Goal: Task Accomplishment & Management: Use online tool/utility

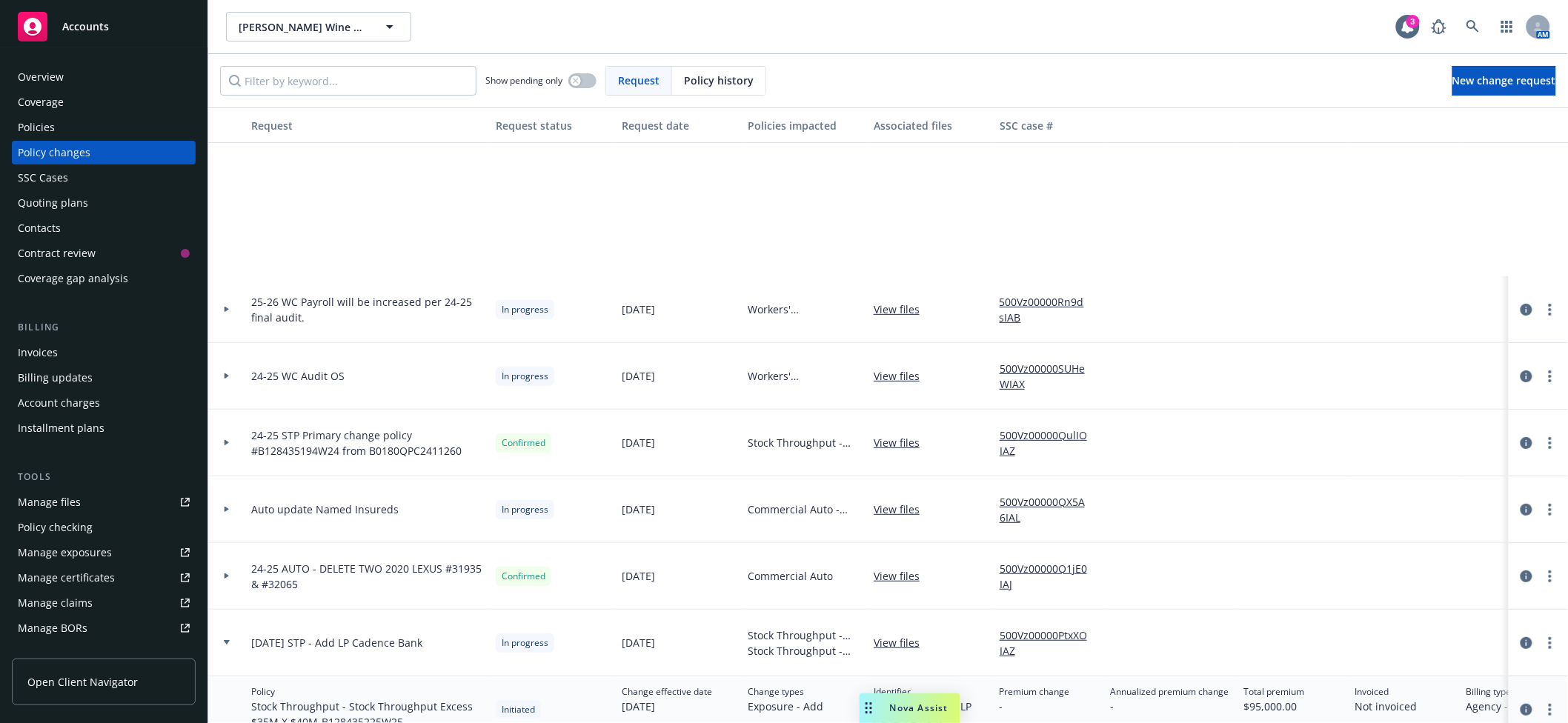
scroll to position [263, 0]
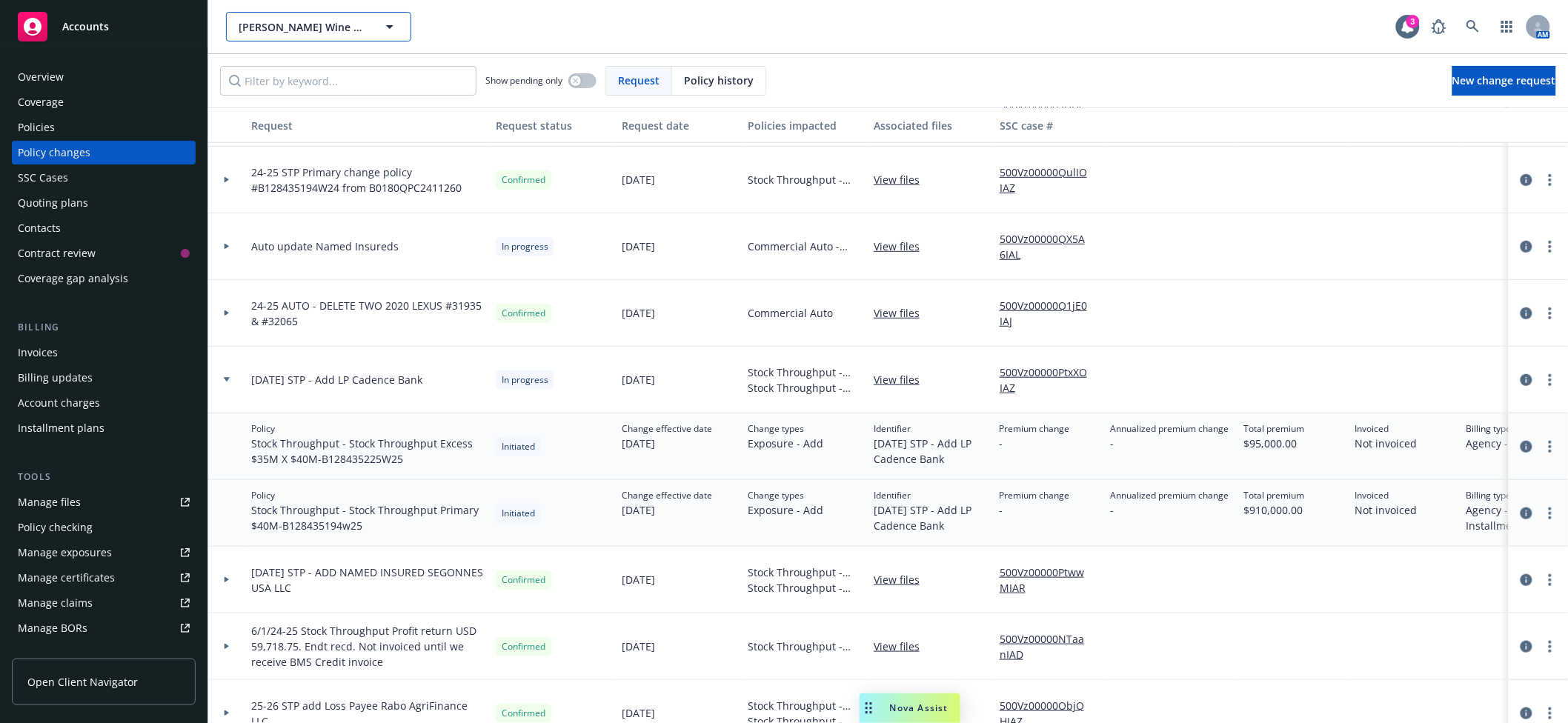
click at [330, 33] on span "Lawrence Wine Estates LLC" at bounding box center [303, 27] width 128 height 16
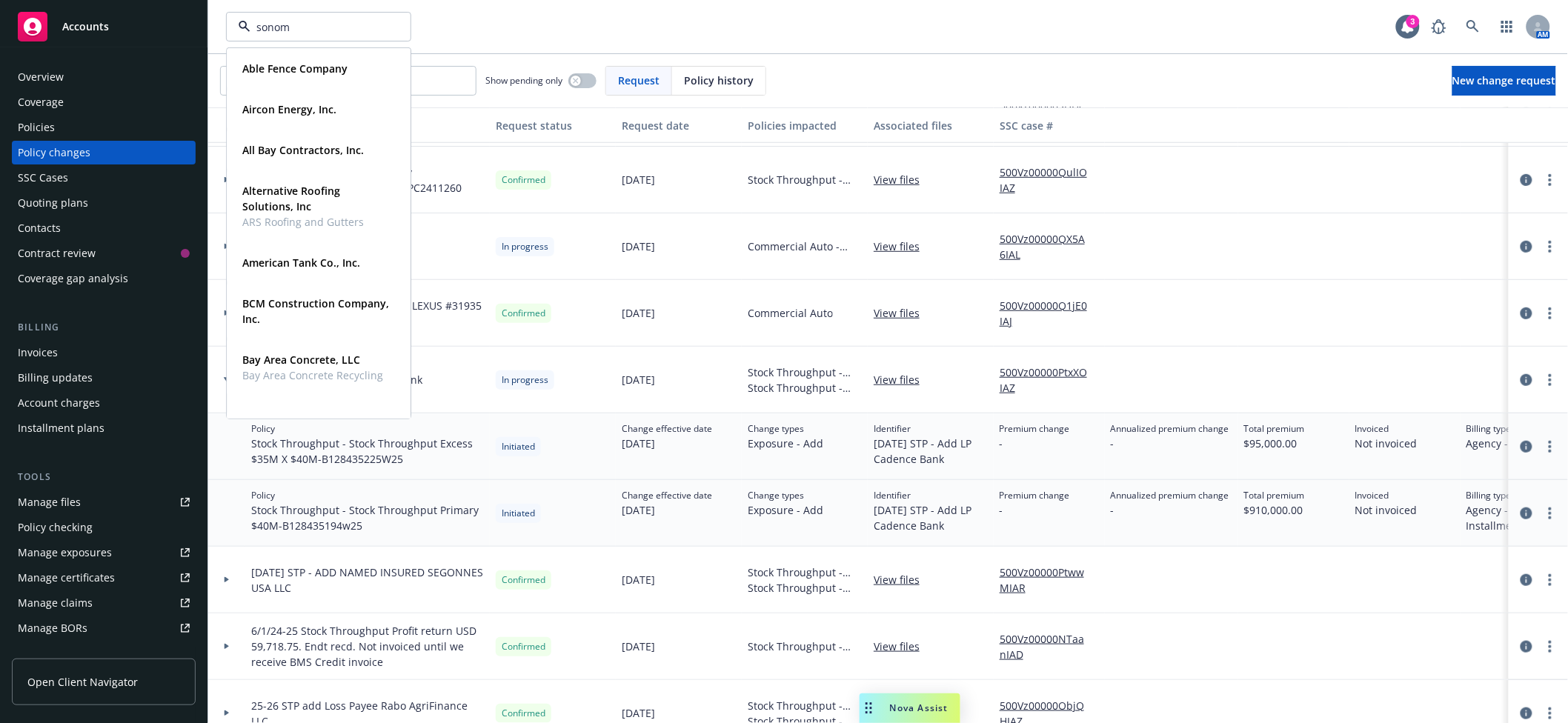
type input "sonoma"
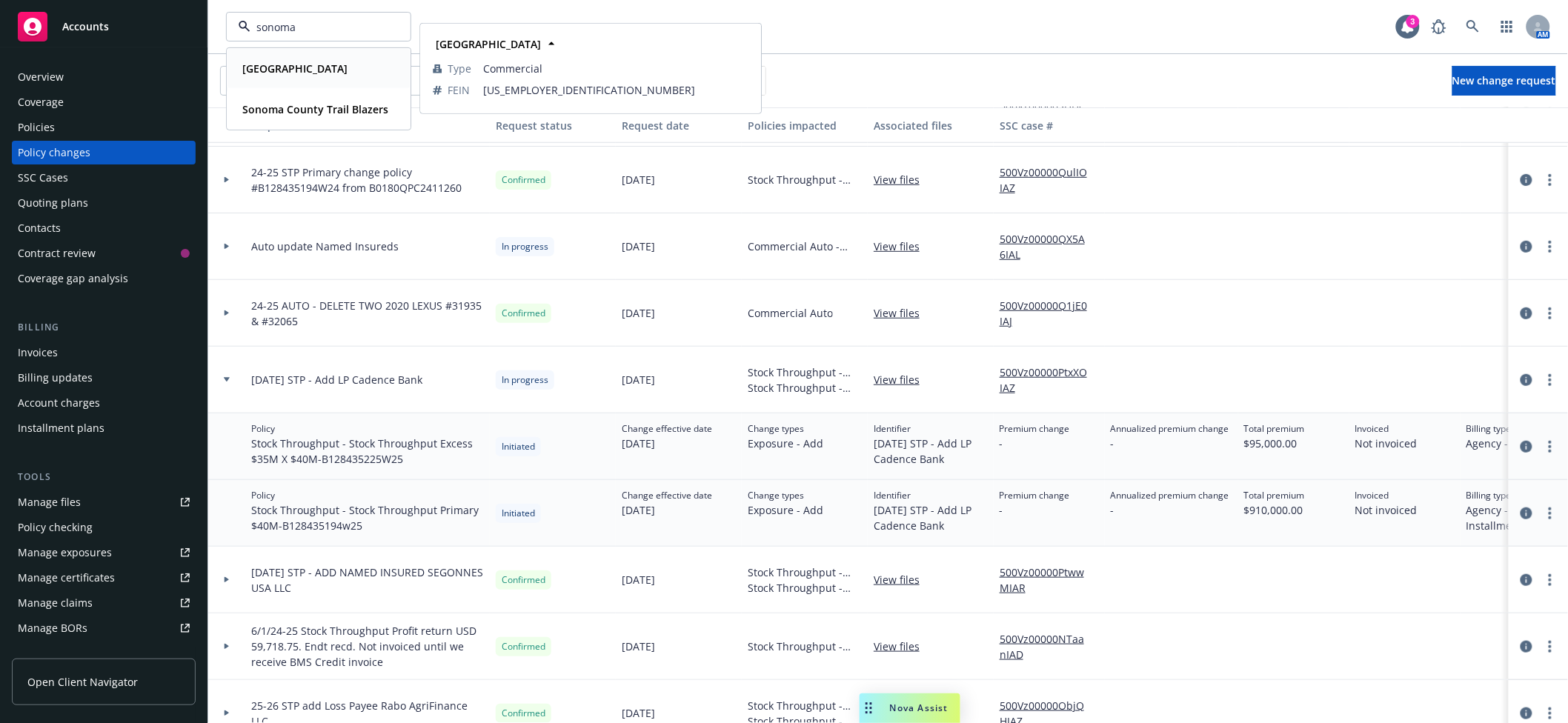
click at [321, 68] on strong "Sonoma County Library" at bounding box center [295, 68] width 105 height 14
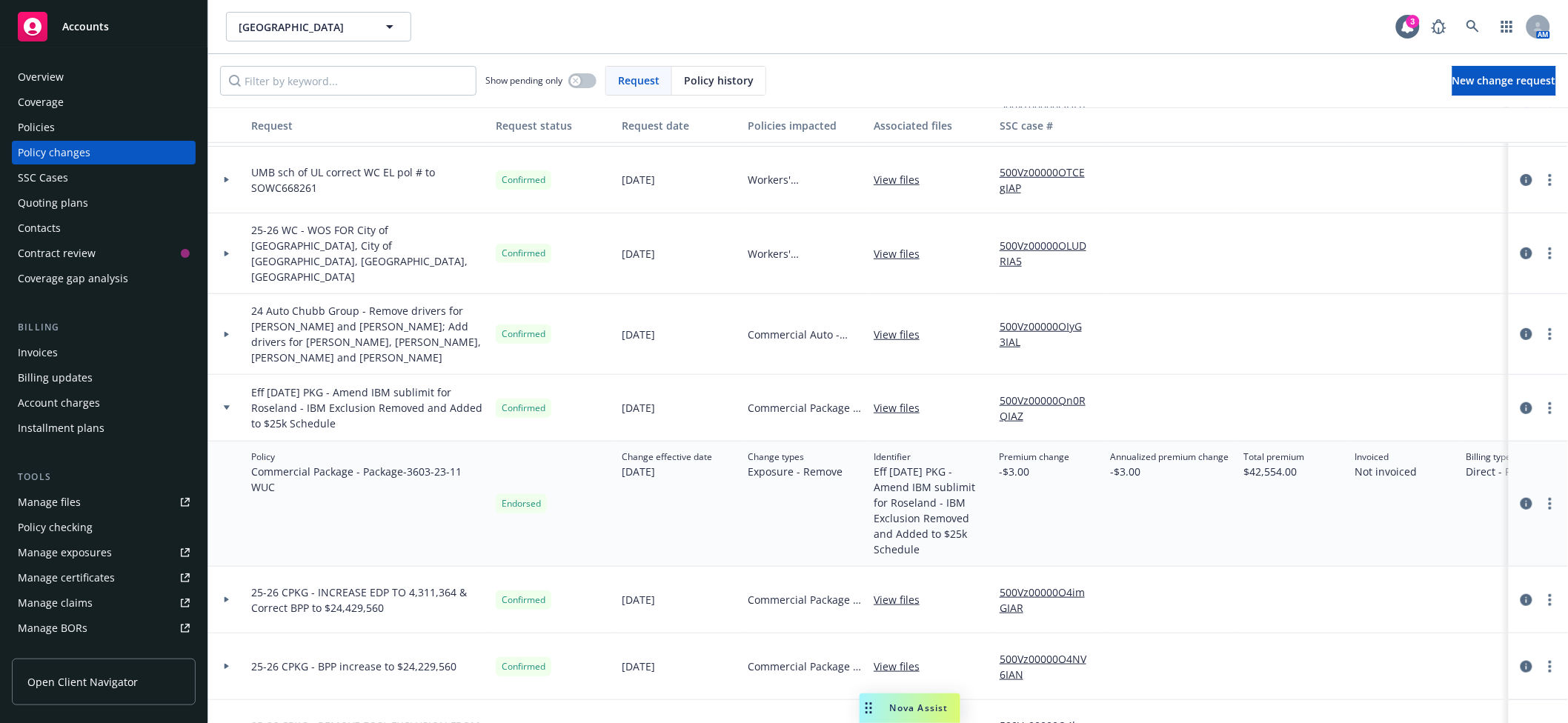
click at [66, 504] on div "Manage files" at bounding box center [49, 502] width 63 height 24
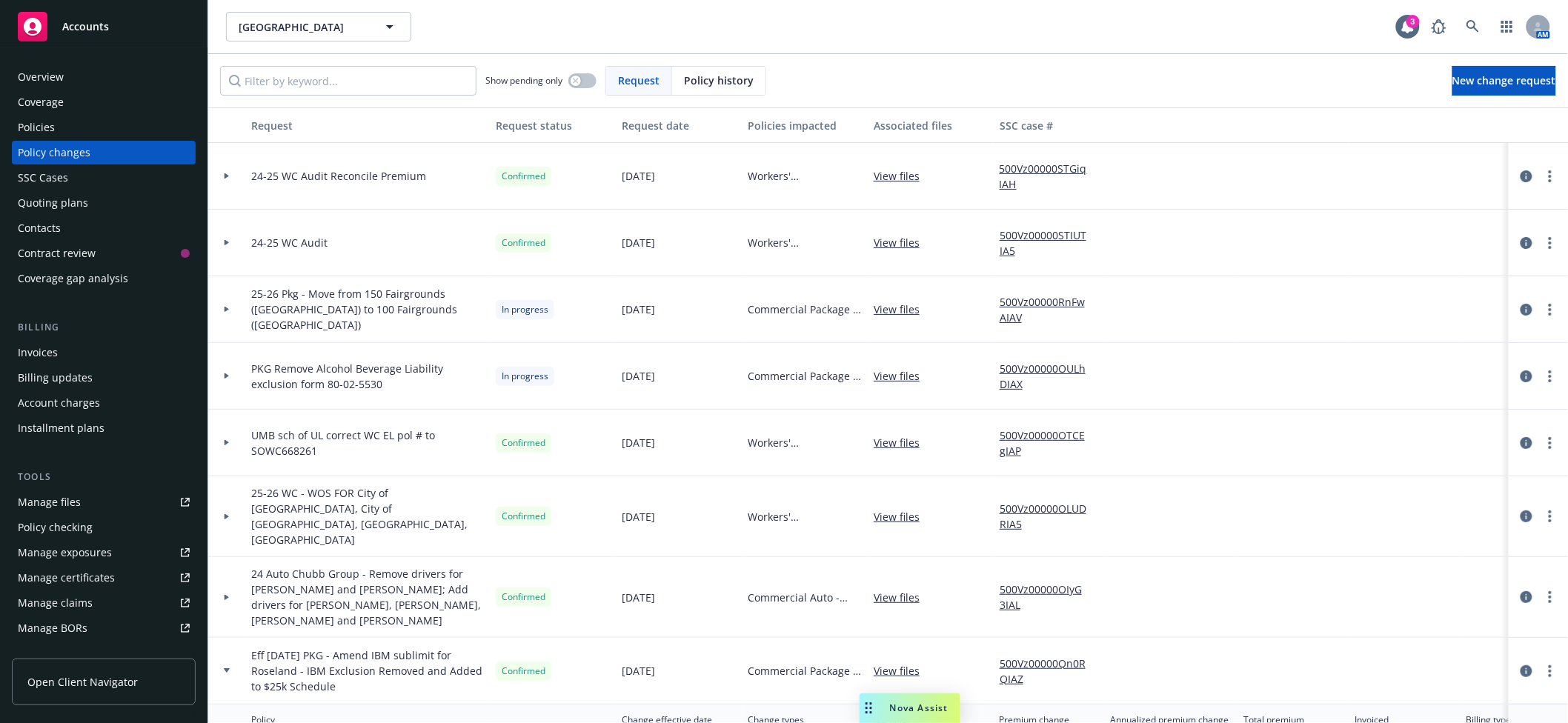
click at [73, 73] on div "Overview" at bounding box center [103, 77] width 172 height 24
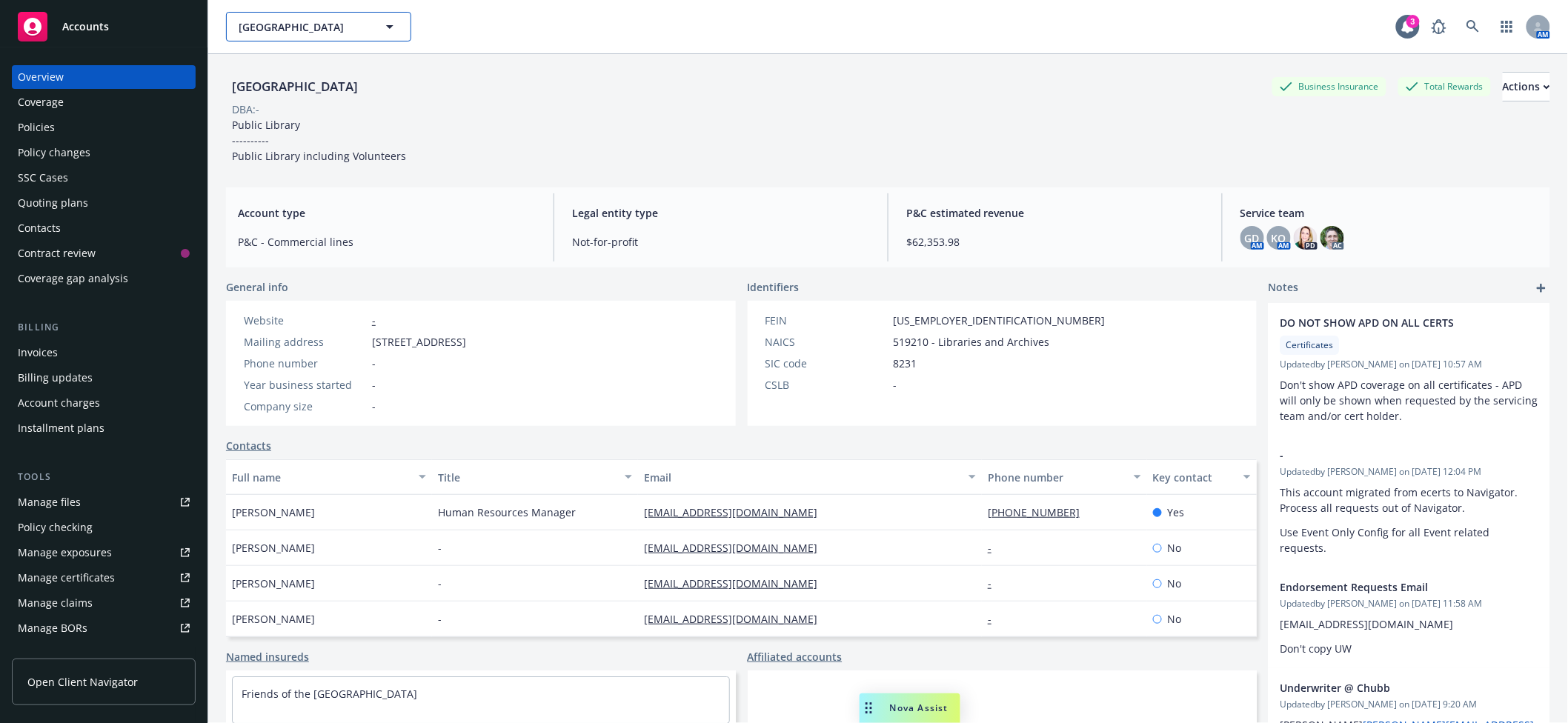
click at [359, 14] on button "Sonoma County Library" at bounding box center [319, 27] width 185 height 30
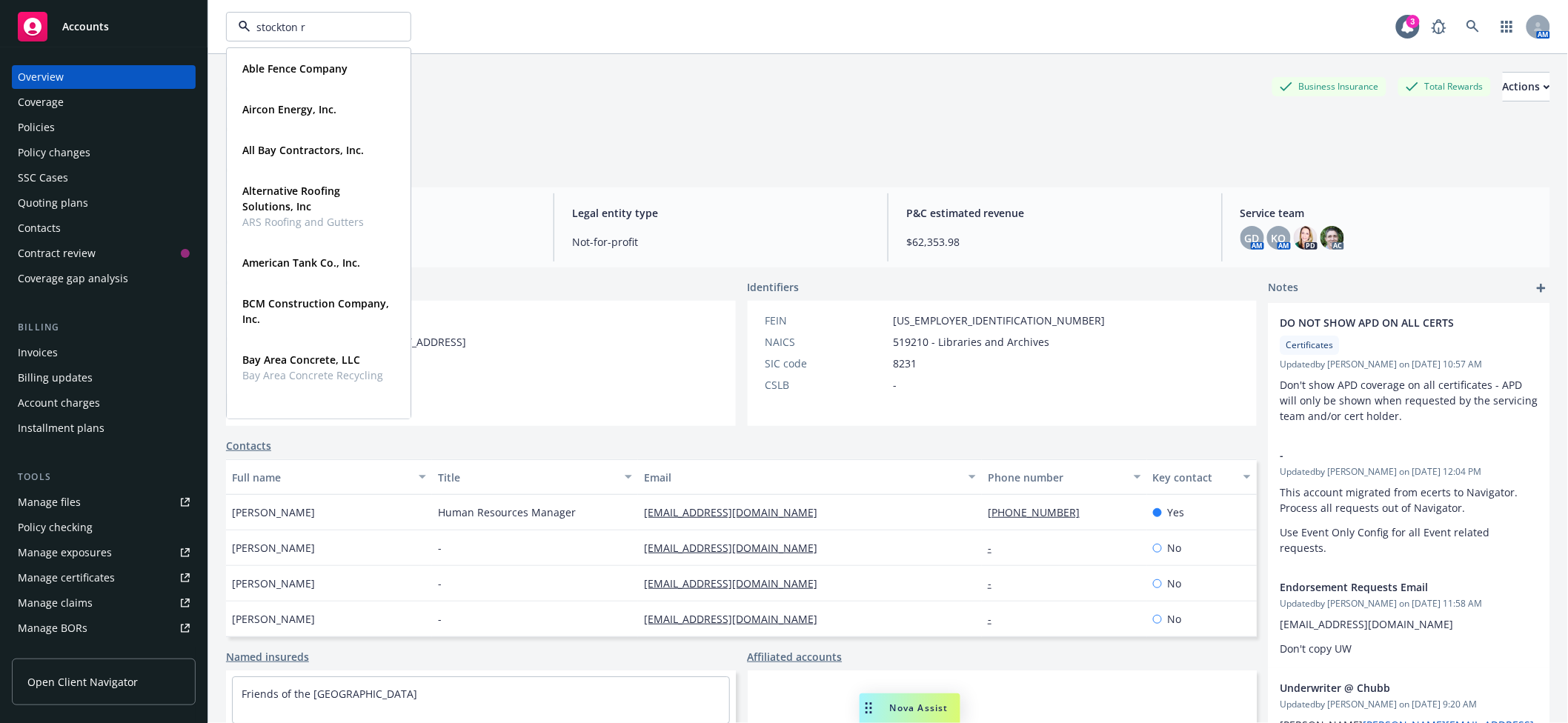
type input "stockton re"
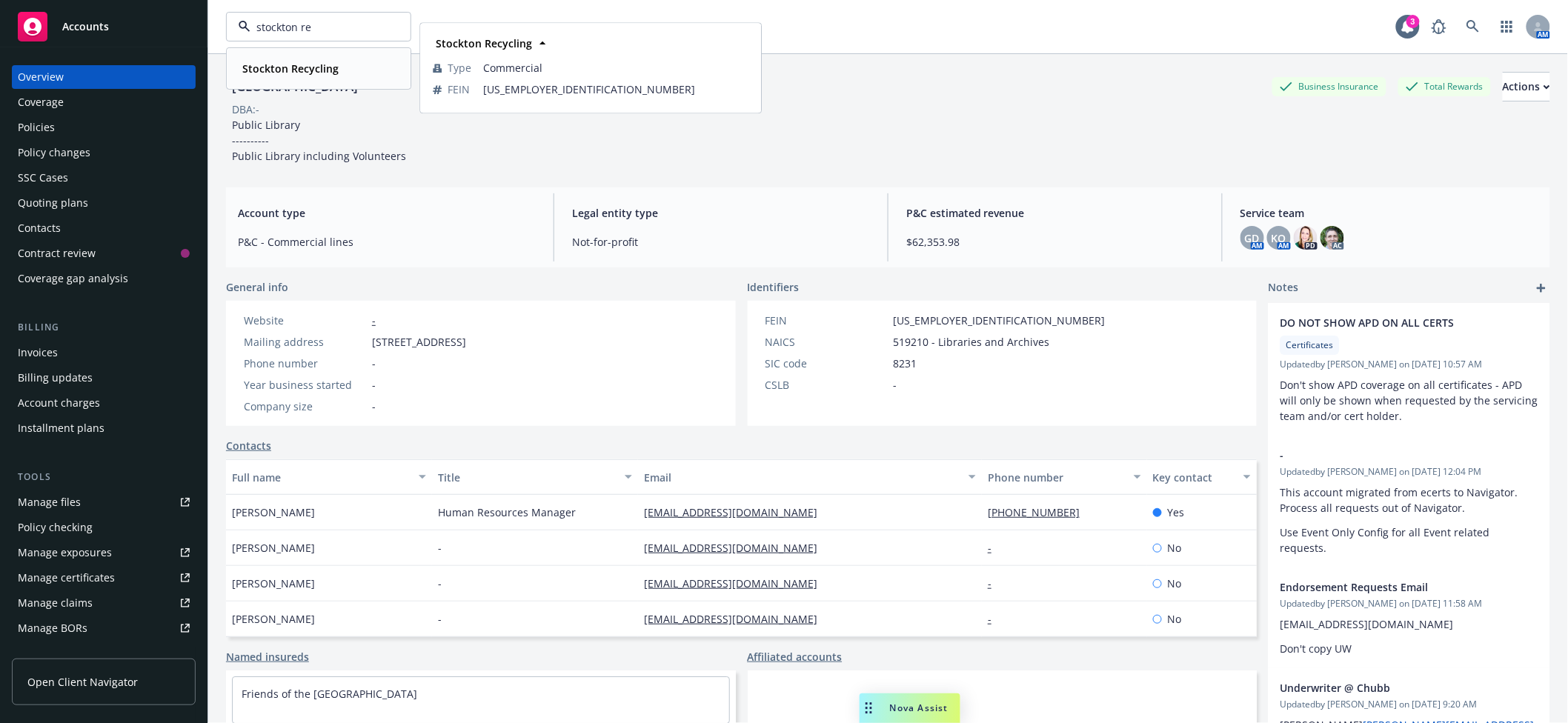
click at [283, 65] on strong "Stockton Recycling" at bounding box center [290, 68] width 96 height 14
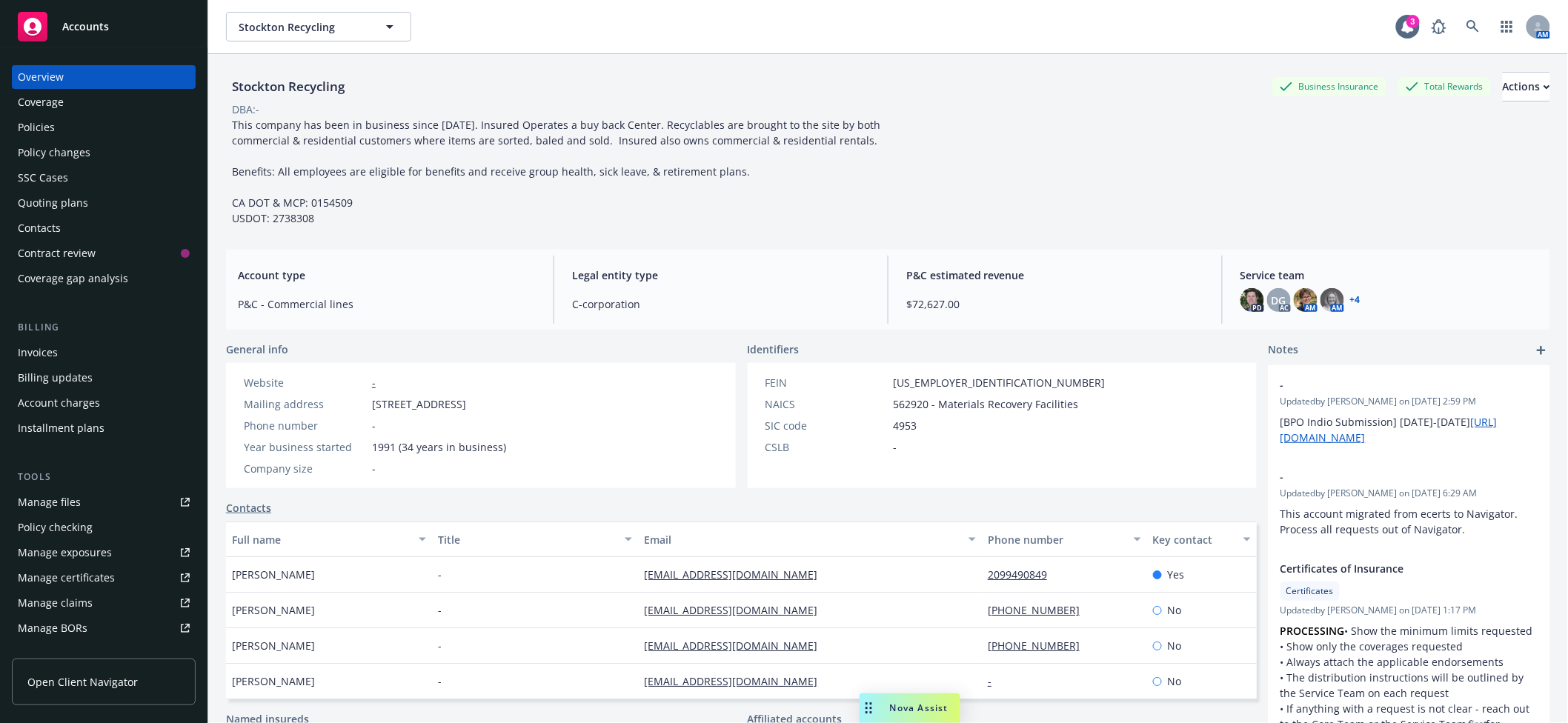
click at [50, 150] on div "Policy changes" at bounding box center [54, 152] width 73 height 24
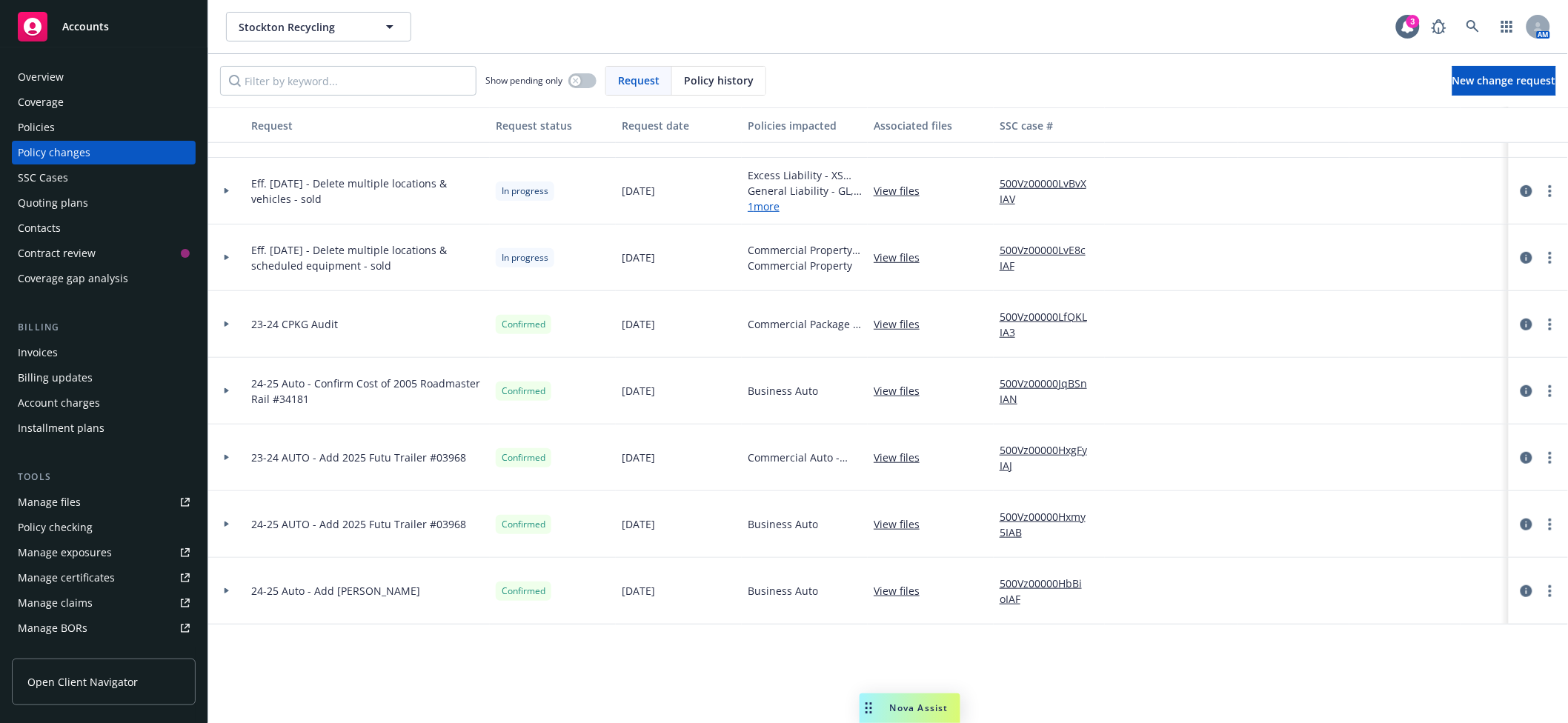
scroll to position [263, 0]
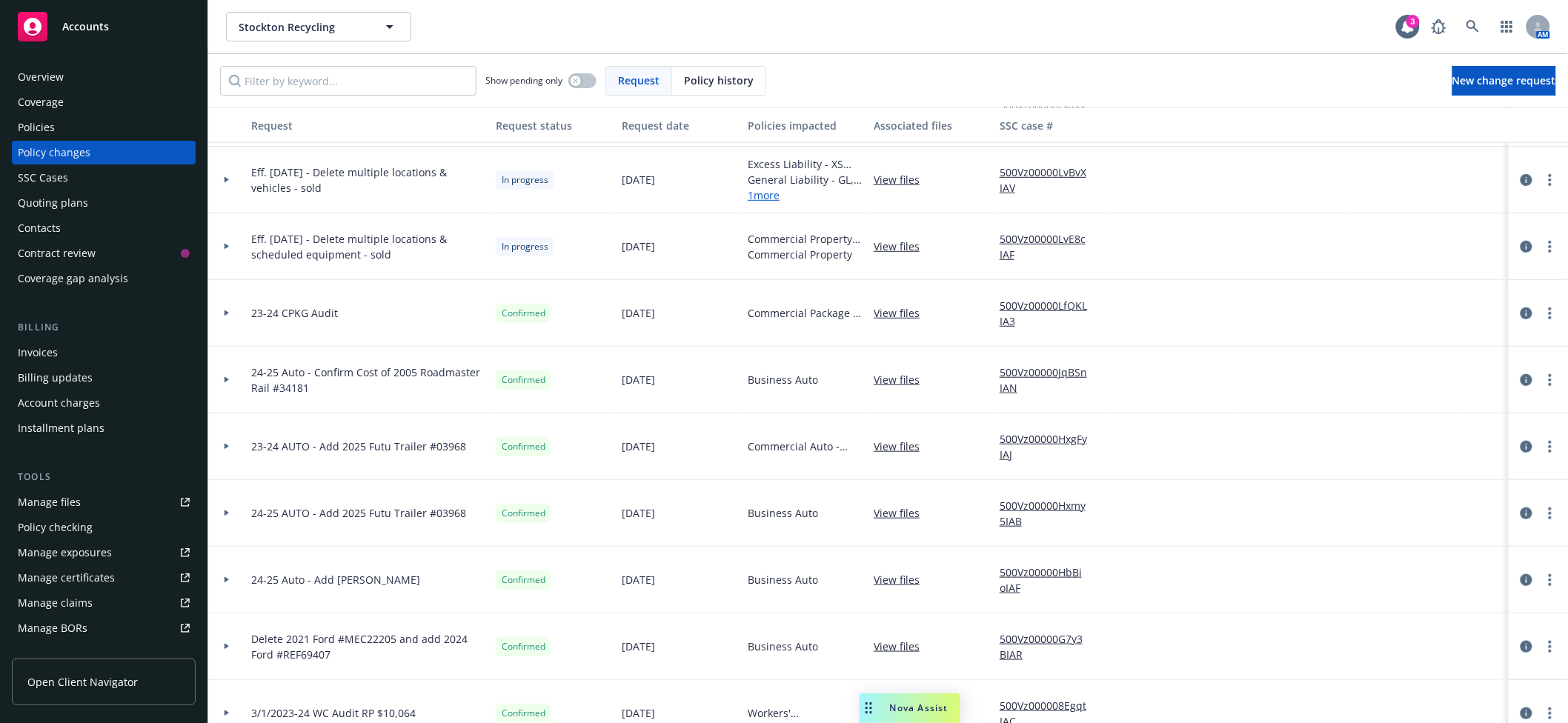
click at [60, 120] on div "Policies" at bounding box center [103, 127] width 172 height 24
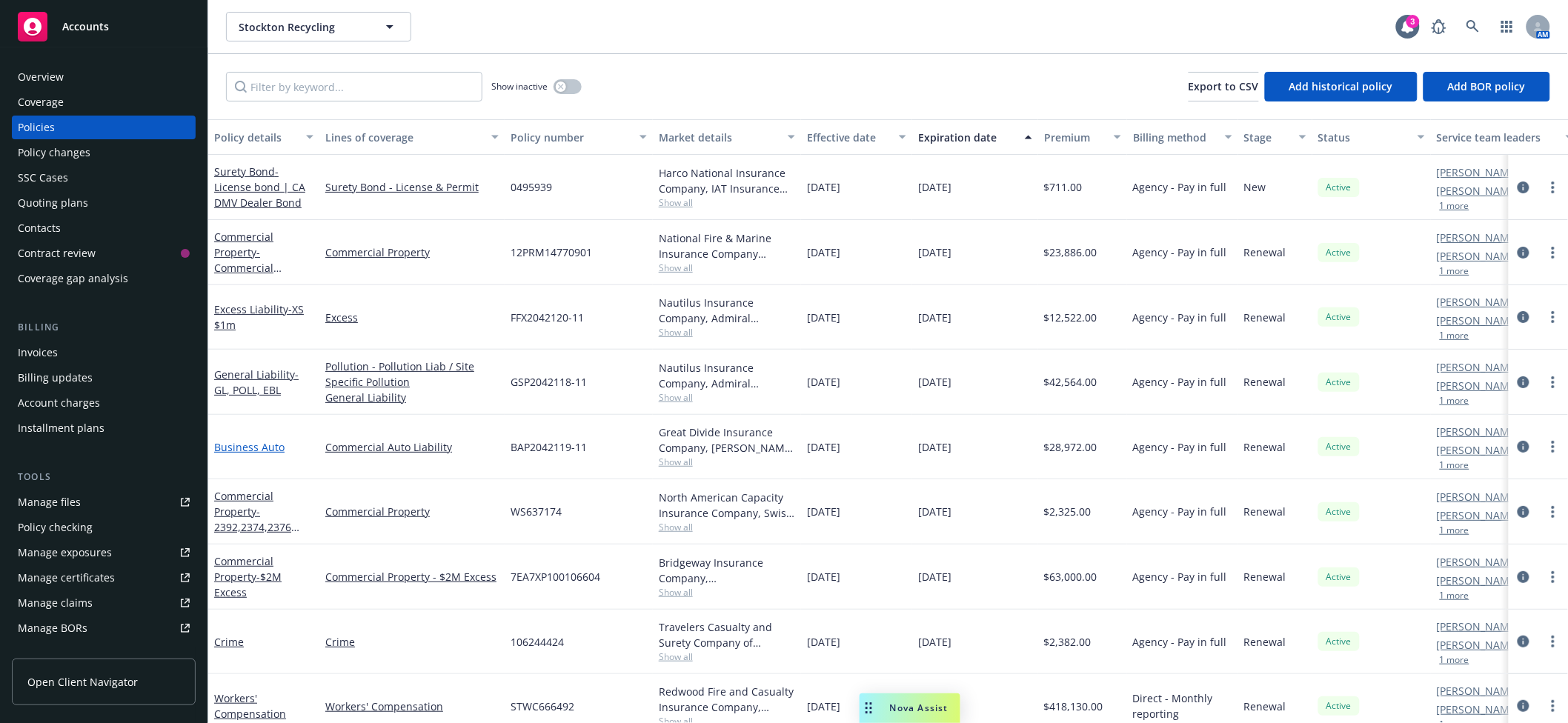
click at [218, 449] on link "Business Auto" at bounding box center [249, 447] width 71 height 14
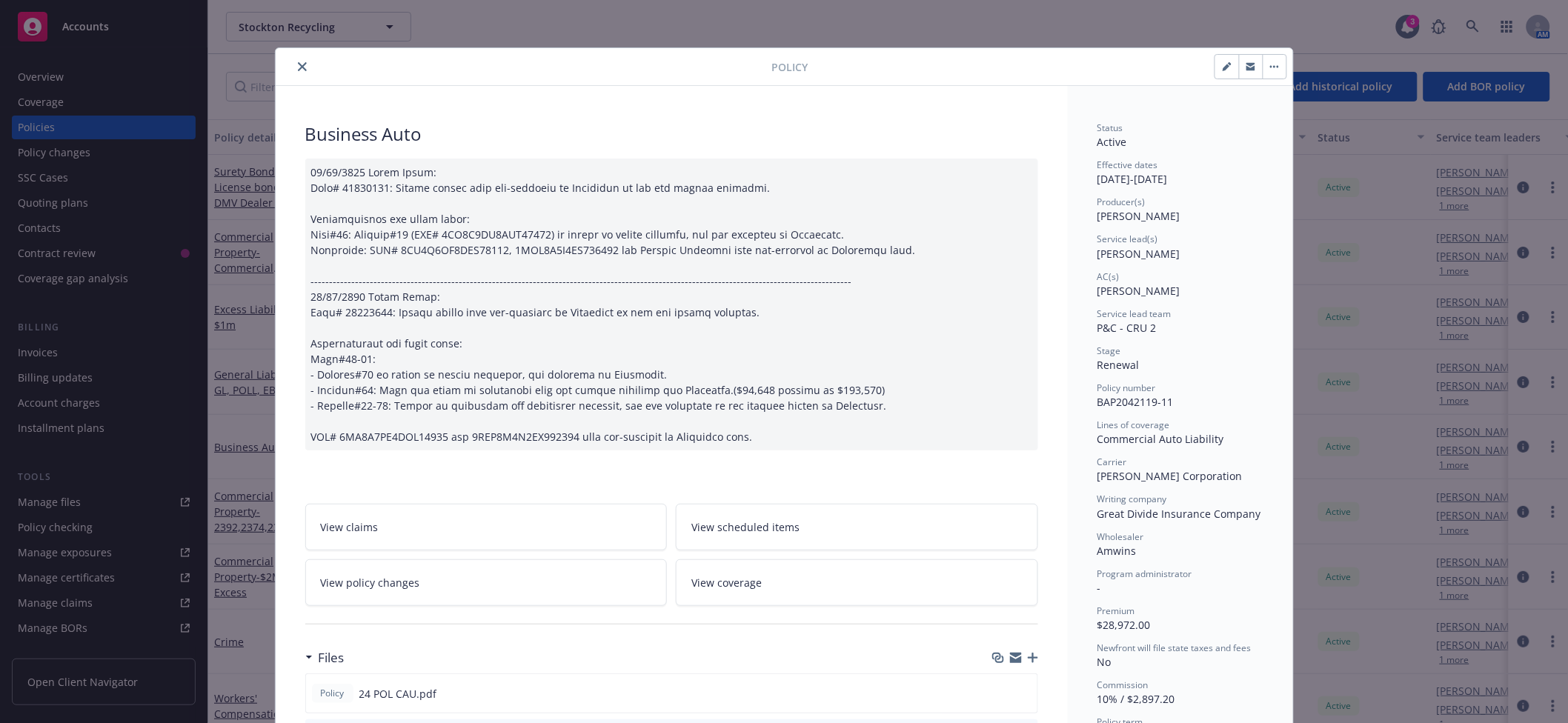
click at [416, 578] on link "View policy changes" at bounding box center [486, 582] width 362 height 47
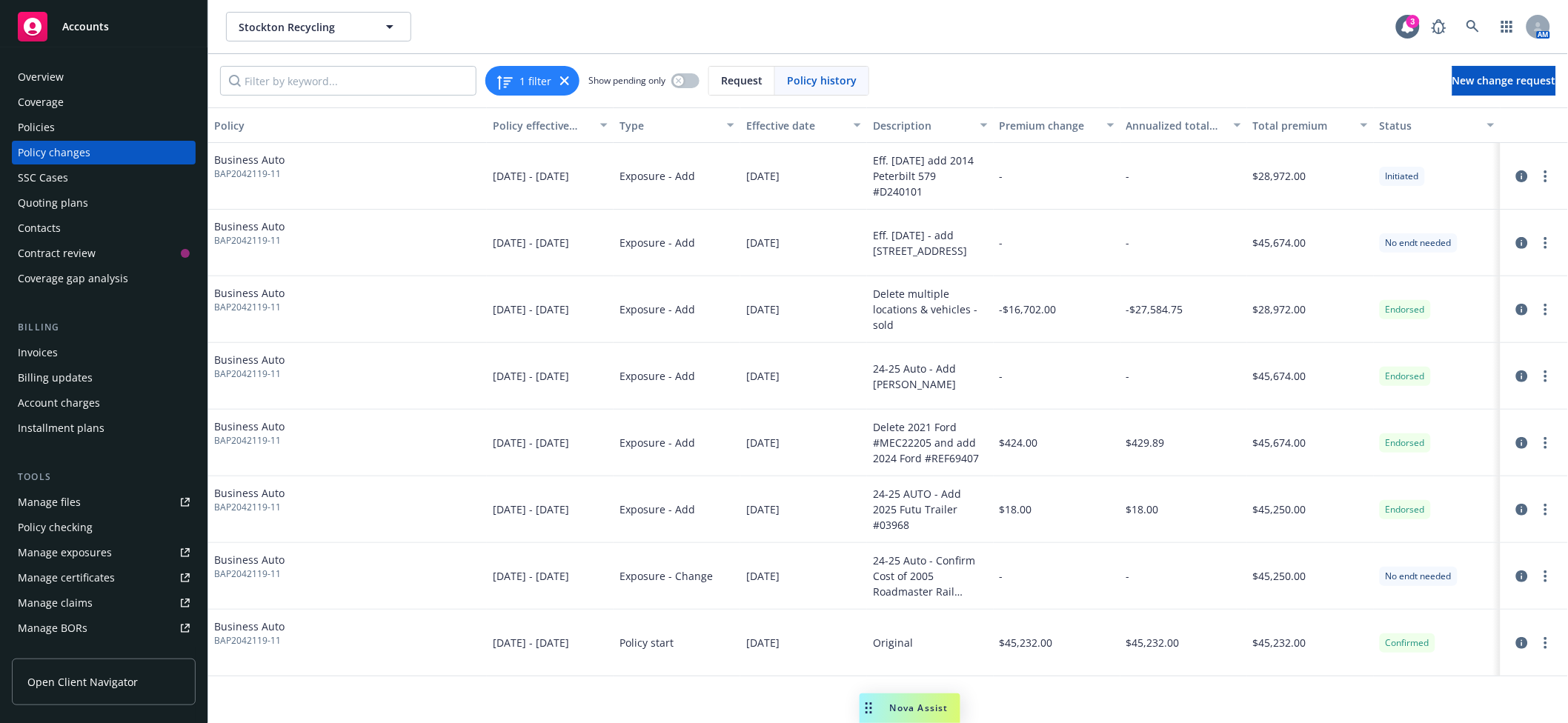
click at [71, 81] on div "Overview" at bounding box center [103, 77] width 172 height 24
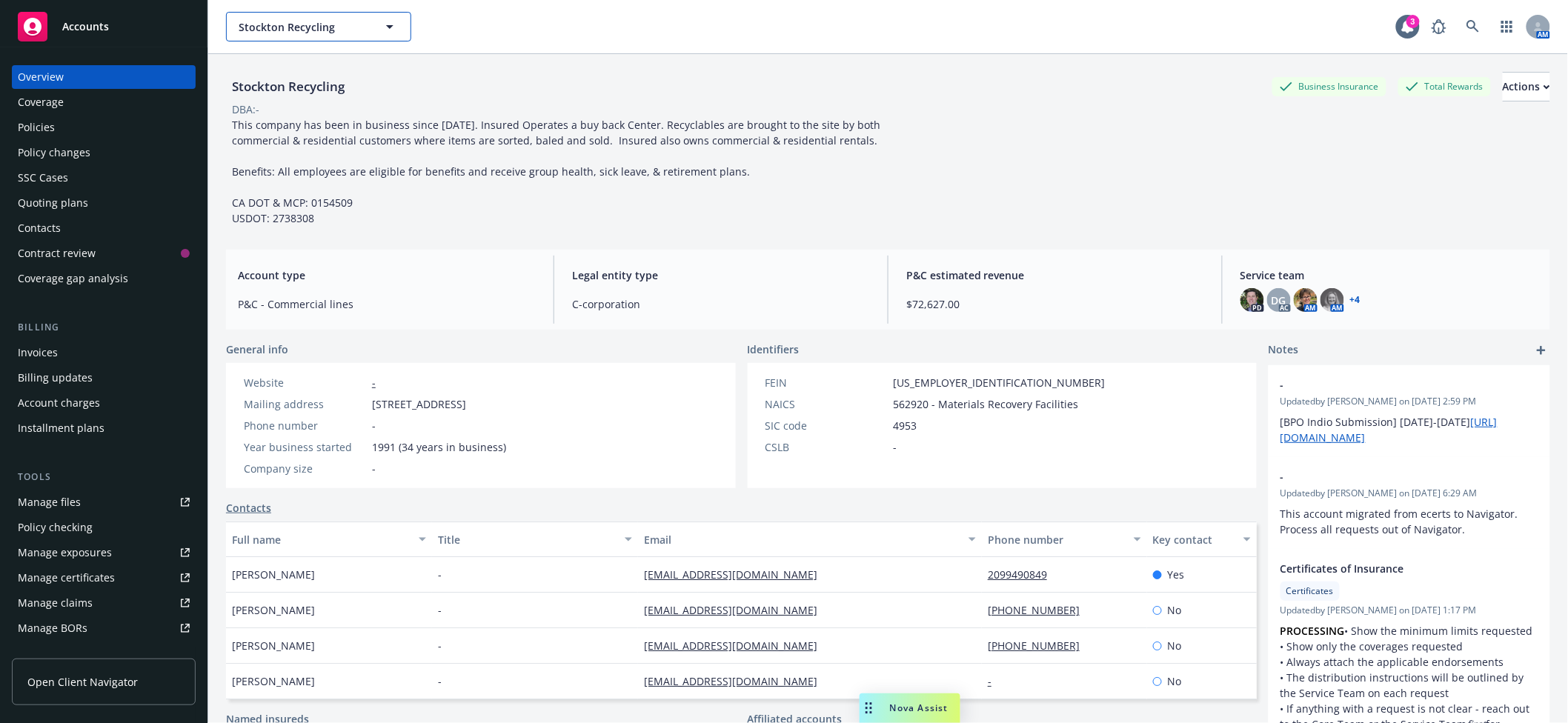
click at [262, 22] on span "Stockton Recycling" at bounding box center [303, 27] width 128 height 16
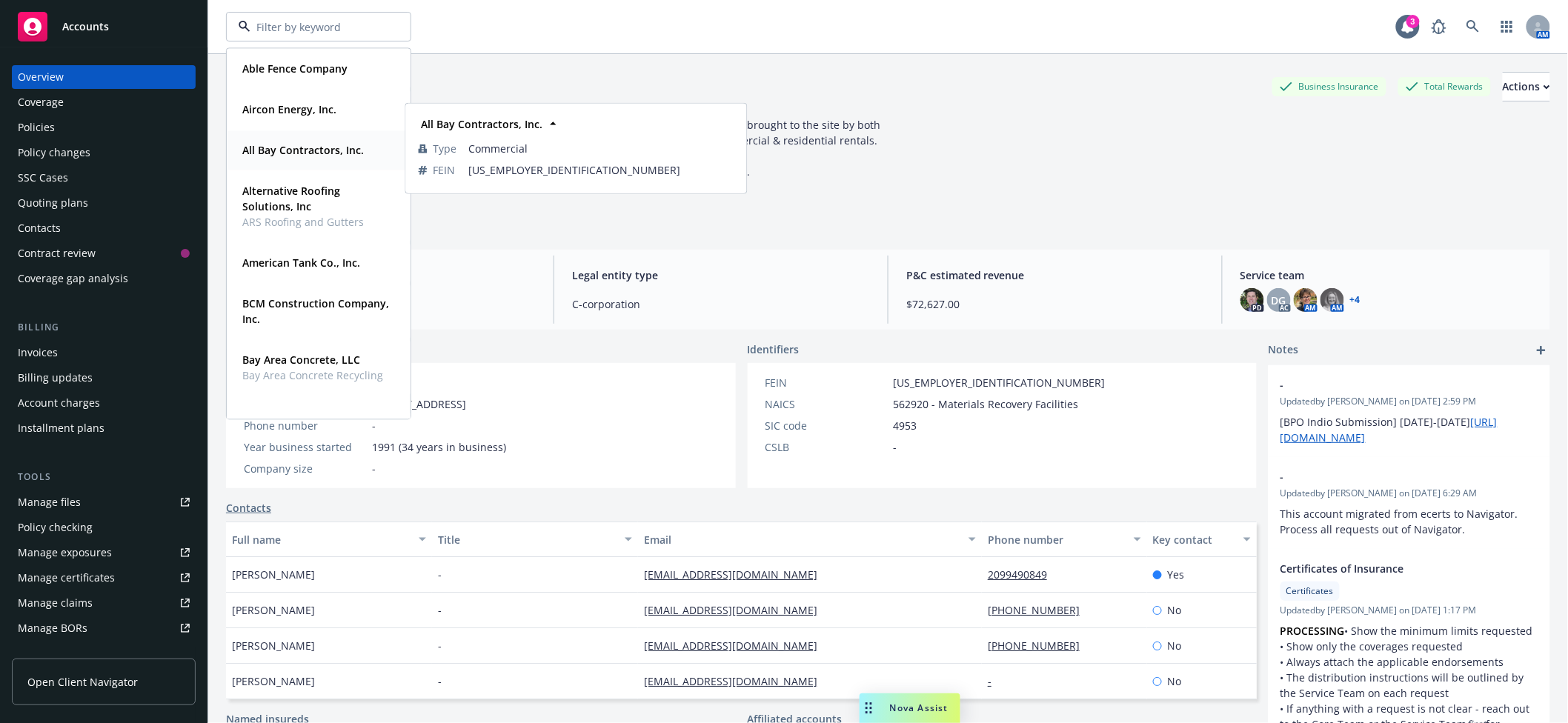
click at [321, 150] on strong "All Bay Contractors, Inc." at bounding box center [303, 150] width 121 height 14
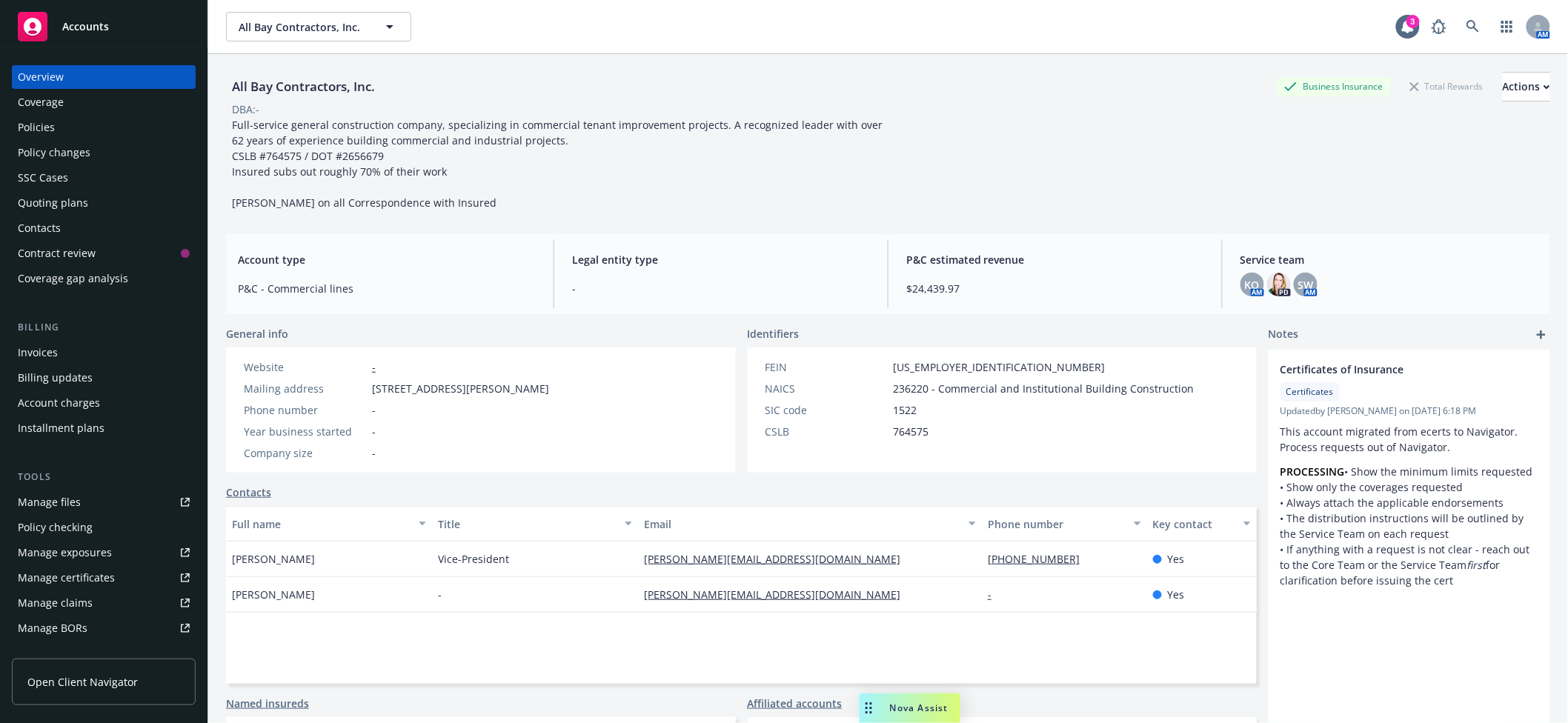
click at [73, 505] on div "Manage files" at bounding box center [49, 502] width 63 height 24
click at [318, 21] on span "All Bay Contractors, Inc." at bounding box center [303, 27] width 128 height 16
type input "redwood e"
click at [353, 33] on span "All Bay Contractors, Inc." at bounding box center [303, 27] width 128 height 16
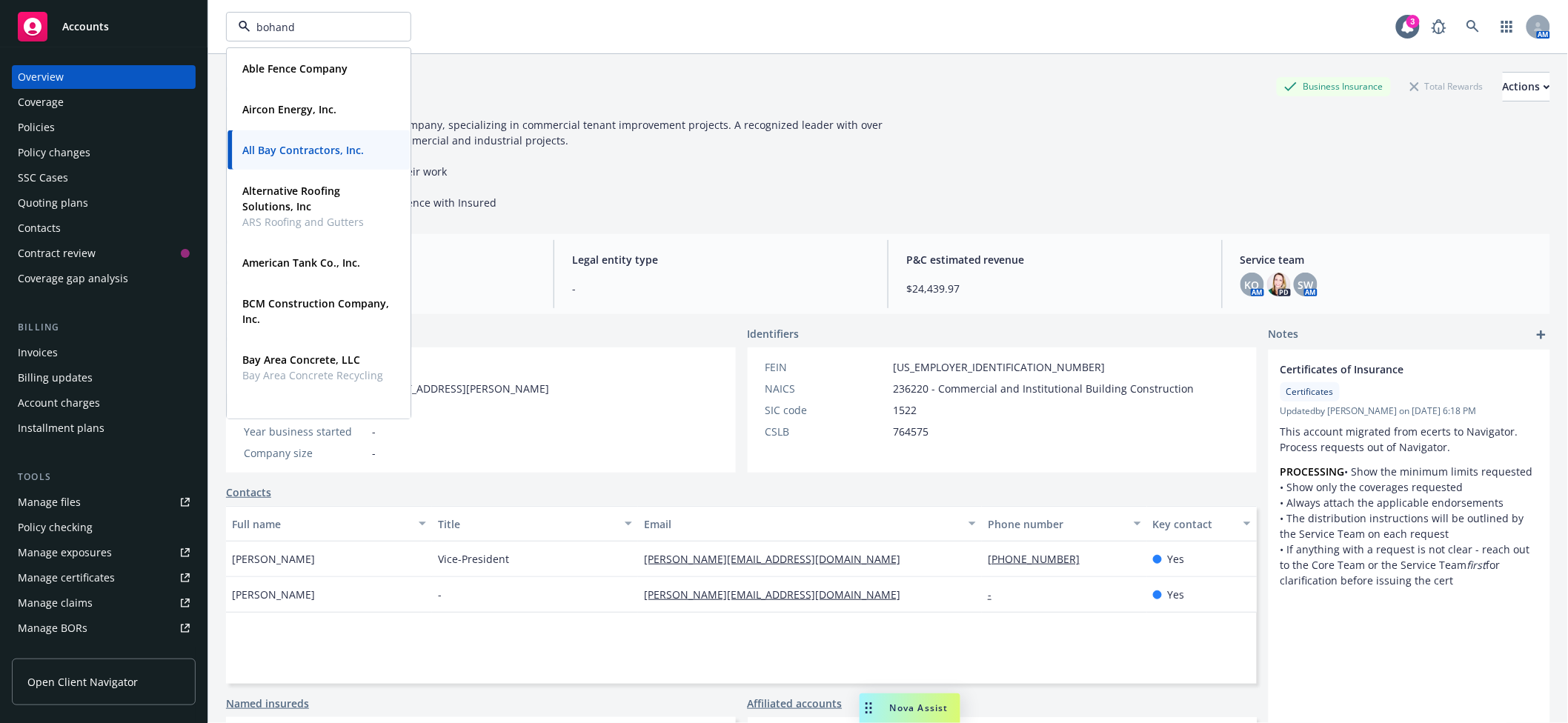
type input "bohan"
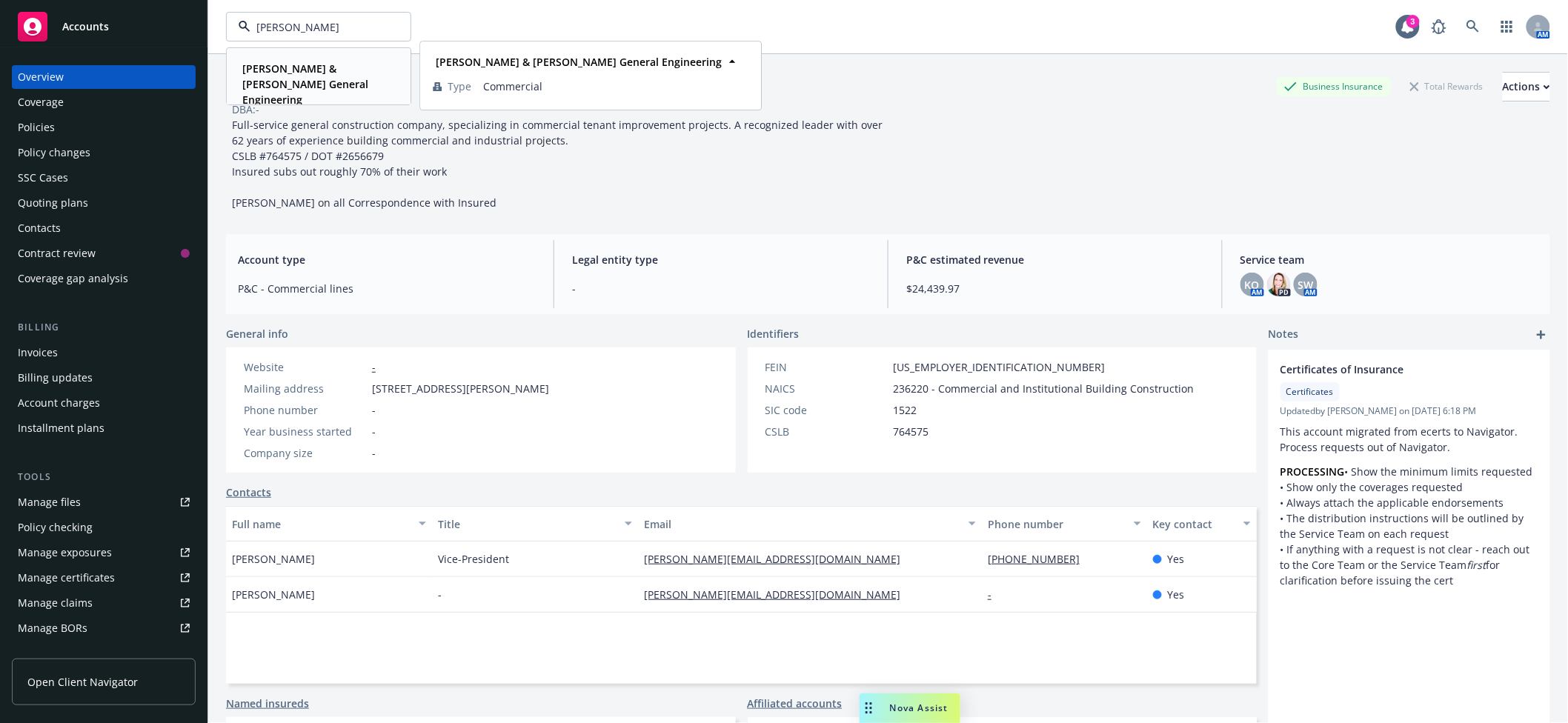
click at [304, 64] on strong "Bohan & Canelis General Engineering" at bounding box center [305, 84] width 126 height 45
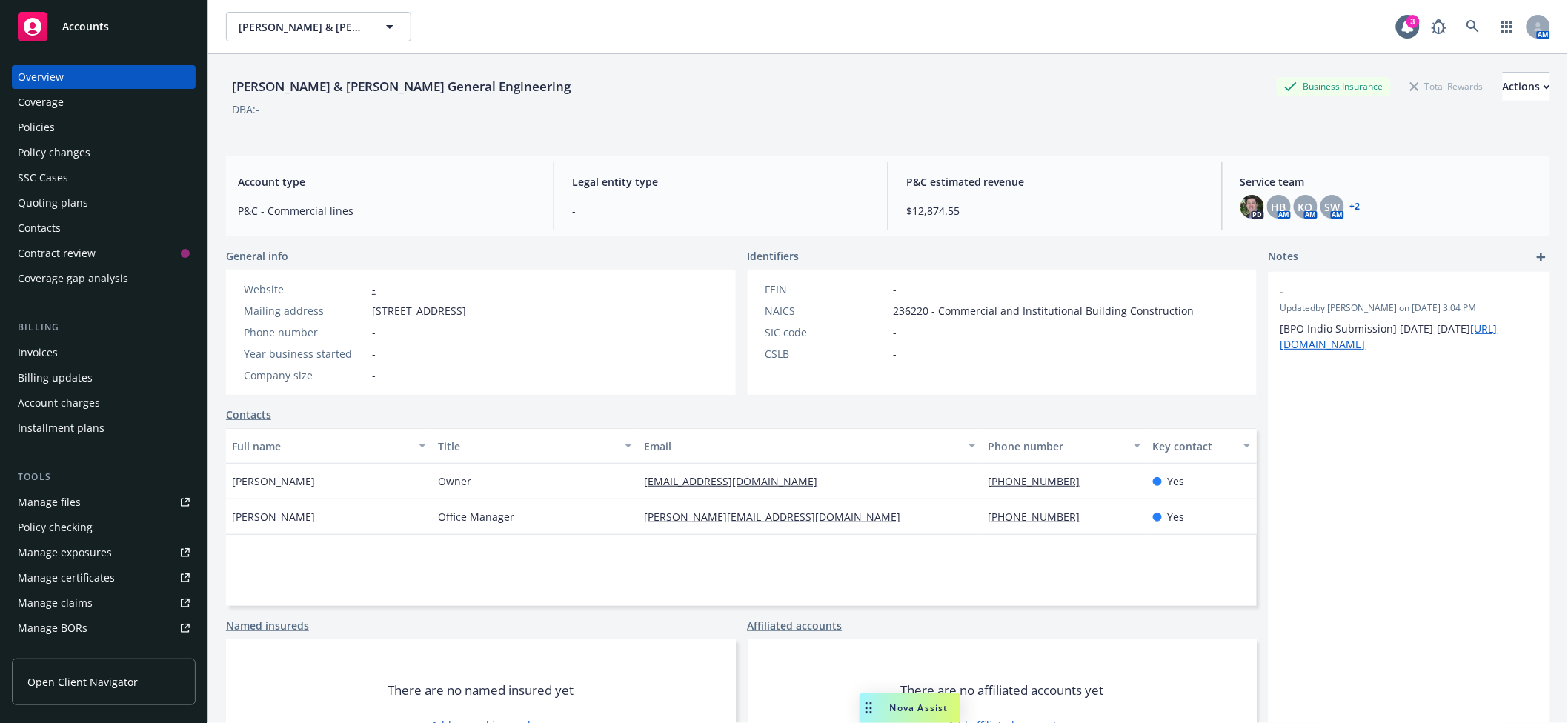
click at [54, 128] on div "Policies" at bounding box center [103, 127] width 172 height 24
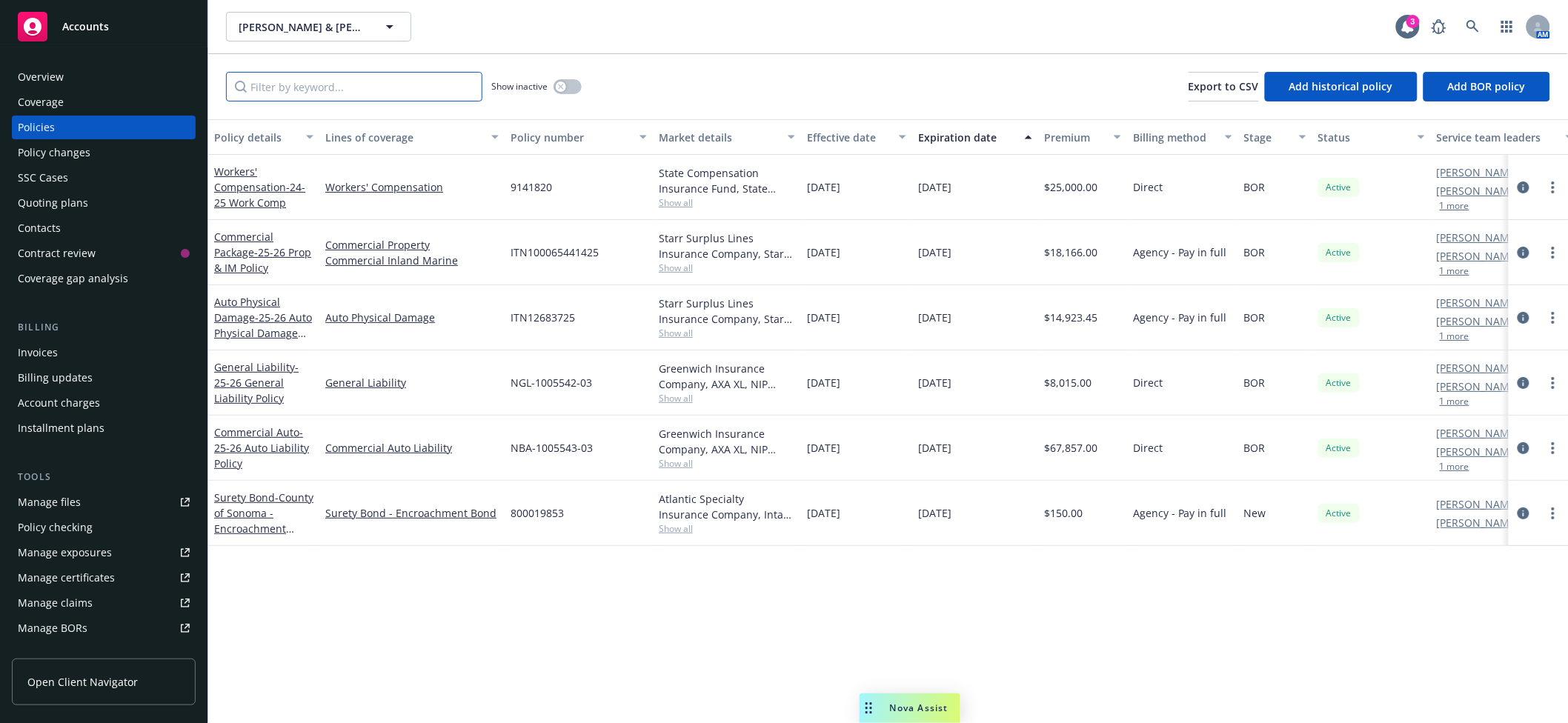
click at [270, 89] on input "Filter by keyword..." at bounding box center [354, 87] width 257 height 30
click at [71, 141] on div "Policy changes" at bounding box center [54, 152] width 73 height 24
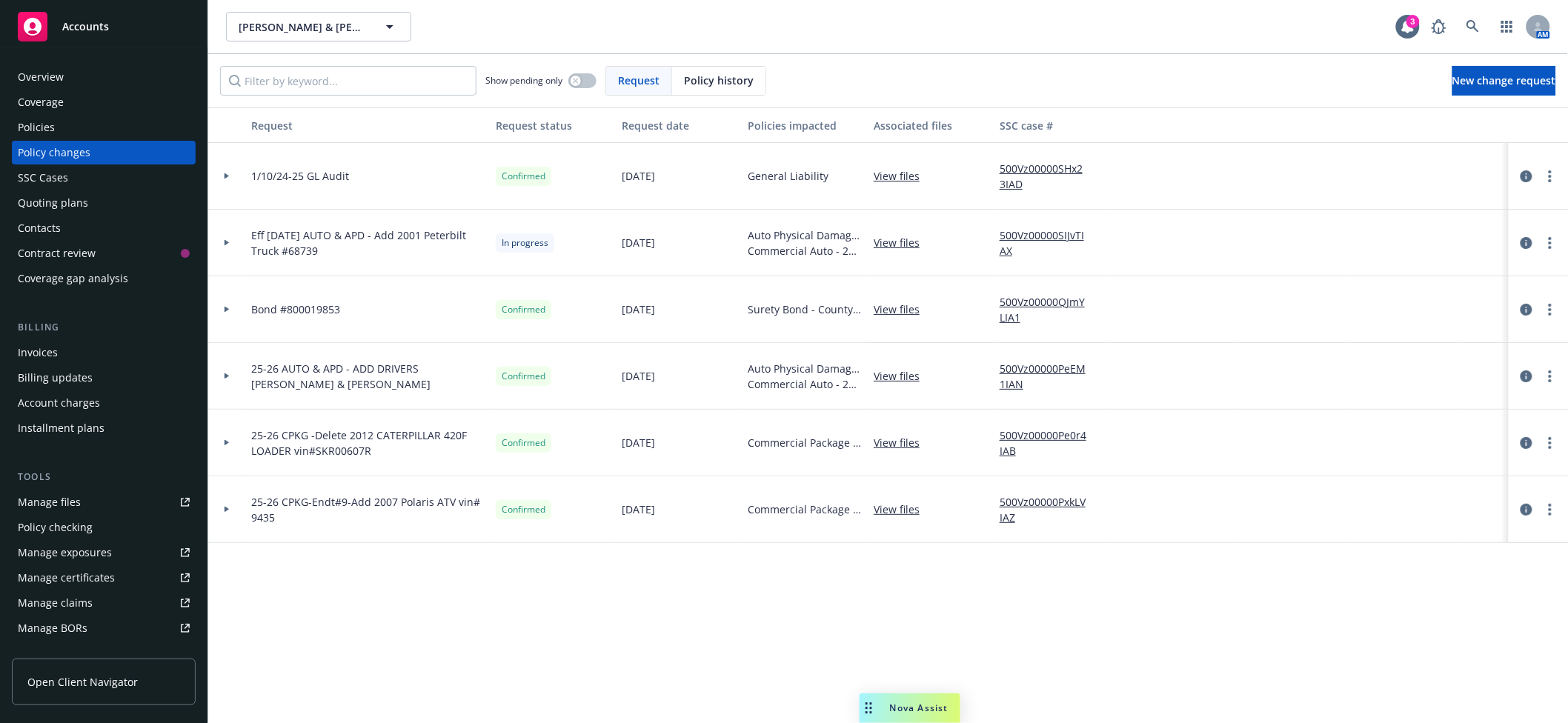
click at [231, 247] on div at bounding box center [227, 243] width 37 height 67
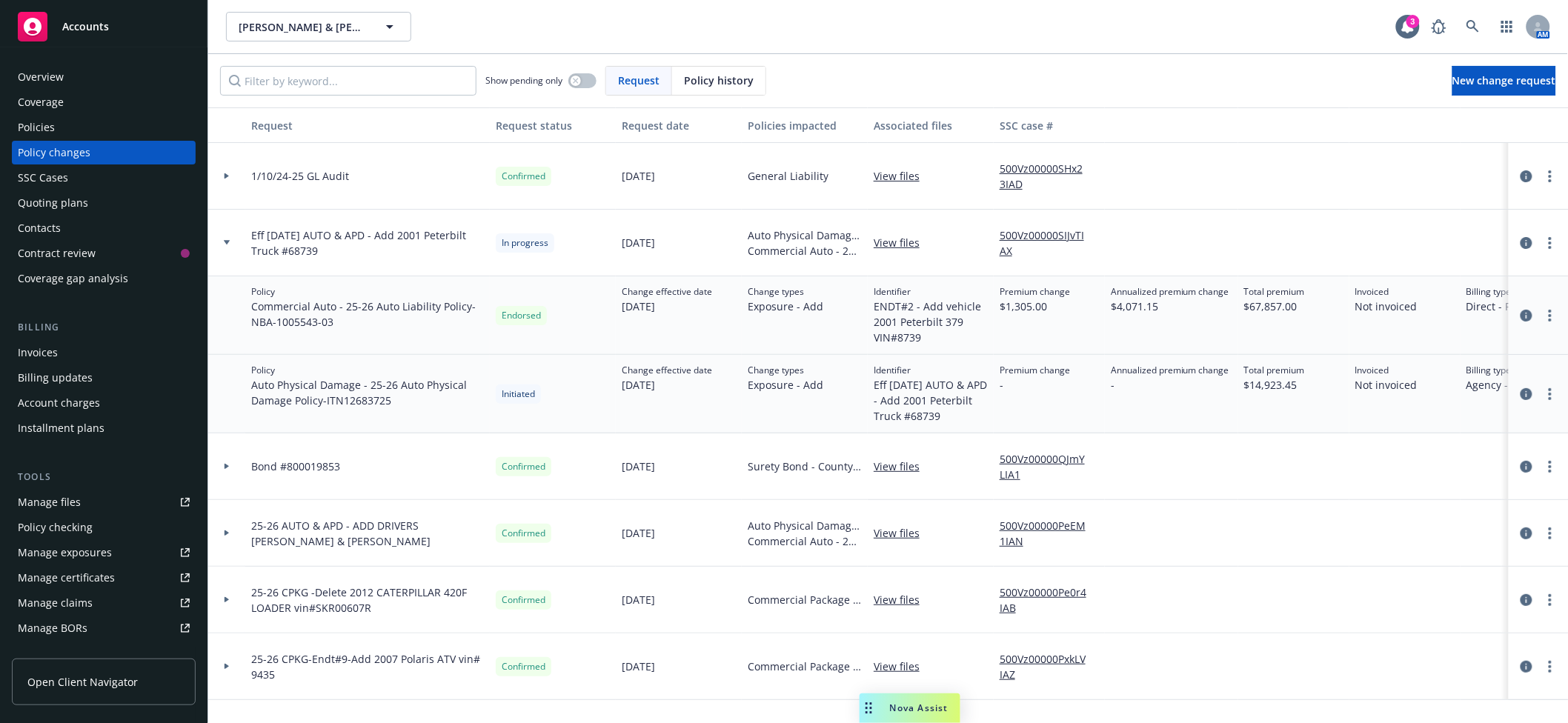
click at [57, 136] on div "Policies" at bounding box center [103, 127] width 172 height 24
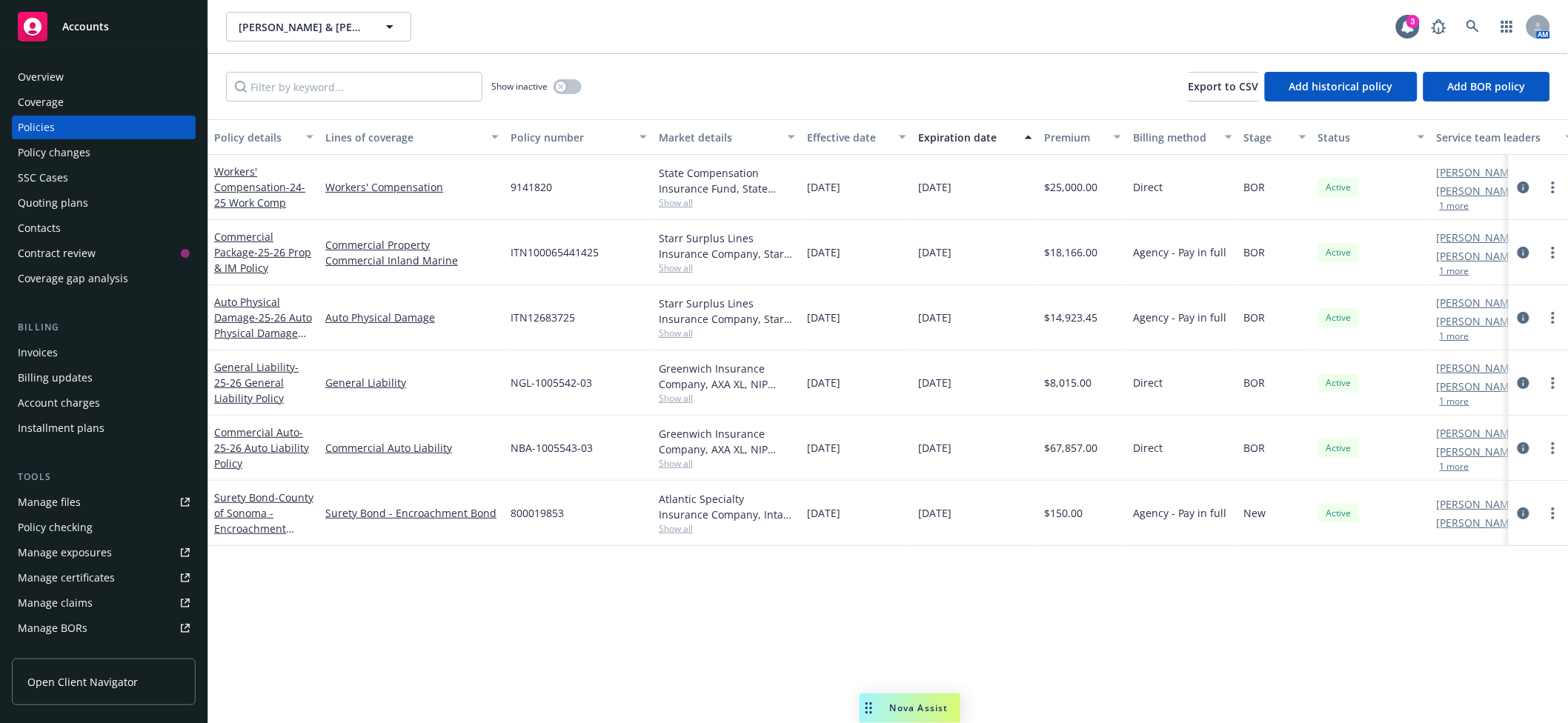
click at [683, 332] on span "Show all" at bounding box center [726, 332] width 136 height 13
click at [591, 681] on div "Policy details Lines of coverage Policy number Market details Effective date Ex…" at bounding box center [889, 421] width 1360 height 604
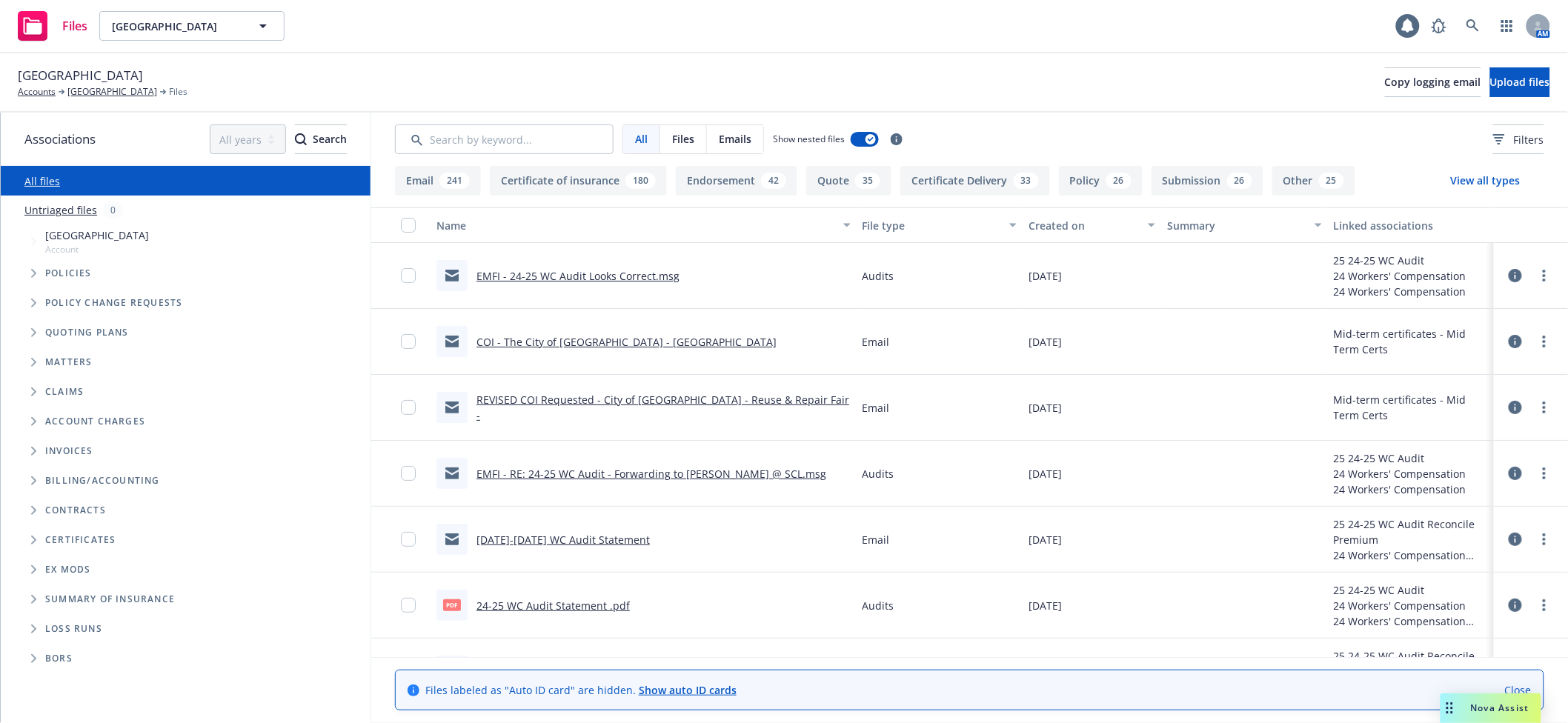
click at [31, 542] on icon "Folder Tree Example" at bounding box center [34, 540] width 6 height 9
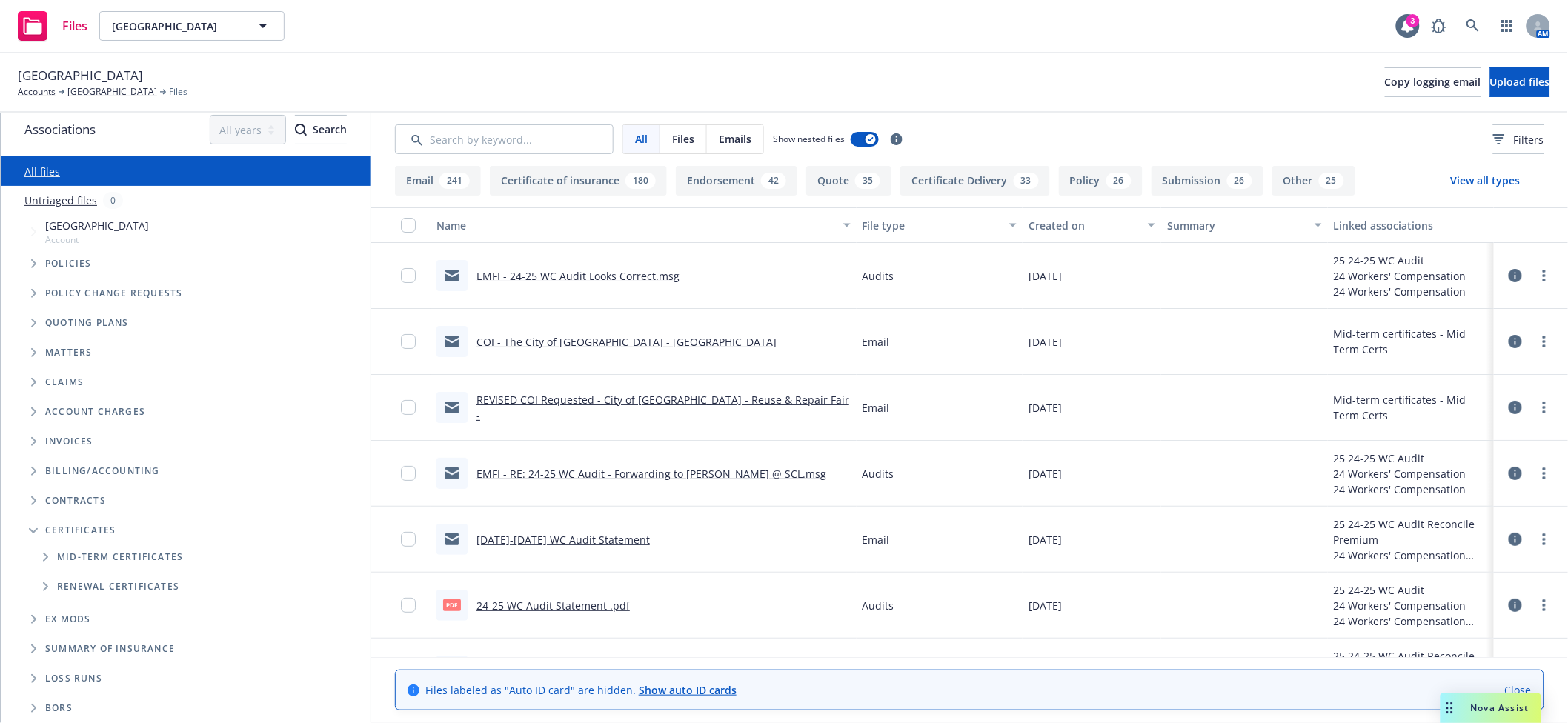
click at [42, 550] on span "Folder Tree Example" at bounding box center [45, 557] width 24 height 24
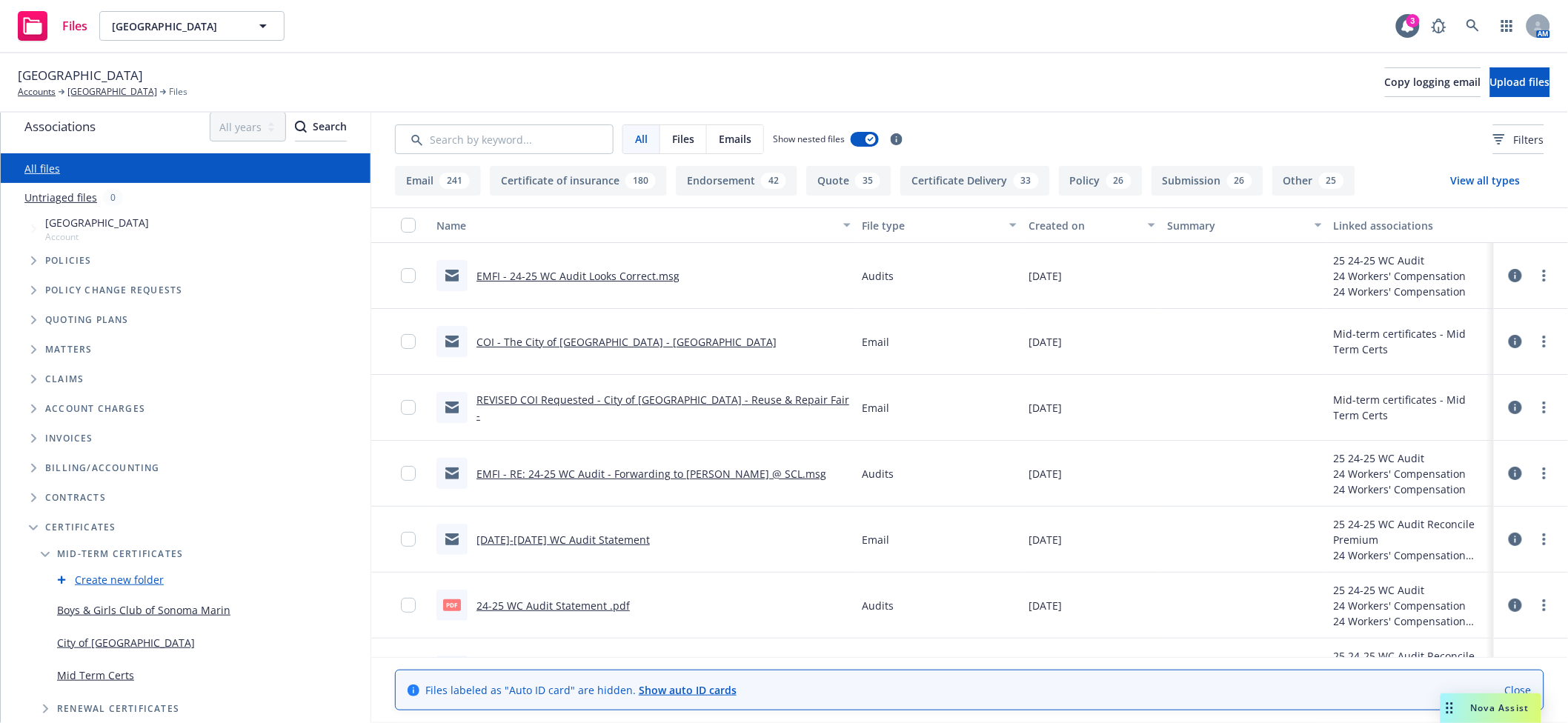
scroll to position [138, 0]
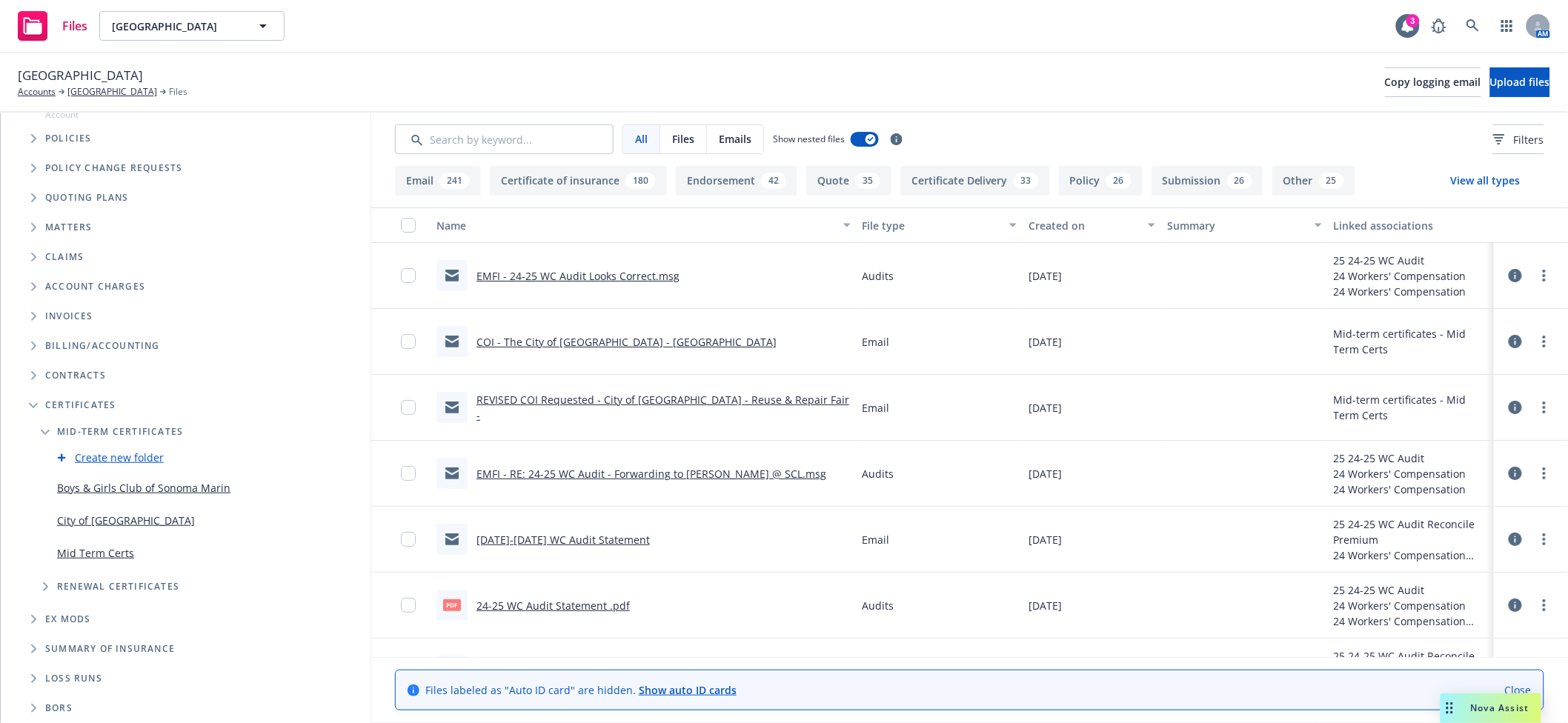
click at [104, 553] on link "Mid Term Certs" at bounding box center [96, 553] width 77 height 16
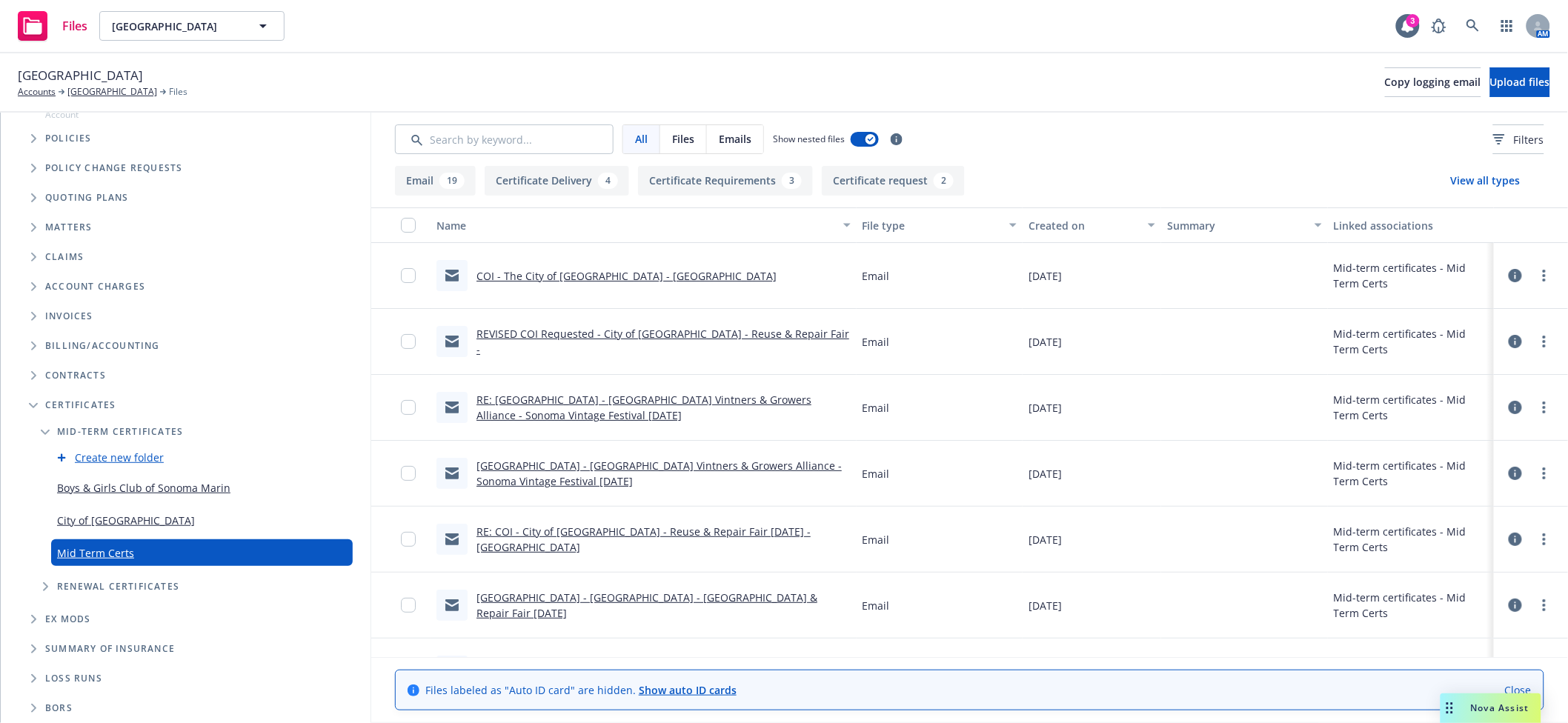
click at [630, 272] on link "COI - The City of Rohnert Park - Sonoma County Library" at bounding box center [626, 276] width 300 height 14
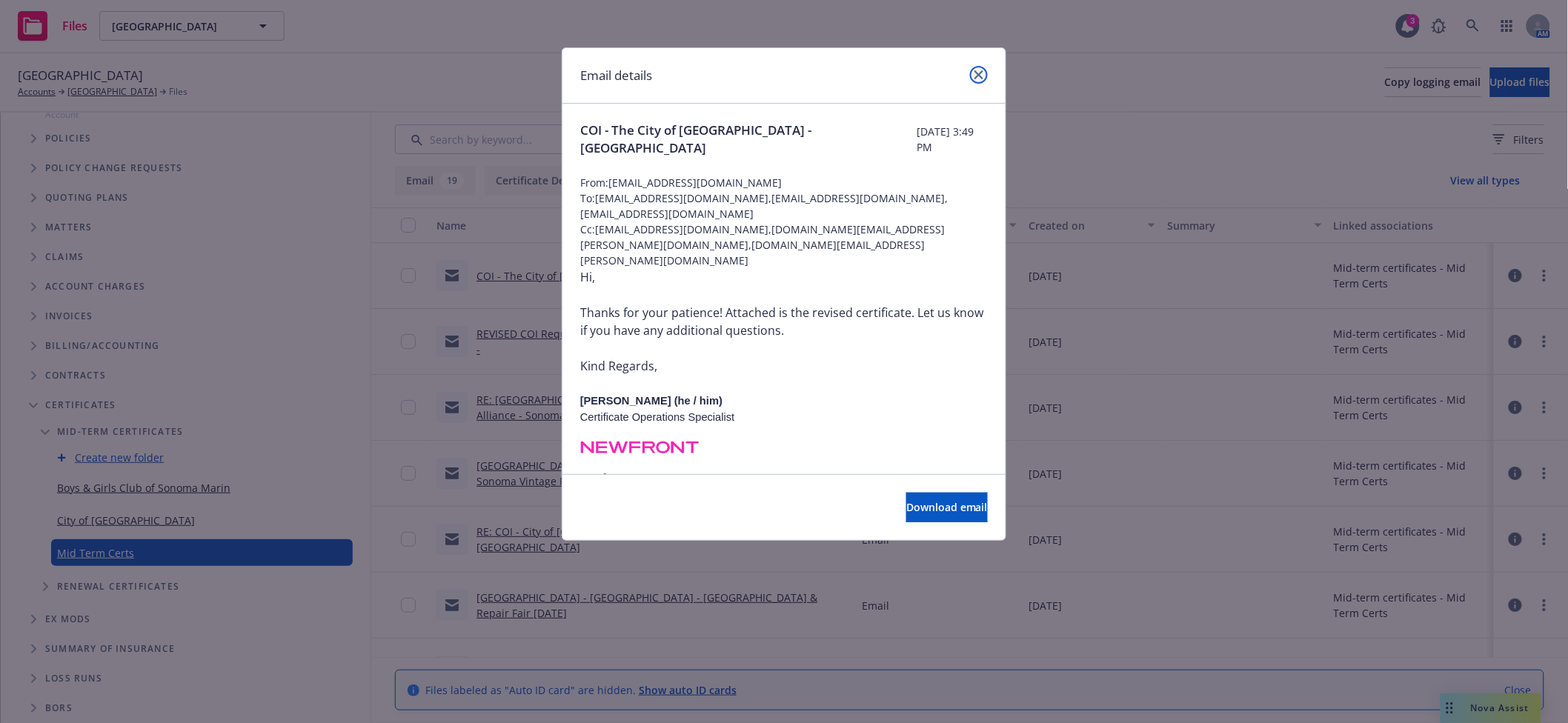
click at [975, 80] on link "close" at bounding box center [979, 75] width 18 height 18
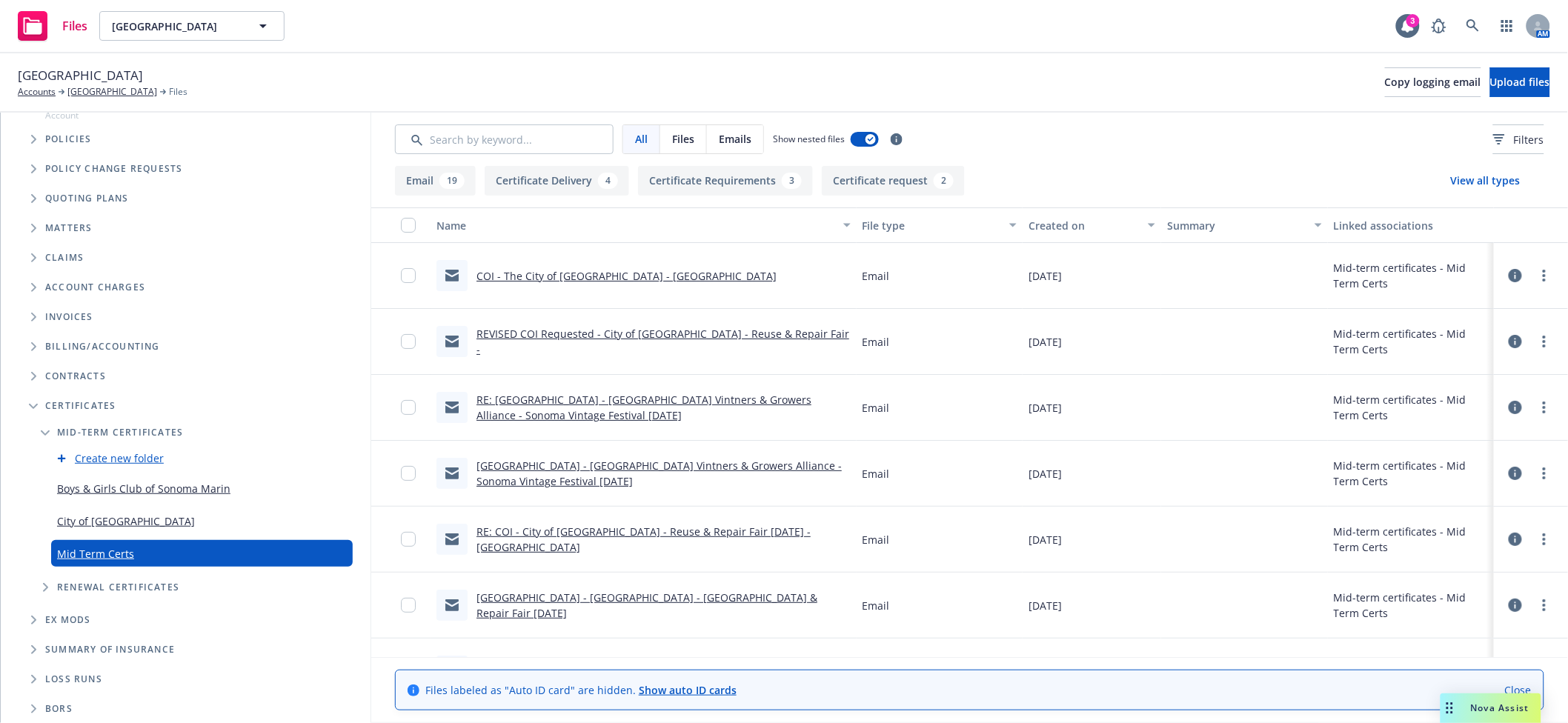
scroll to position [138, 0]
click at [1503, 87] on span "Upload files" at bounding box center [1520, 82] width 60 height 14
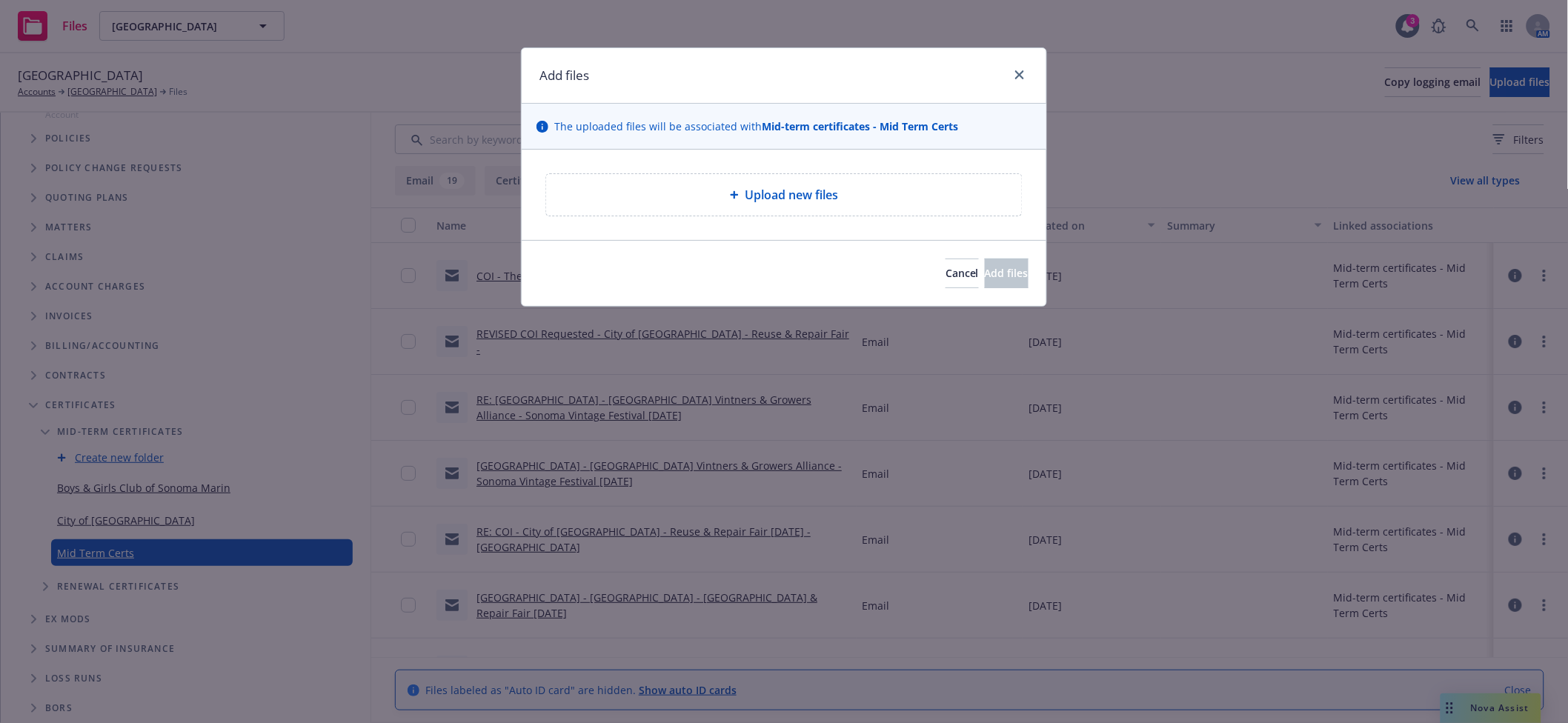
click at [801, 202] on span "Upload new files" at bounding box center [791, 195] width 93 height 18
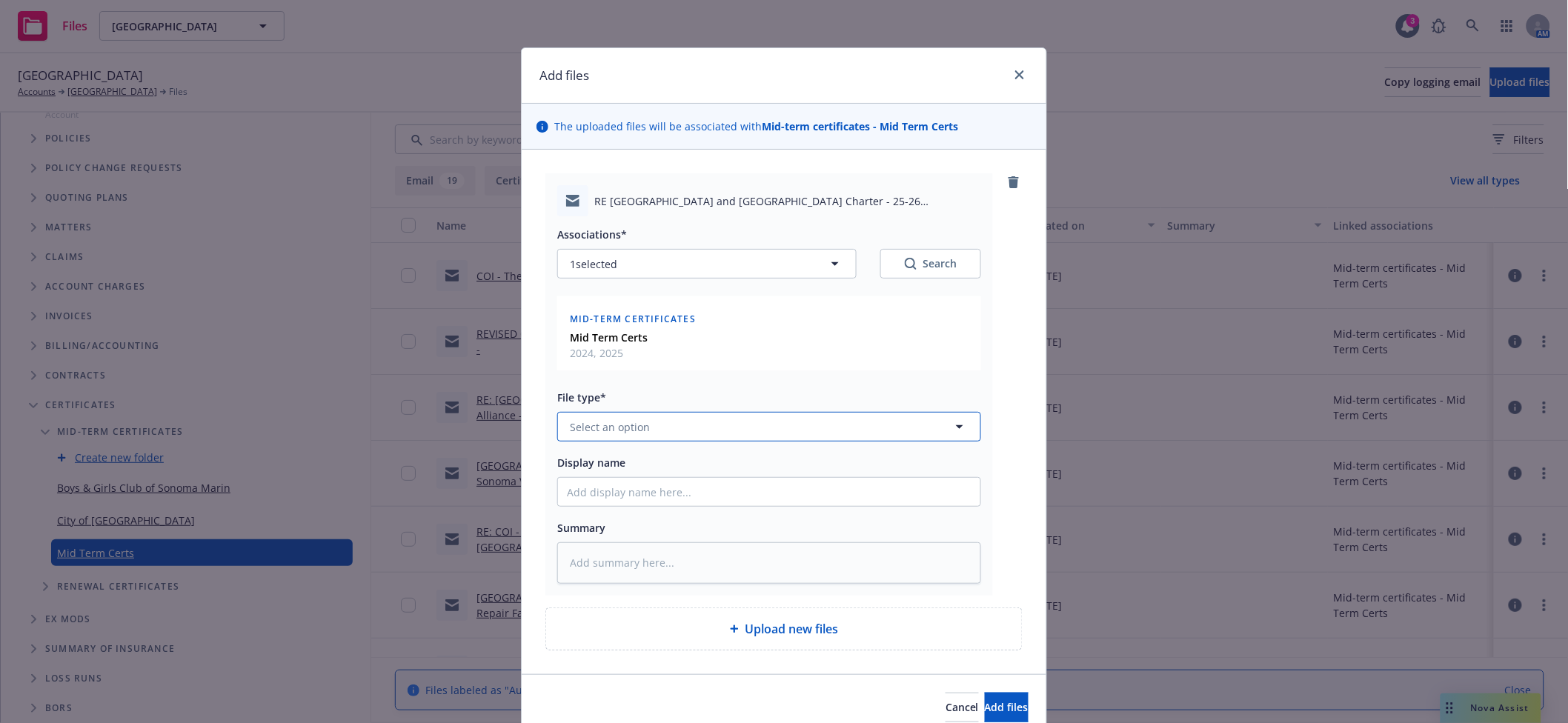
click at [691, 427] on button "Select an option" at bounding box center [769, 427] width 424 height 30
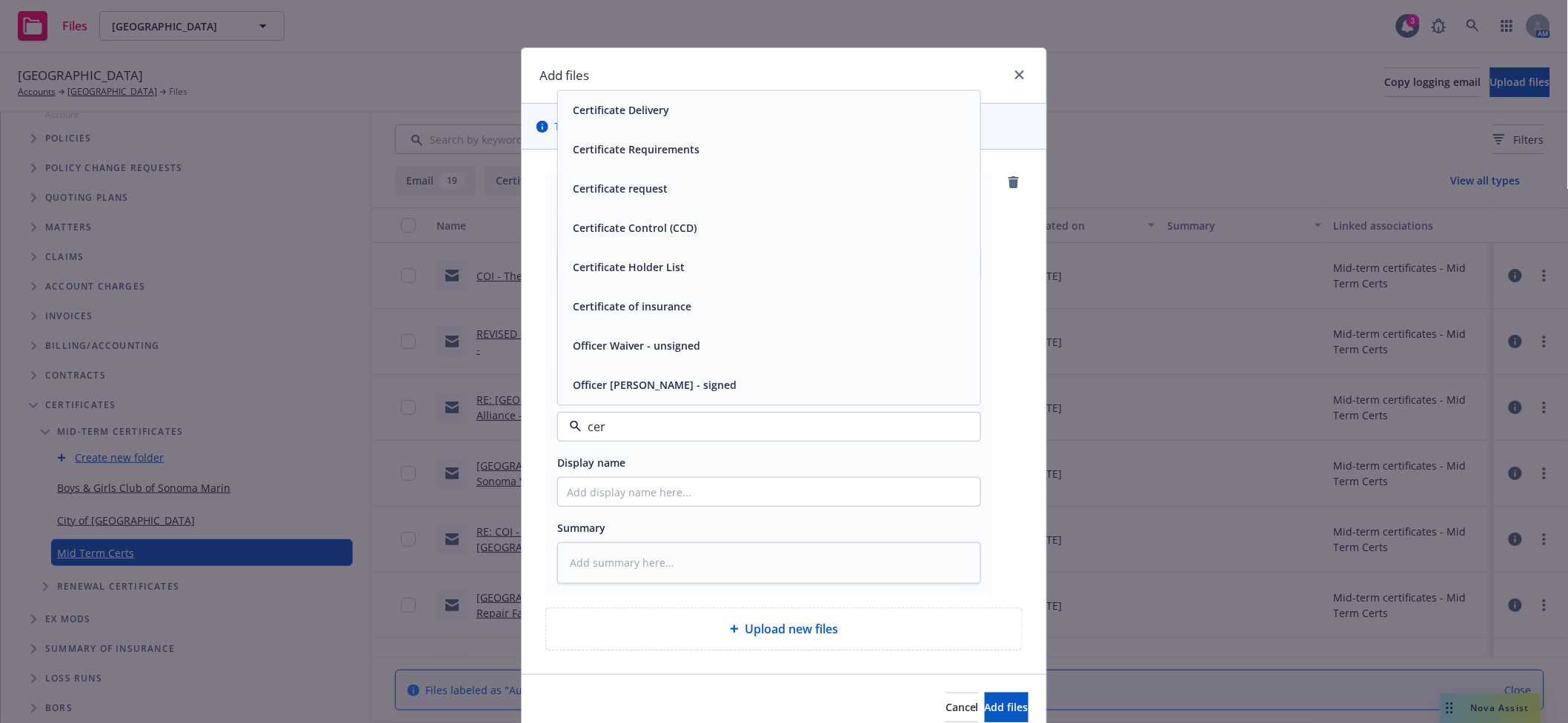
type input "cert"
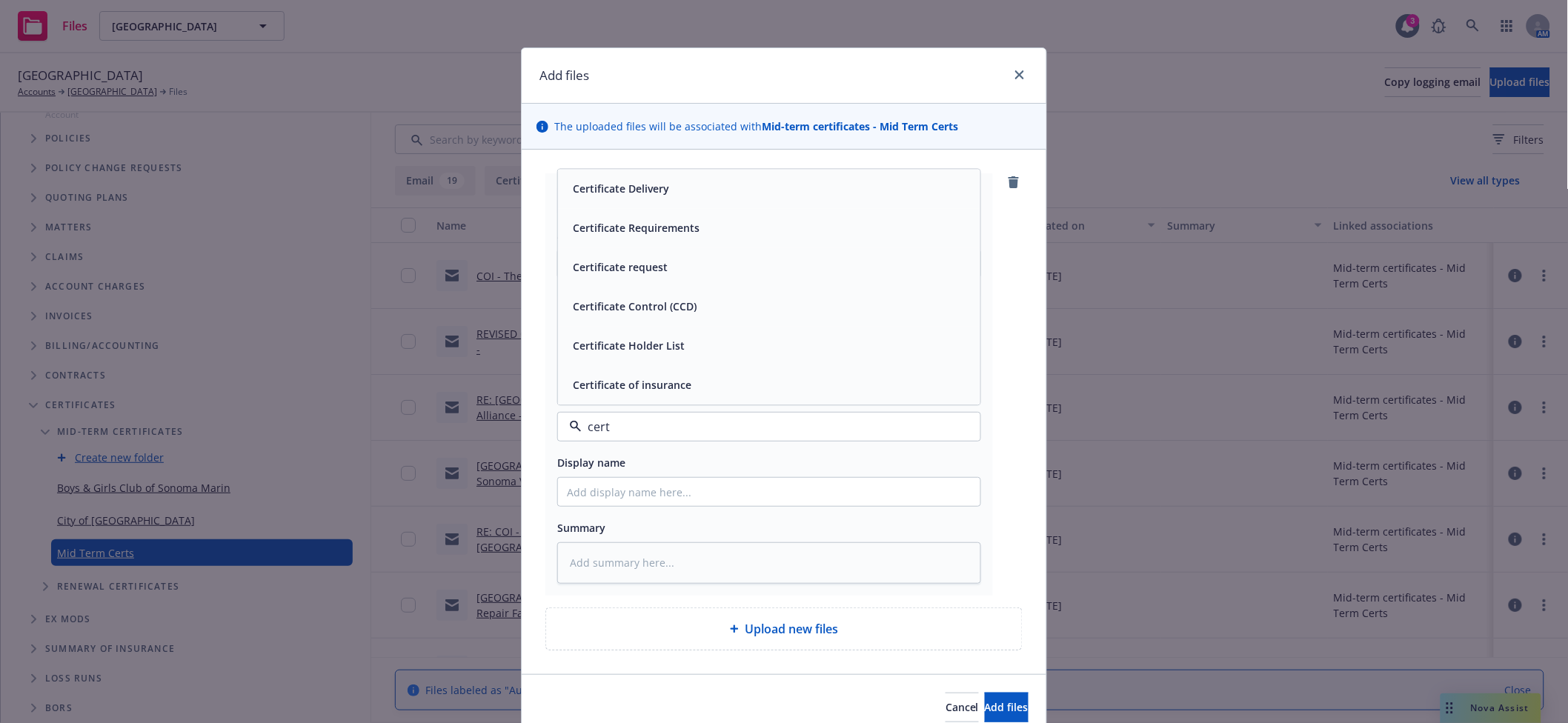
click at [642, 228] on span "Certificate Requirements" at bounding box center [636, 228] width 127 height 16
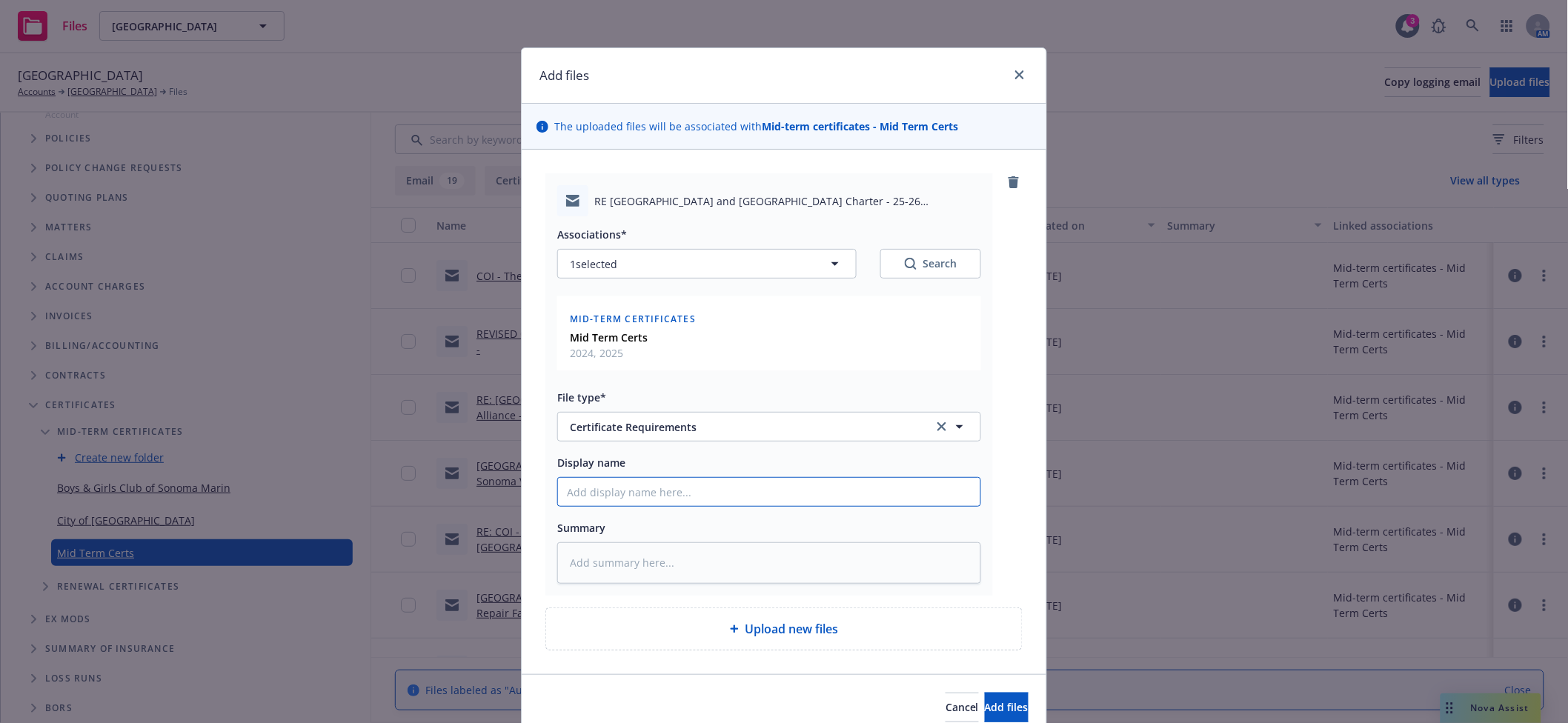
drag, startPoint x: 659, startPoint y: 498, endPoint x: 654, endPoint y: 452, distance: 46.3
click at [659, 498] on input "Display name" at bounding box center [769, 492] width 423 height 28
type textarea "x"
type input "CO"
type textarea "x"
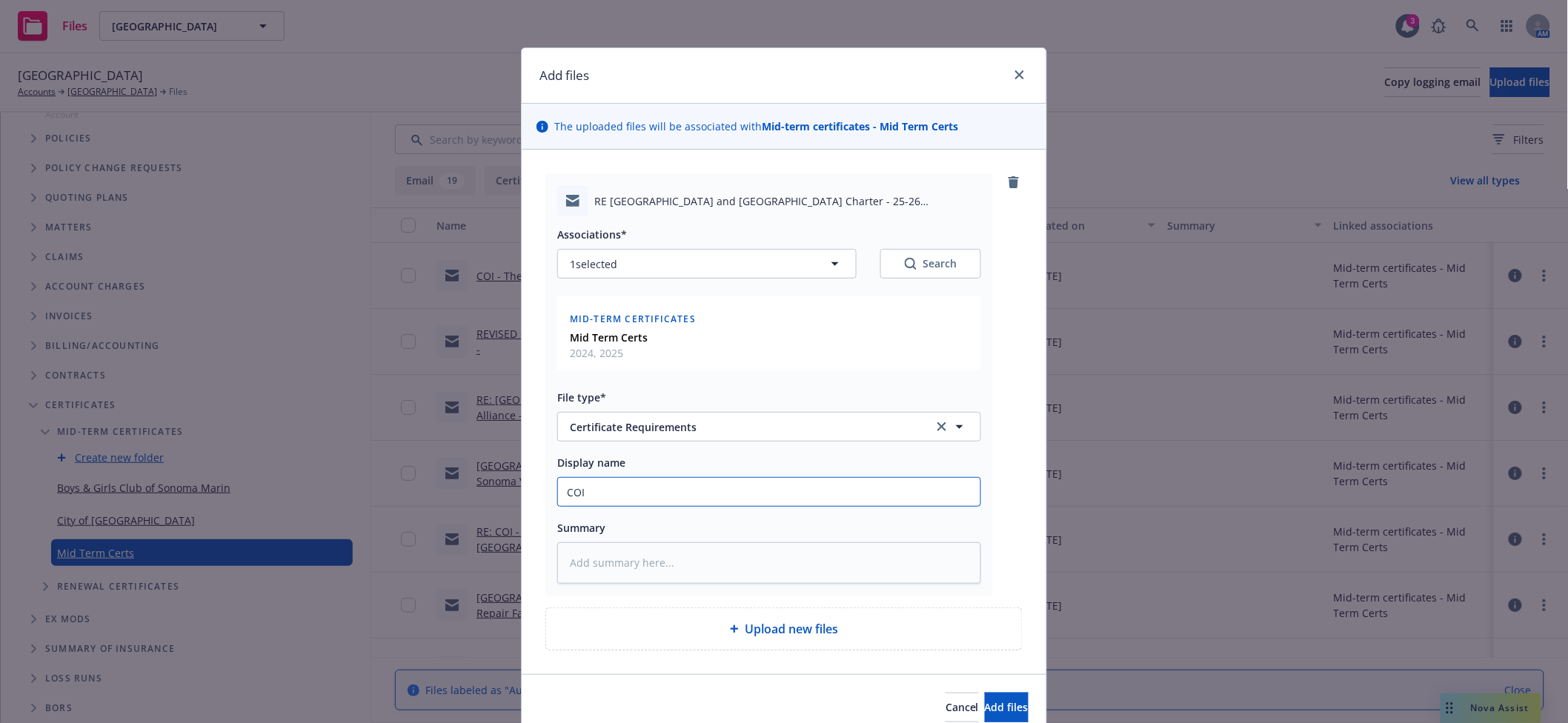
type input "COI"
type textarea "x"
type input "COI -"
type textarea "x"
type input "COI -"
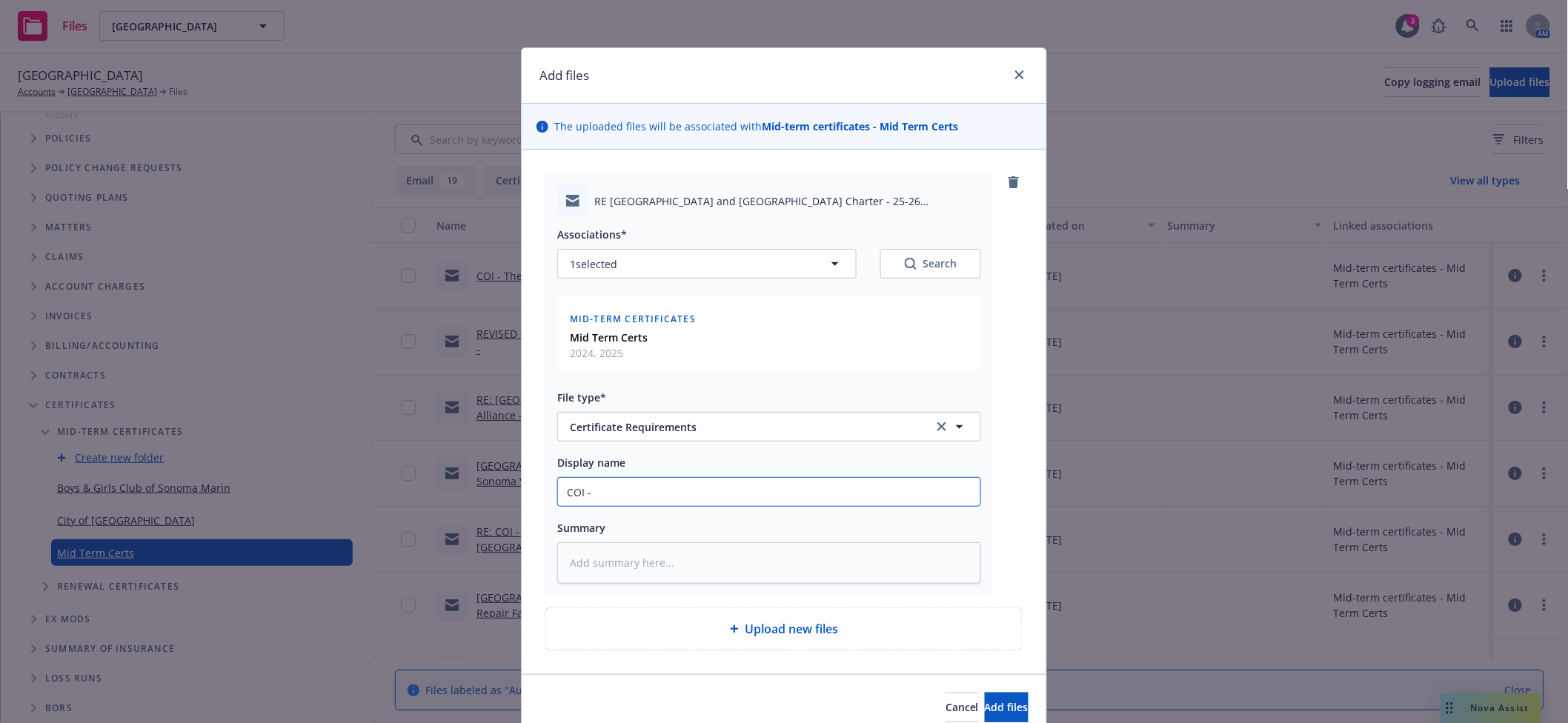
type textarea "x"
type input "COI - C"
type textarea "x"
type input "COI -"
type textarea "x"
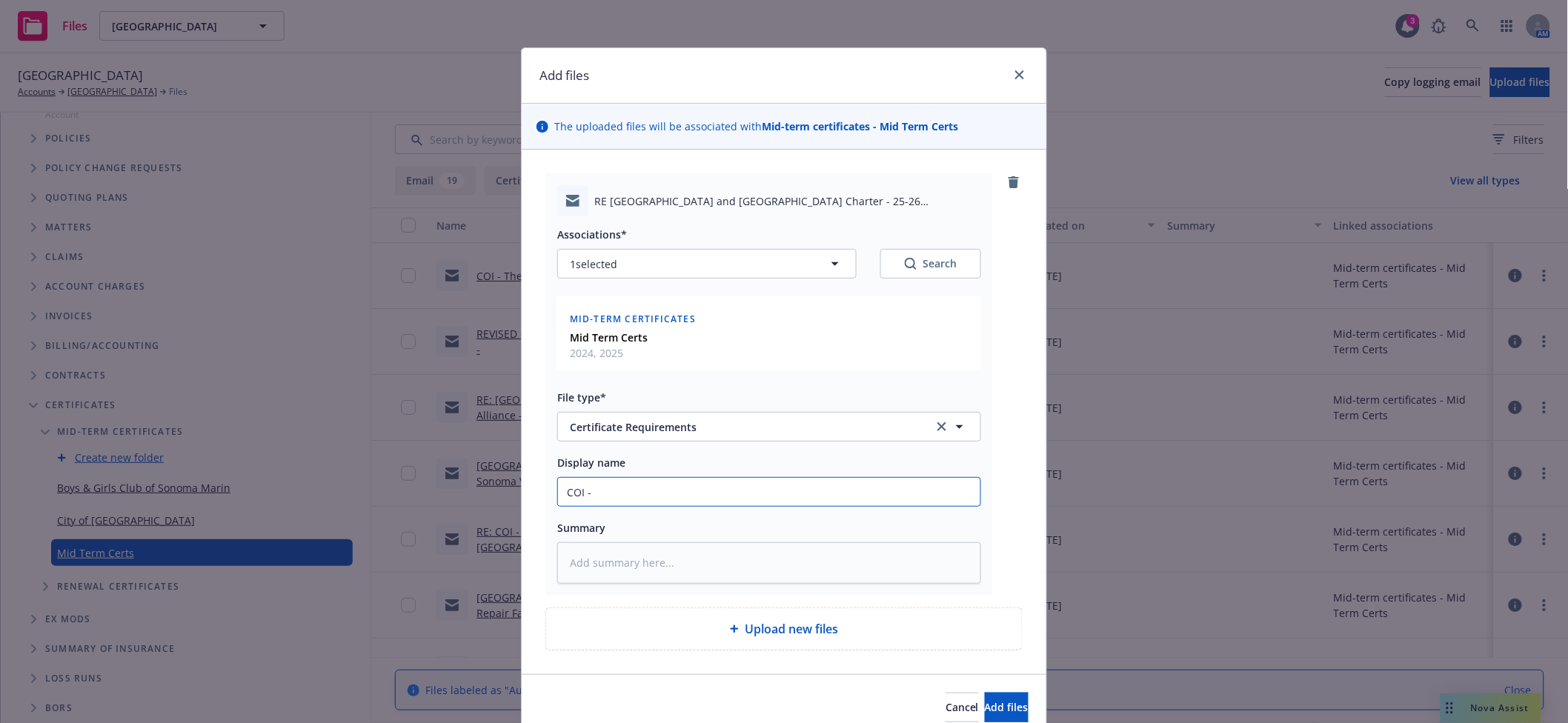
type input "COI - R"
type textarea "x"
type input "COI - Ro"
type textarea "x"
type input "COI - Ros"
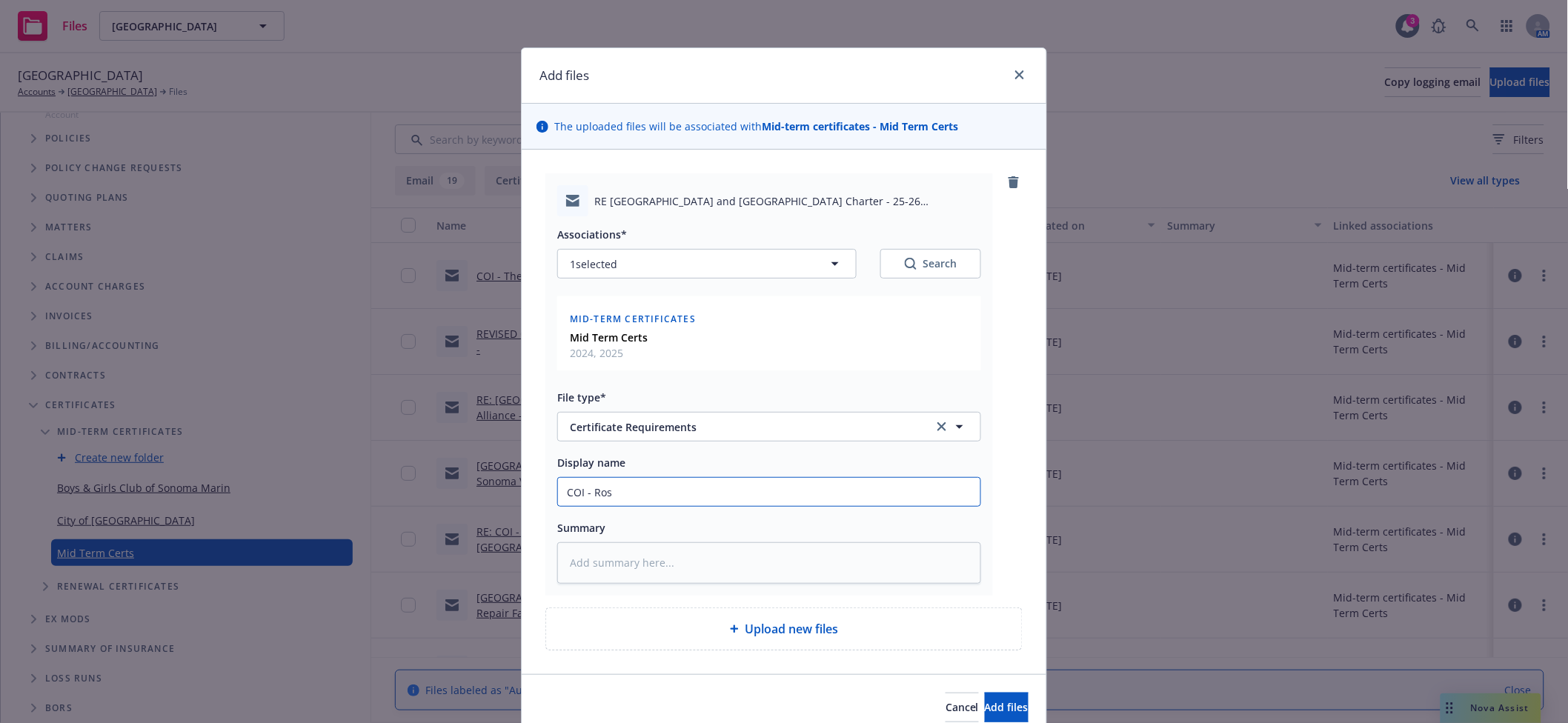
type textarea "x"
type input "COI - Rose"
type textarea "x"
type input "COI - Rosel"
type textarea "x"
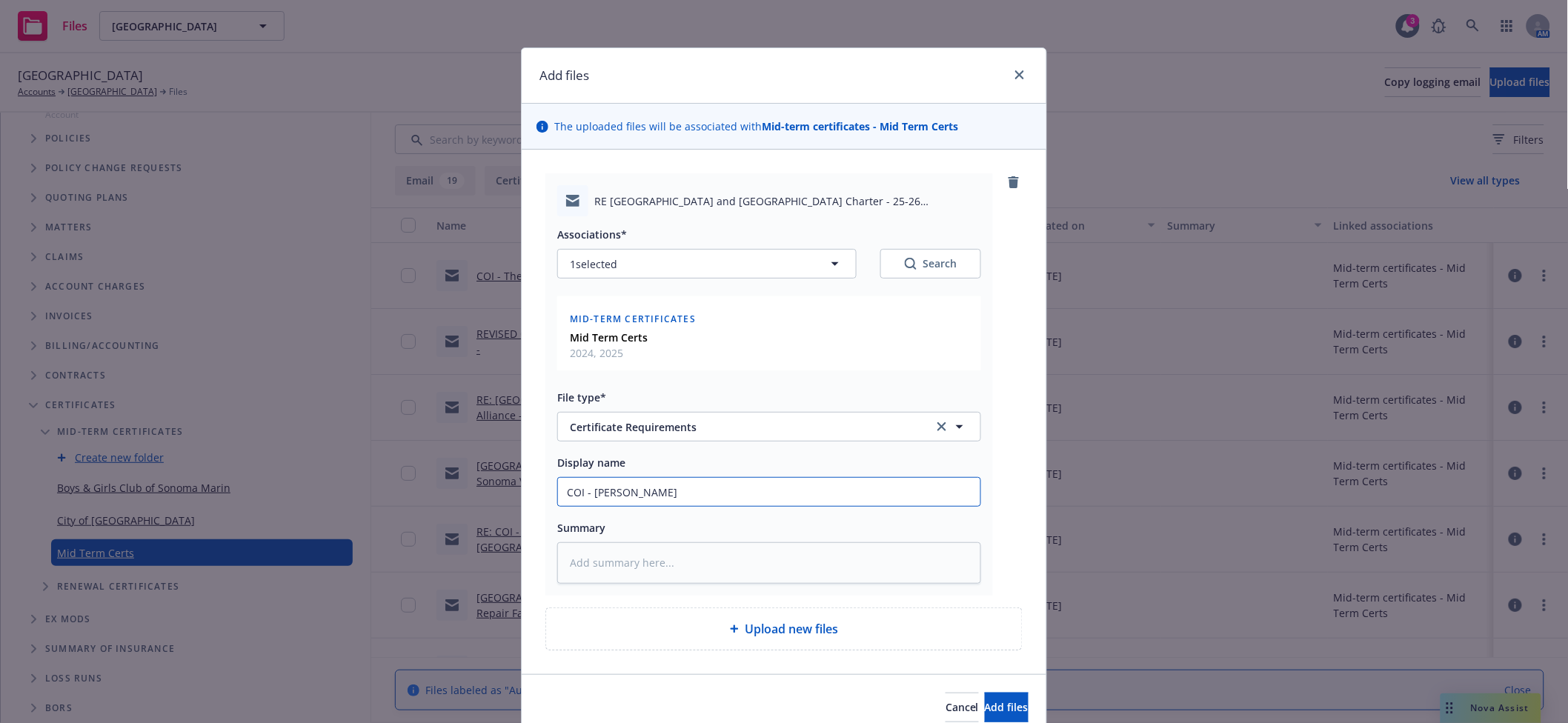
type input "COI - Rosela"
type textarea "x"
type input "COI - Roselan"
type textarea "x"
type input "COI - Roseland"
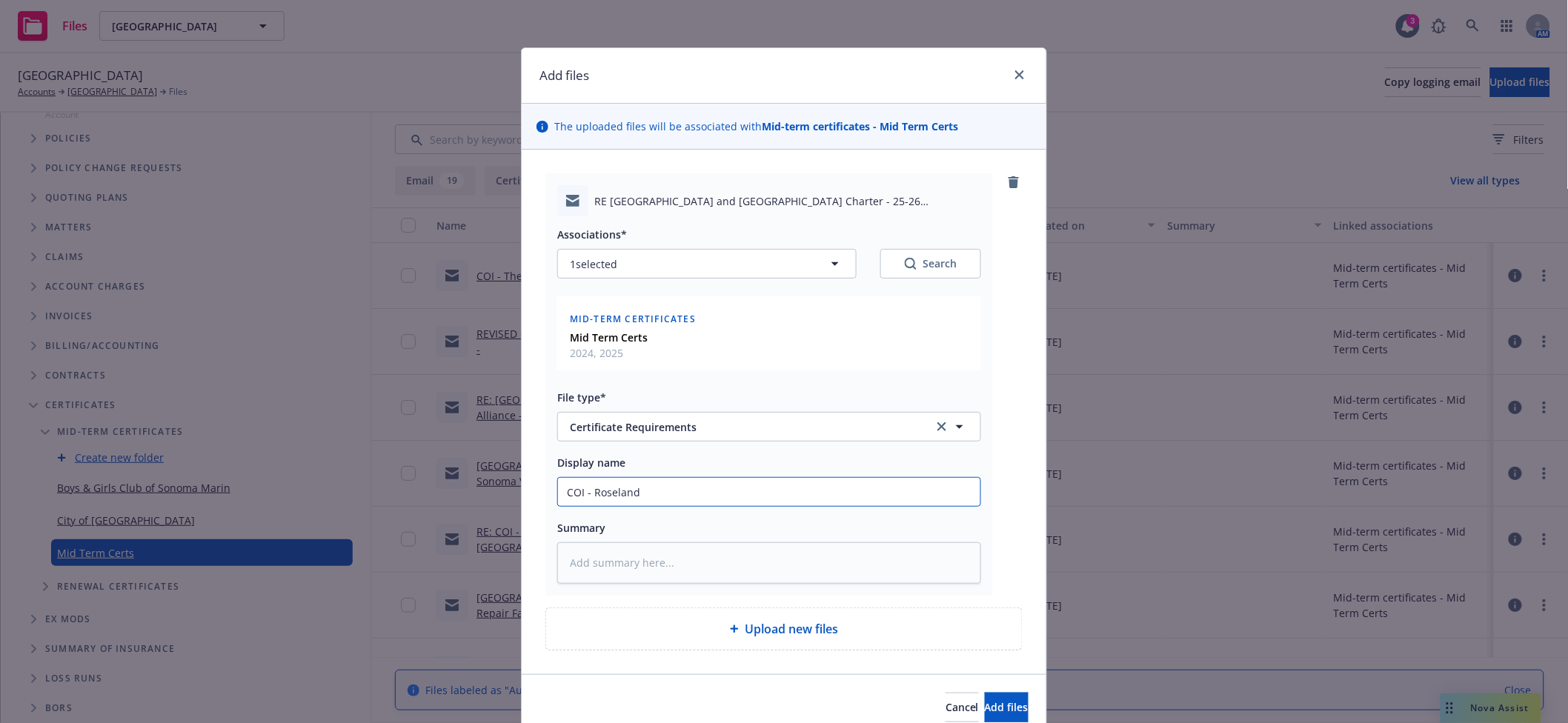
type textarea "x"
type input "COI - Roseland U"
type textarea "x"
type input "COI - Roseland US"
type textarea "x"
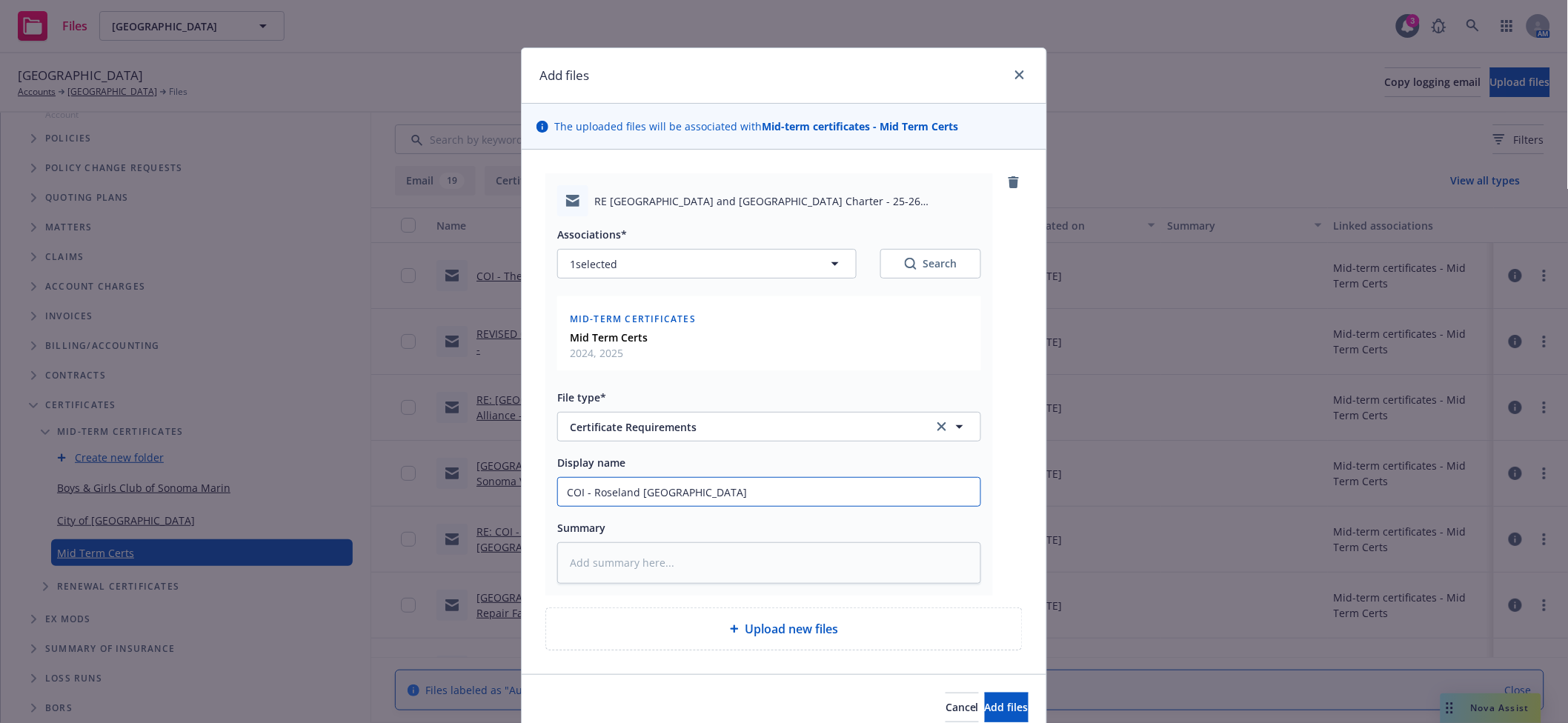
type input "COI - Roseland USD"
type textarea "x"
type input "COI - Roseland USD"
type textarea "x"
type input "COI - Roseland USD -"
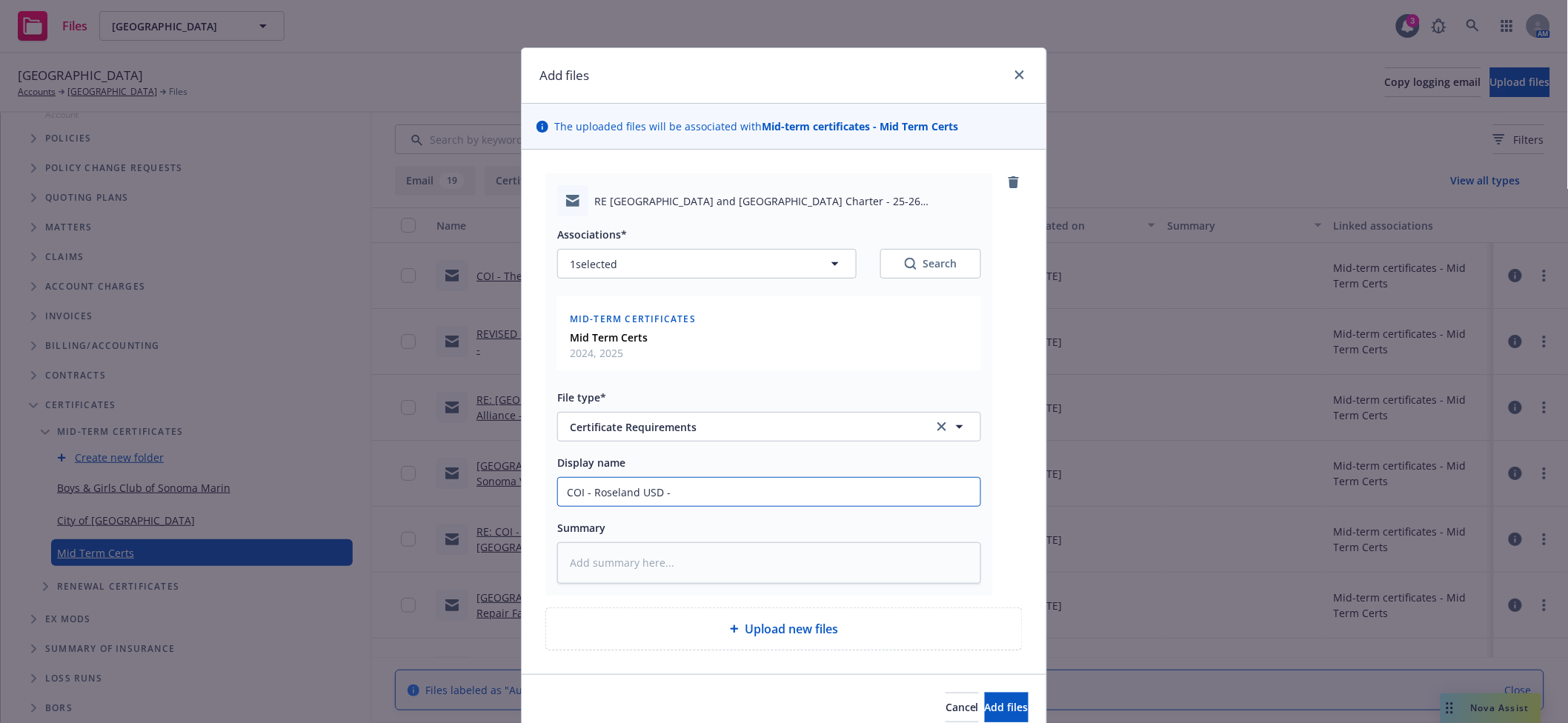
type textarea "x"
type input "COI - Roseland USD -"
type textarea "x"
type input "COI - Roseland USD - E"
type textarea "x"
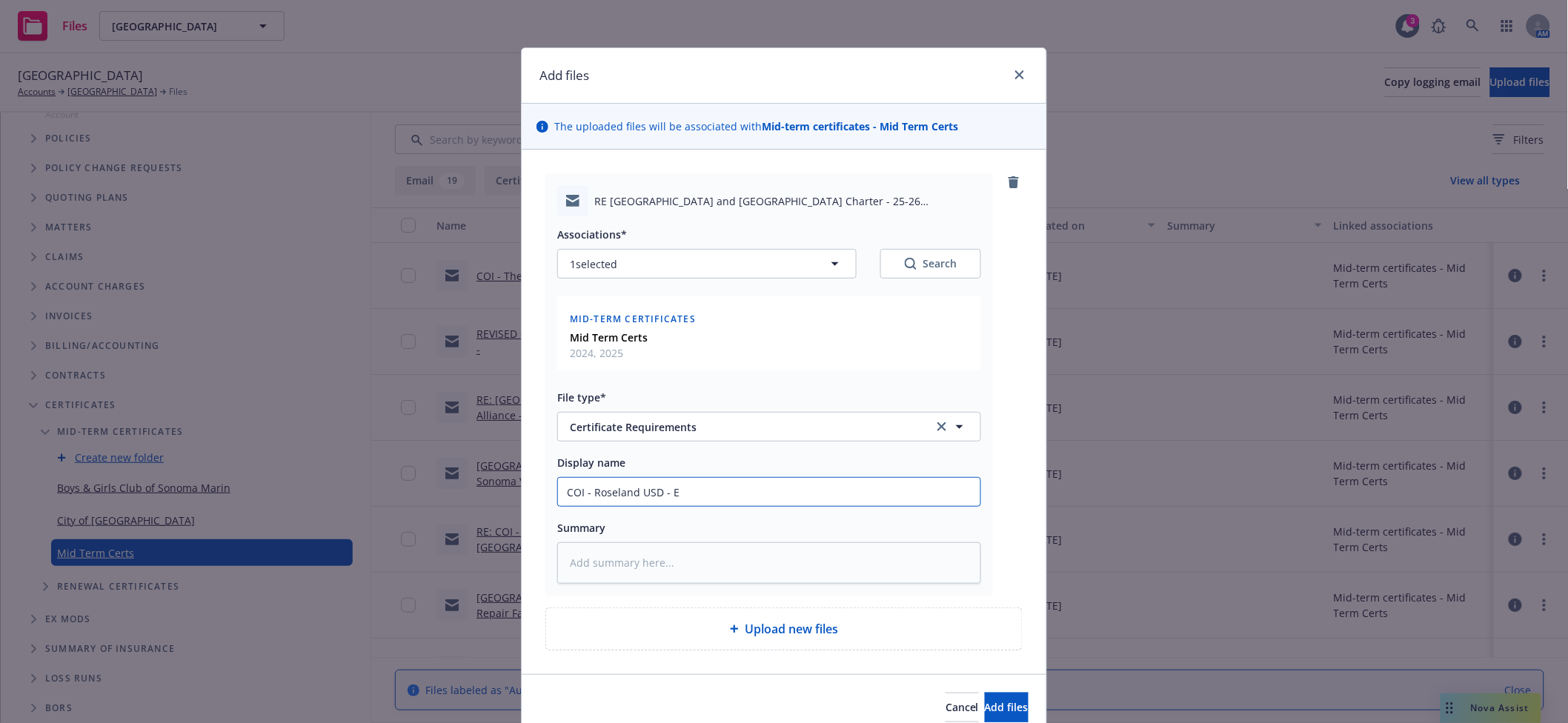
type input "COI - Roseland USD - EM"
type textarea "x"
type input "COI - Roseland USD - EMT"
type textarea "x"
type input "COI - Roseland USD - EMTI"
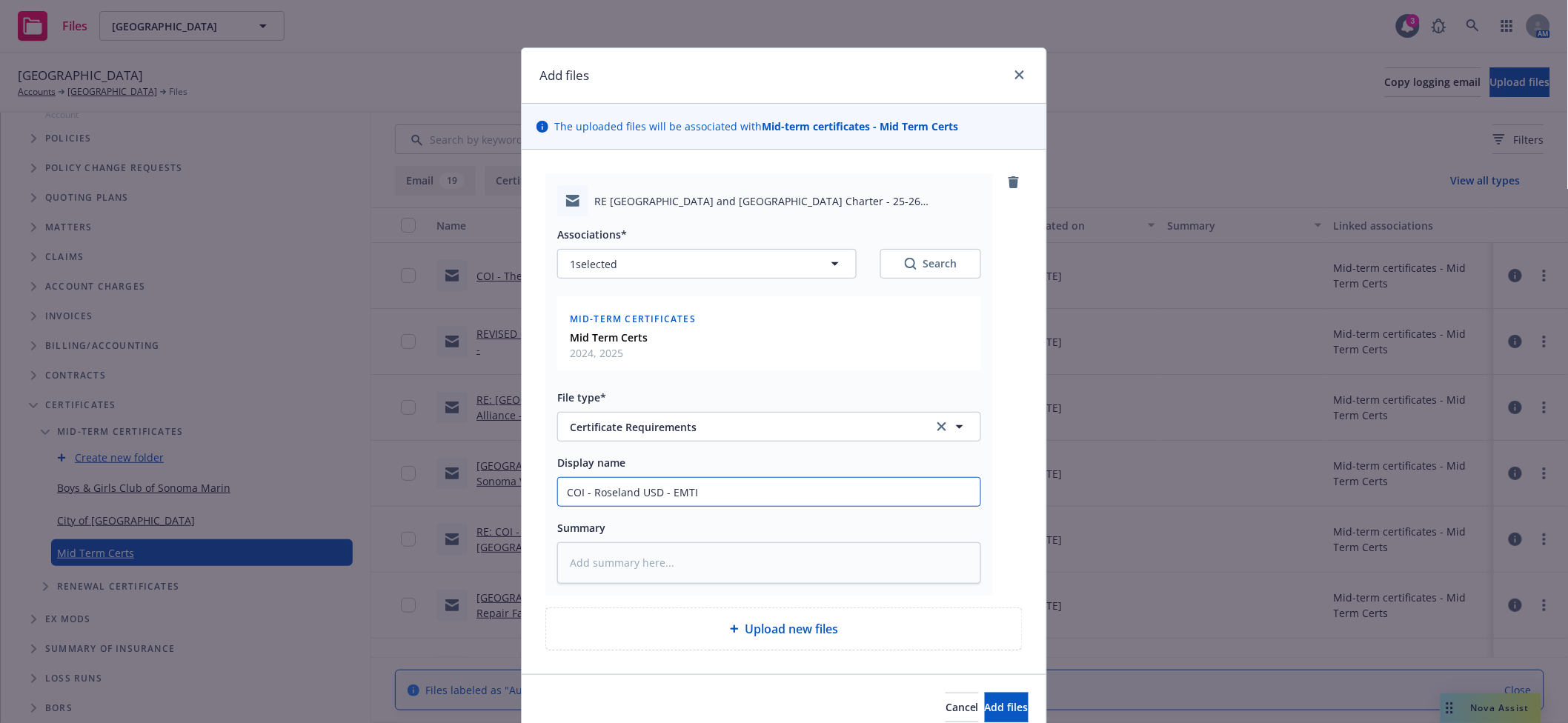
type textarea "x"
type input "COI - Roseland USD - EMTI"
type textarea "x"
type input "COI - Roseland USD - EMTI w"
type textarea "x"
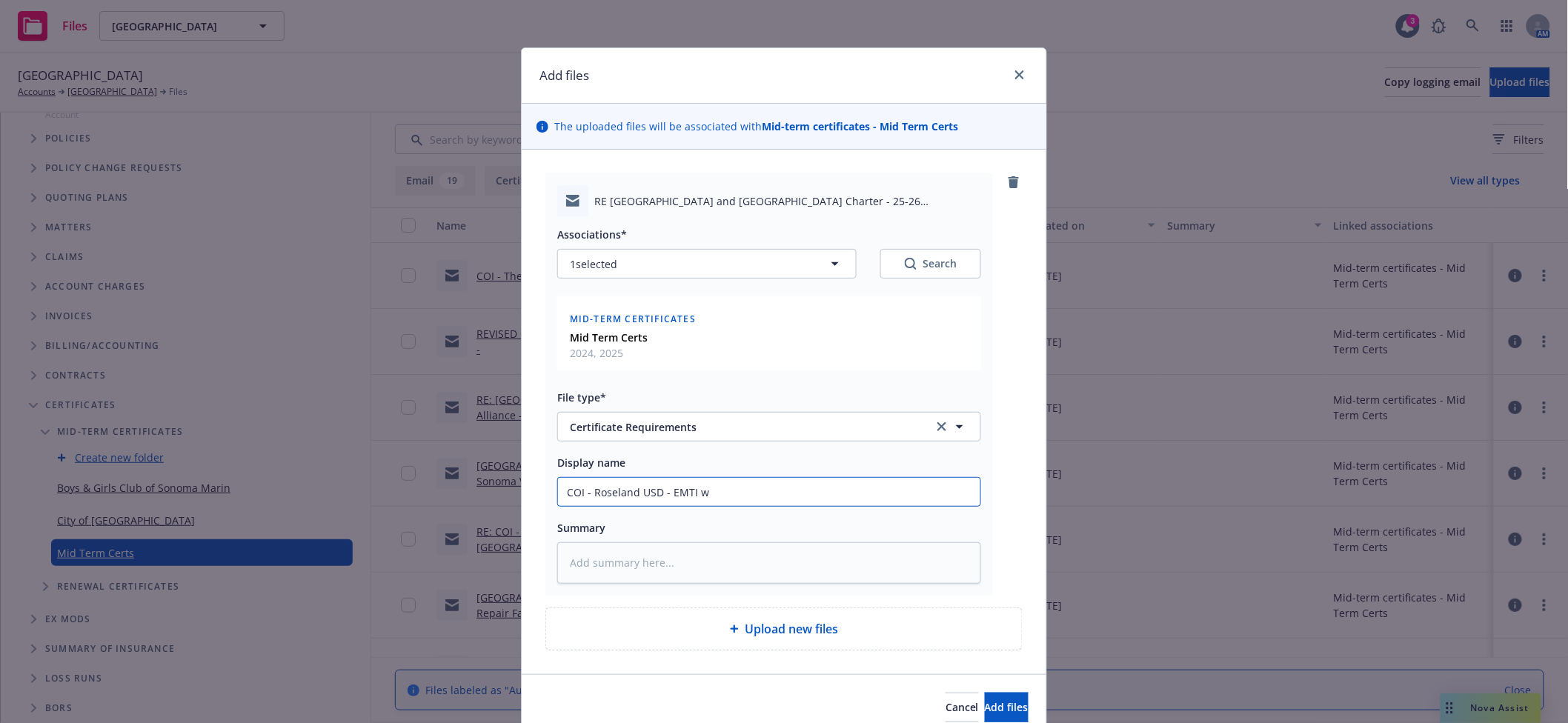
type input "COI - Roseland USD - EMTI"
type textarea "x"
type input "COI - Roseland USD - EMTI re"
type textarea "x"
type input "COI - Roseland USD - EMTI reg"
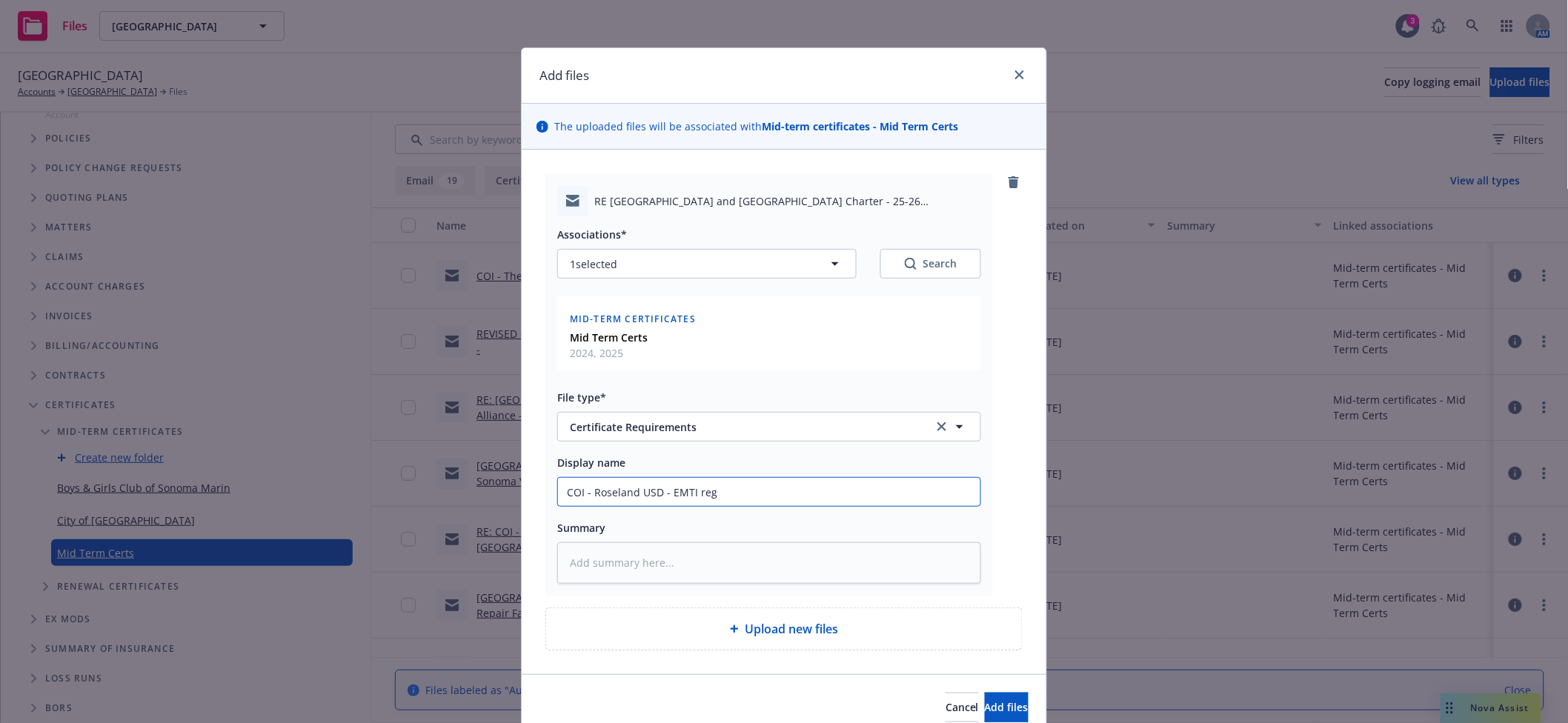
type textarea "x"
type input "COI - Roseland USD - EMTI re:""
type textarea "x"
type input "COI - Roseland USD - EMTI re:""
type textarea "x"
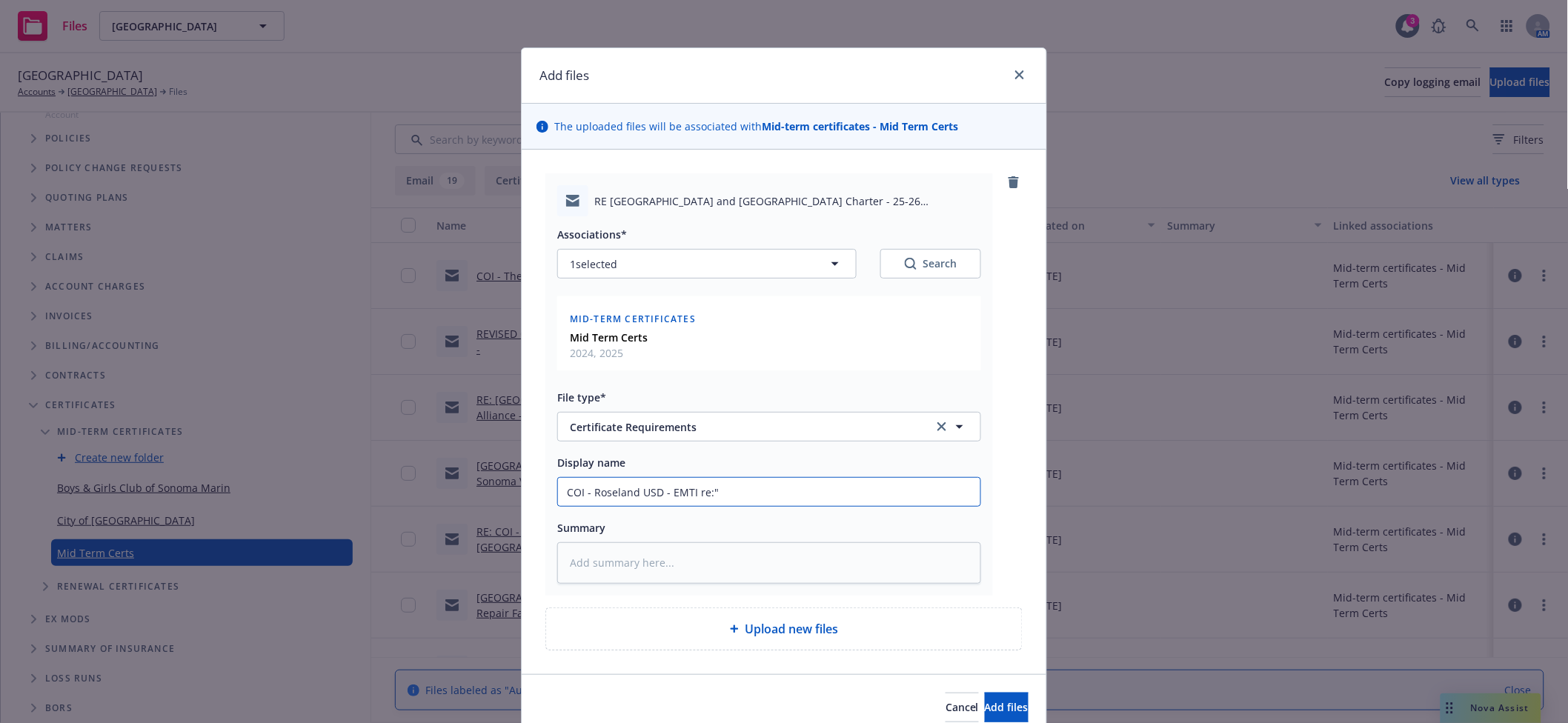
type input "COI - Roseland USD - EMTI re:""
type textarea "x"
type input "COI - Roseland USD - EMTI re:"
type textarea "x"
type input "COI - Roseland USD - EMTI re:"
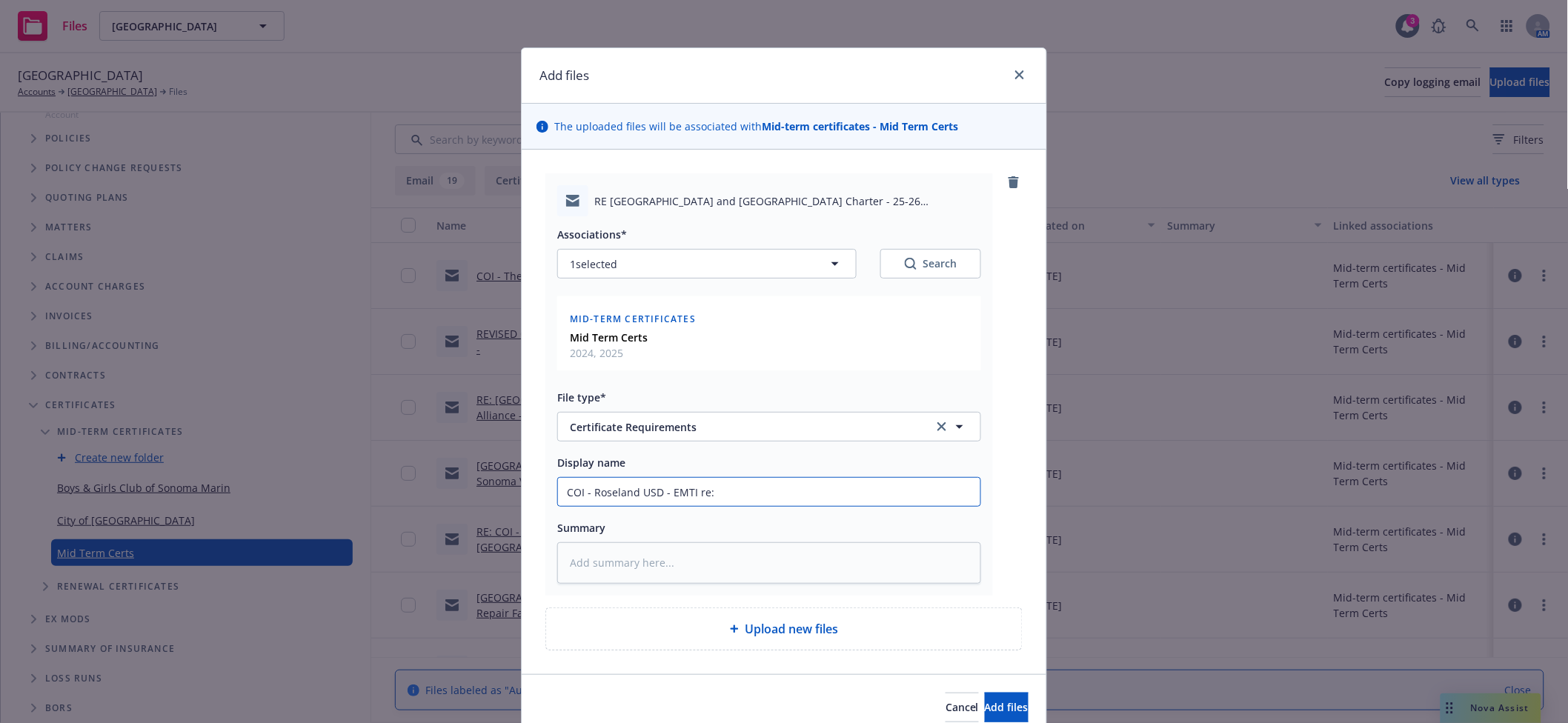
type textarea "x"
type input "COI - Roseland USD - EMTI re: r"
type textarea "x"
type input "COI - Roseland USD - EMTI re: re"
type textarea "x"
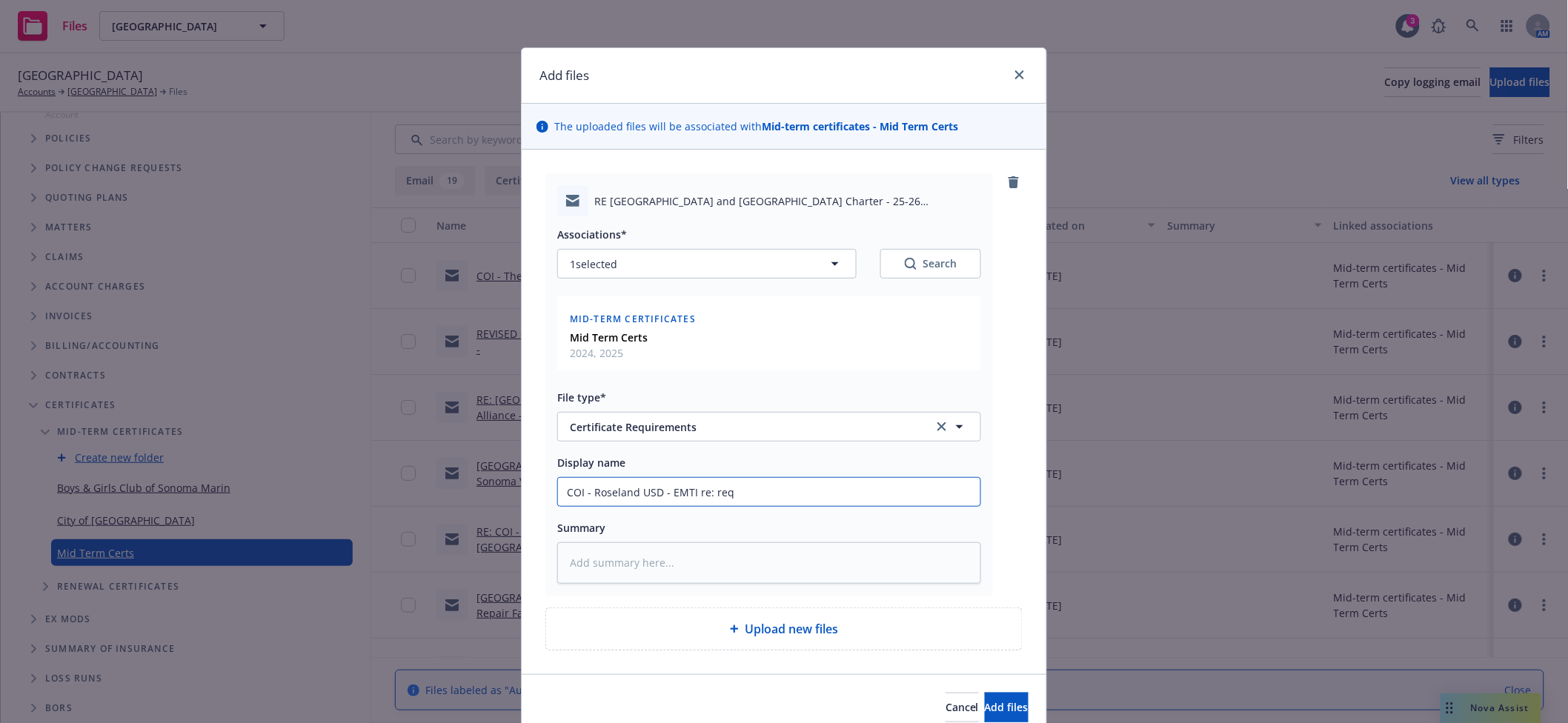
type input "COI - Roseland USD - EMTI re: requ"
type textarea "x"
type input "COI - Roseland USD - EMTI re: requir"
type textarea "x"
type input "COI - Roseland USD - EMTI re: require"
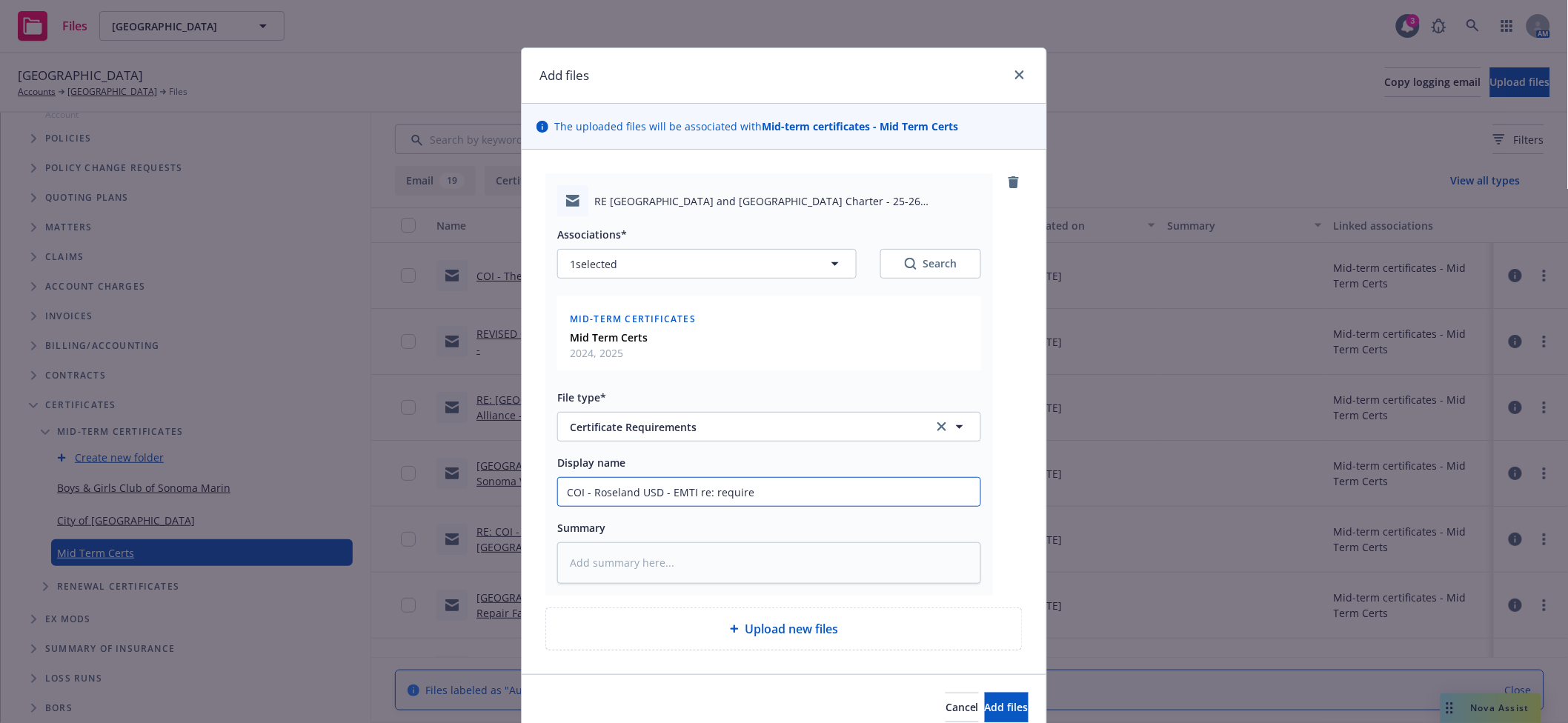
type textarea "x"
type input "COI - Roseland USD - EMTI re: requirem"
type textarea "x"
type input "COI - Roseland USD - EMTI re: requiremen"
type textarea "x"
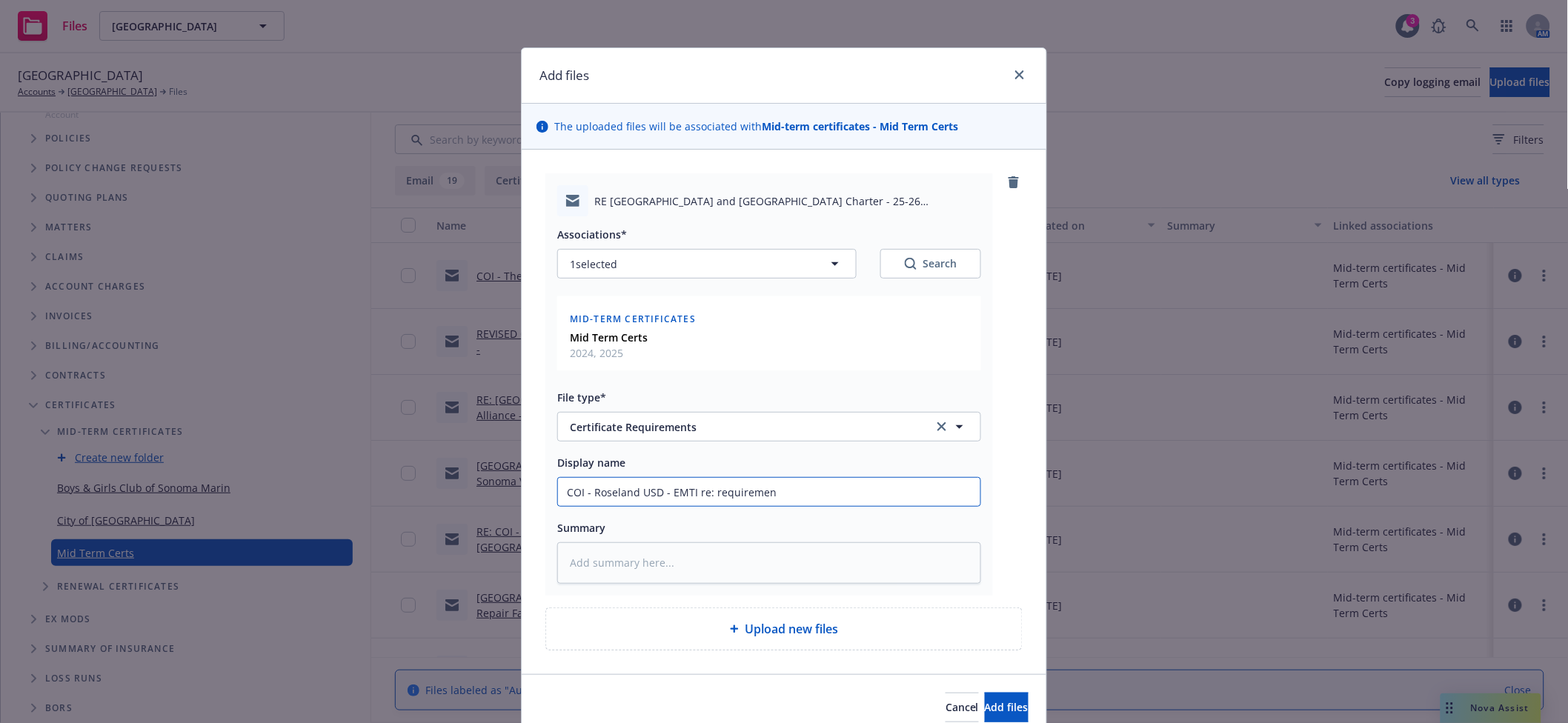
type input "COI - Roseland USD - EMTI re: requirement"
type textarea "x"
type input "COI - Roseland USD - EMTI re: requirements"
type textarea "x"
type input "COI - Roseland USD- EMTI re: requirements"
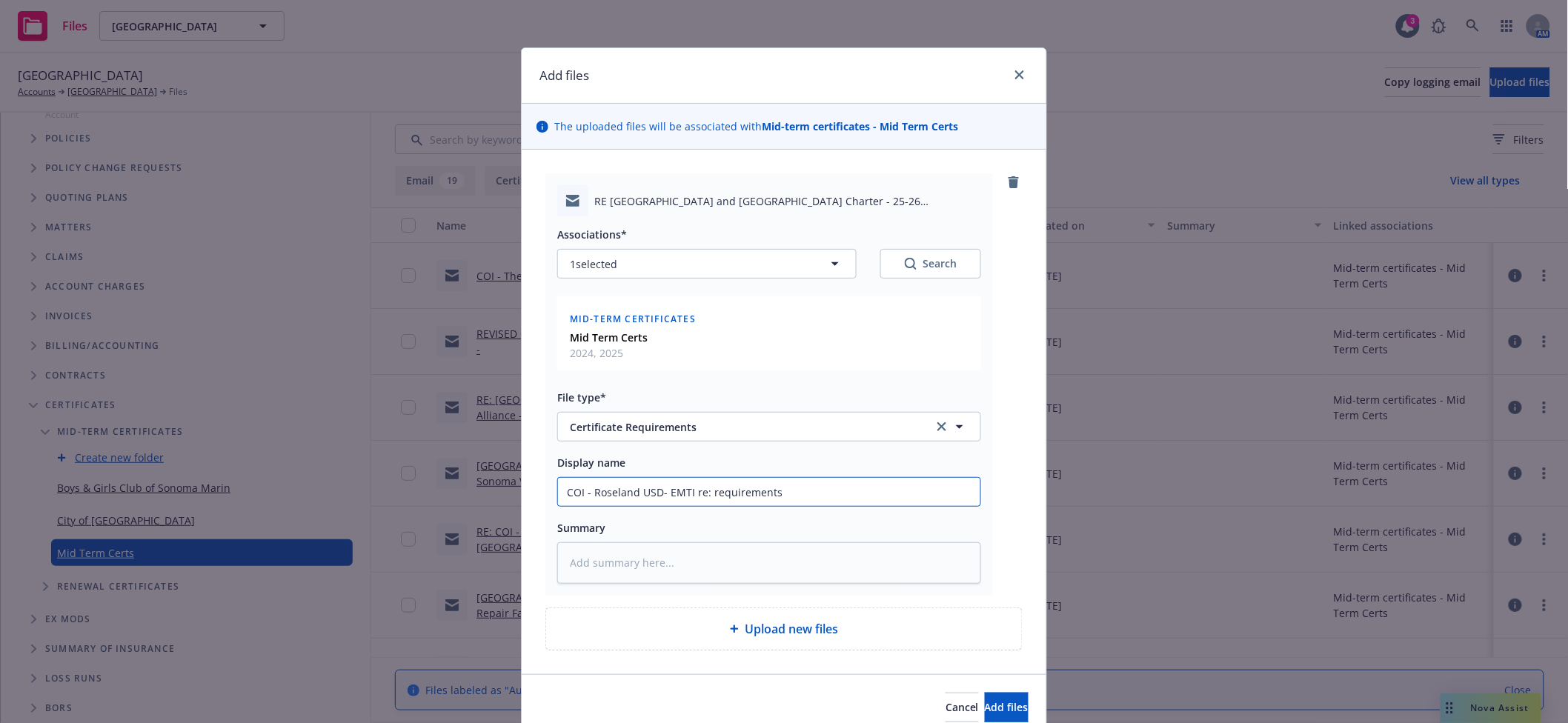
type textarea "x"
type input "COI - Roseland US- EMTI re: requirements"
type textarea "x"
type input "COI - Roseland U- EMTI re: requirements"
type textarea "x"
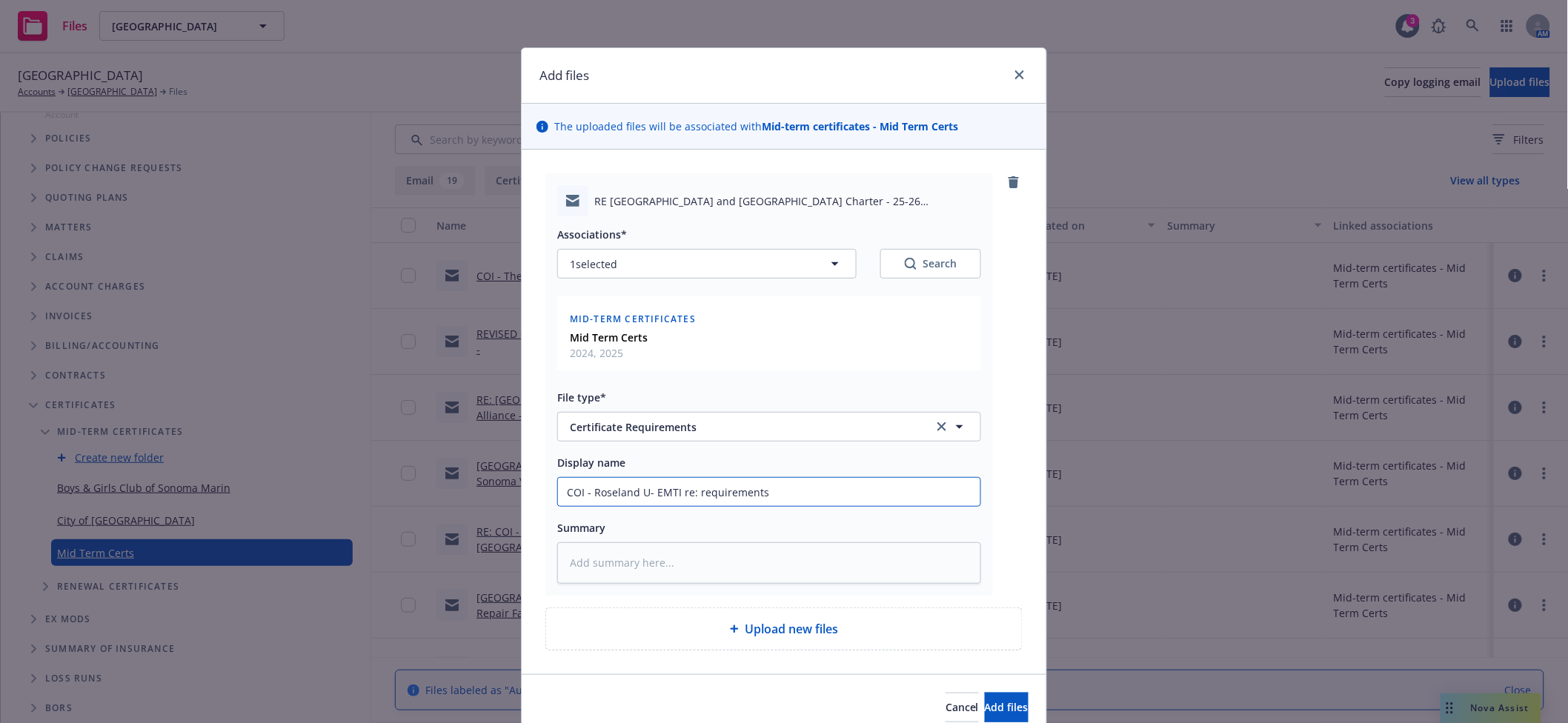
type input "COI - Roseland - EMTI re: requirements"
type textarea "x"
type input "COI - Roseland S- EMTI re: requirements"
type textarea "x"
type input "COI - Roseland SD- EMTI re: requirements"
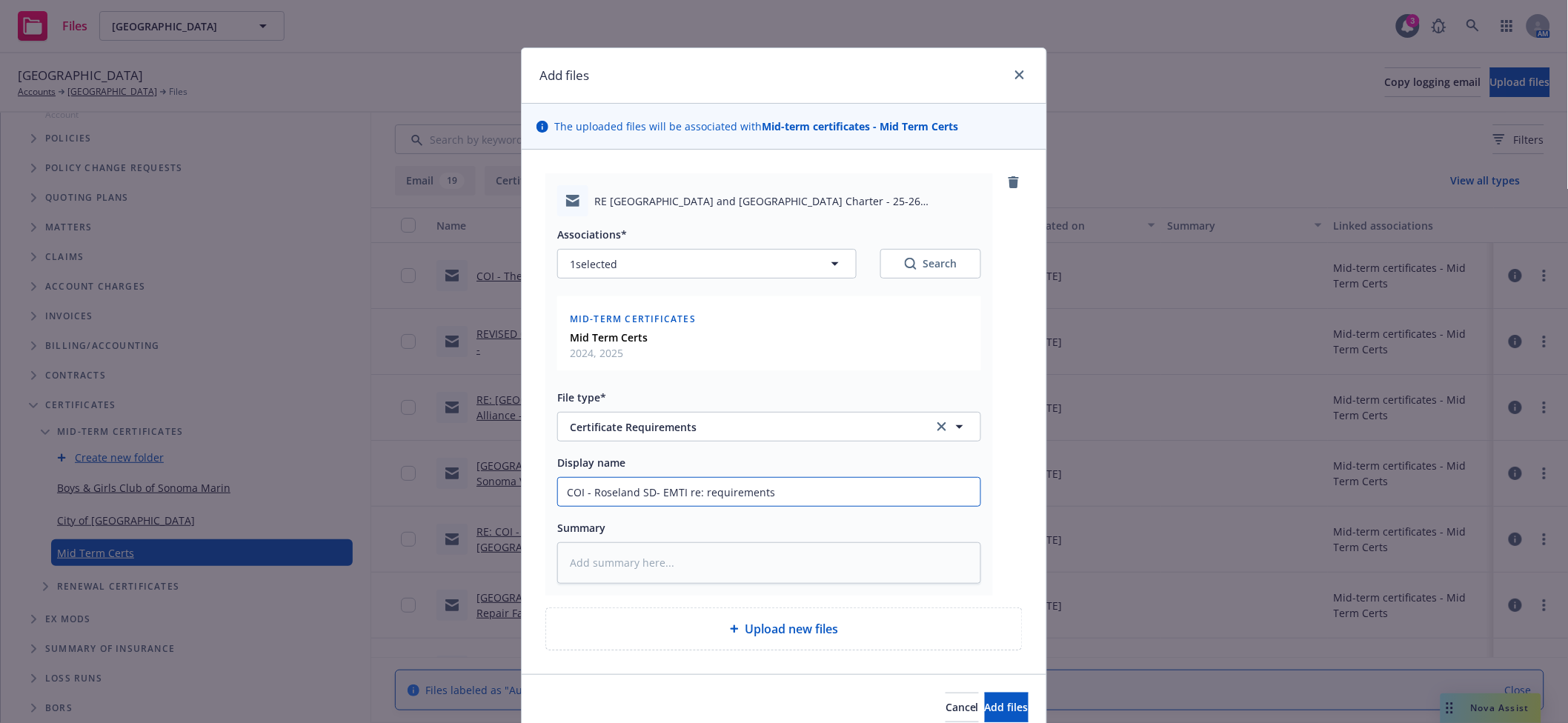
type textarea "x"
type input "COI - Roseland SD - EMTI re: requirements"
type textarea "x"
type input "COI - Roseland SD 2- EMTI re: requirements"
type textarea "x"
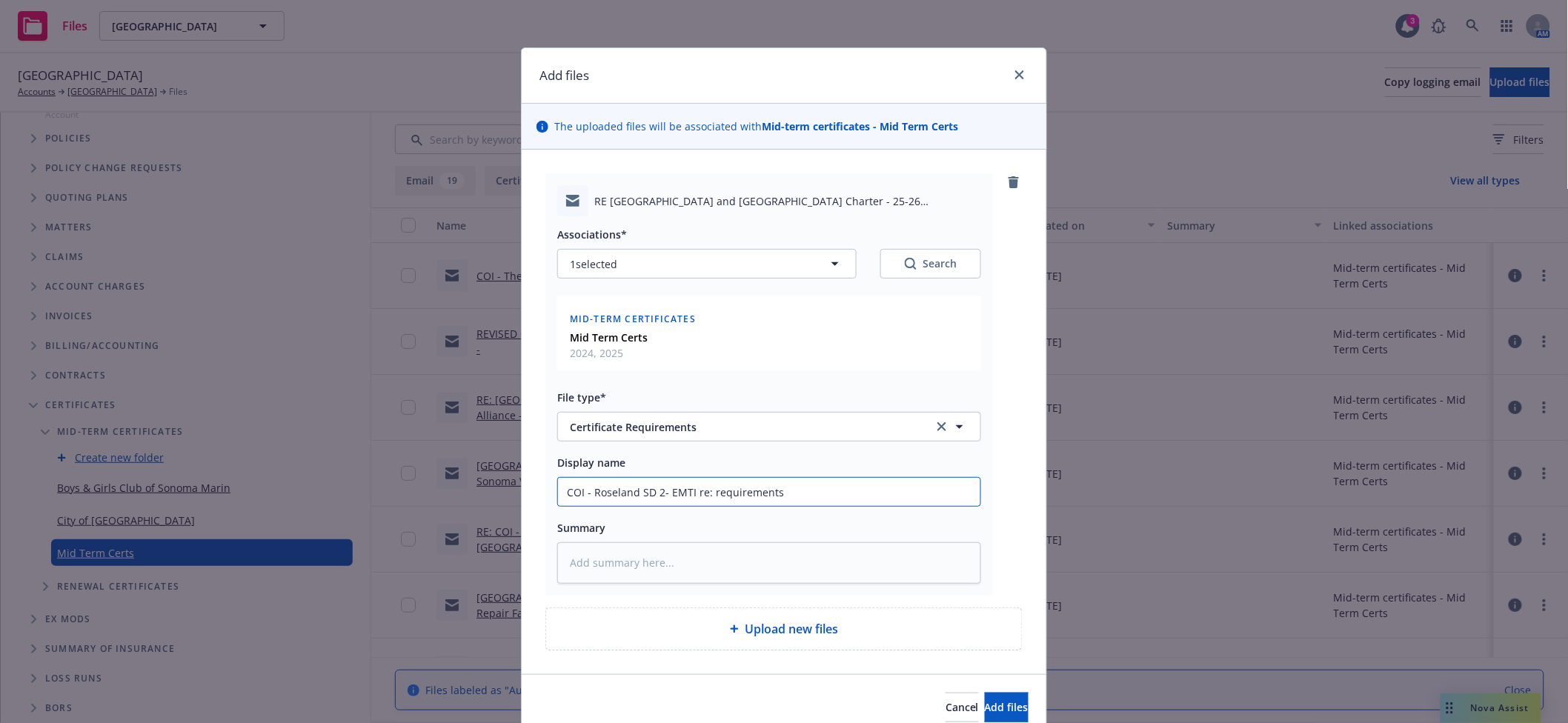
type input "COI - Roseland SD 25- EMTI re: requirements"
type textarea "x"
type input "COI - Roseland SD 25-- EMTI re: requirements"
type textarea "x"
type input "COI - Roseland SD 25-2- EMTI re: requirements"
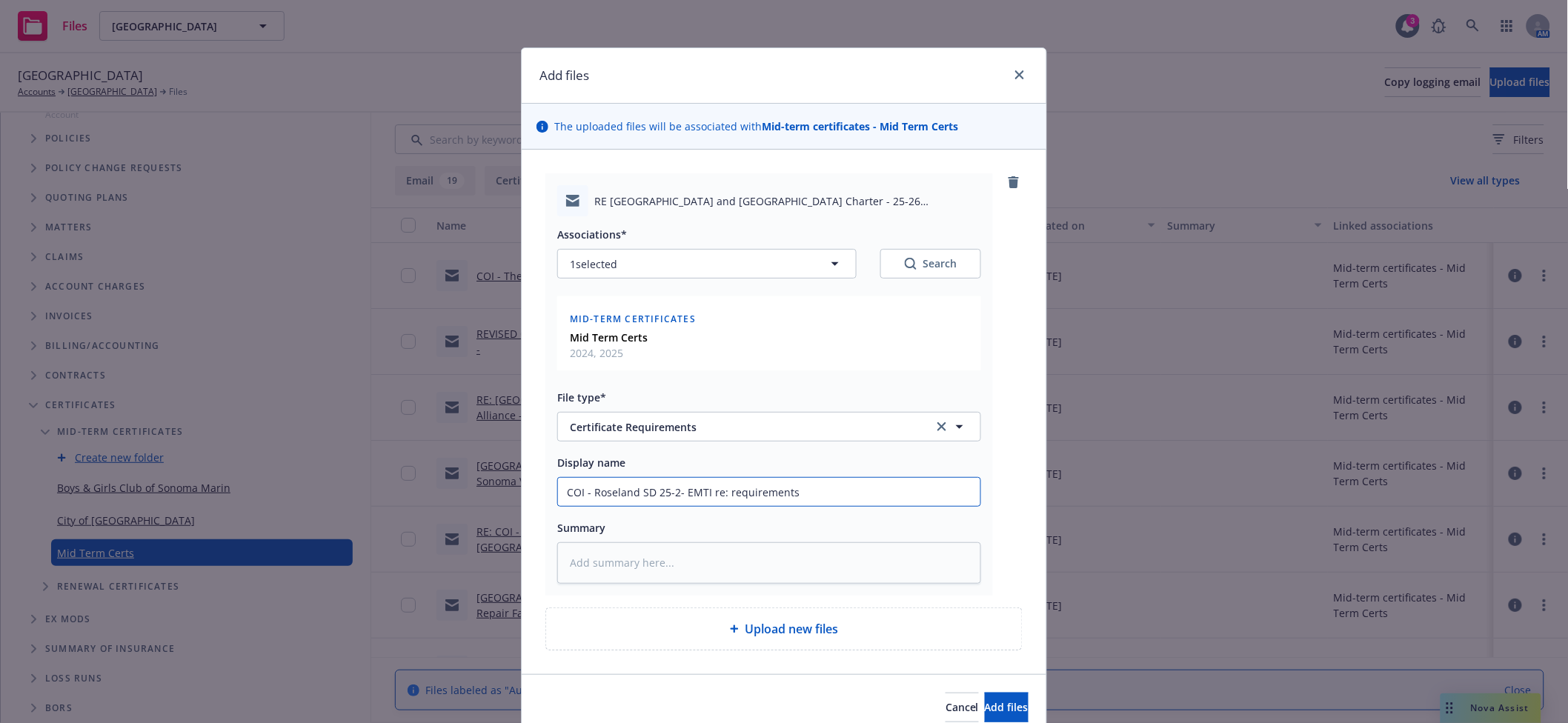
type textarea "x"
type input "COI - Roseland SD 25-26- EMTI re: requirements"
type textarea "x"
type input "COI - Roseland SD 25-26 - EMTI re: requirements"
type textarea "x"
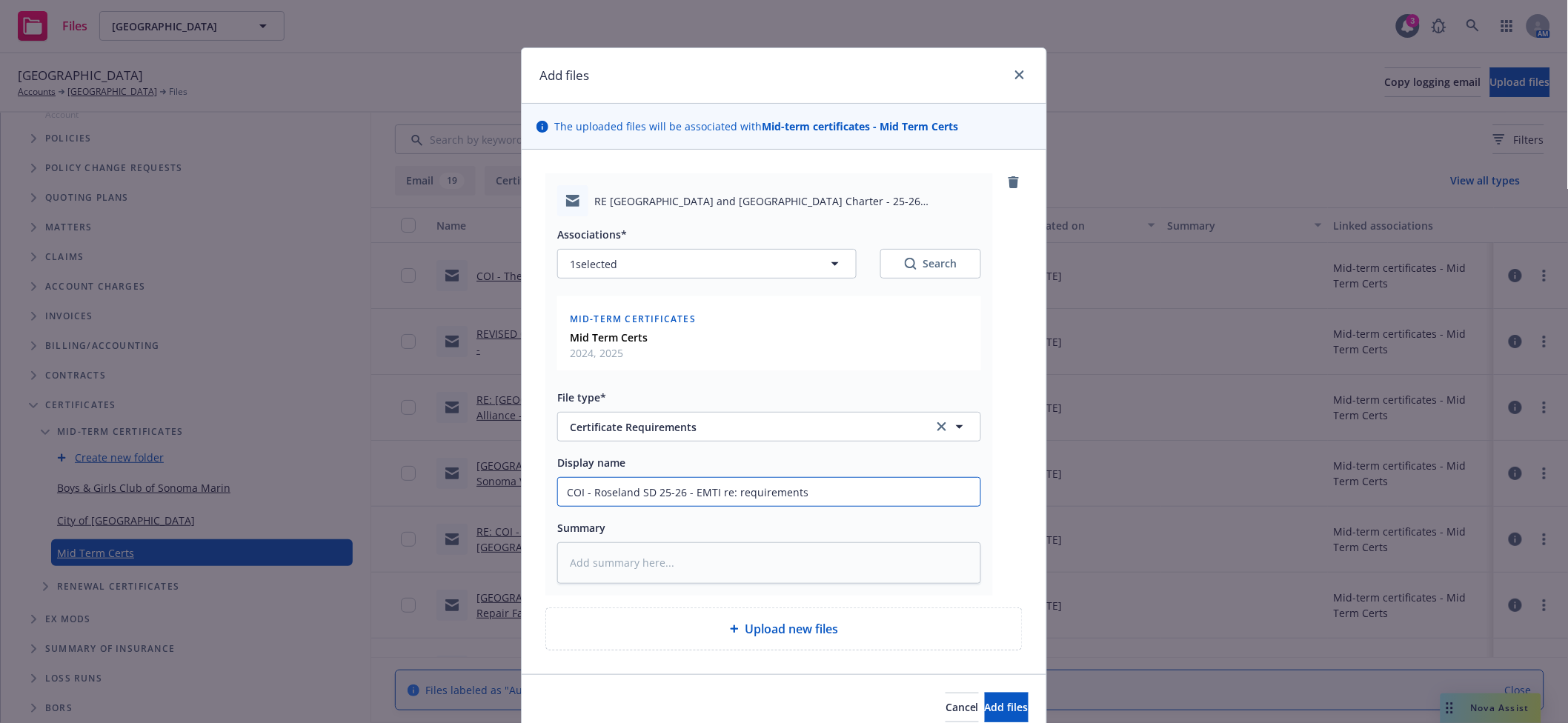
type input "COI - Roseland SD 25-26 M- EMTI re: requirements"
type textarea "x"
type input "COI - Roseland SD 25-26 MO- EMTI re: requirements"
type textarea "x"
type input "COI - Roseland SD 25-26 MOU- EMTI re: requirements"
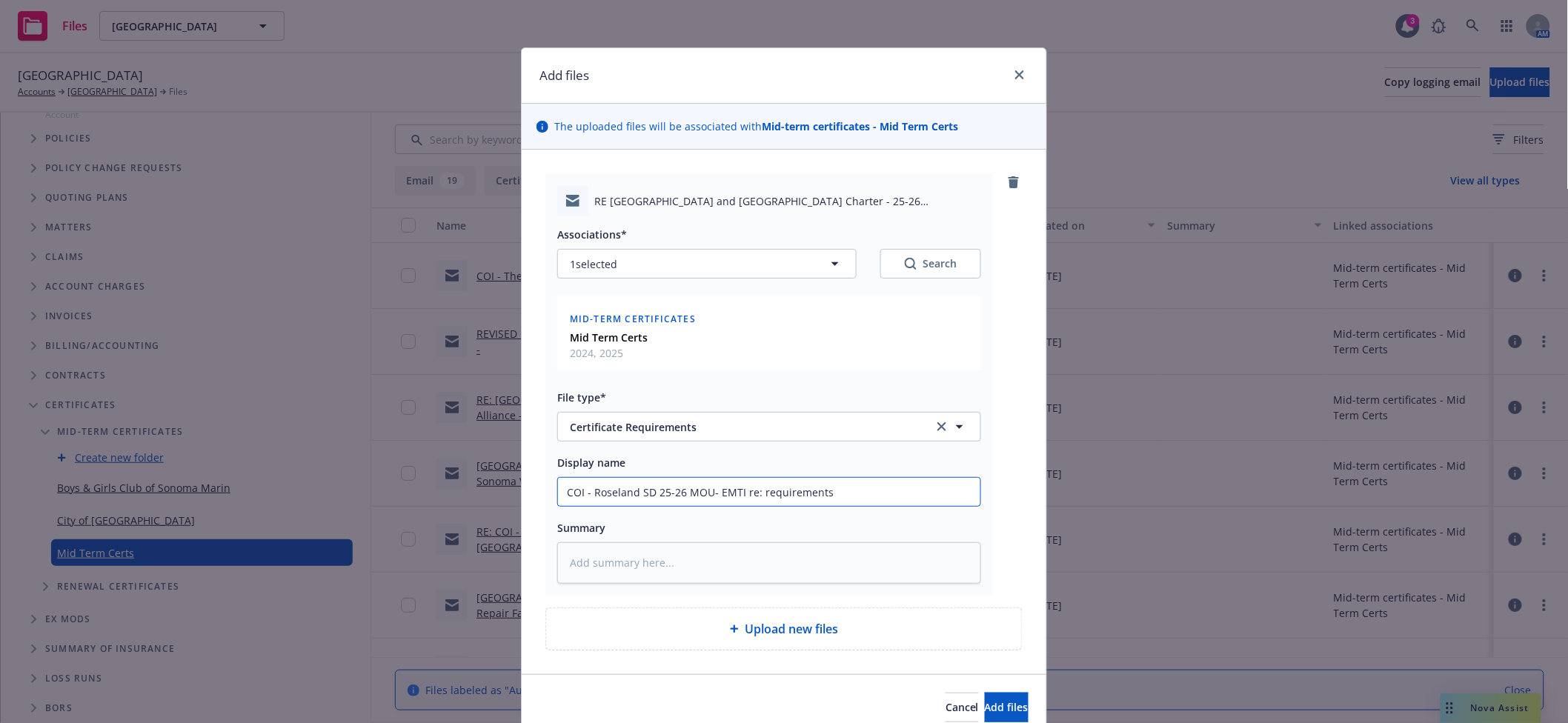
type textarea "x"
type input "COI - Roseland SD 25-26 MOU - EMTI re: requirements"
type textarea "x"
type input "COI - Roseland SD 25-26 MOU A- EMTI re: requirements"
type textarea "x"
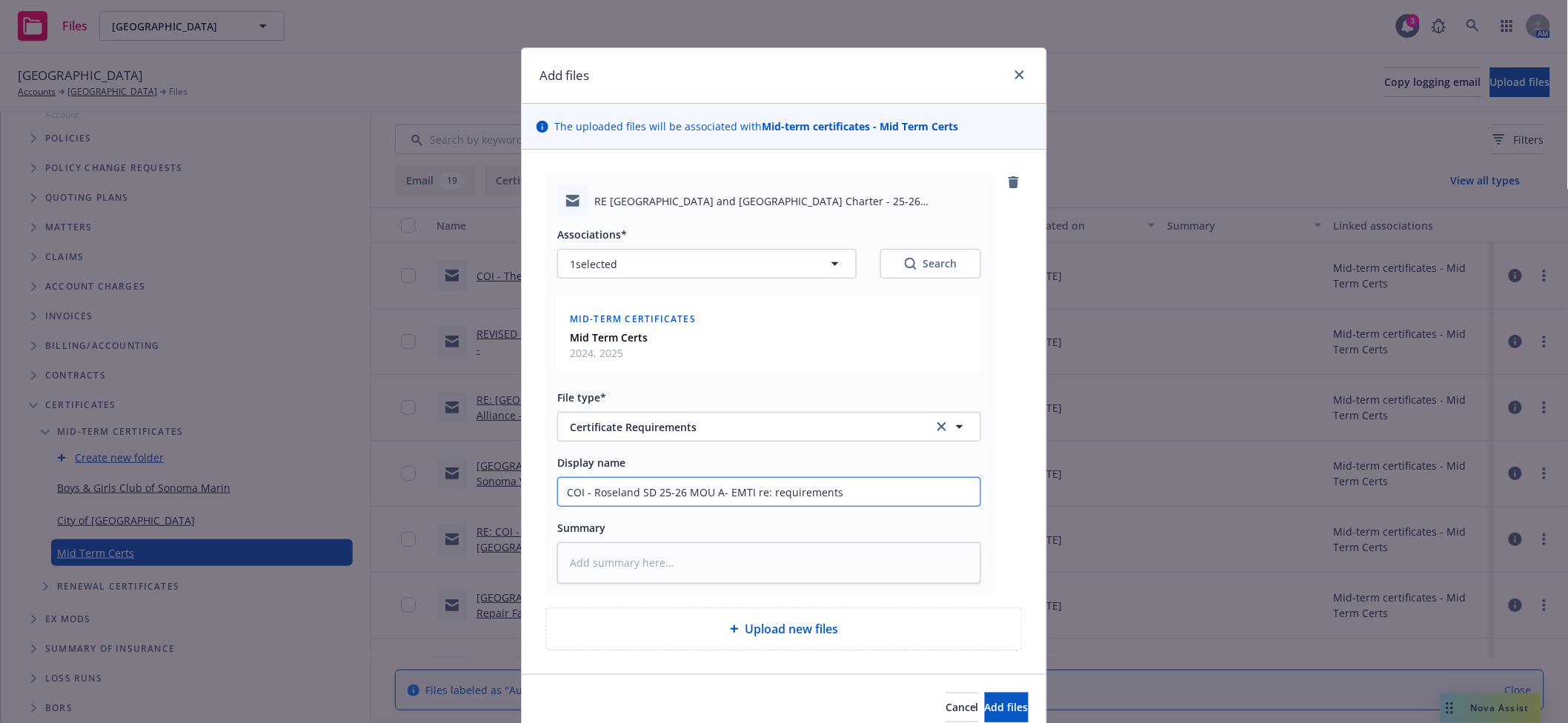
type input "COI - Roseland SD 25-26 MOU Ag- EMTI re: requirements"
type textarea "x"
type input "COI - Roseland SD 25-26 MOU Agre- EMTI re: requirements"
type textarea "x"
type input "COI - Roseland SD 25-26 MOU Agrem- EMTI re: requirements"
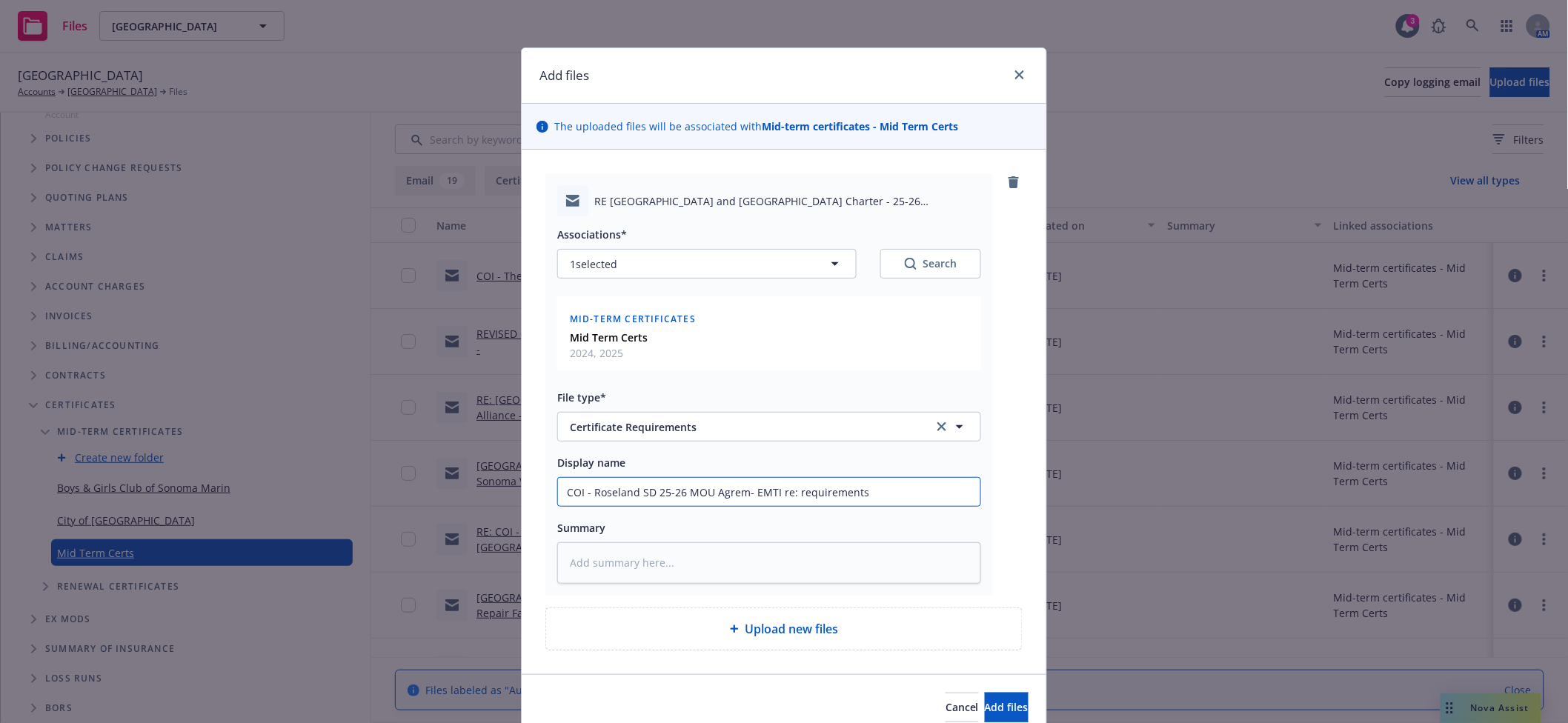
type textarea "x"
type input "COI - Roseland SD 25-26 MOU Agreme- EMTI re: requirements"
type textarea "x"
type input "COI - Roseland SD 25-26 MOU Agremee- EMTI re: requirements"
type textarea "x"
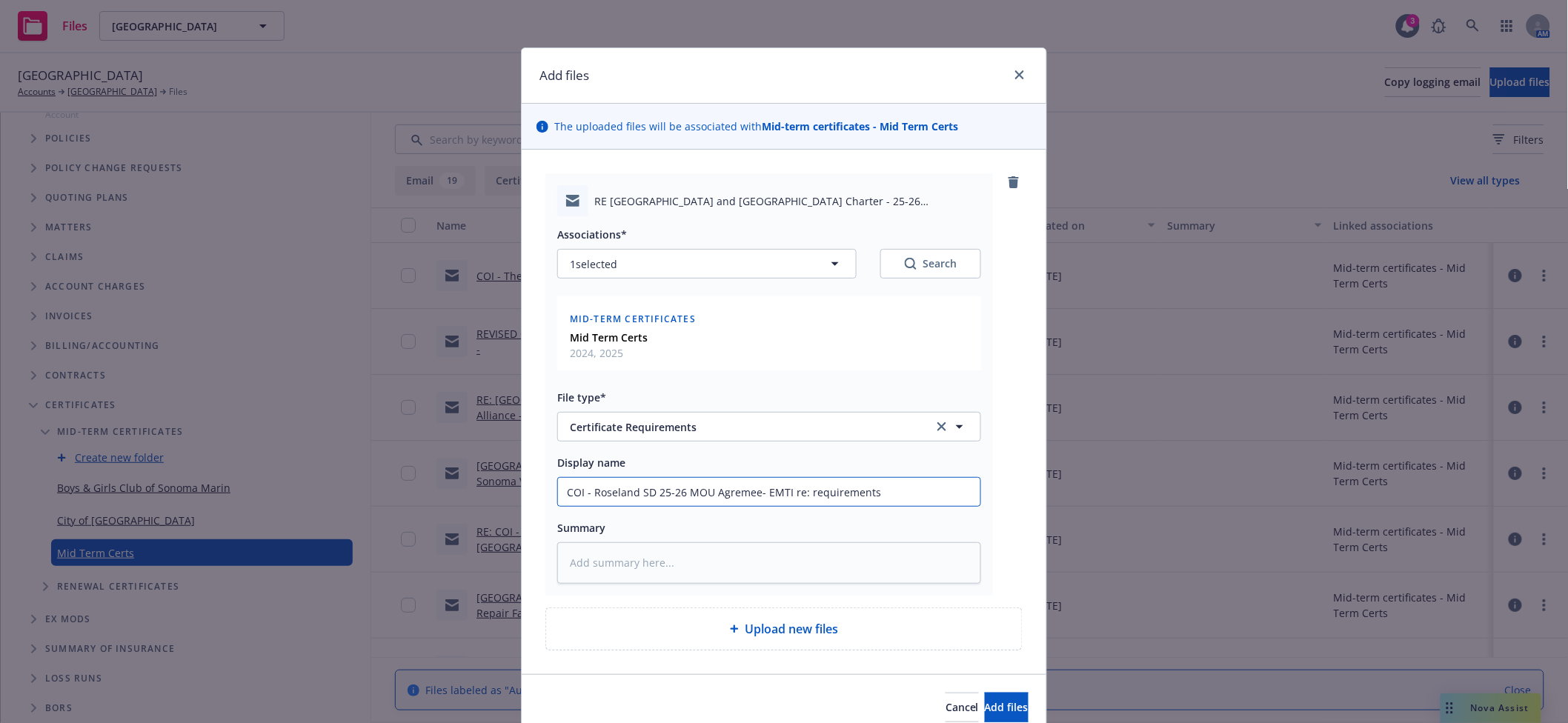
type input "COI - Roseland SD 25-26 MOU Agreme- EMTI re: requirements"
type textarea "x"
type input "COI - Roseland SD 25-26 MOU Agrem- EMTI re: requirements"
type textarea "x"
type input "COI - Roseland SD 25-26 MOU Agre- EMTI re: requirements"
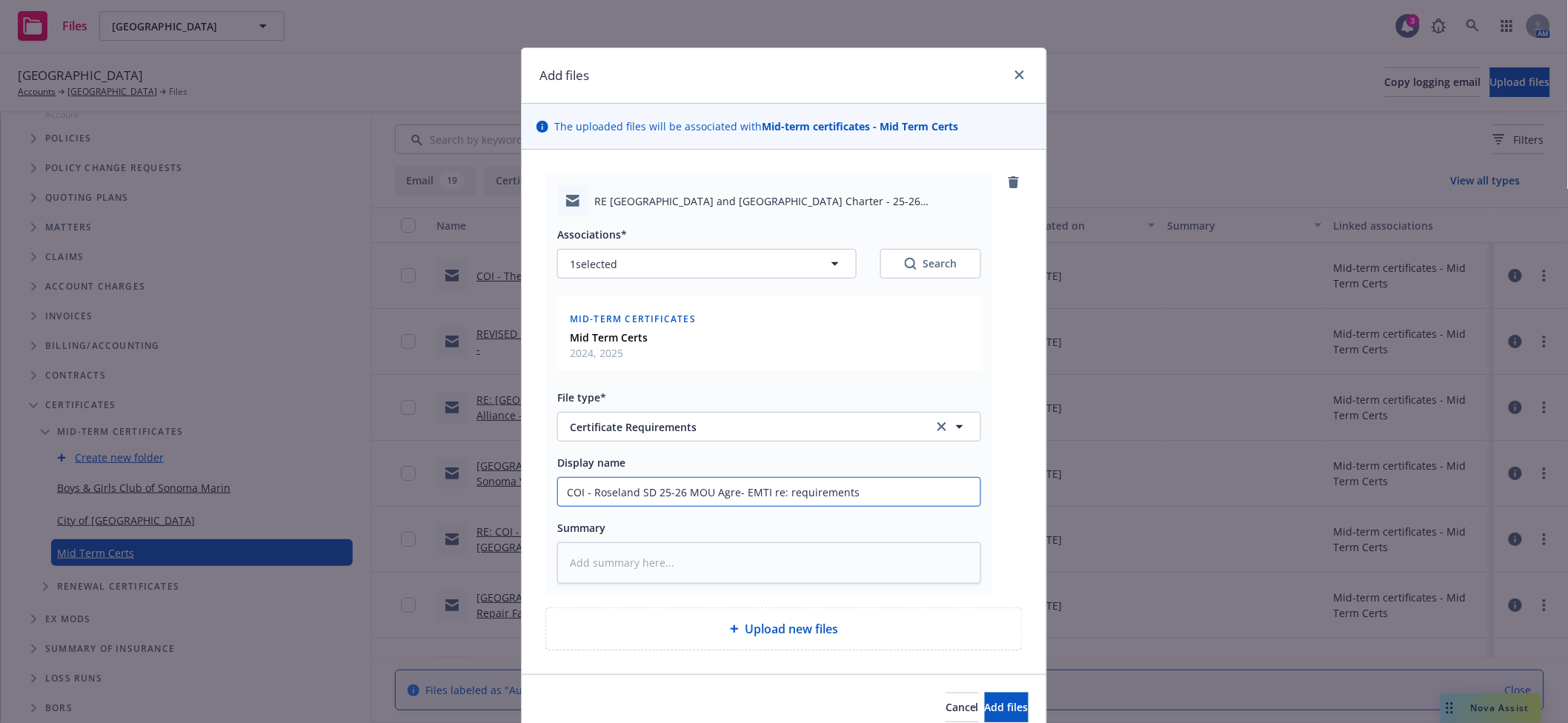
type textarea "x"
type input "COI - Roseland SD 25-26 MOU Agree- EMTI re: requirements"
type textarea "x"
type input "COI - Roseland SD 25-26 MOU Agreem- EMTI re: requirements"
type textarea "x"
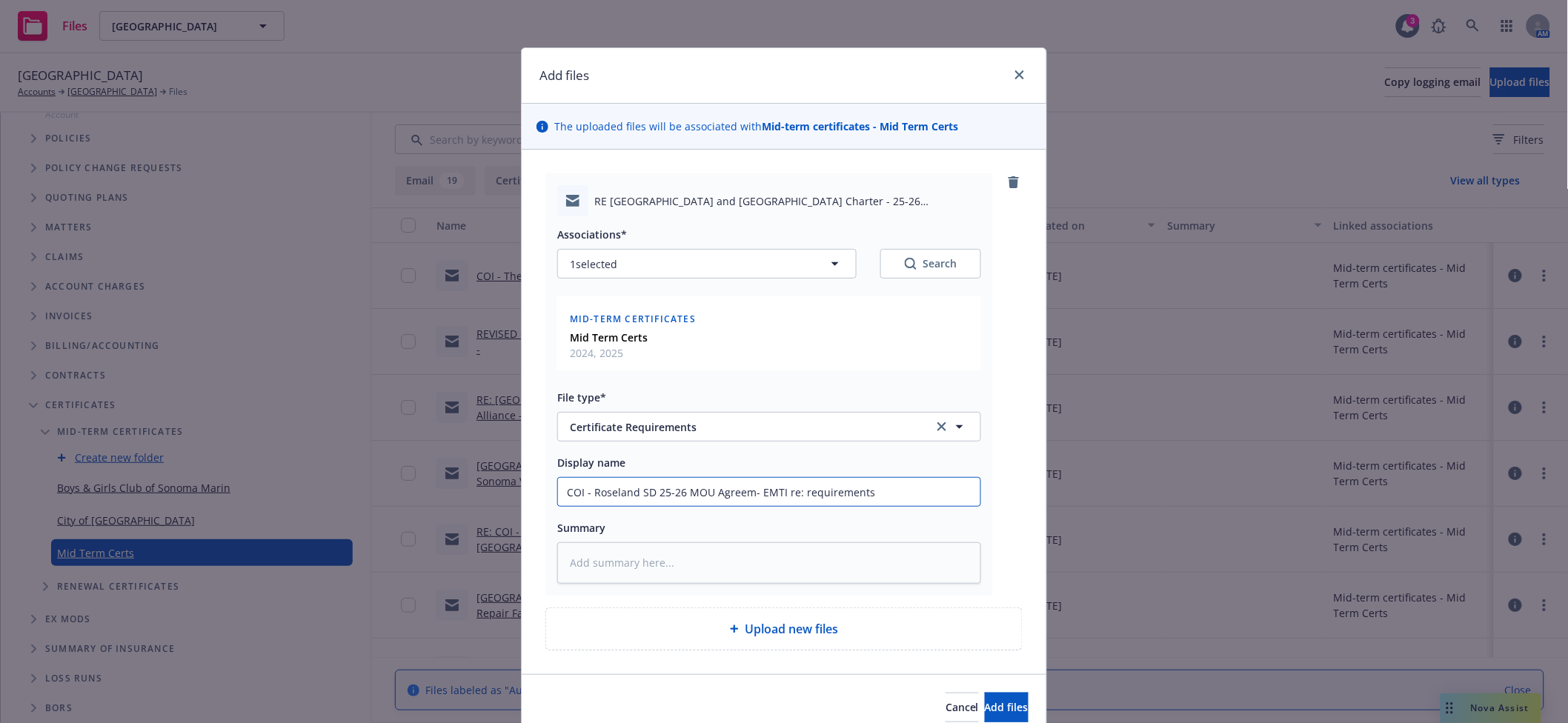
type input "COI - Roseland SD 25-26 MOU Agreeme- EMTI re: requirements"
type textarea "x"
type input "COI - Roseland SD 25-26 MOU Agreement- EMTI re: requirements"
type textarea "x"
click at [915, 489] on input "COI - Roseland SD 25-26 MOU Agreement - EMTI re: requirements" at bounding box center [769, 492] width 423 height 28
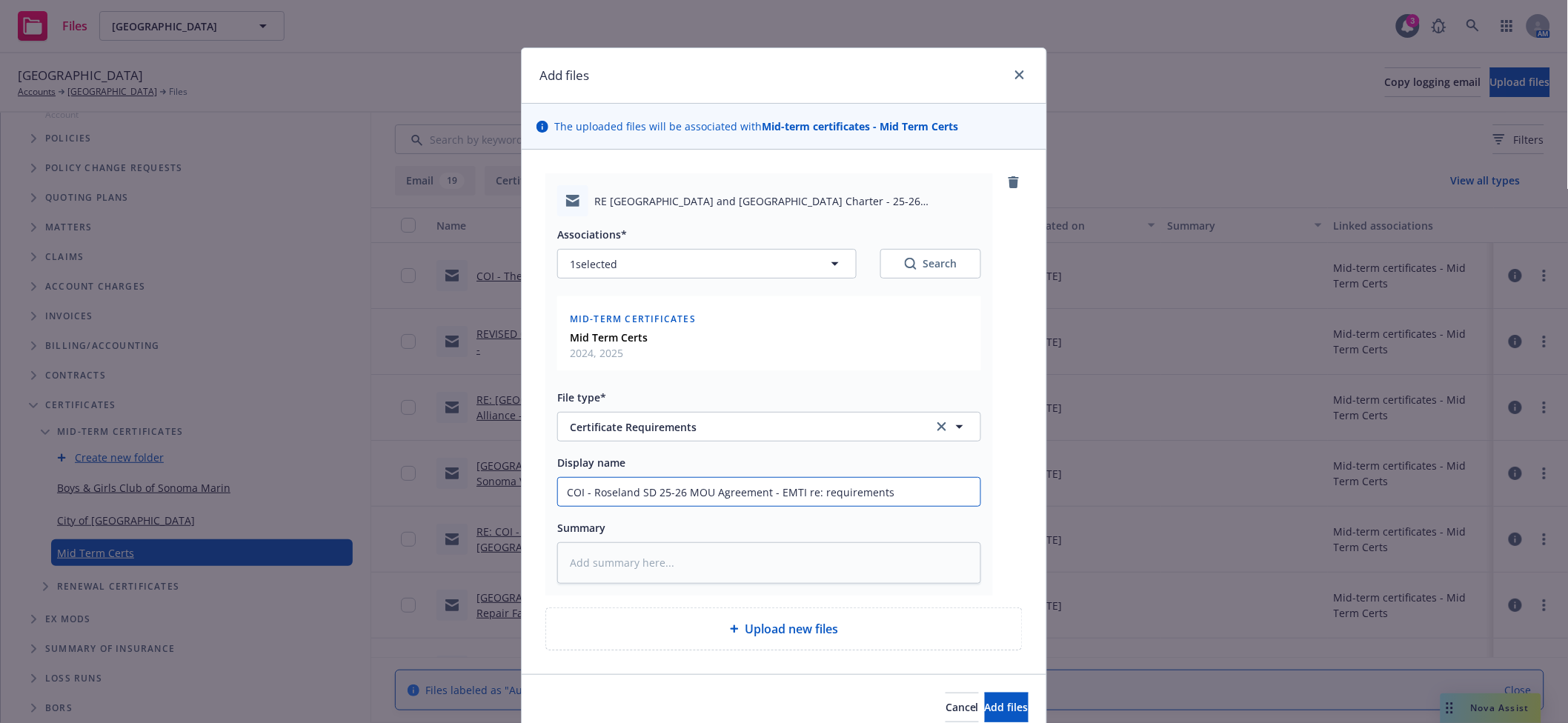
type input "COI - Roseland SD 25-26 MOU Agreement - EMTI re: requirements"
click at [704, 569] on textarea at bounding box center [769, 562] width 424 height 41
paste textarea "Hi Deanna, g. Business license is provided by the Library. Below in the email, …"
type textarea "Hi Deanna, g. Business license is provided by the Library. Below in the email, …"
type textarea "x"
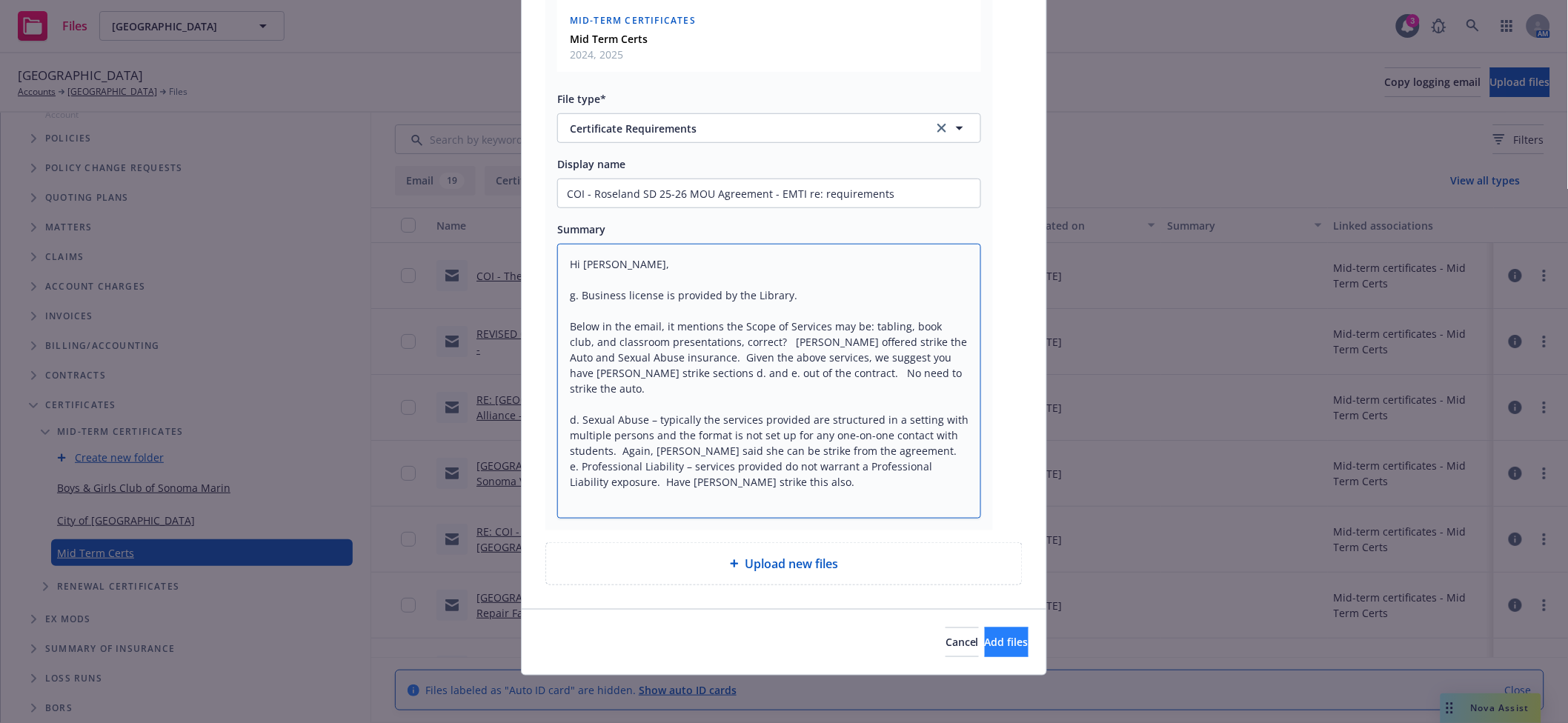
type textarea "Hi Deanna, g. Business license is provided by the Library. Below in the email, …"
click at [985, 635] on span "Add files" at bounding box center [1007, 642] width 44 height 14
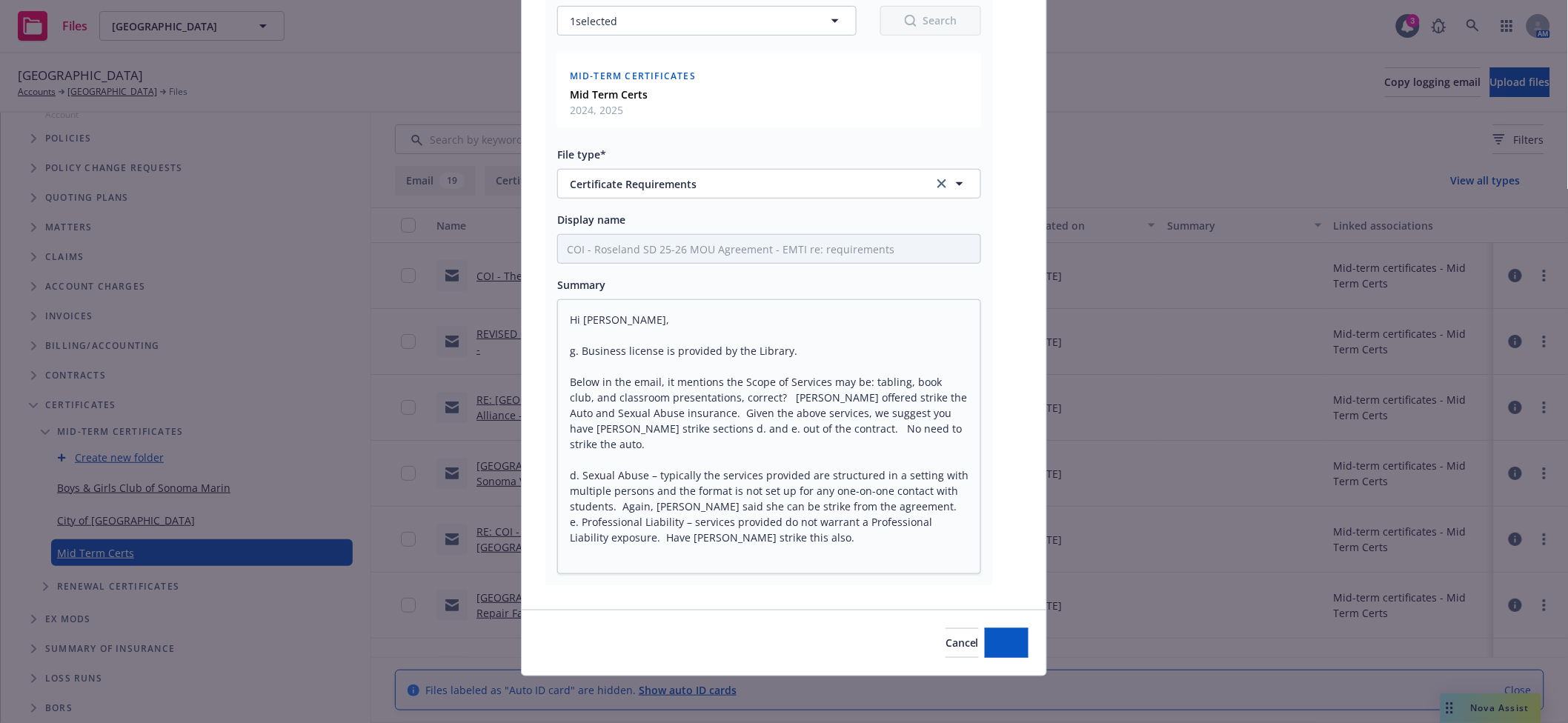
type textarea "x"
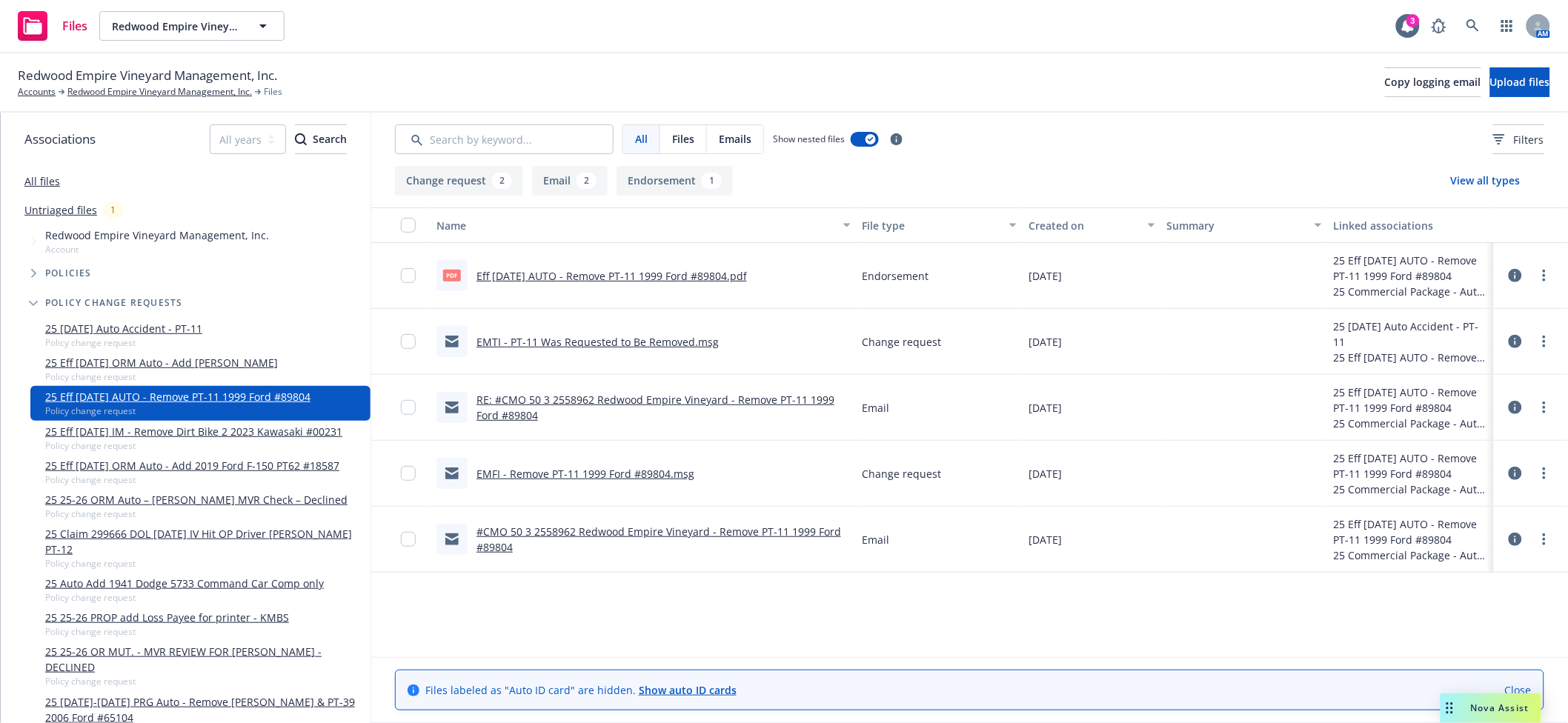
click at [545, 470] on link "EMFI - Remove PT-11 1999 Ford #89804.msg" at bounding box center [585, 473] width 218 height 14
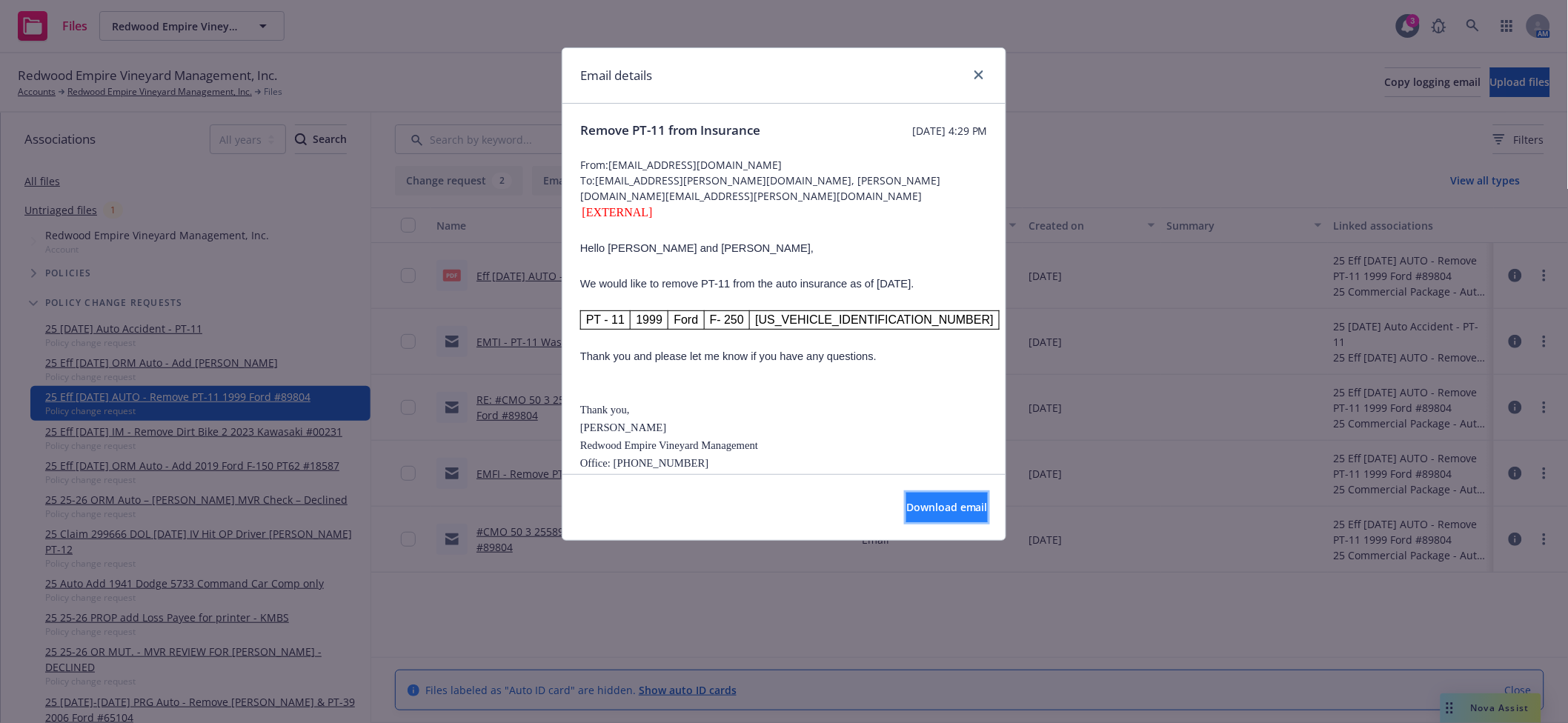
click at [906, 507] on span "Download email" at bounding box center [947, 507] width 82 height 14
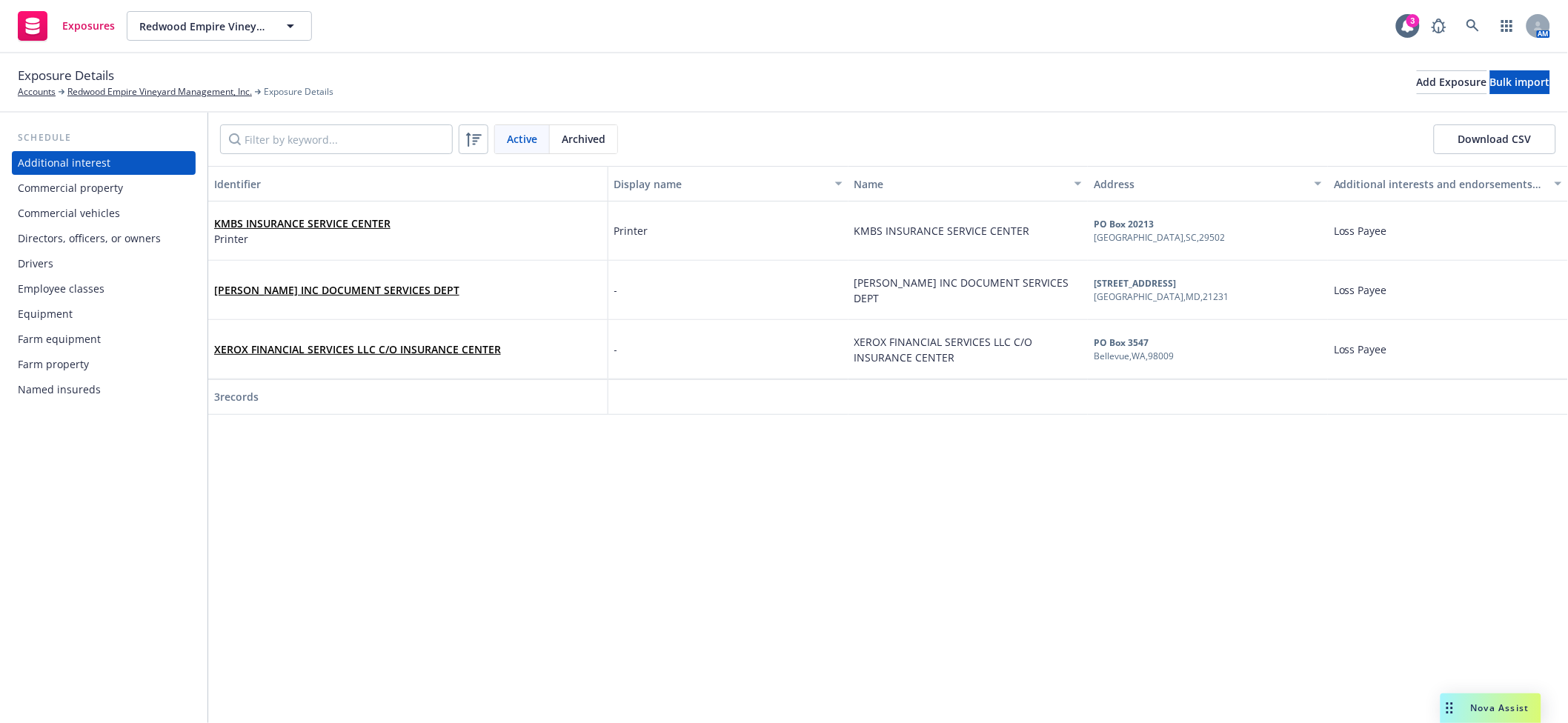
click at [92, 217] on div "Commercial vehicles" at bounding box center [68, 213] width 102 height 24
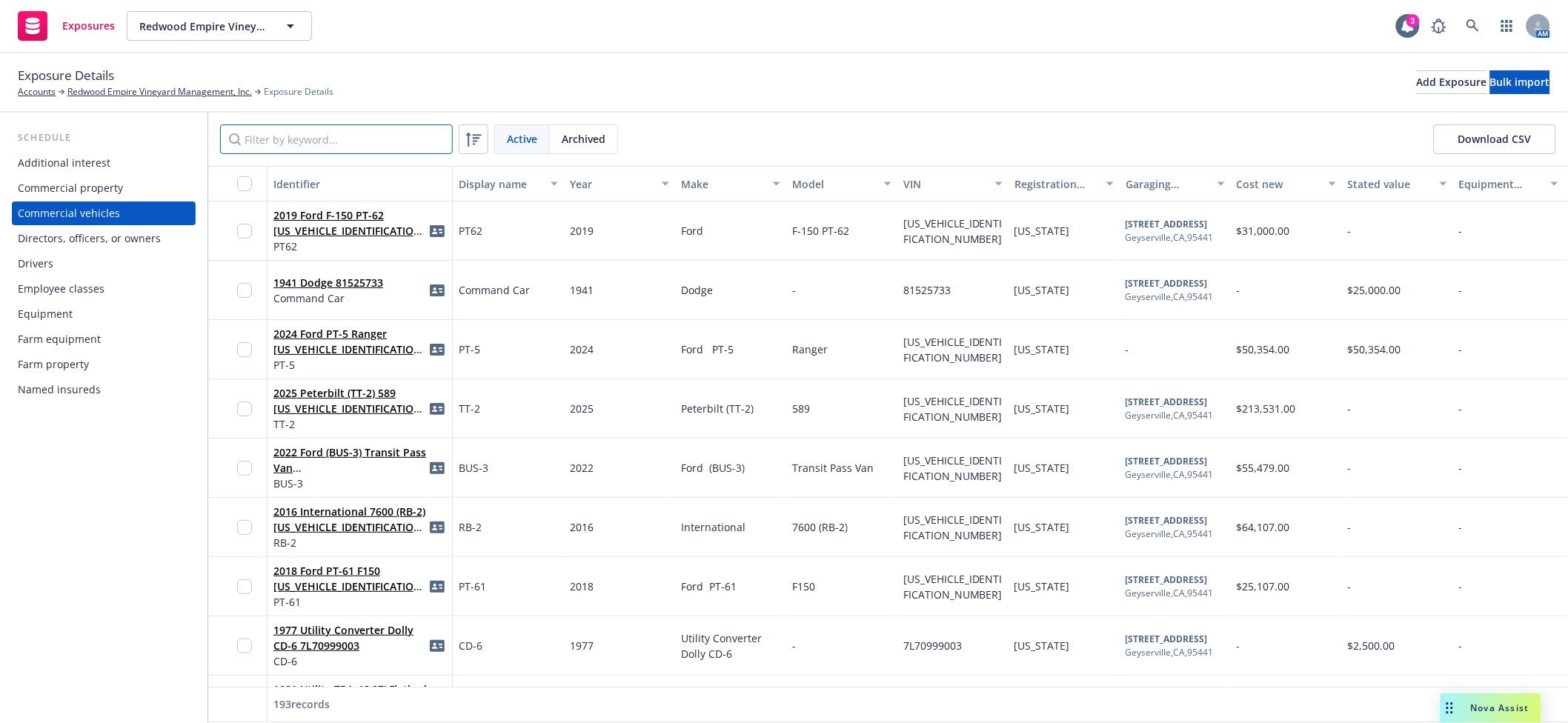
click at [369, 137] on input "Filter by keyword..." at bounding box center [336, 139] width 233 height 30
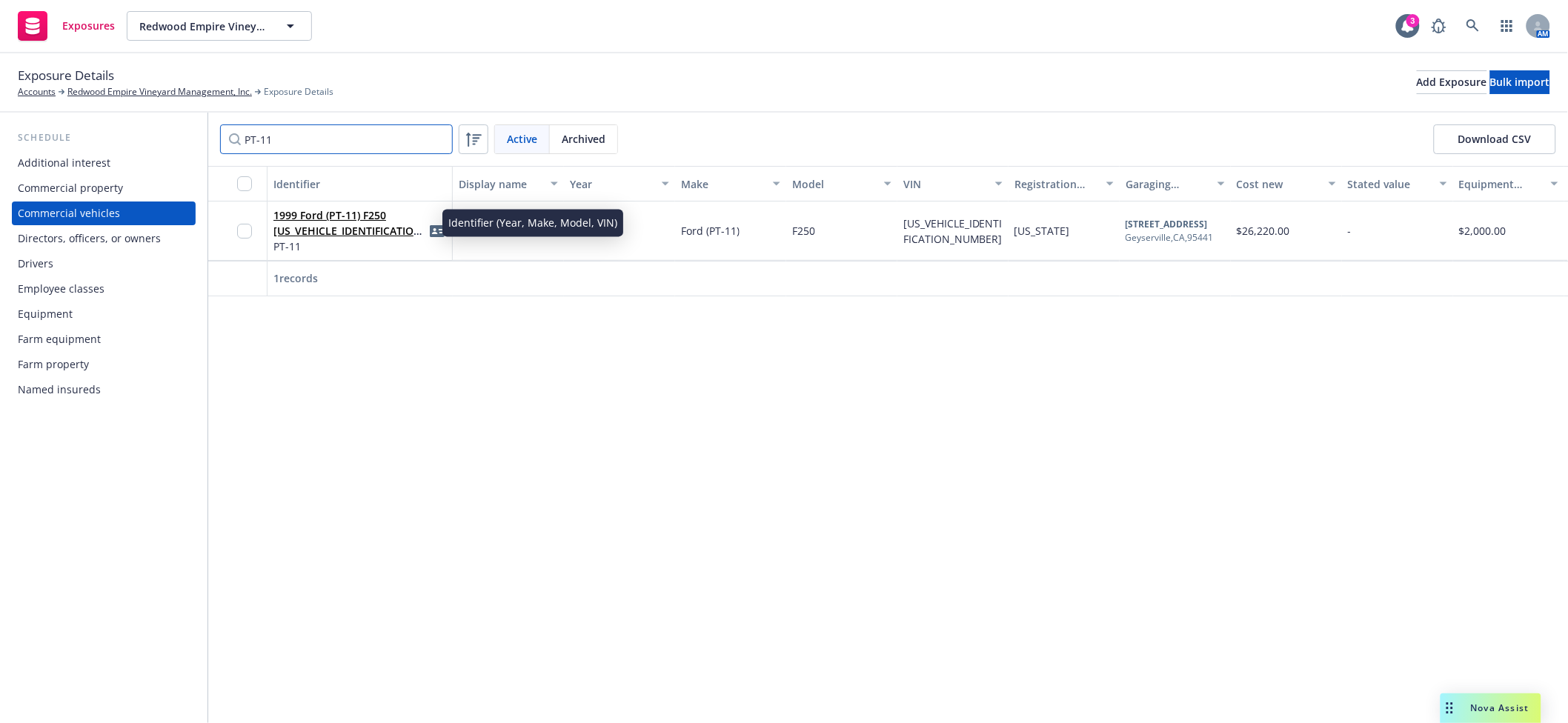
type input "PT-11"
click at [330, 229] on link "1999 Ford (PT-11) F250 1FTNF21F2XEC89804" at bounding box center [350, 231] width 153 height 45
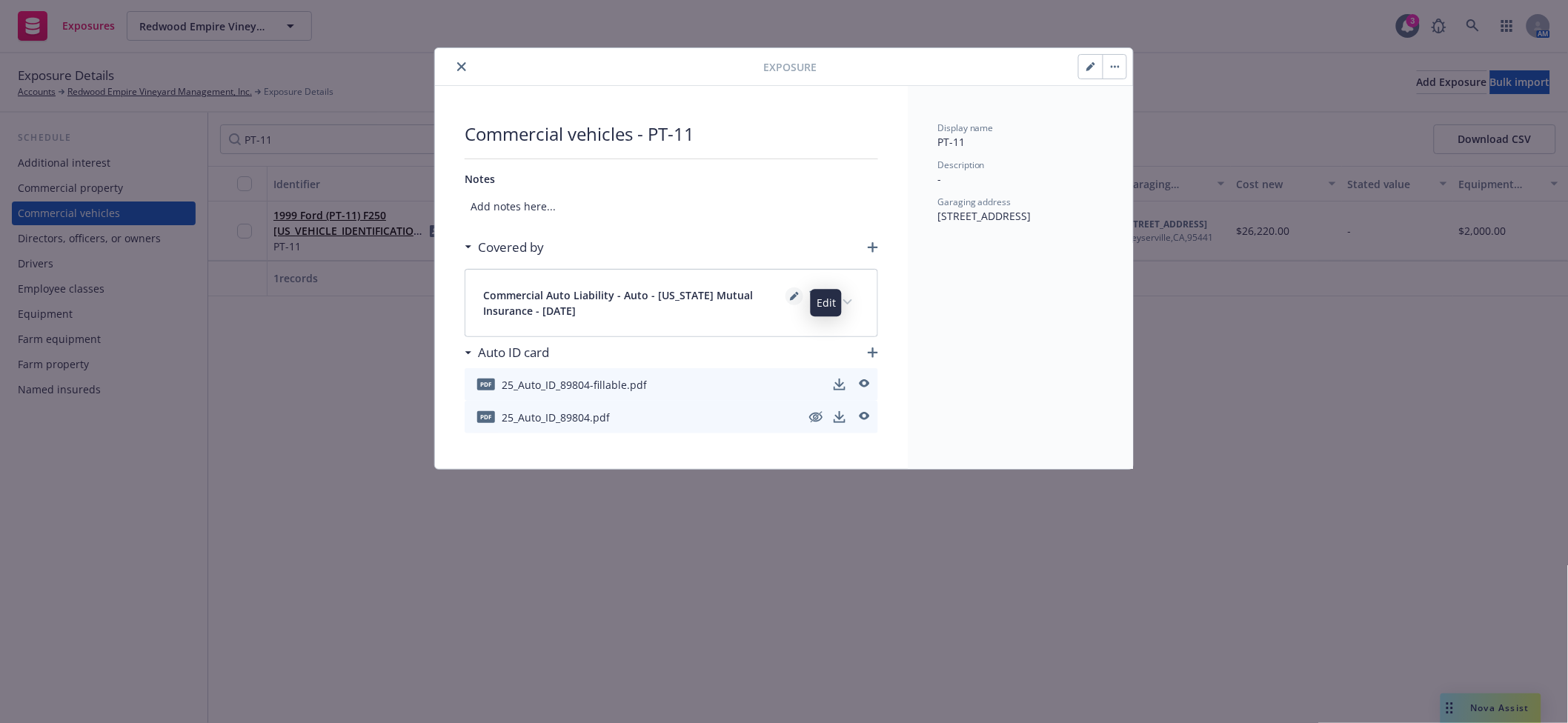
click at [797, 297] on icon "editPencil" at bounding box center [795, 296] width 9 height 9
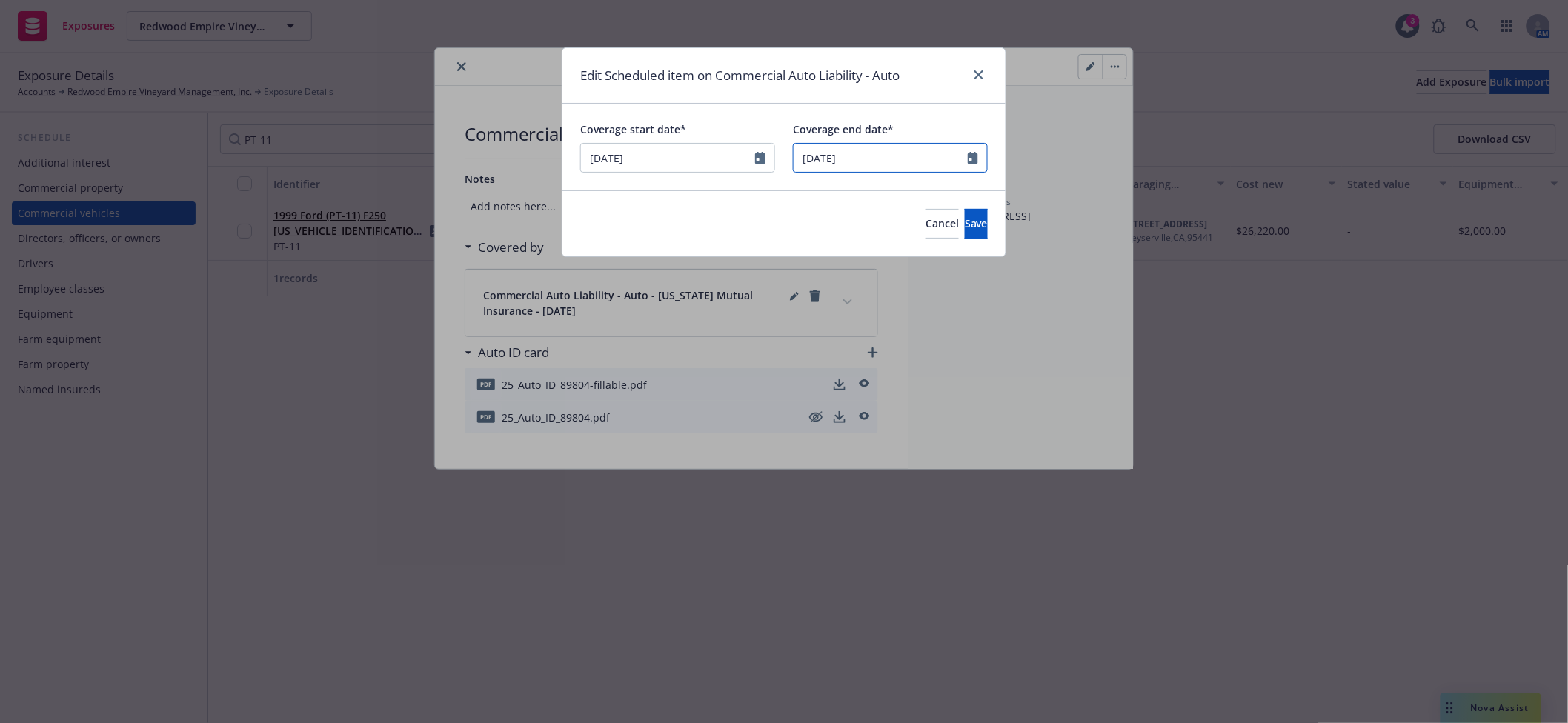
click at [909, 158] on input "01/01/2026" at bounding box center [891, 158] width 195 height 30
select select "2026"
click at [909, 158] on input "01/01/2026" at bounding box center [891, 158] width 195 height 30
click at [909, 157] on input "01/01/2026" at bounding box center [891, 158] width 195 height 30
type input "09/02/2025"
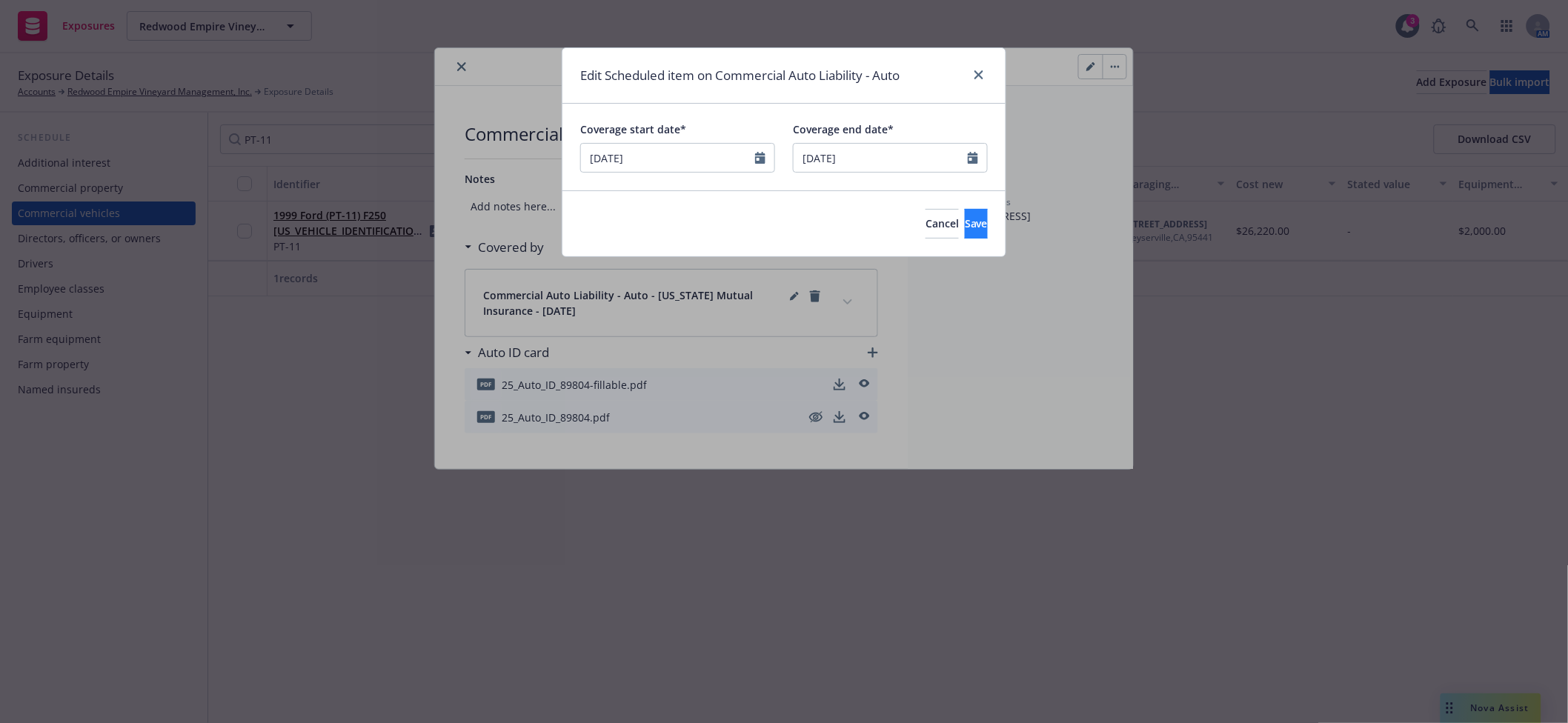
drag, startPoint x: 942, startPoint y: 208, endPoint x: 948, endPoint y: 222, distance: 15.2
click at [942, 209] on div "Cancel Save" at bounding box center [784, 223] width 444 height 66
click at [965, 222] on span "Save" at bounding box center [976, 223] width 23 height 14
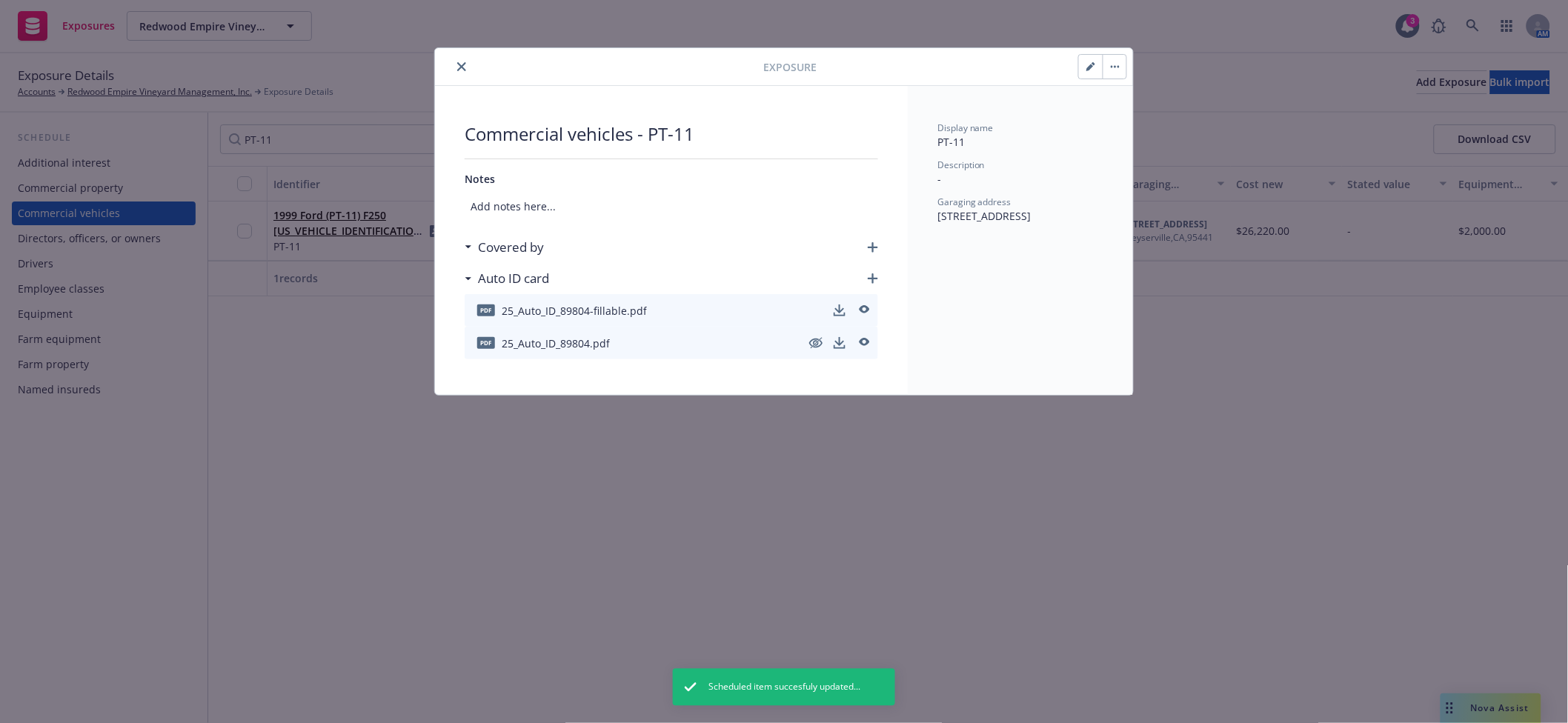
click at [524, 206] on span "Add notes here..." at bounding box center [671, 206] width 414 height 28
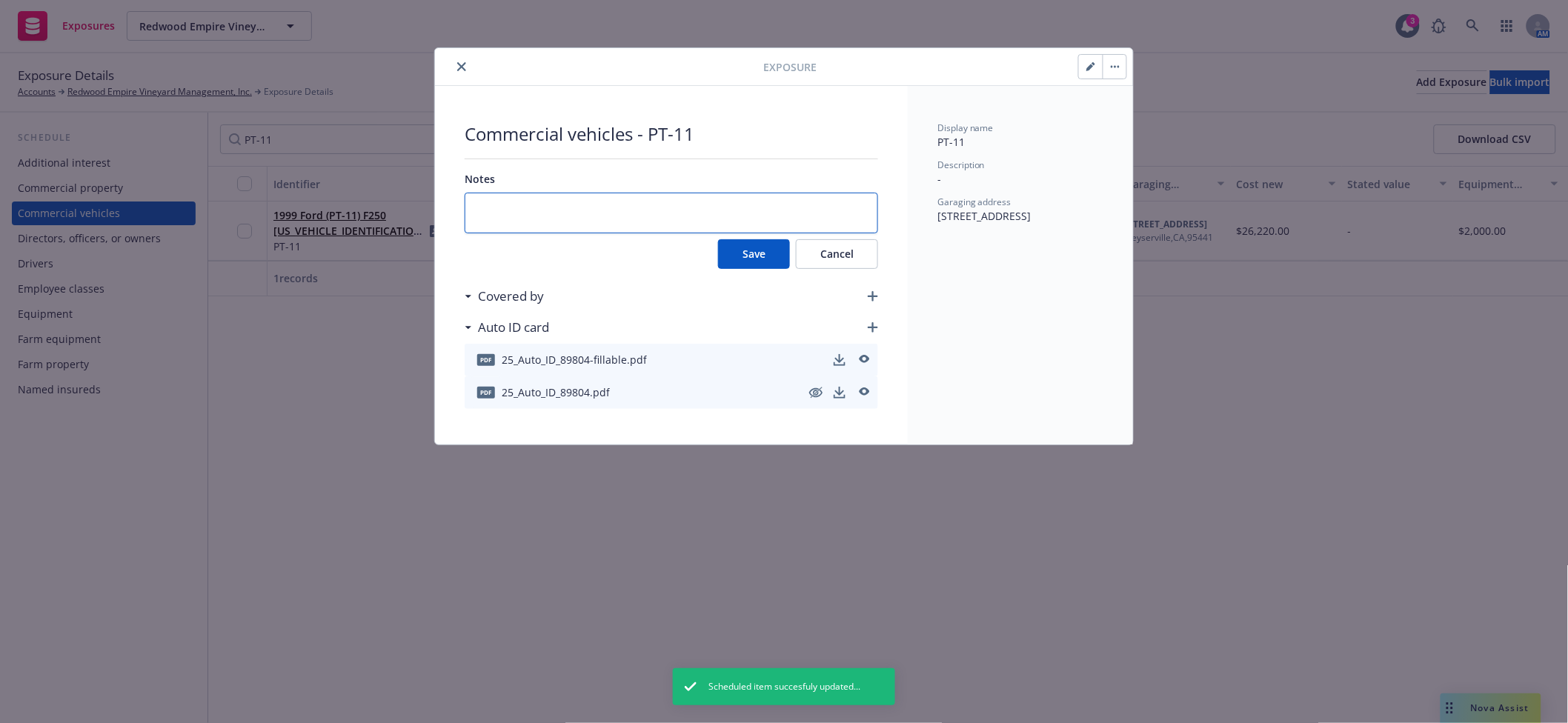
click at [560, 215] on textarea at bounding box center [671, 213] width 414 height 41
type textarea "x"
type textarea "R"
type textarea "x"
type textarea "Re"
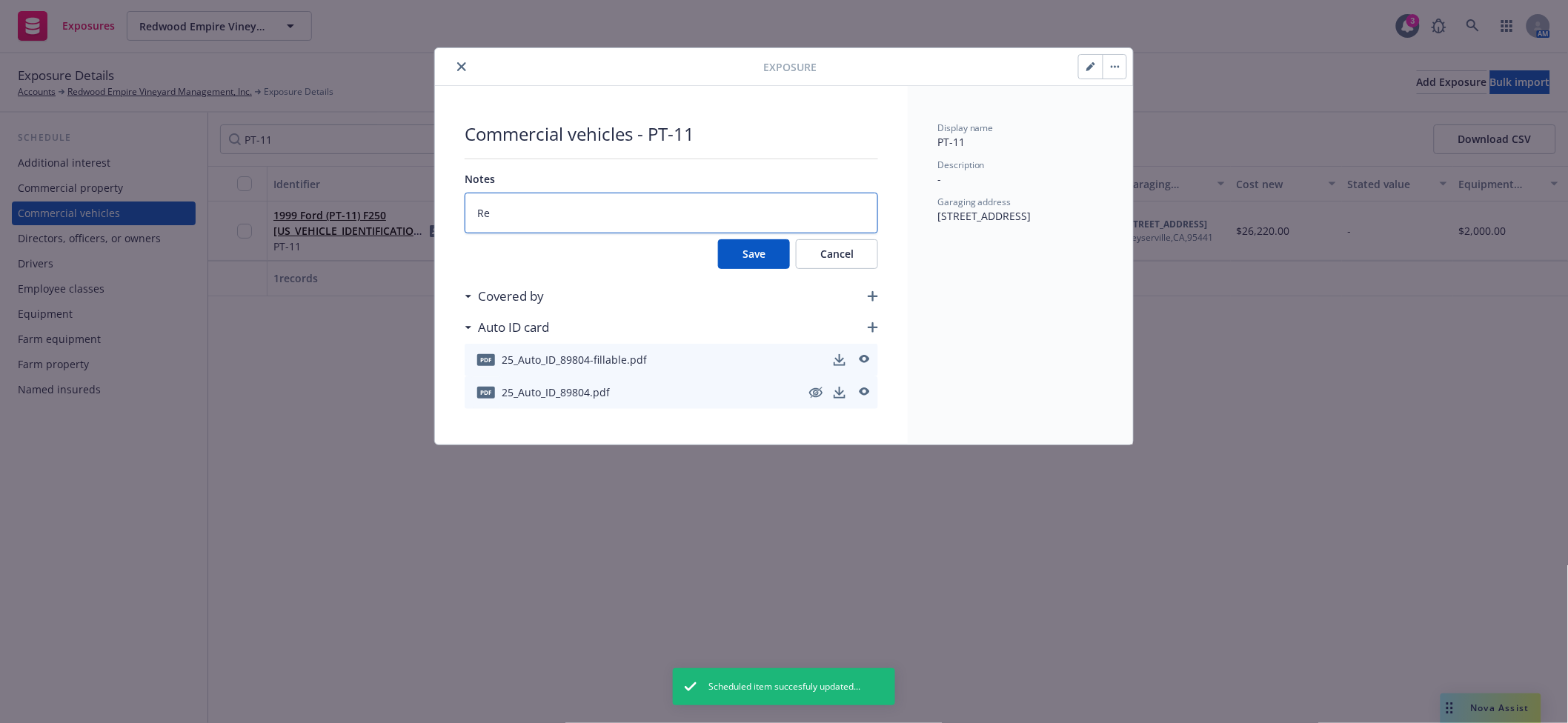
type textarea "x"
type textarea "Rem"
type textarea "x"
type textarea "Remo"
type textarea "x"
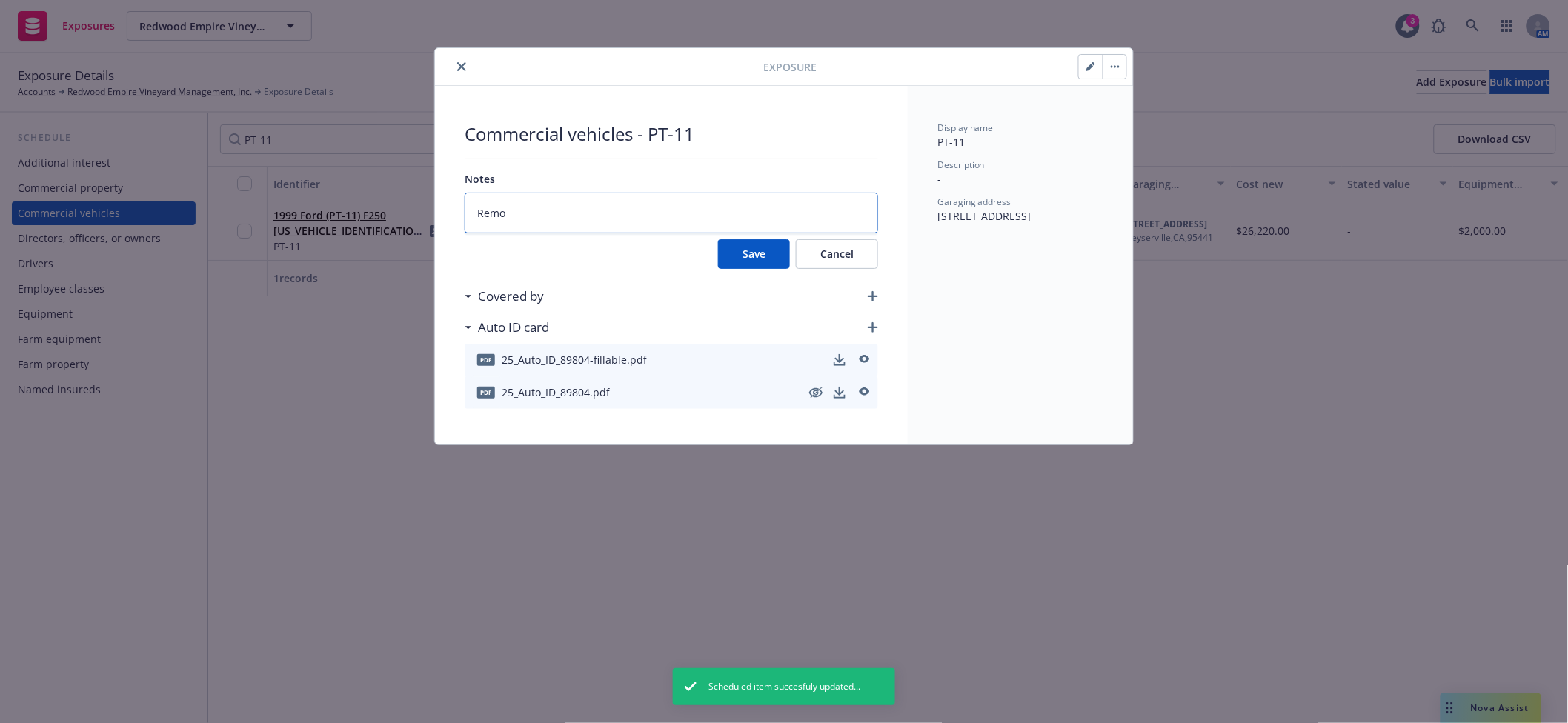
type textarea "Remov"
type textarea "x"
type textarea "Remove"
type textarea "x"
type textarea "Removed"
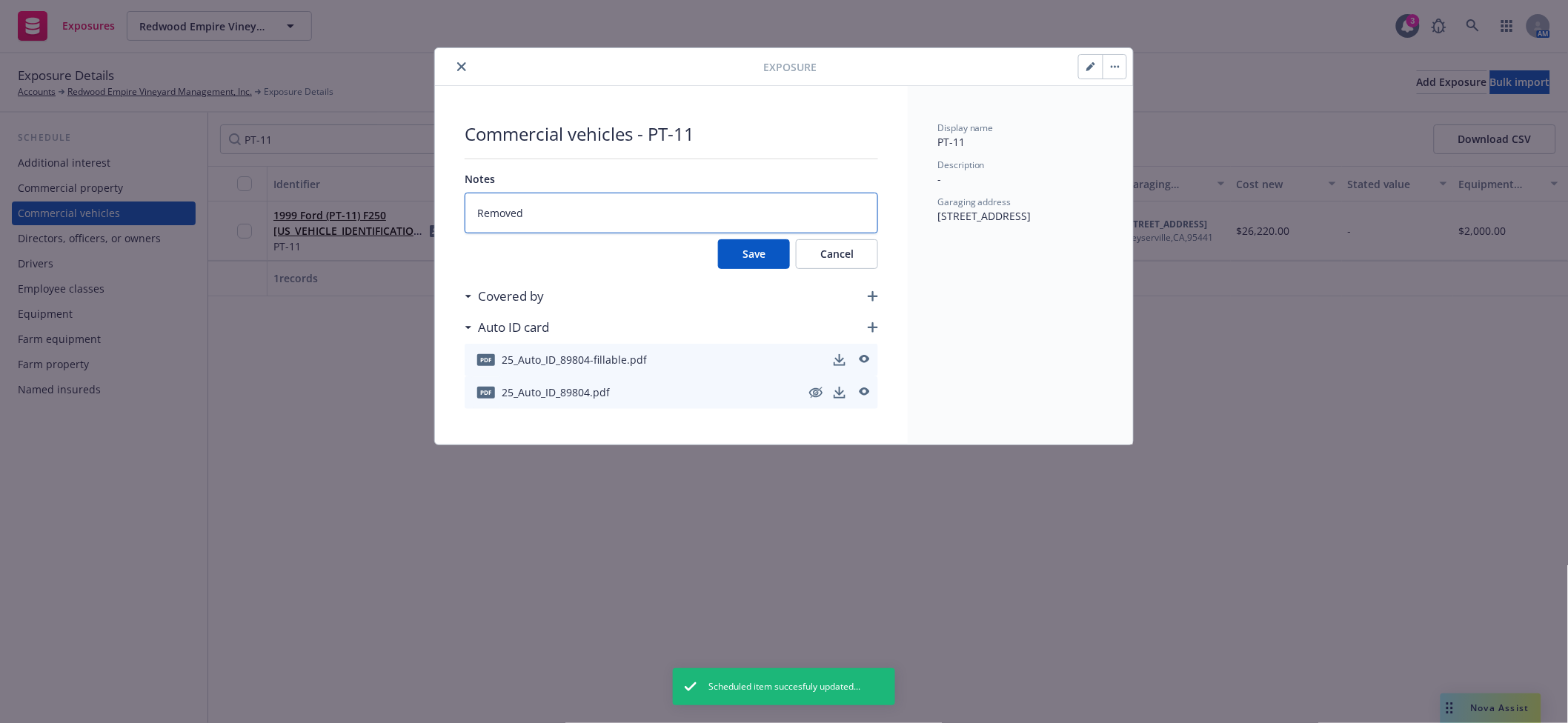
type textarea "x"
type textarea "Removed /"
type textarea "x"
type textarea "Removed"
type textarea "x"
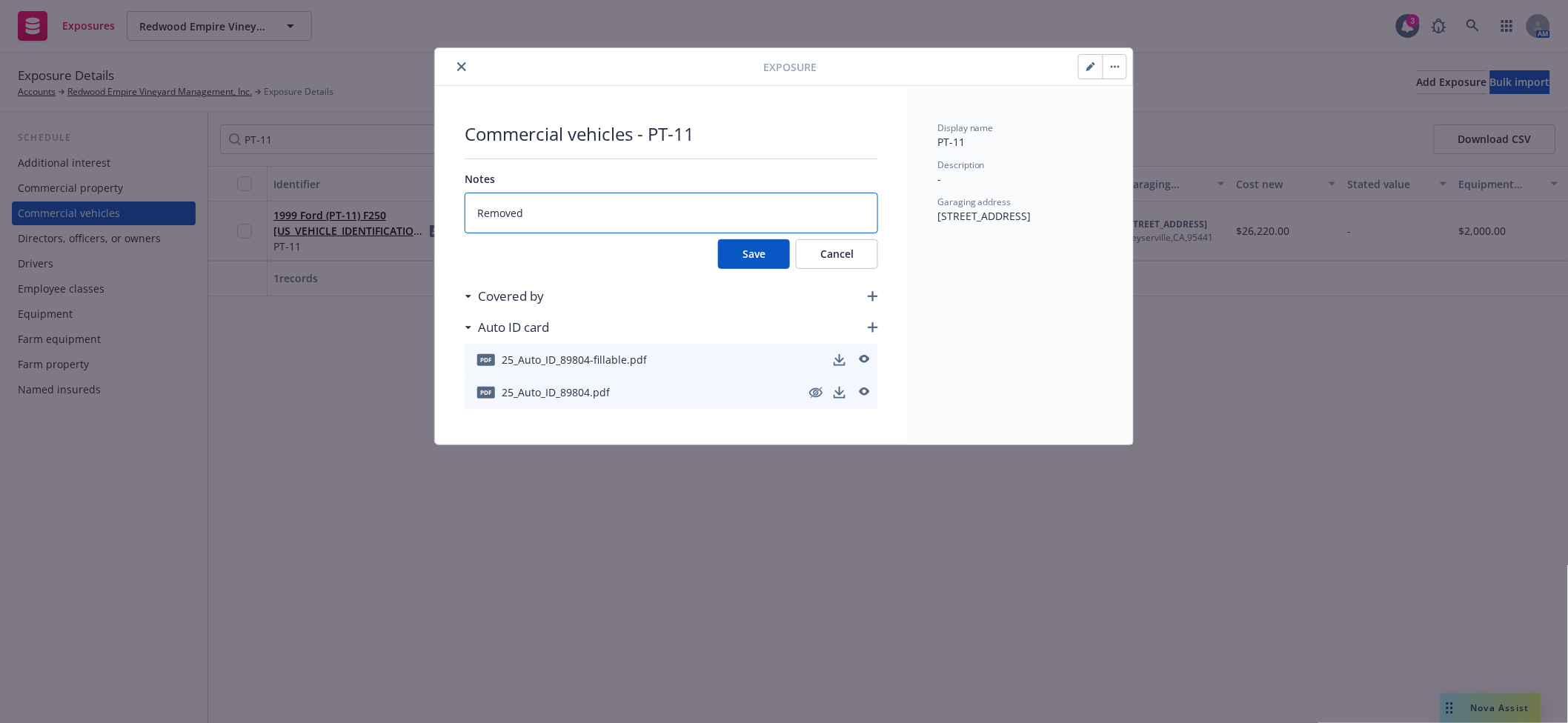
type textarea "Removed 9"
type textarea "x"
type textarea "Removed 9/"
type textarea "x"
type textarea "Removed 9/2"
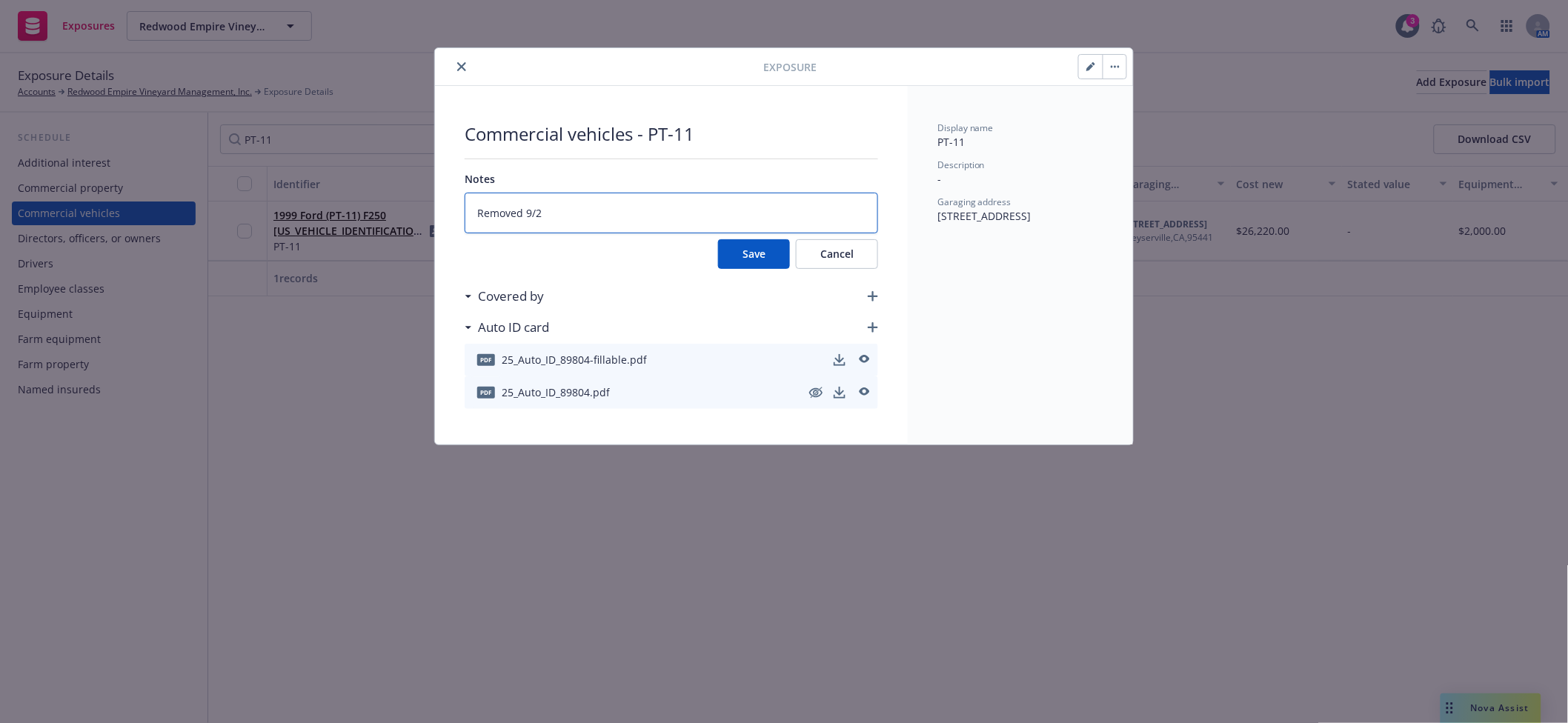
type textarea "x"
type textarea "Removed 9/2/"
type textarea "x"
type textarea "Removed 9/2/2"
type textarea "x"
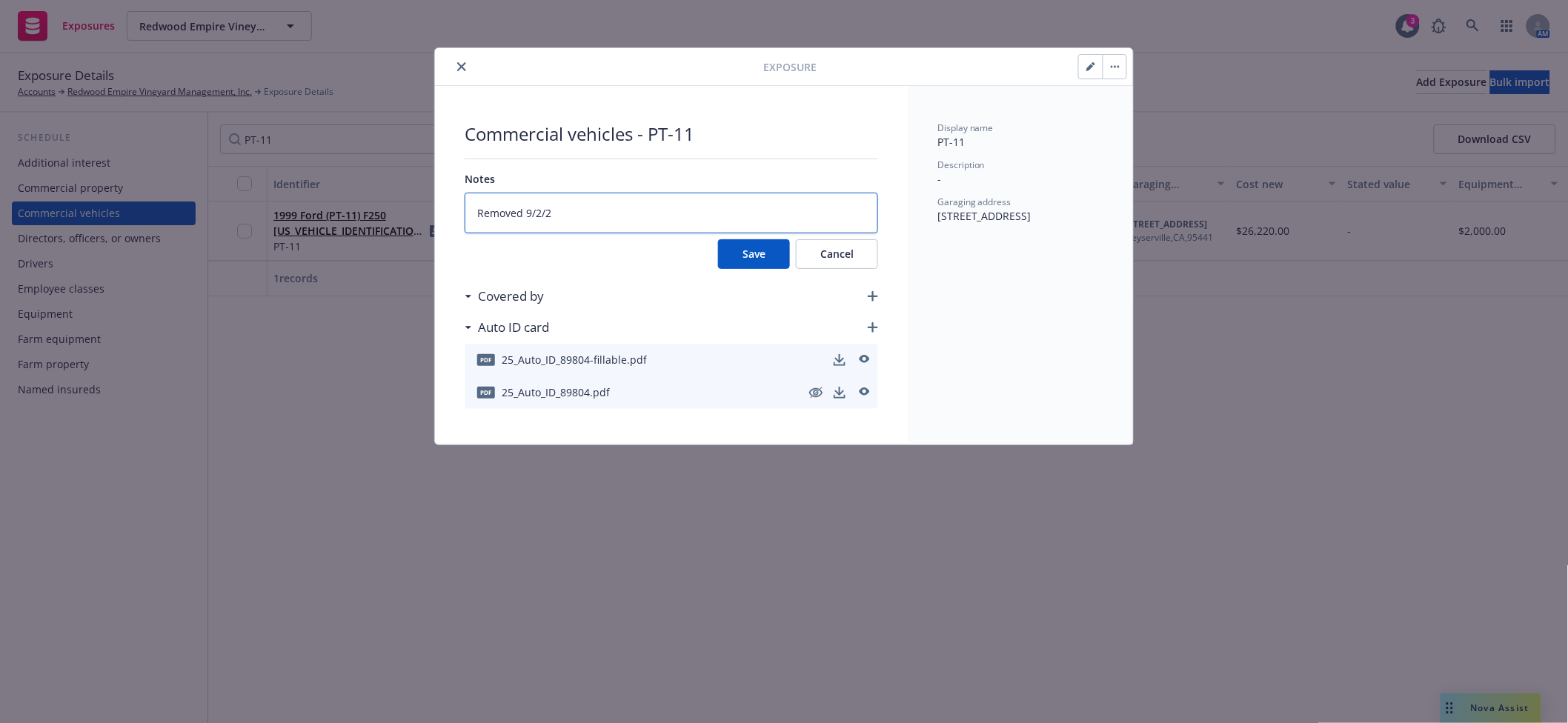
type textarea "Removed 9/2/20"
type textarea "x"
type textarea "Removed 9/2/202"
type textarea "x"
type textarea "Removed 9/2/2025"
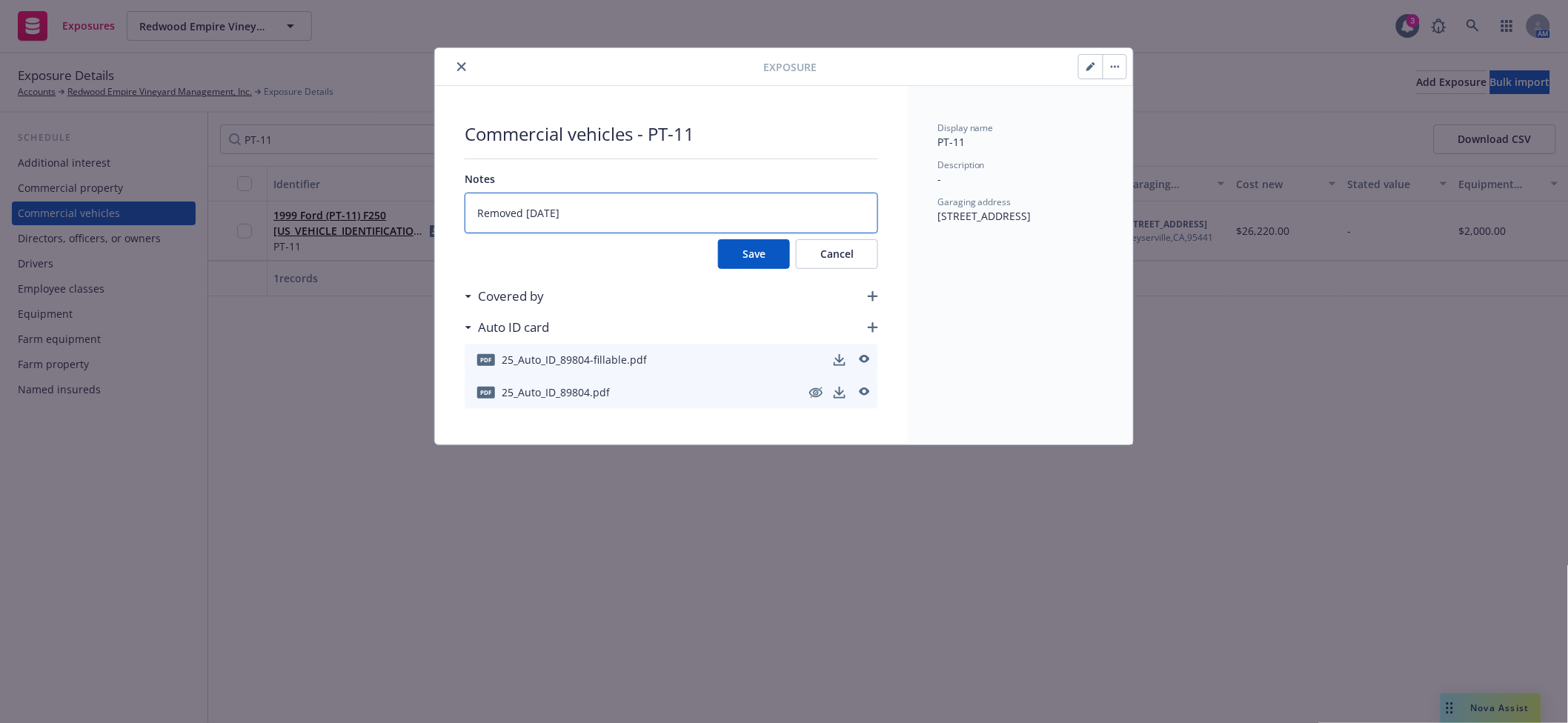
type textarea "x"
type textarea "Removed 9/2/2025"
type textarea "x"
type textarea "Removed 9/2/2025 f"
type textarea "x"
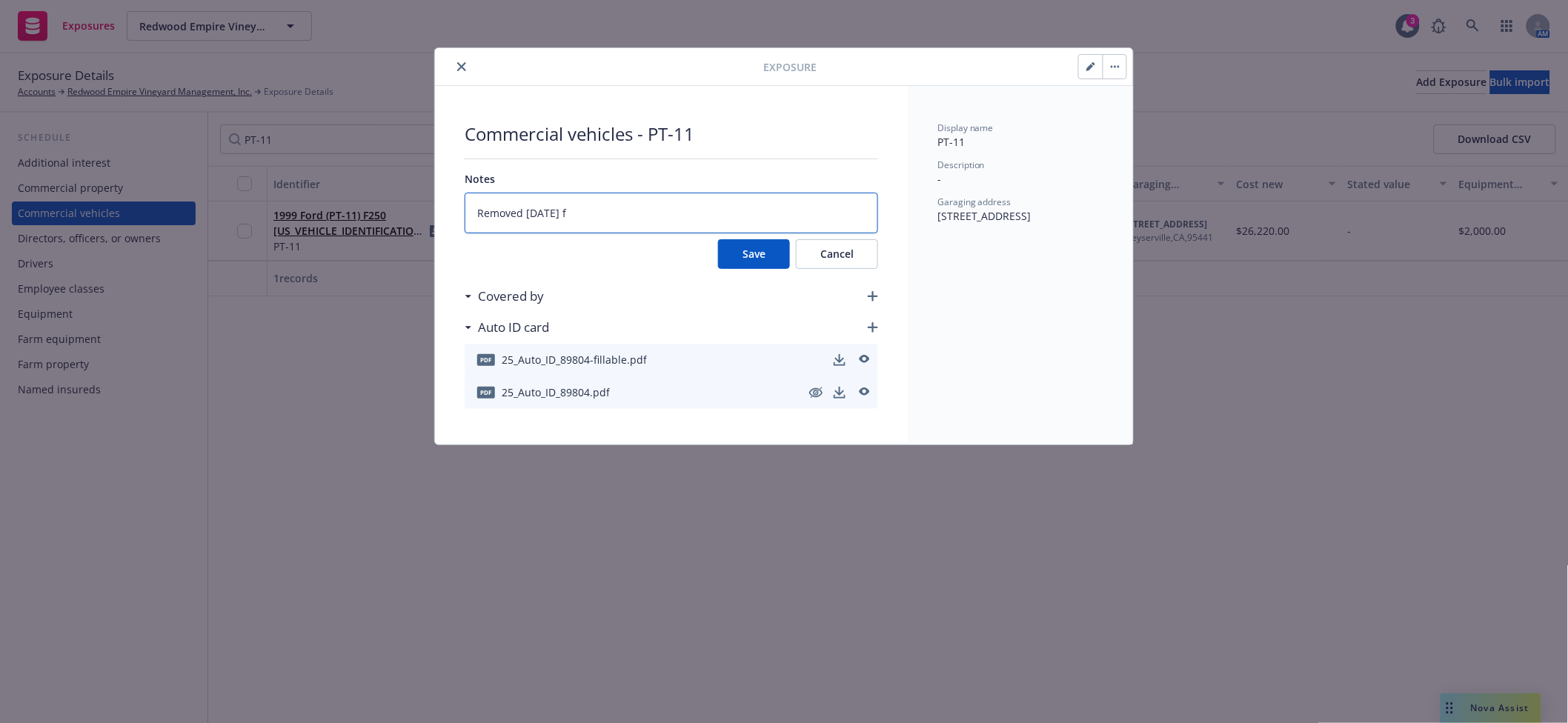
type textarea "Removed 9/2/2025 fr"
type textarea "x"
type textarea "Removed 9/2/2025 fro"
type textarea "x"
type textarea "Removed 9/2/2025 from"
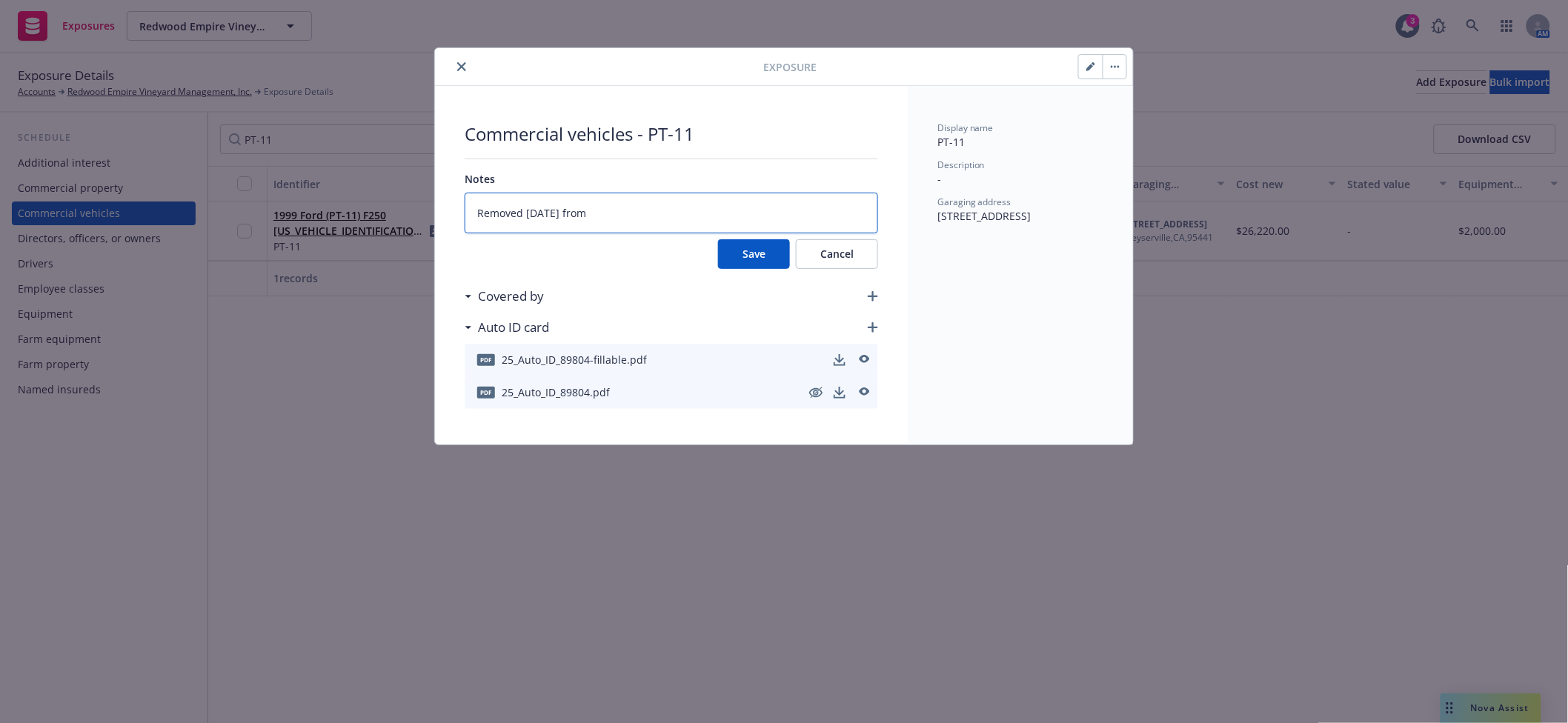
type textarea "x"
type textarea "Removed 9/2/2025 from"
type textarea "x"
type textarea "Removed 9/2/2025 from c"
type textarea "x"
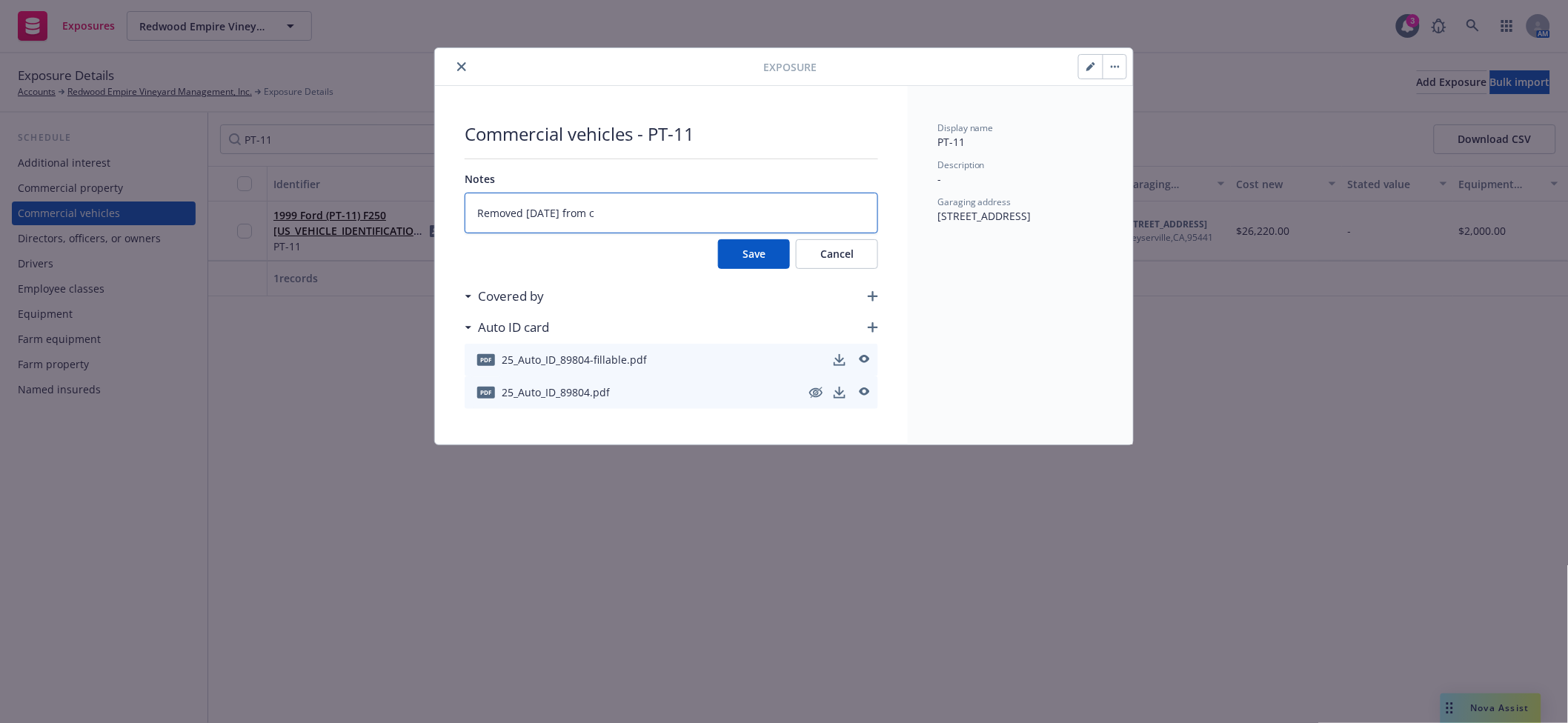
type textarea "Removed 9/2/2025 from co"
type textarea "x"
type textarea "Removed 9/2/2025 from cov"
type textarea "x"
type textarea "Removed 9/2/2025 from cove"
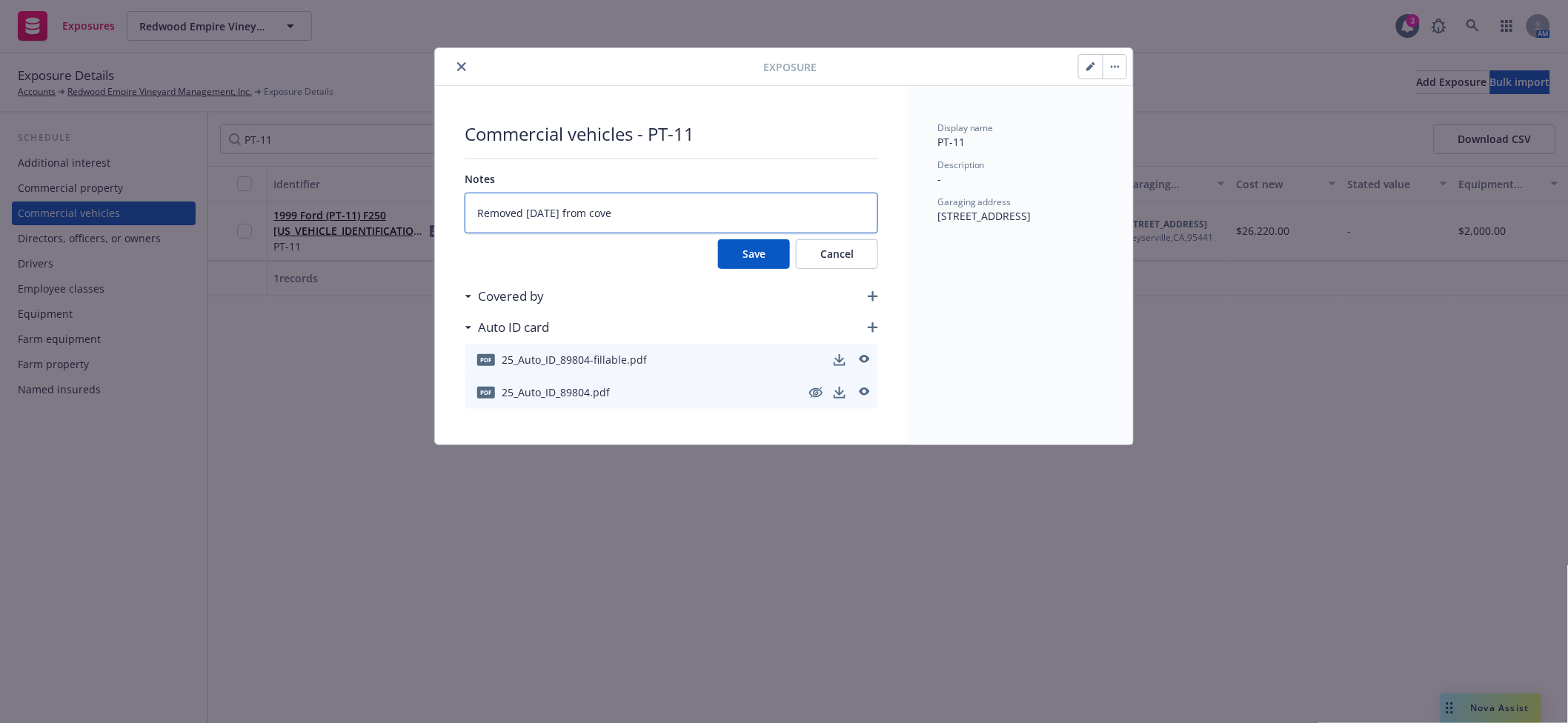
type textarea "x"
type textarea "Removed 9/2/2025 from cover"
type textarea "x"
type textarea "Removed 9/2/2025 from covera"
type textarea "x"
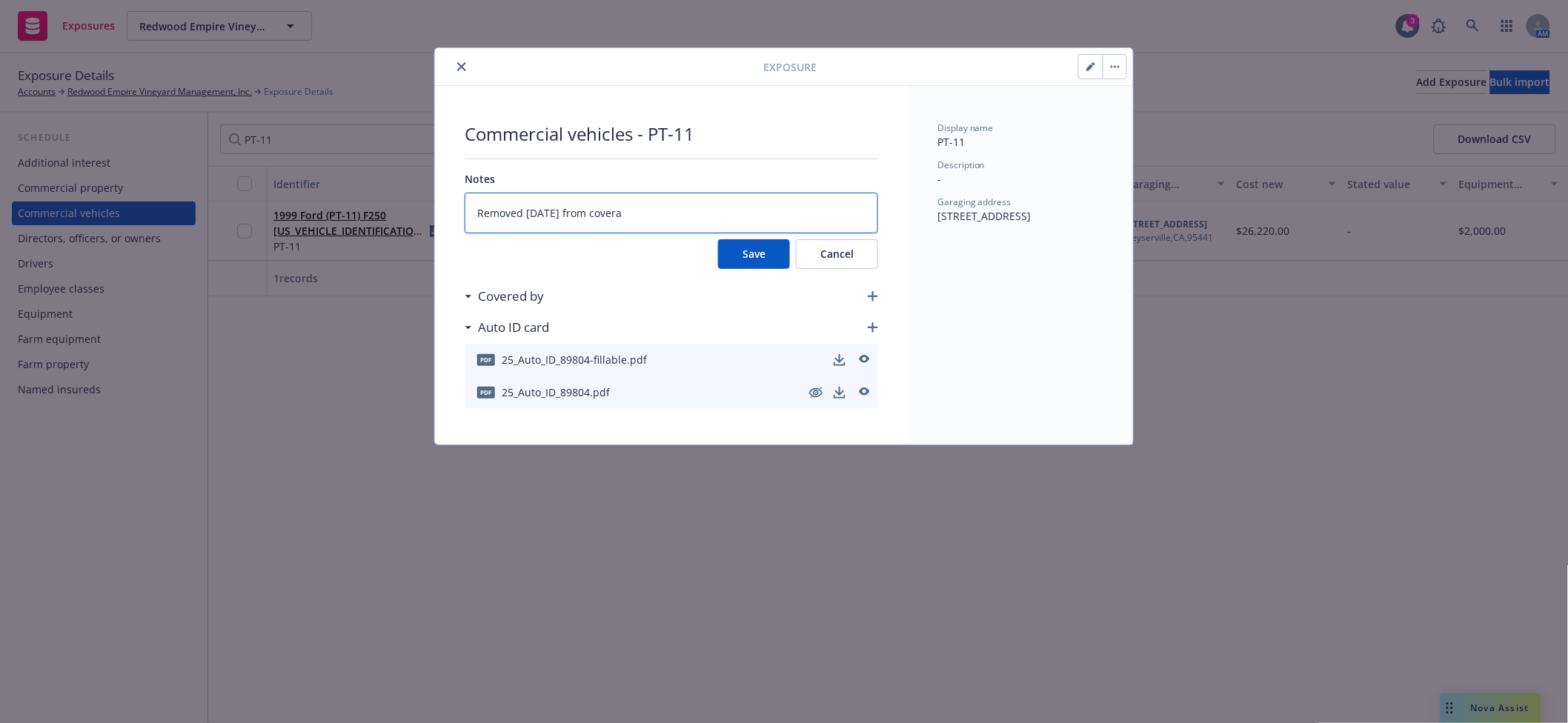
type textarea "Removed 9/2/2025 from coverag"
type textarea "x"
type textarea "Removed 9/2/2025 from coverage"
type textarea "x"
type textarea "Removed 9/2/2025 from coverage"
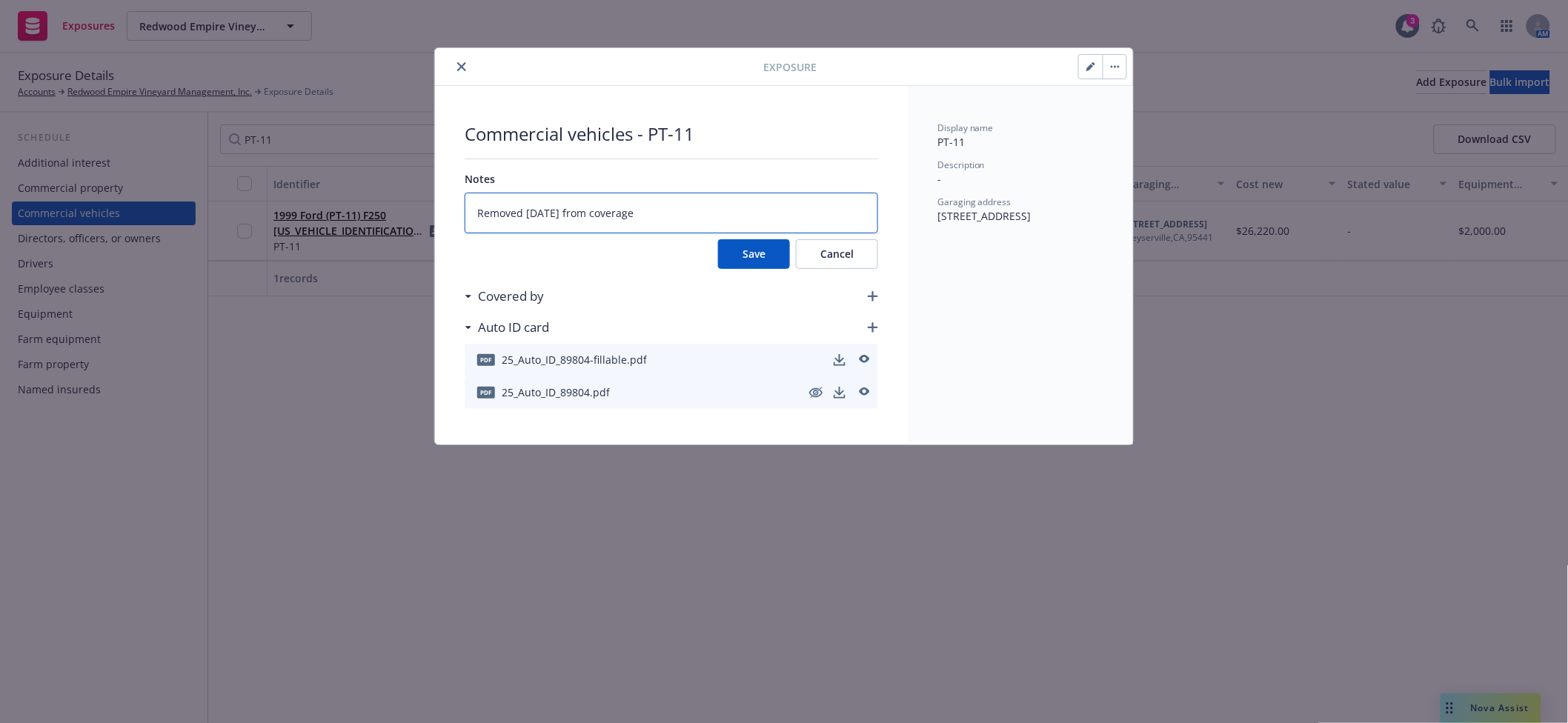
type textarea "x"
type textarea "Removed 9/2/2025 from coverage -"
type textarea "x"
type textarea "Removed 9/2/2025 from coverage -"
type textarea "x"
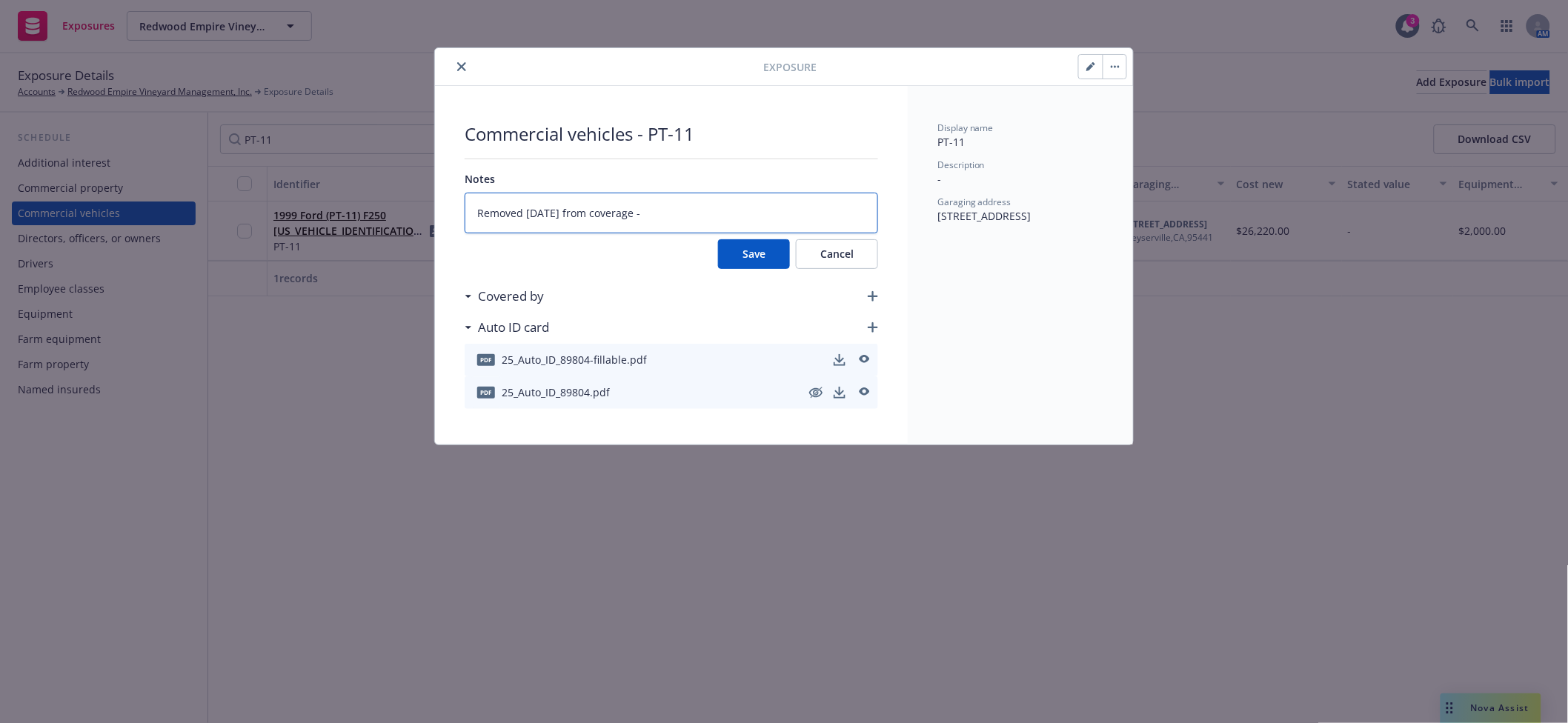
type textarea "Removed 9/2/2025 from coverage - a"
type textarea "x"
type textarea "Removed 9/2/2025 from coverage - ac"
type textarea "x"
type textarea "Removed 9/2/2025 from coverage - acc"
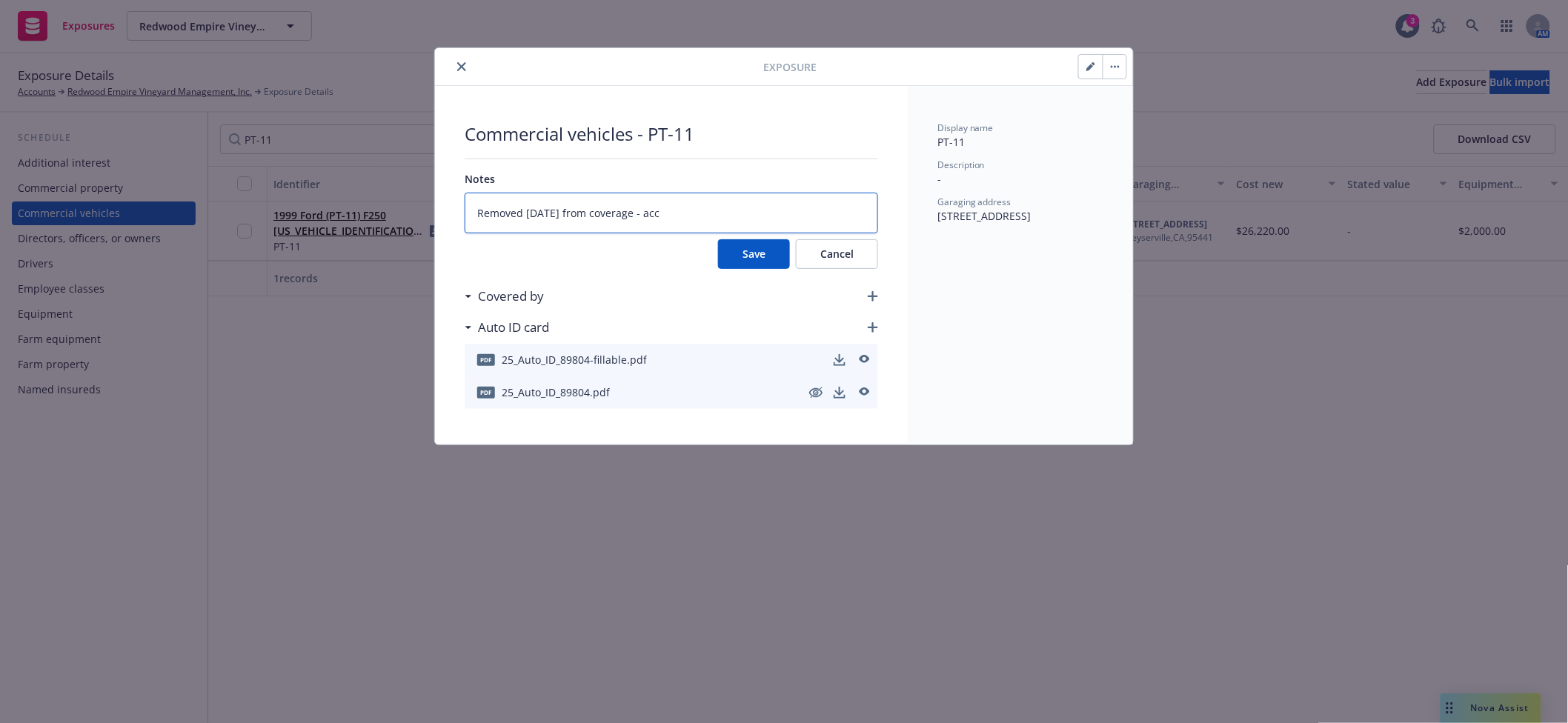
type textarea "x"
type textarea "Removed 9/2/2025 from coverage - acci"
type textarea "x"
type textarea "Removed 9/2/2025 from coverage - accid"
type textarea "x"
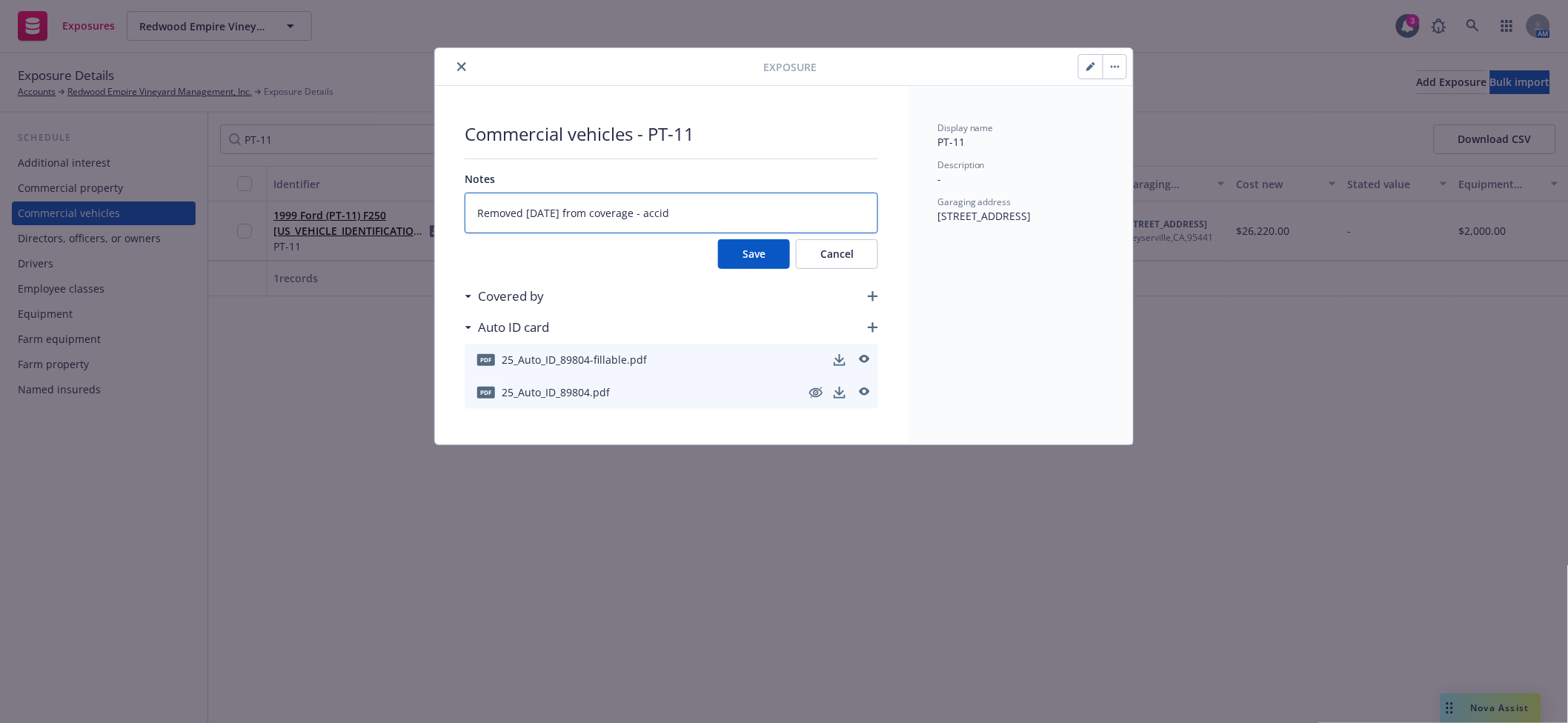
type textarea "Removed 9/2/2025 from coverage - accide"
type textarea "x"
type textarea "Removed 9/2/2025 from coverage - acciden"
type textarea "x"
type textarea "Removed 9/2/2025 from coverage - accident"
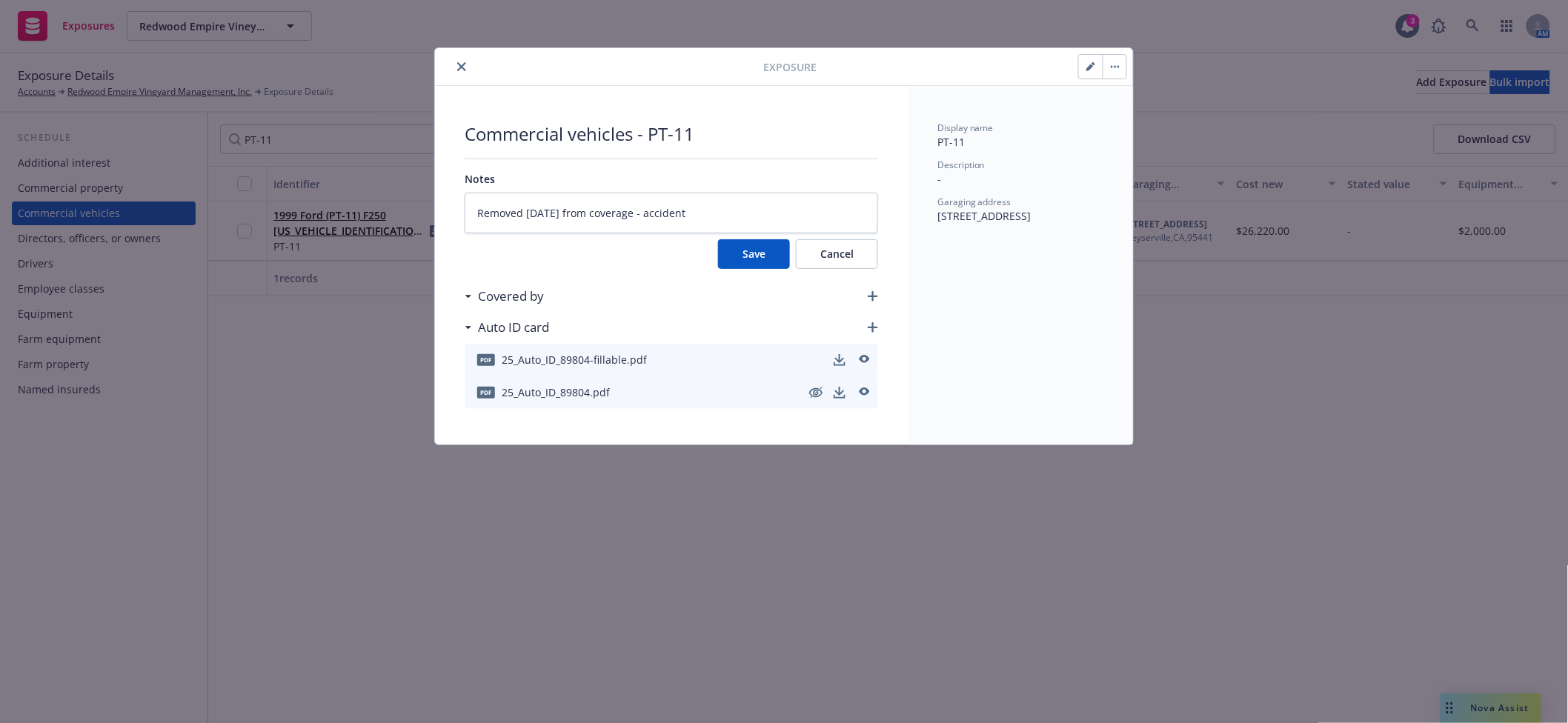
click at [734, 266] on button "Save" at bounding box center [754, 254] width 72 height 30
type textarea "x"
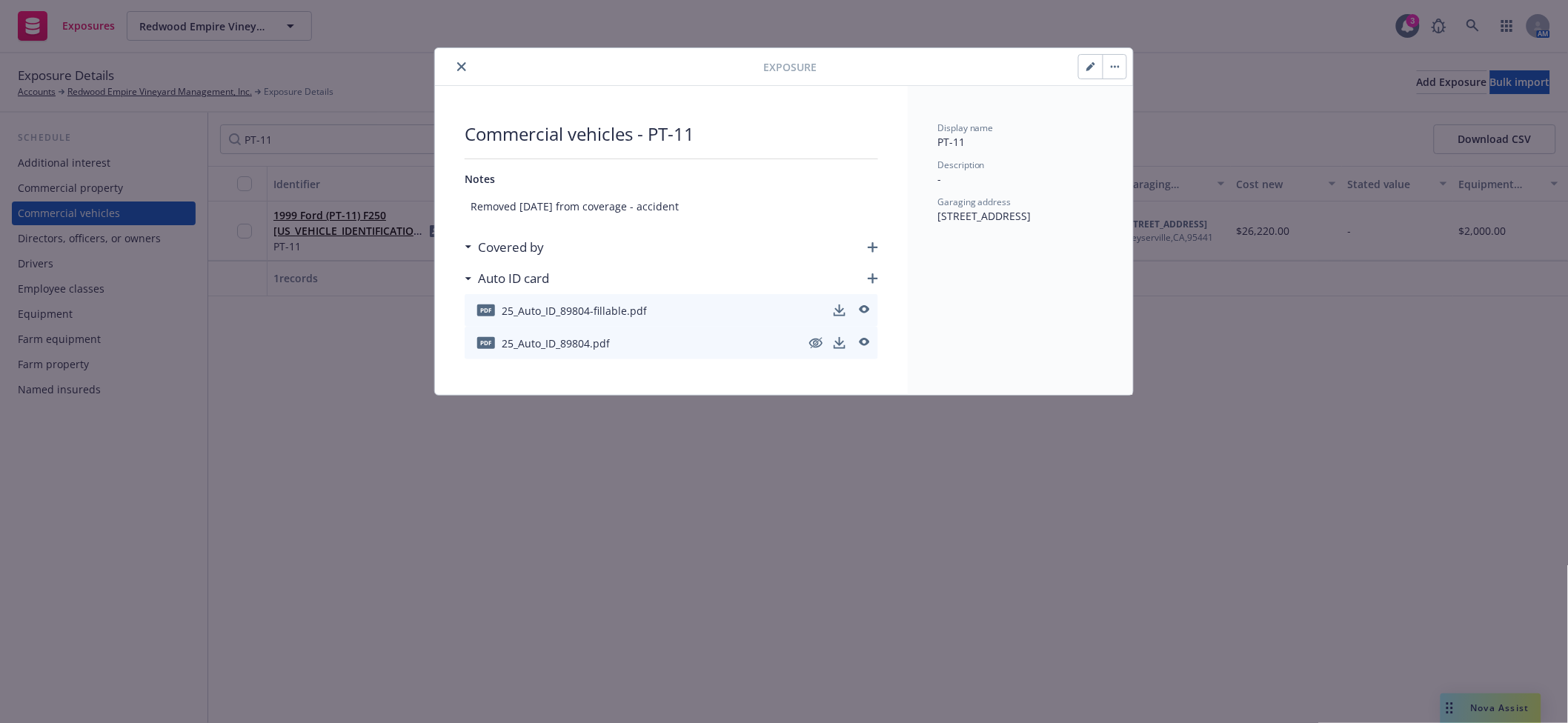
click at [1120, 70] on button "button" at bounding box center [1115, 67] width 24 height 24
click at [1142, 109] on link "Archive" at bounding box center [1146, 107] width 85 height 30
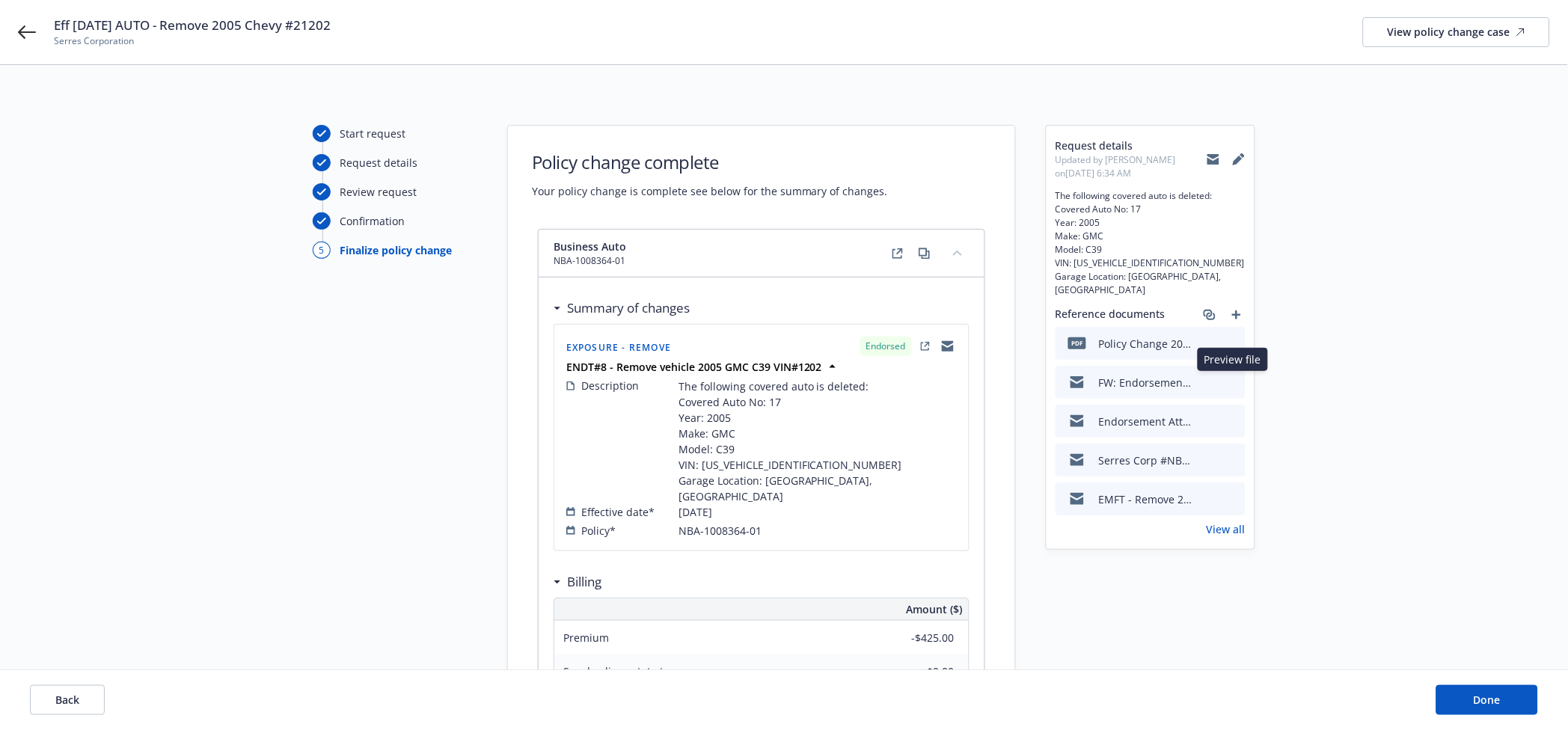
click at [1235, 379] on icon "preview file" at bounding box center [1231, 382] width 14 height 11
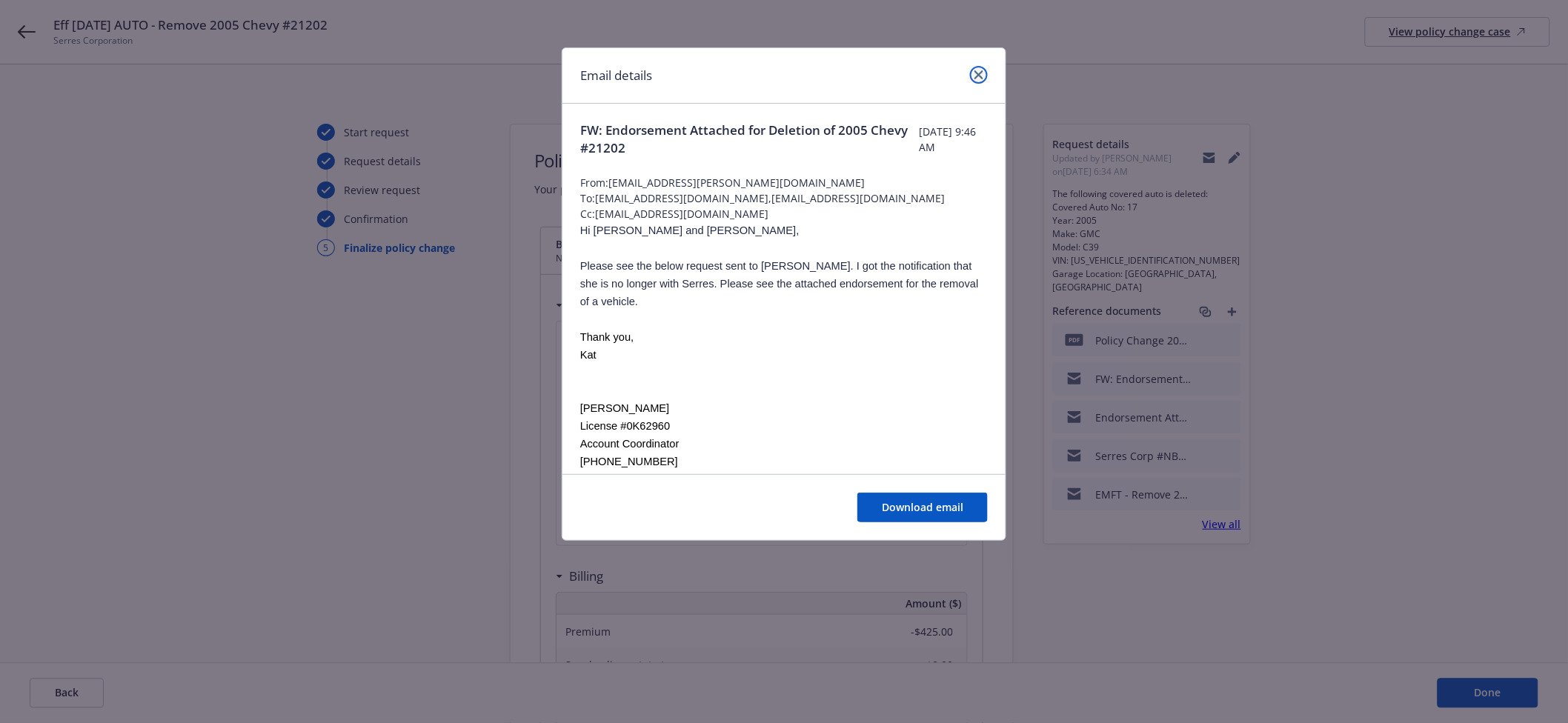
click at [976, 77] on icon "close" at bounding box center [979, 75] width 9 height 9
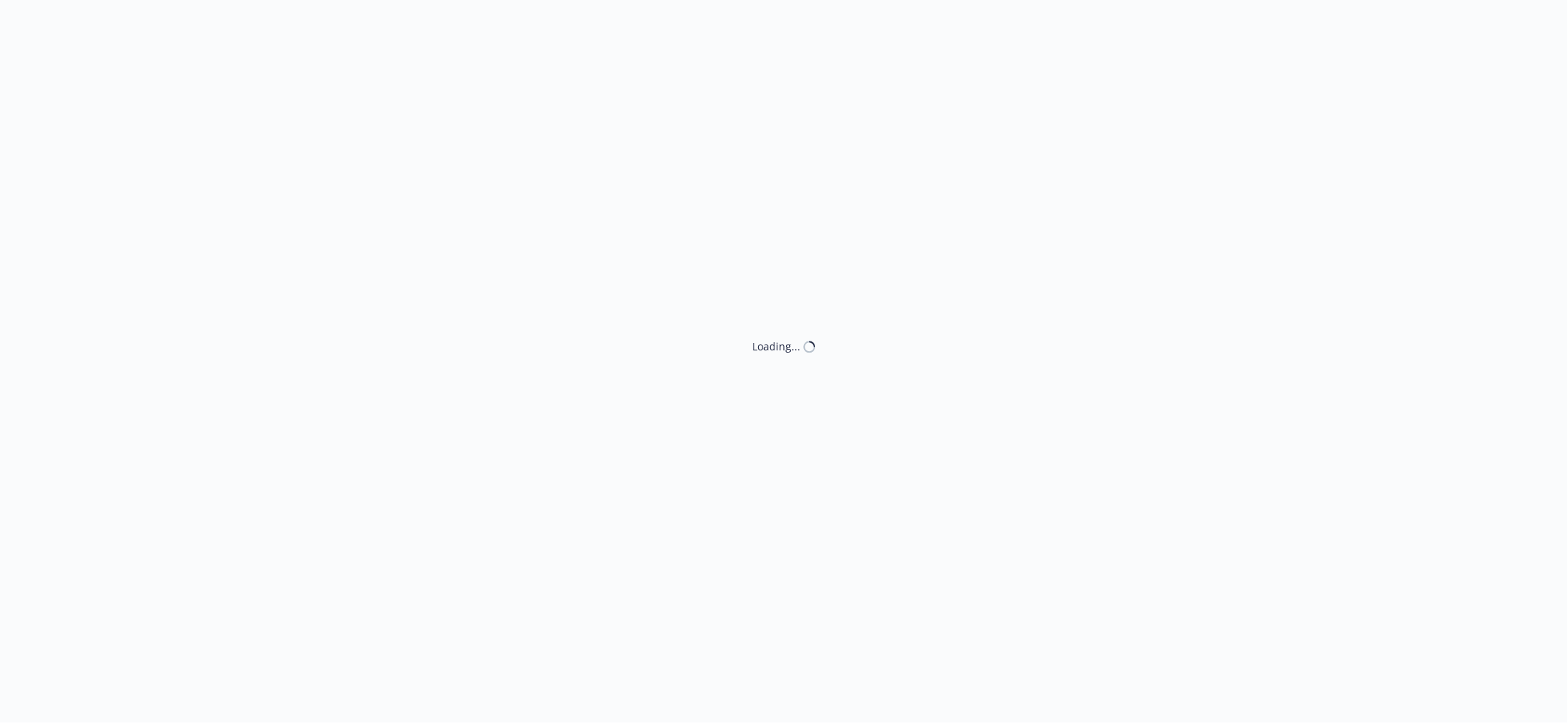
select select "ACCEPTED"
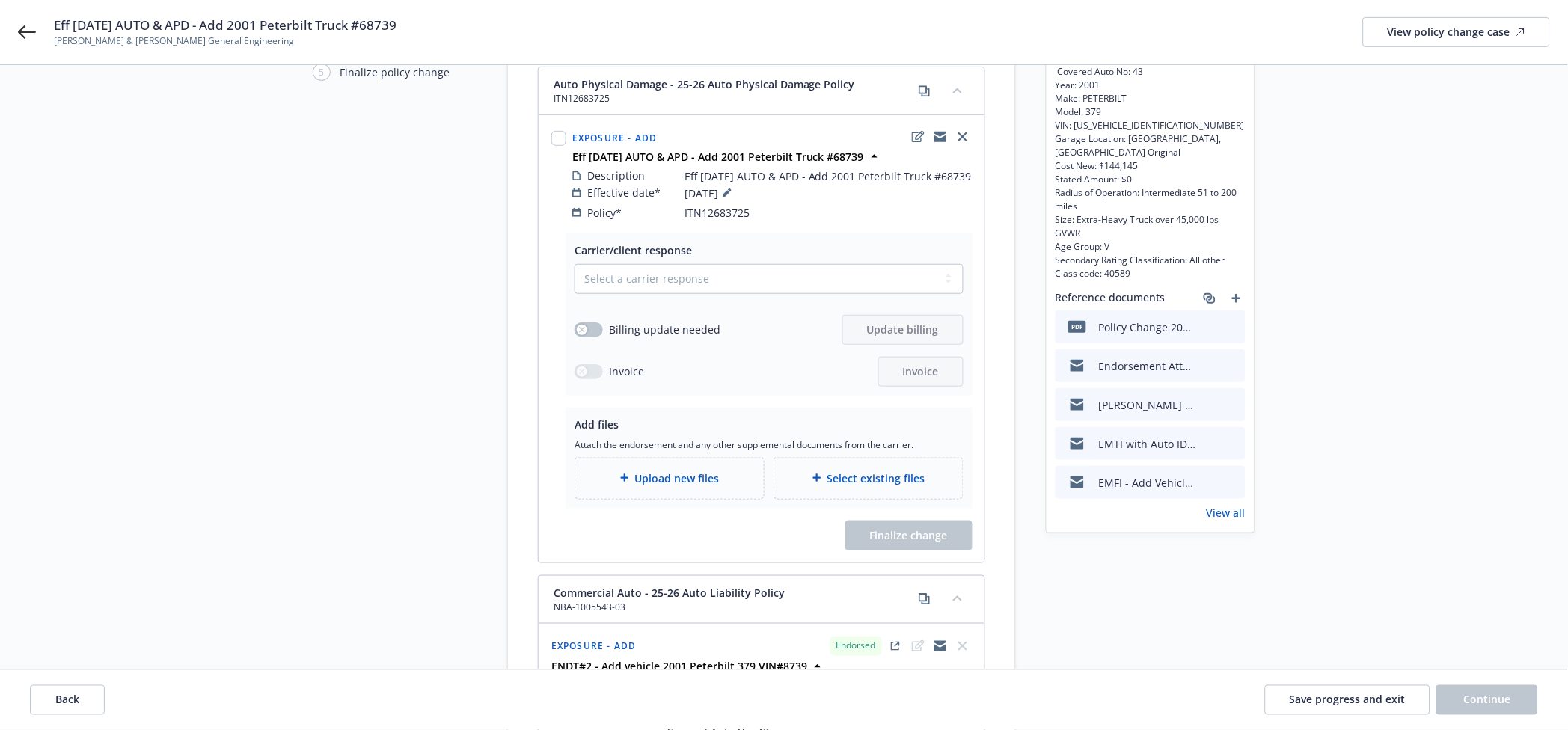
scroll to position [132, 0]
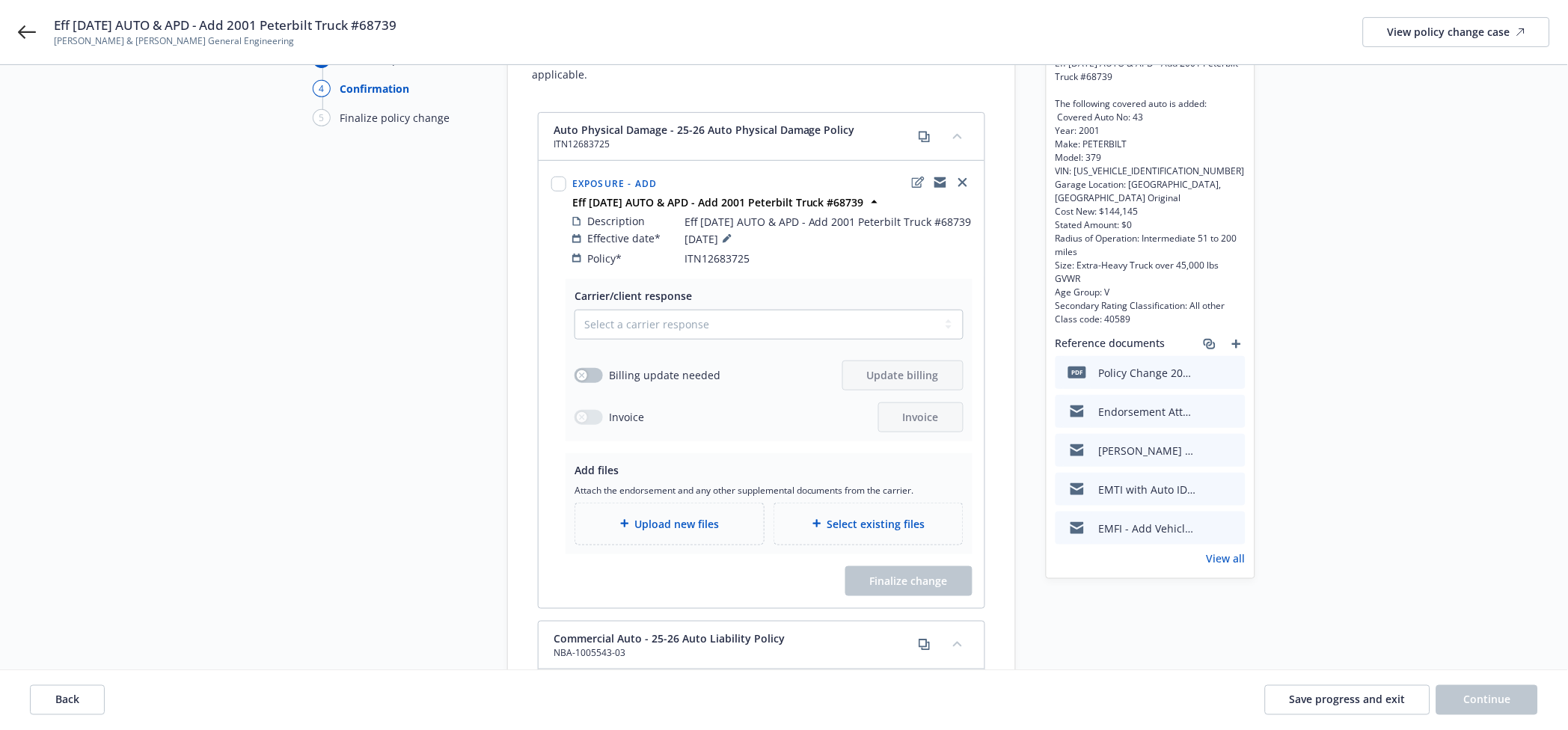
click at [1218, 559] on link "View all" at bounding box center [1226, 558] width 39 height 16
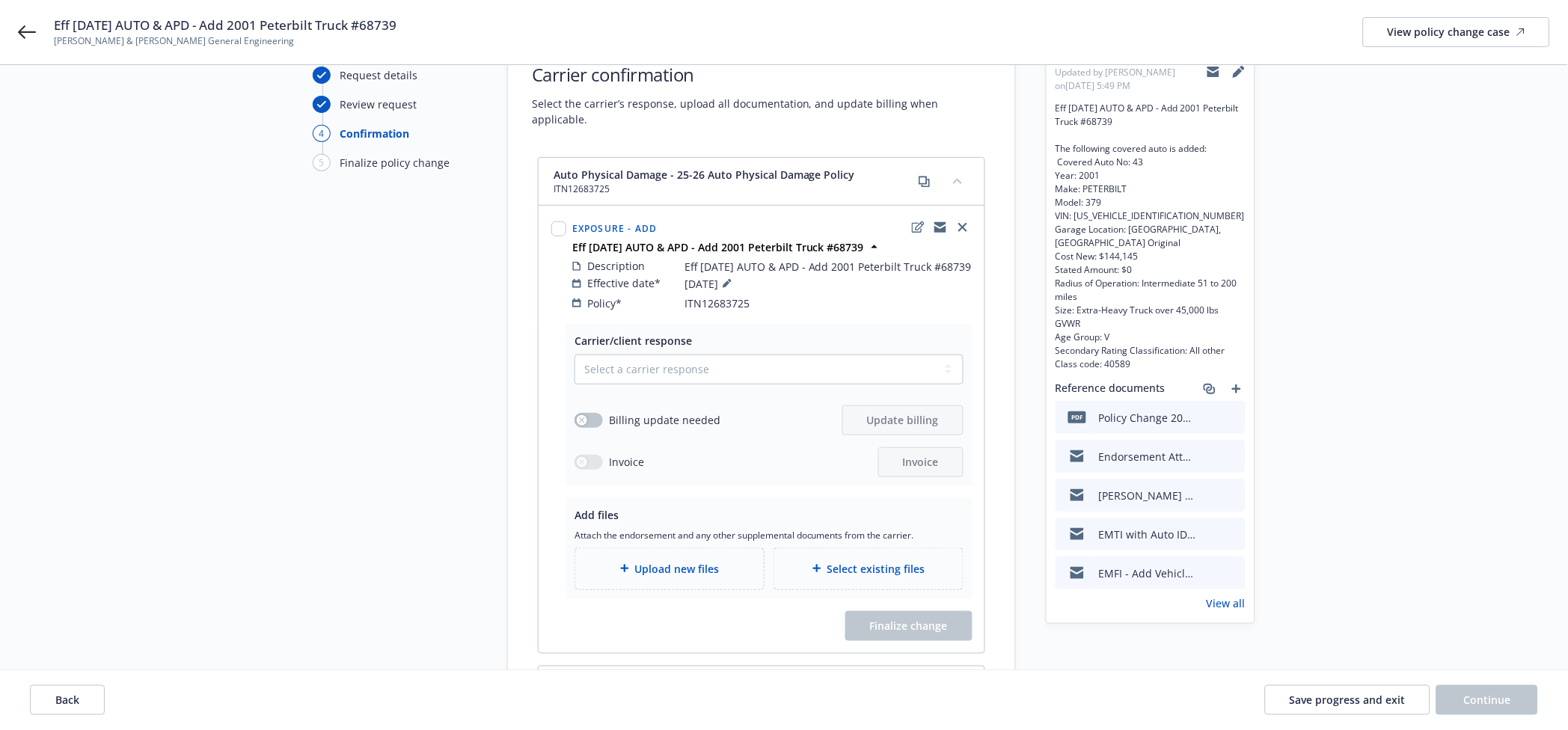
scroll to position [0, 0]
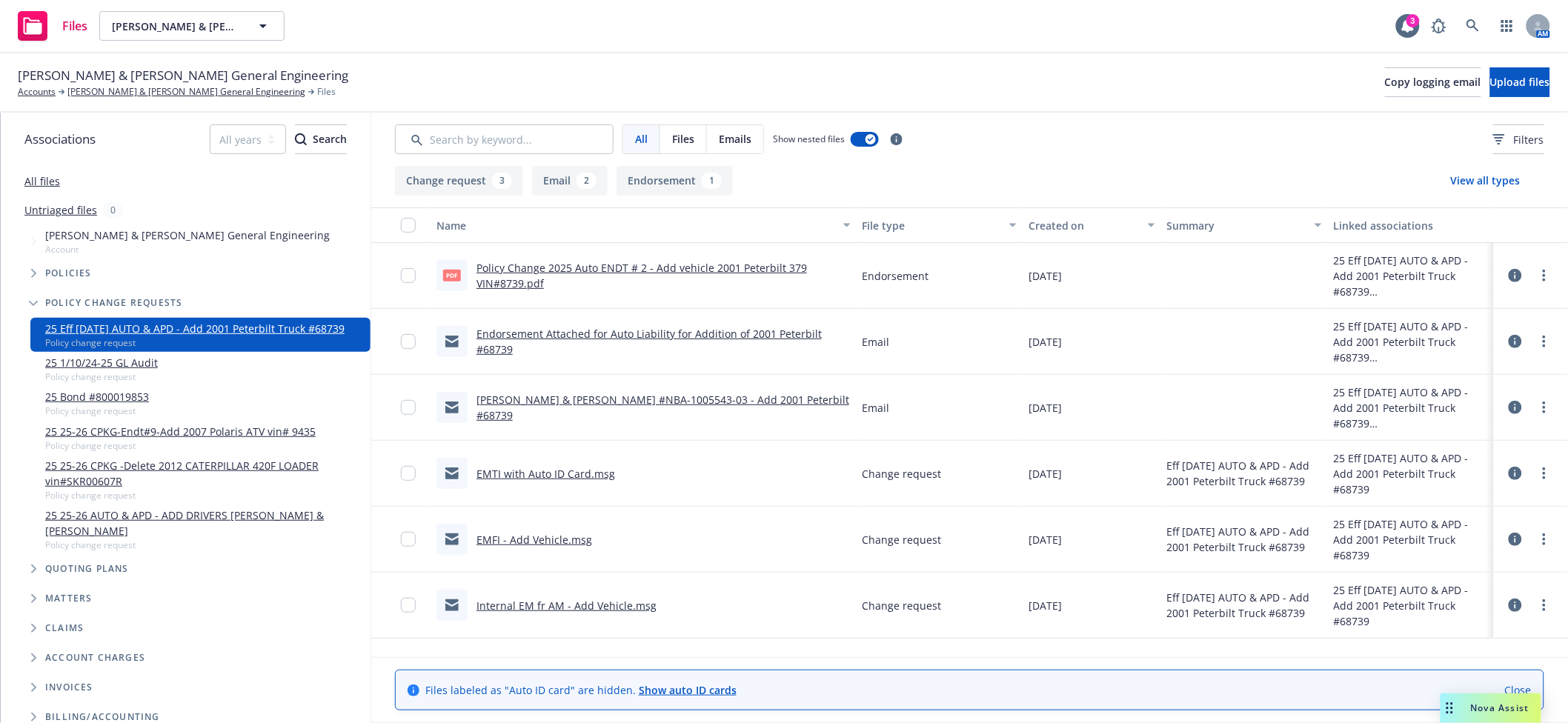
click at [628, 338] on link "Endorsement Attached for Auto Liability for Addition of 2001 Peterbilt #68739" at bounding box center [649, 341] width 345 height 30
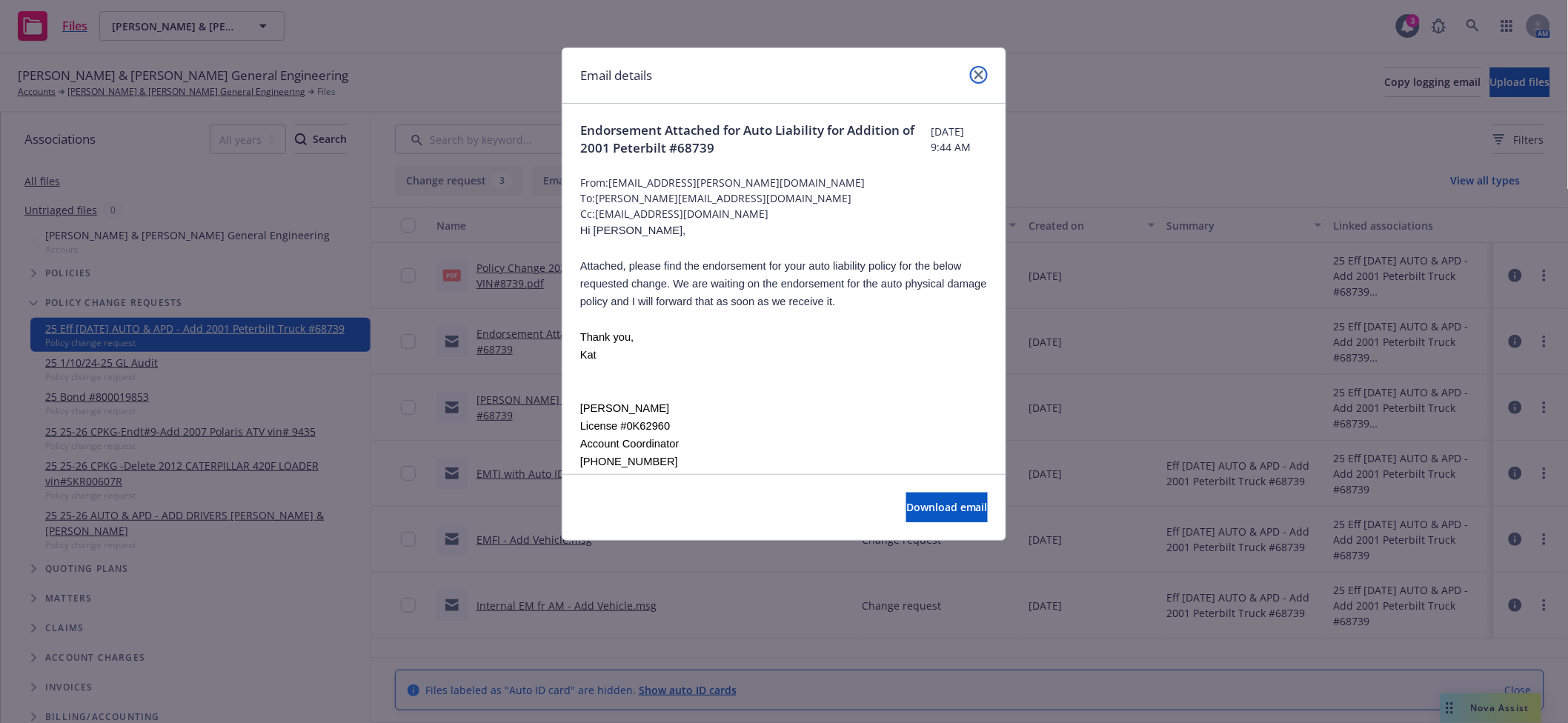
click at [975, 79] on icon "close" at bounding box center [979, 75] width 9 height 9
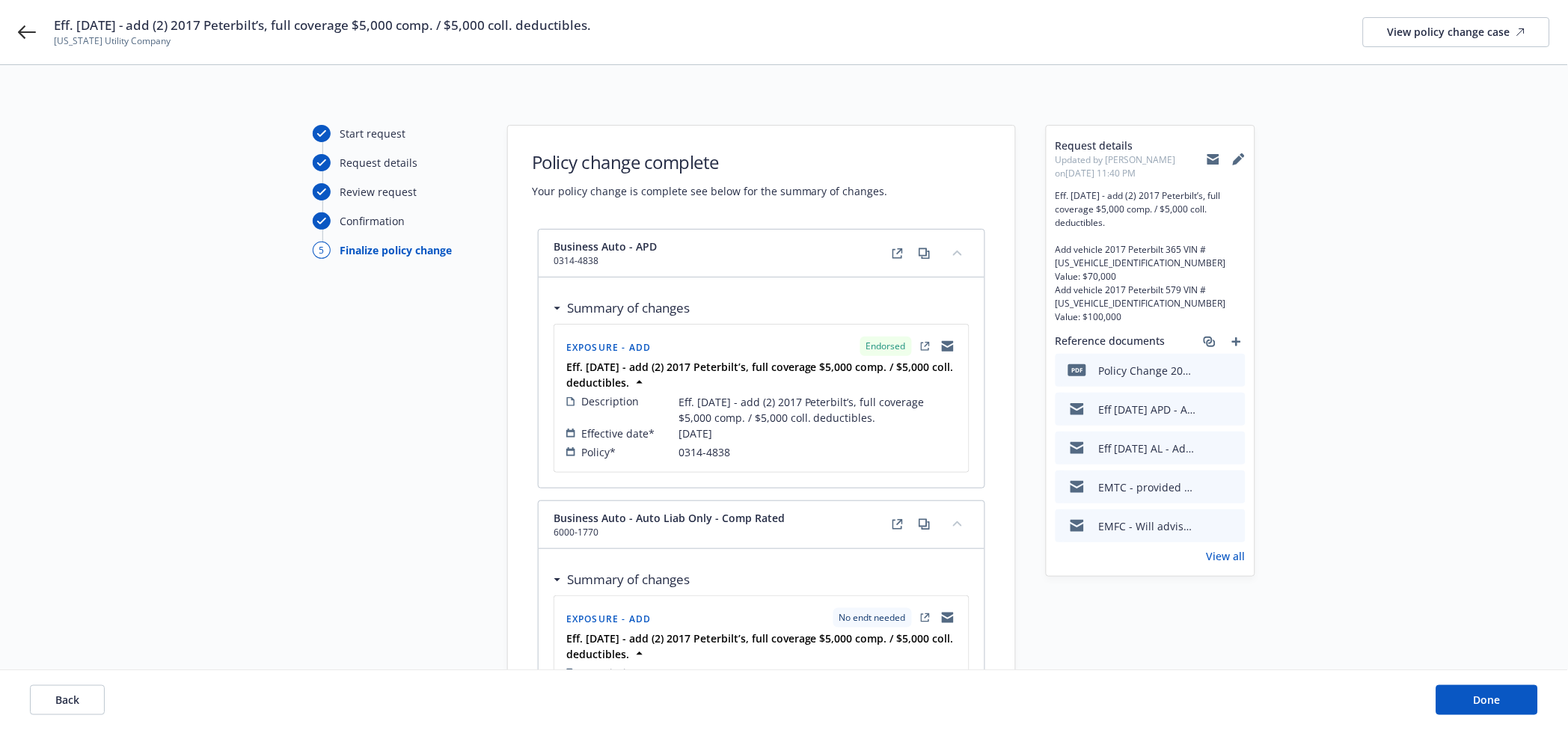
click at [1232, 559] on link "View all" at bounding box center [1226, 556] width 39 height 16
click at [1518, 710] on button "Done" at bounding box center [1486, 700] width 101 height 30
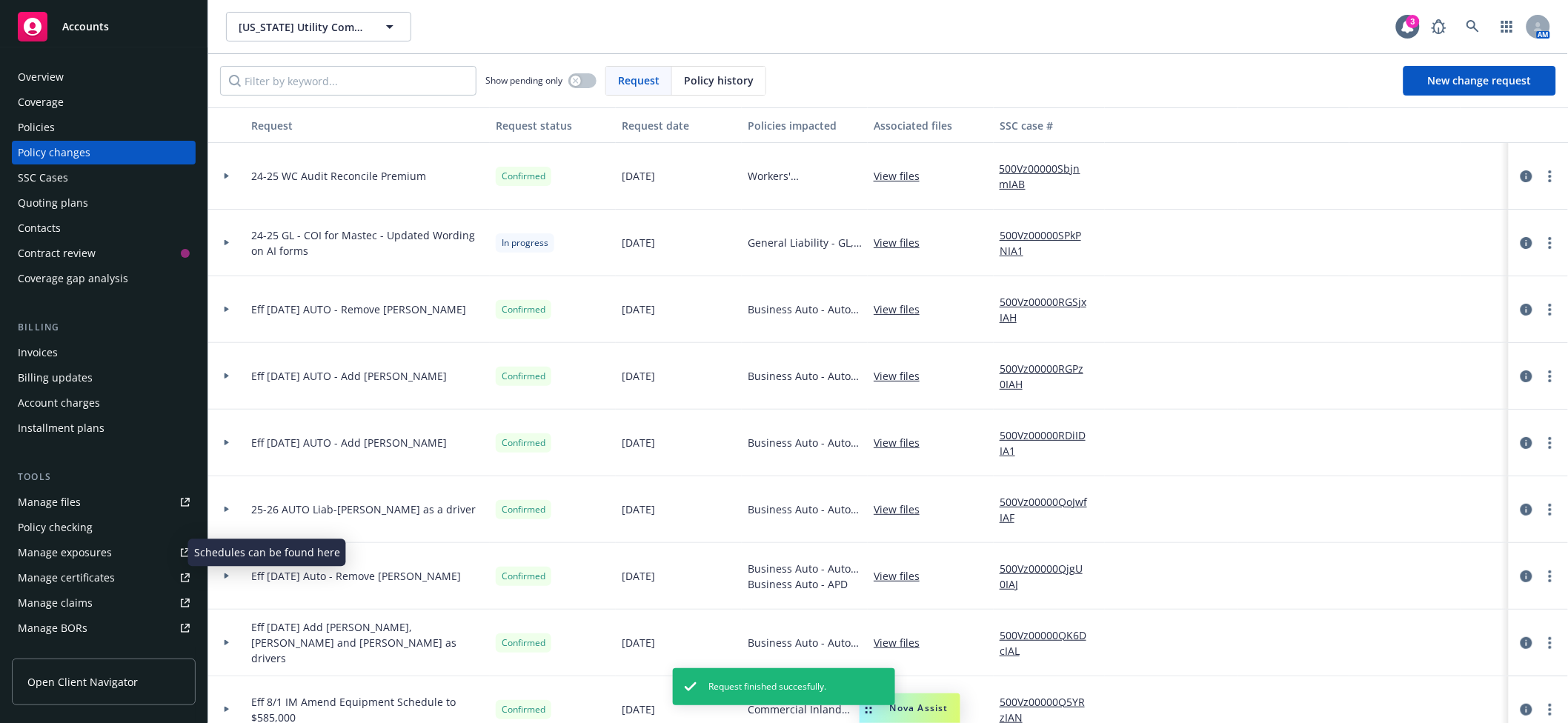
click at [73, 554] on div "Manage exposures" at bounding box center [65, 553] width 94 height 24
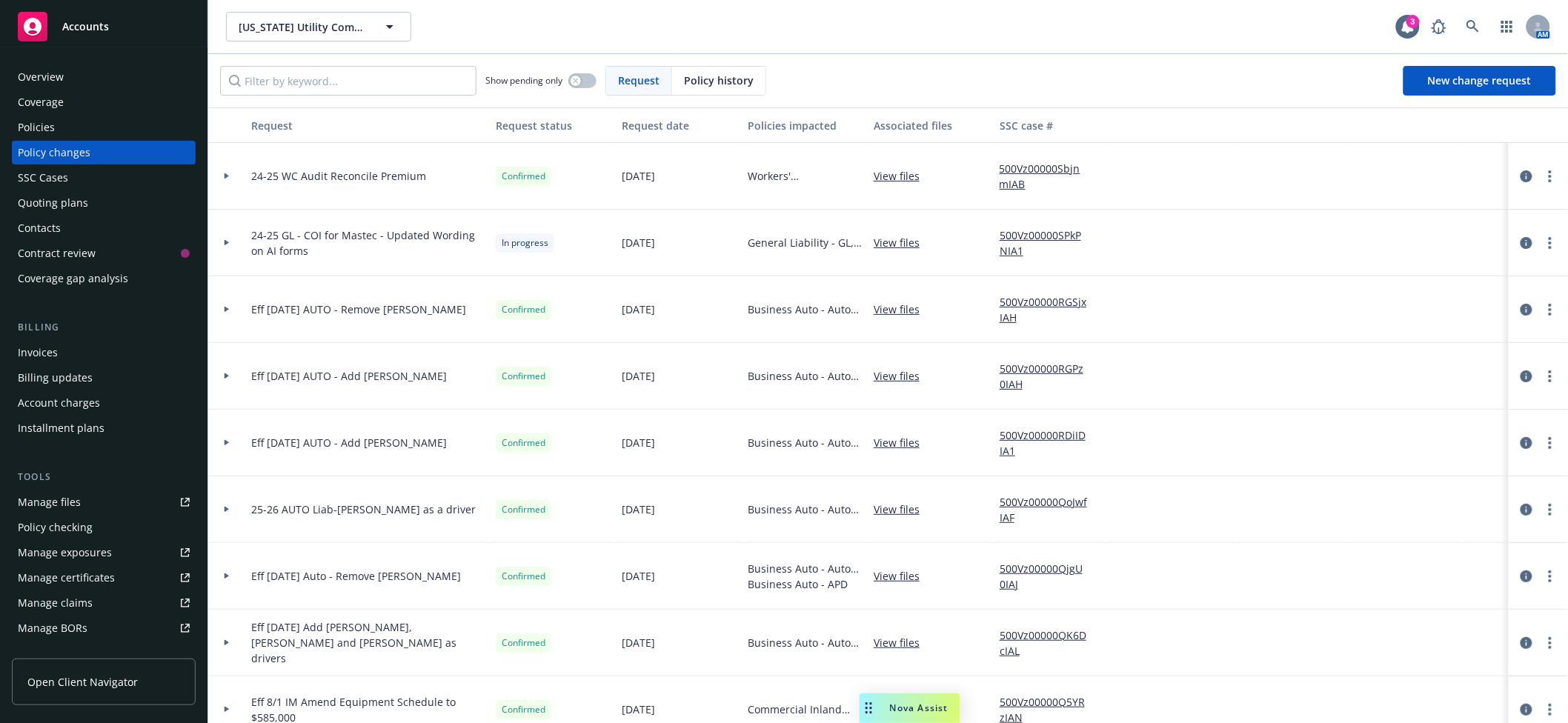
click at [107, 126] on div "Policies" at bounding box center [103, 127] width 172 height 24
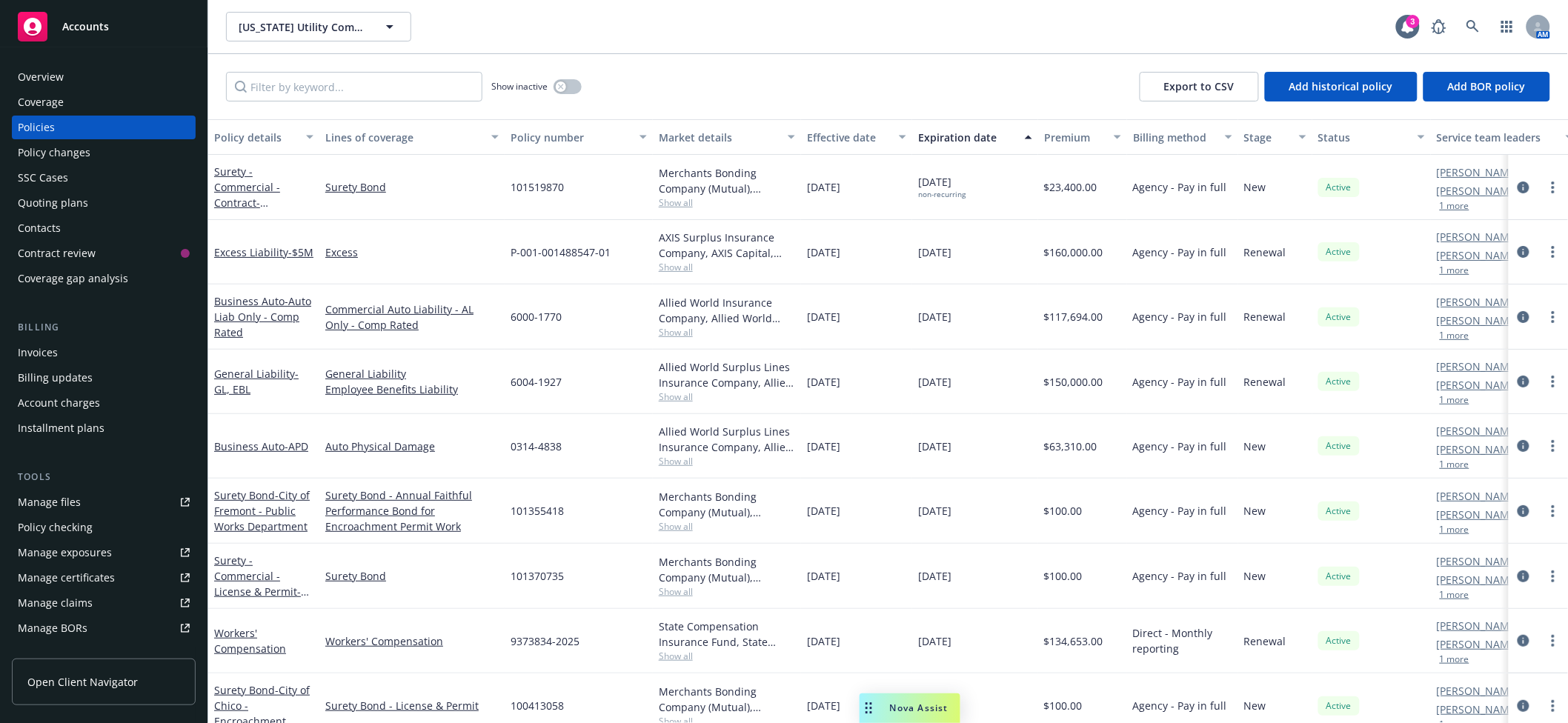
click at [110, 149] on div "Policy changes" at bounding box center [103, 152] width 172 height 24
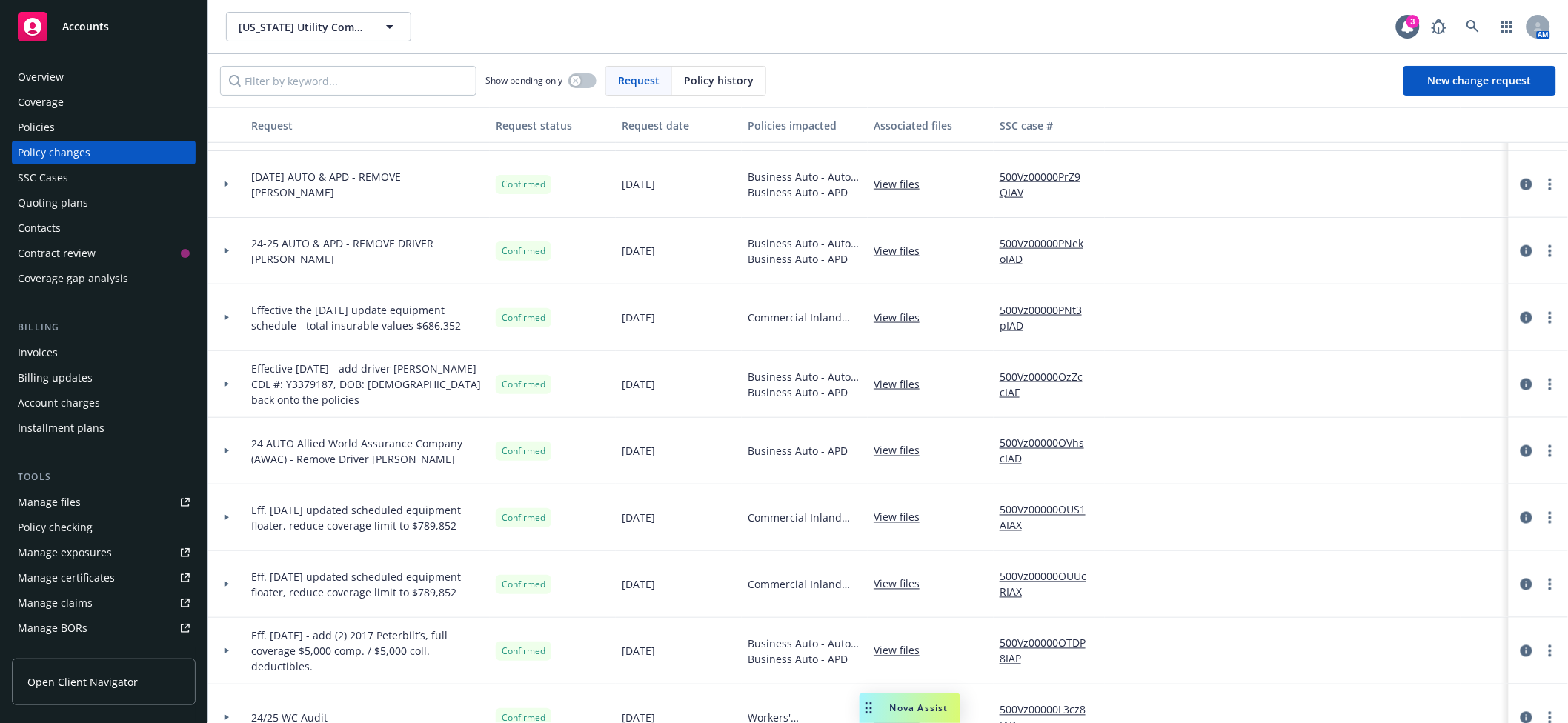
scroll to position [790, 0]
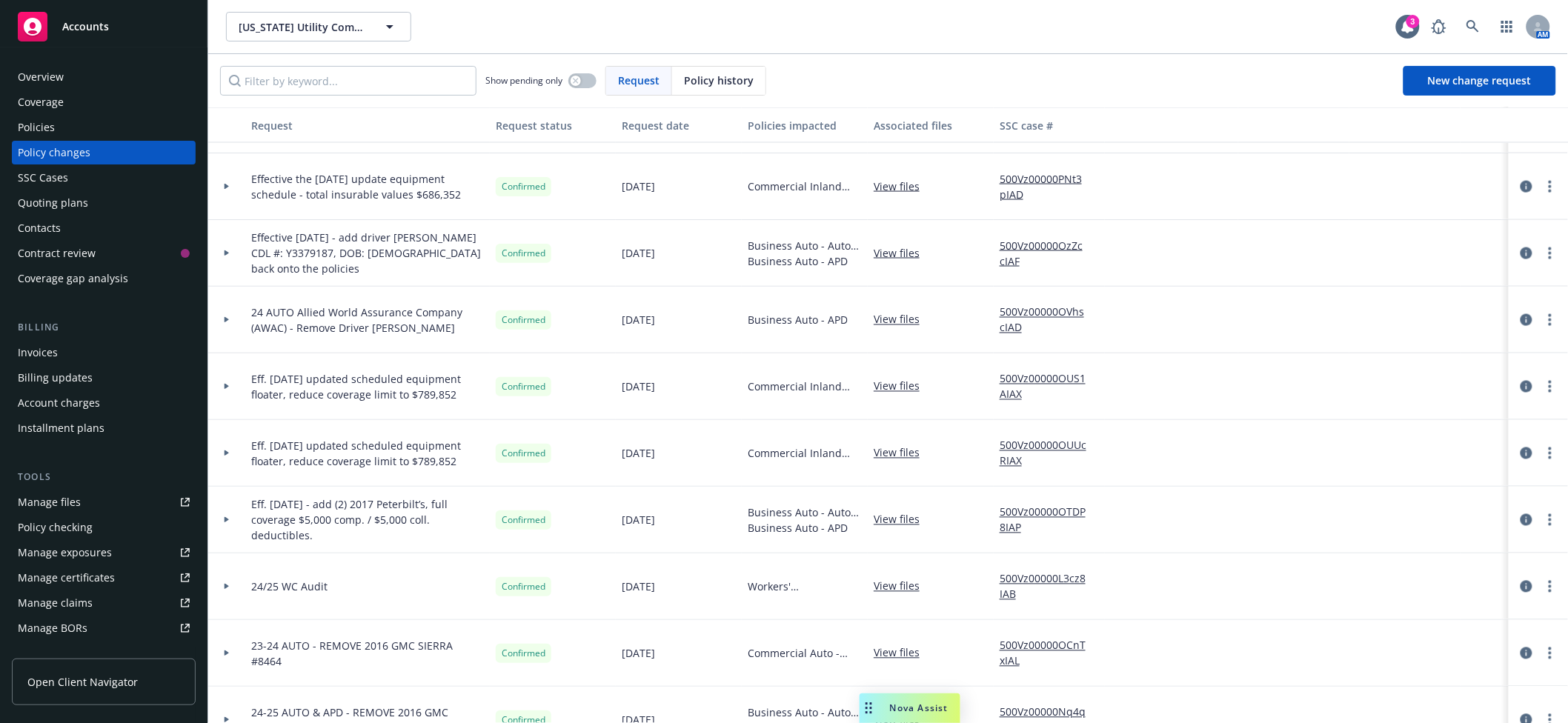
click at [219, 517] on div at bounding box center [227, 519] width 25 height 5
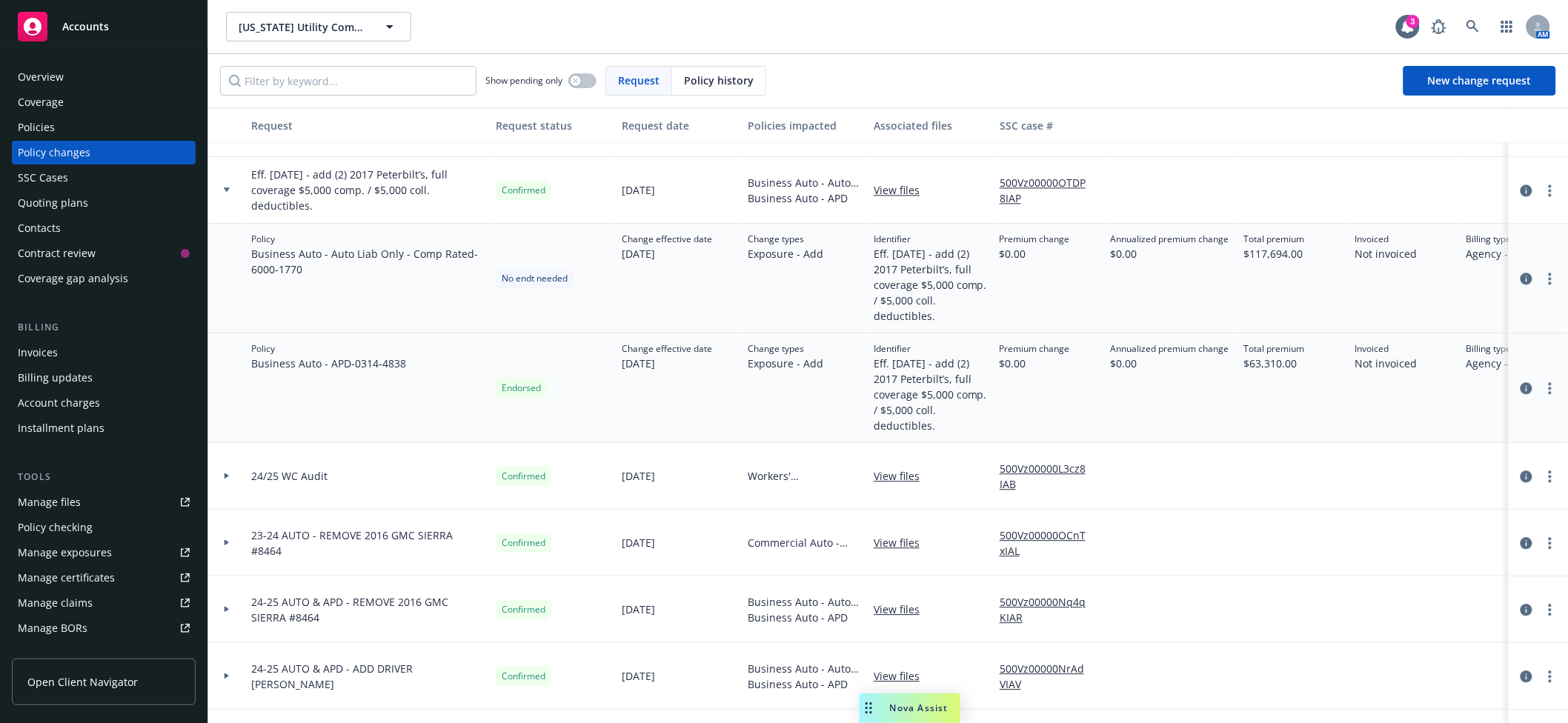
scroll to position [1053, 0]
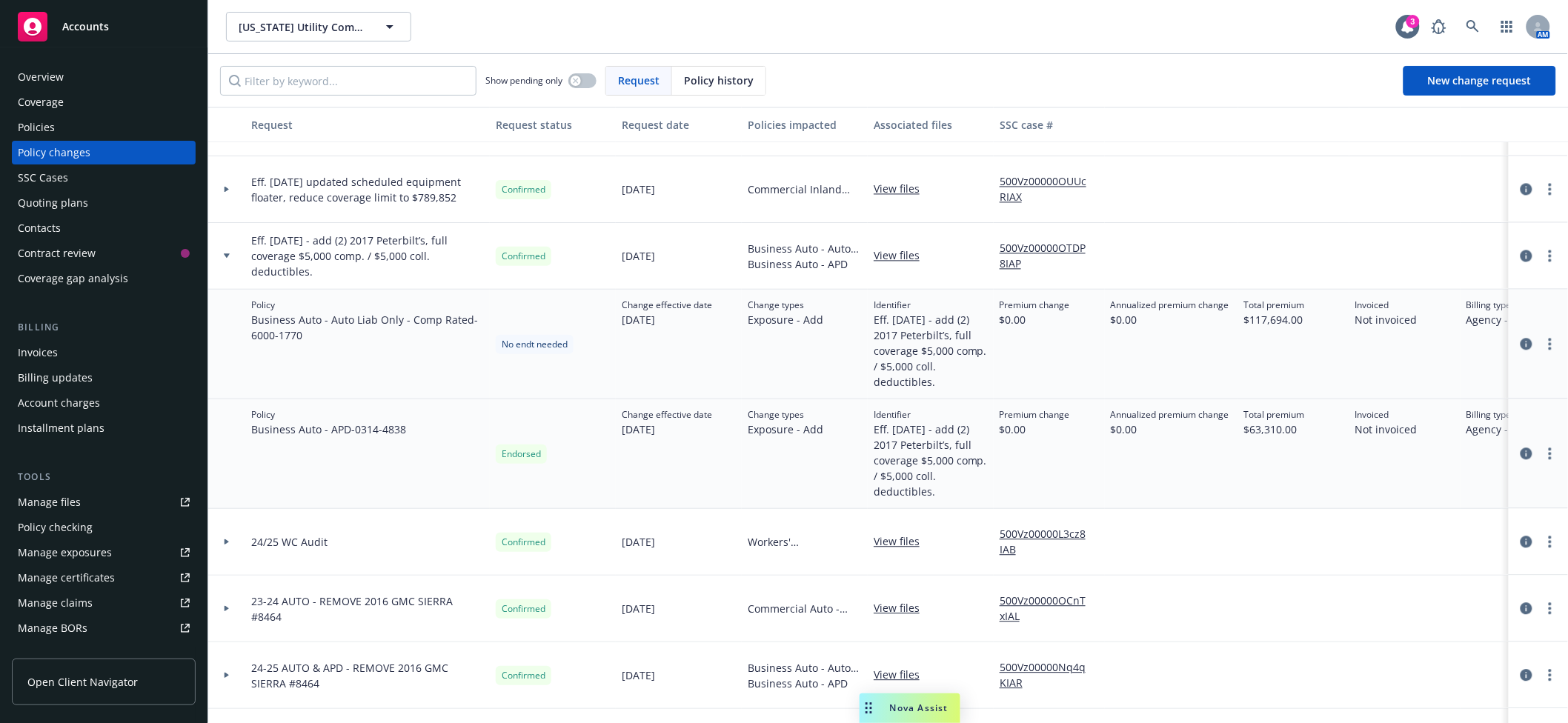
click at [874, 249] on link "View files" at bounding box center [903, 256] width 58 height 16
click at [119, 128] on div "Policies" at bounding box center [103, 127] width 172 height 24
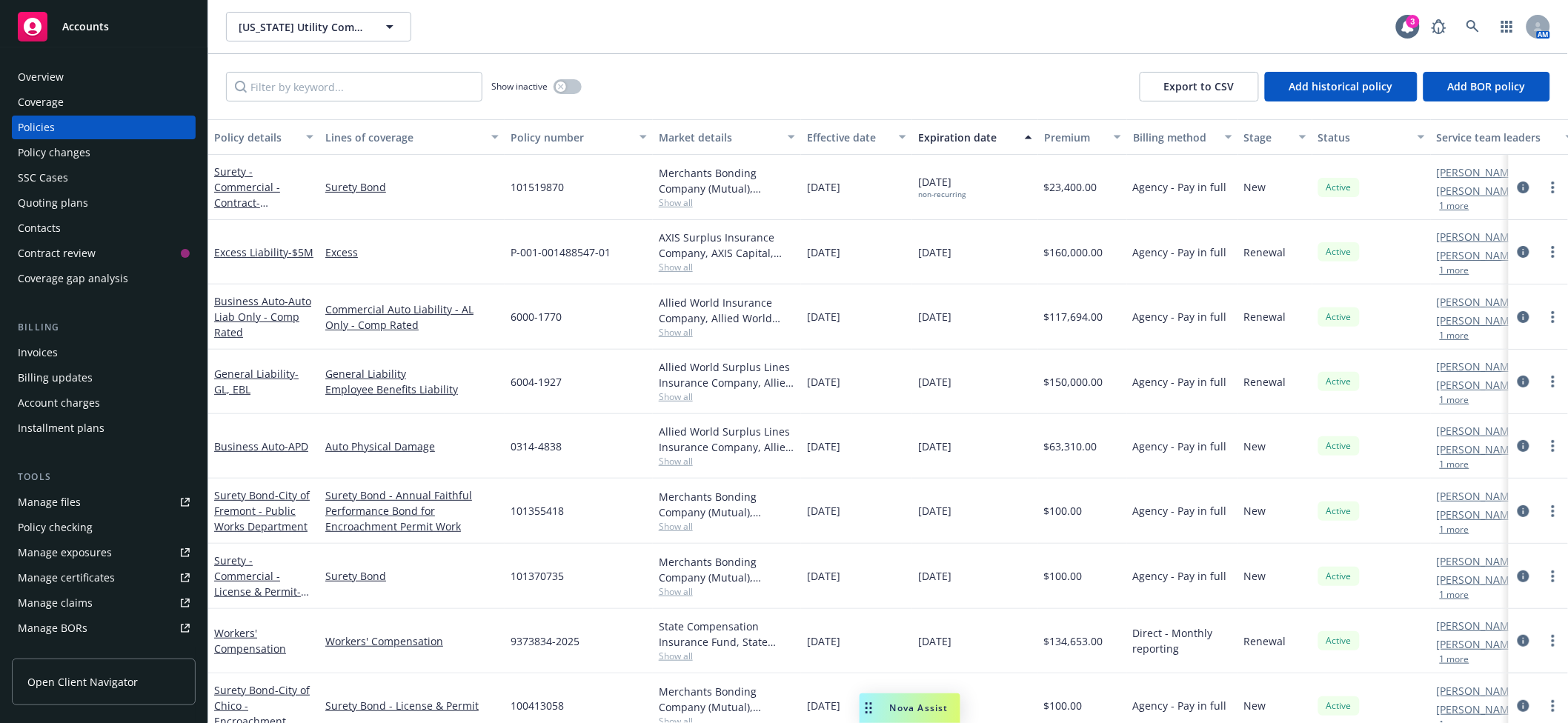
click at [691, 459] on span "Show all" at bounding box center [726, 461] width 136 height 13
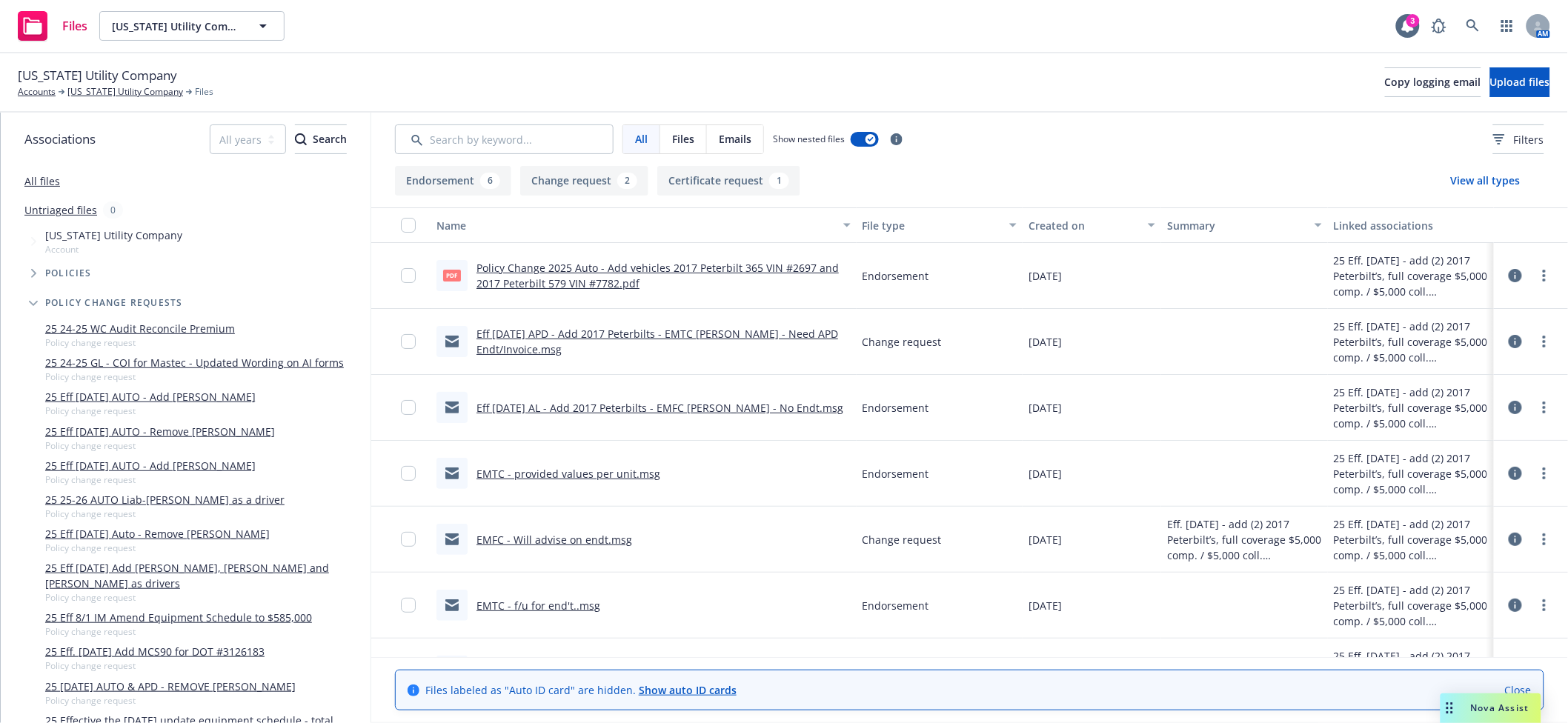
click at [627, 274] on link "Policy Change 2025 Auto - Add vehicles 2017 Peterbilt 365 VIN #2697 and 2017 Pe…" at bounding box center [657, 276] width 362 height 30
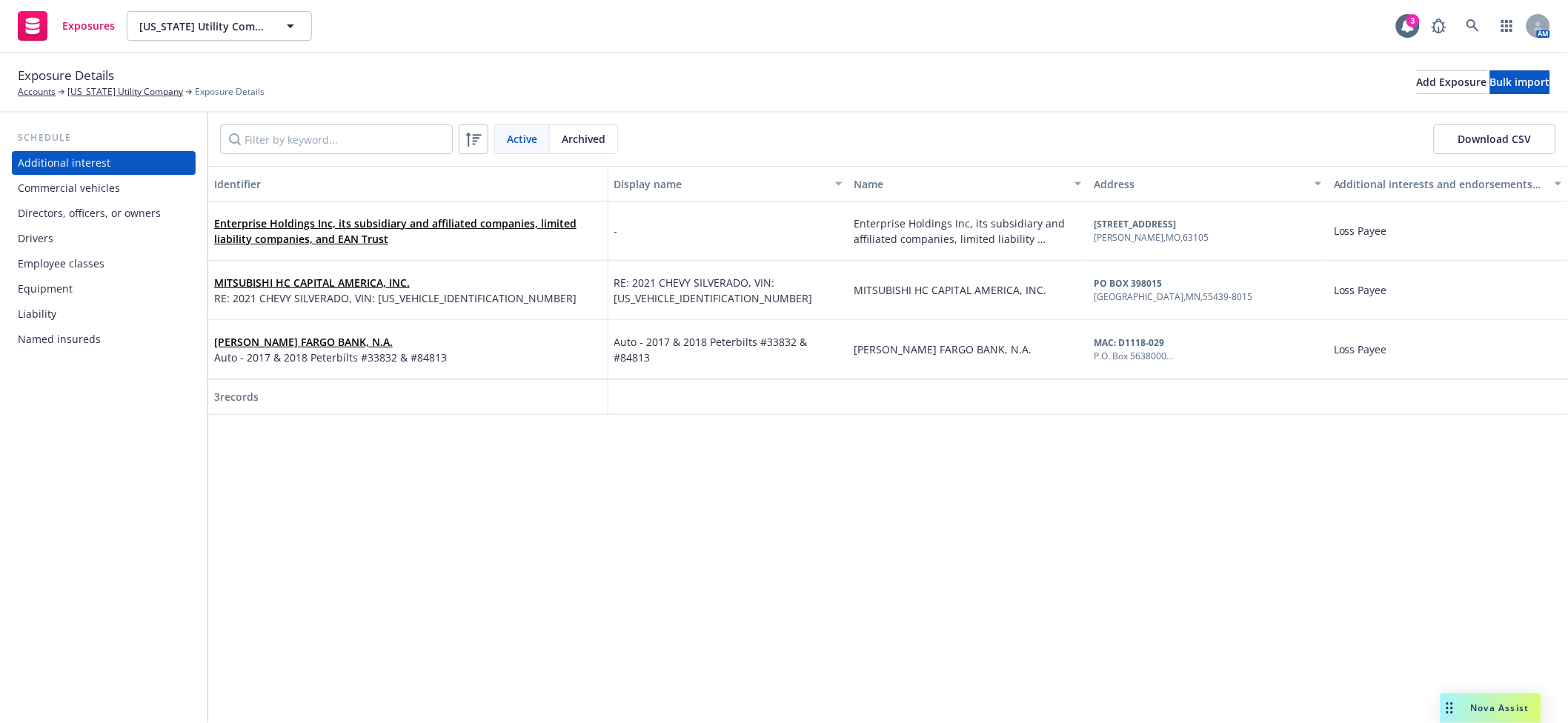
click at [107, 197] on div "Commercial vehicles" at bounding box center [68, 188] width 102 height 24
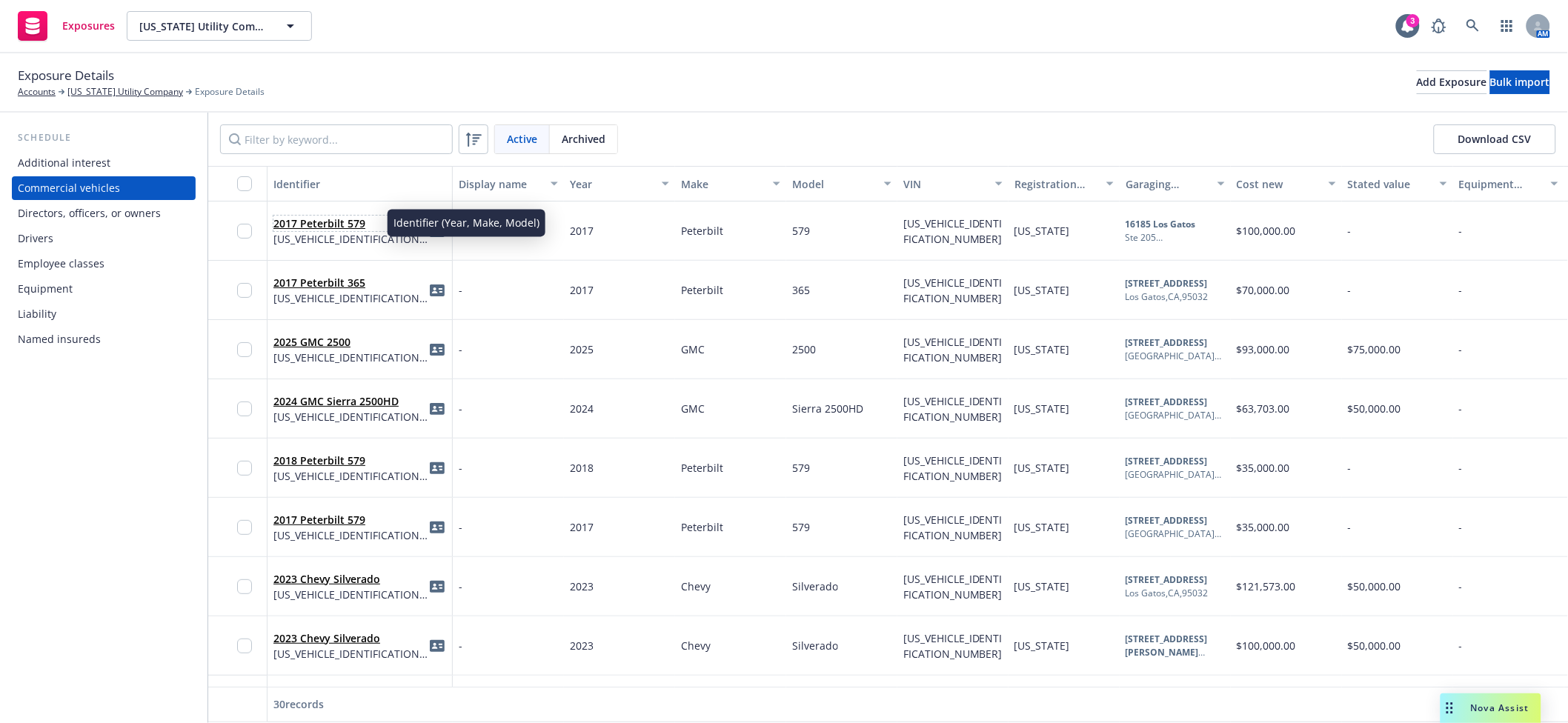
click at [329, 228] on link "2017 Peterbilt 579" at bounding box center [320, 223] width 92 height 14
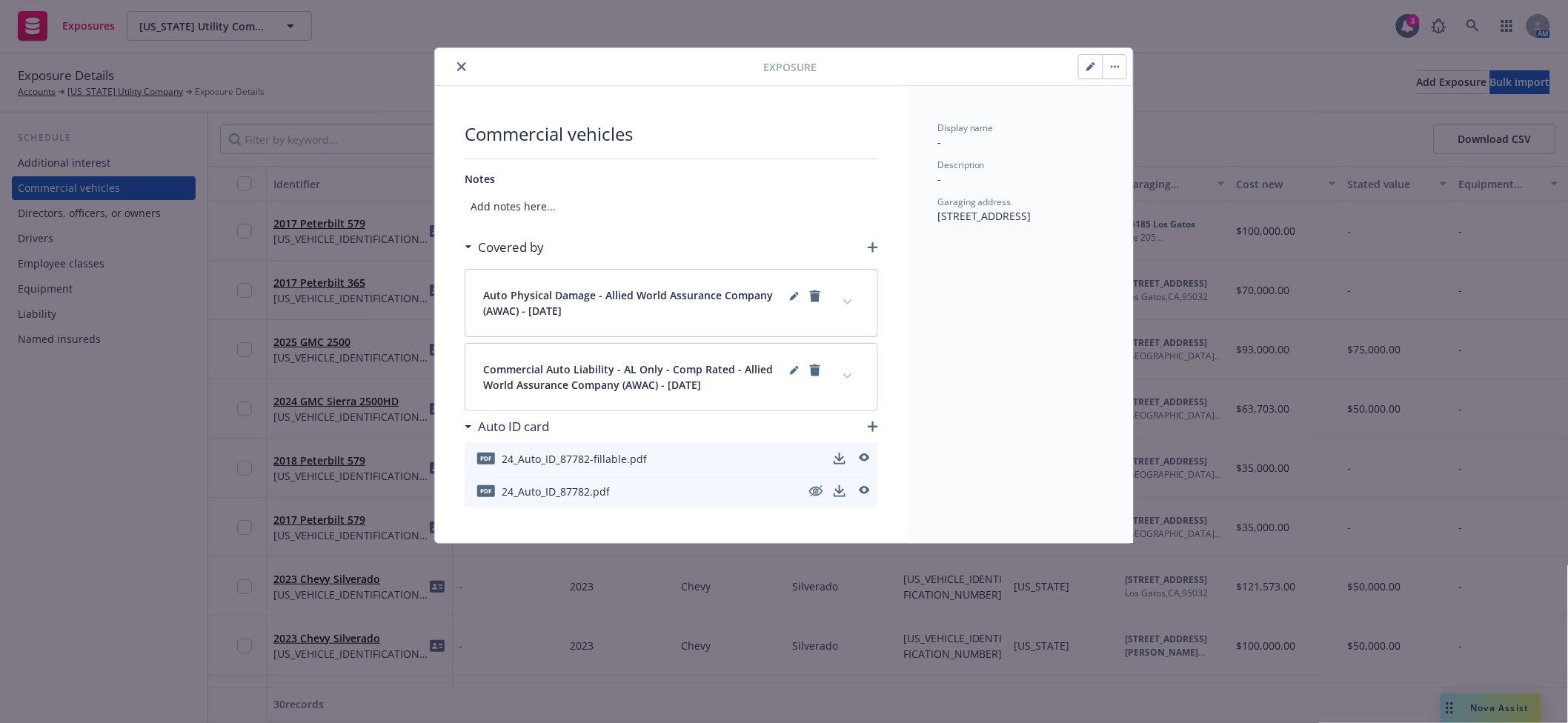
click at [847, 302] on icon "expand content" at bounding box center [848, 301] width 9 height 5
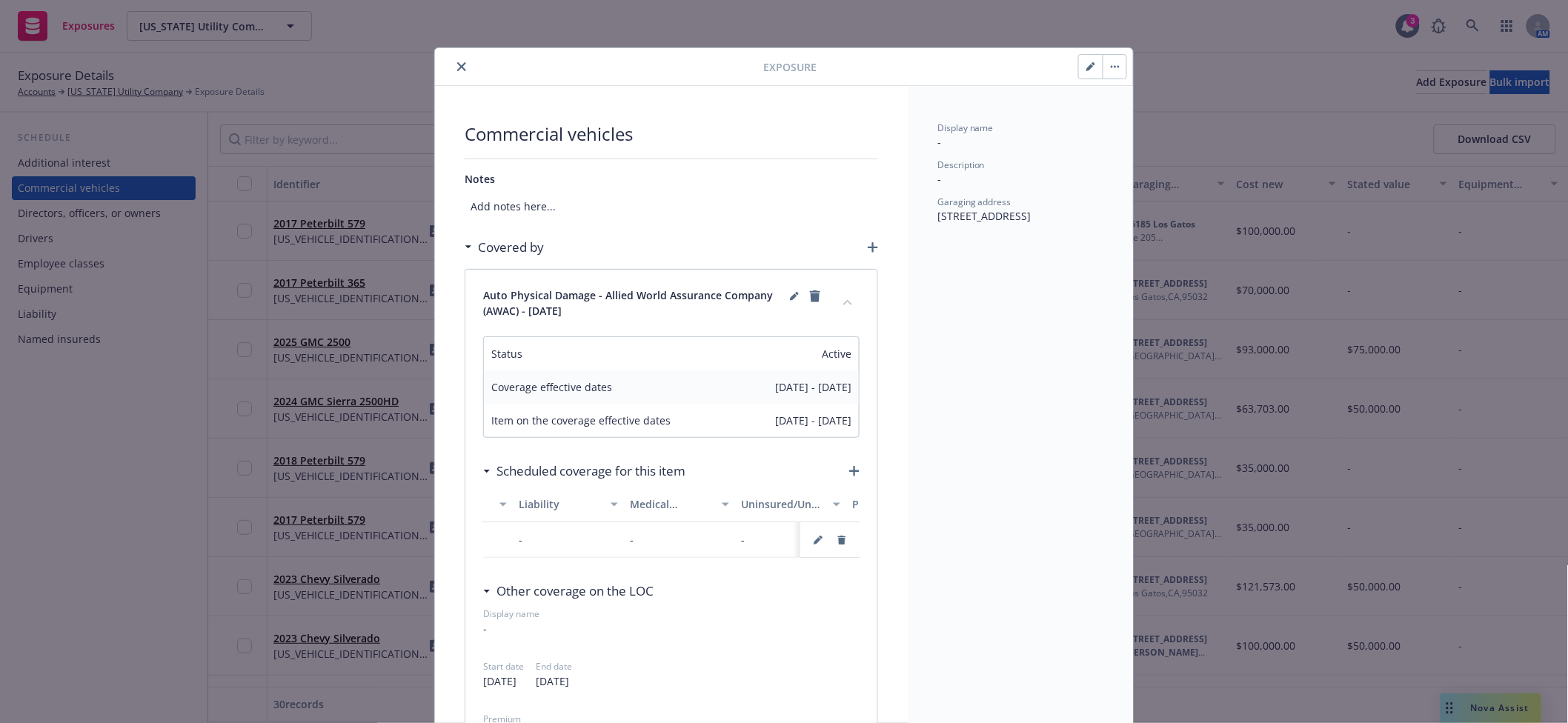
click at [1079, 65] on button "button" at bounding box center [1091, 67] width 24 height 24
select select "CA"
select select "HEAVY_TRUCK"
select select "COMMERCIAL"
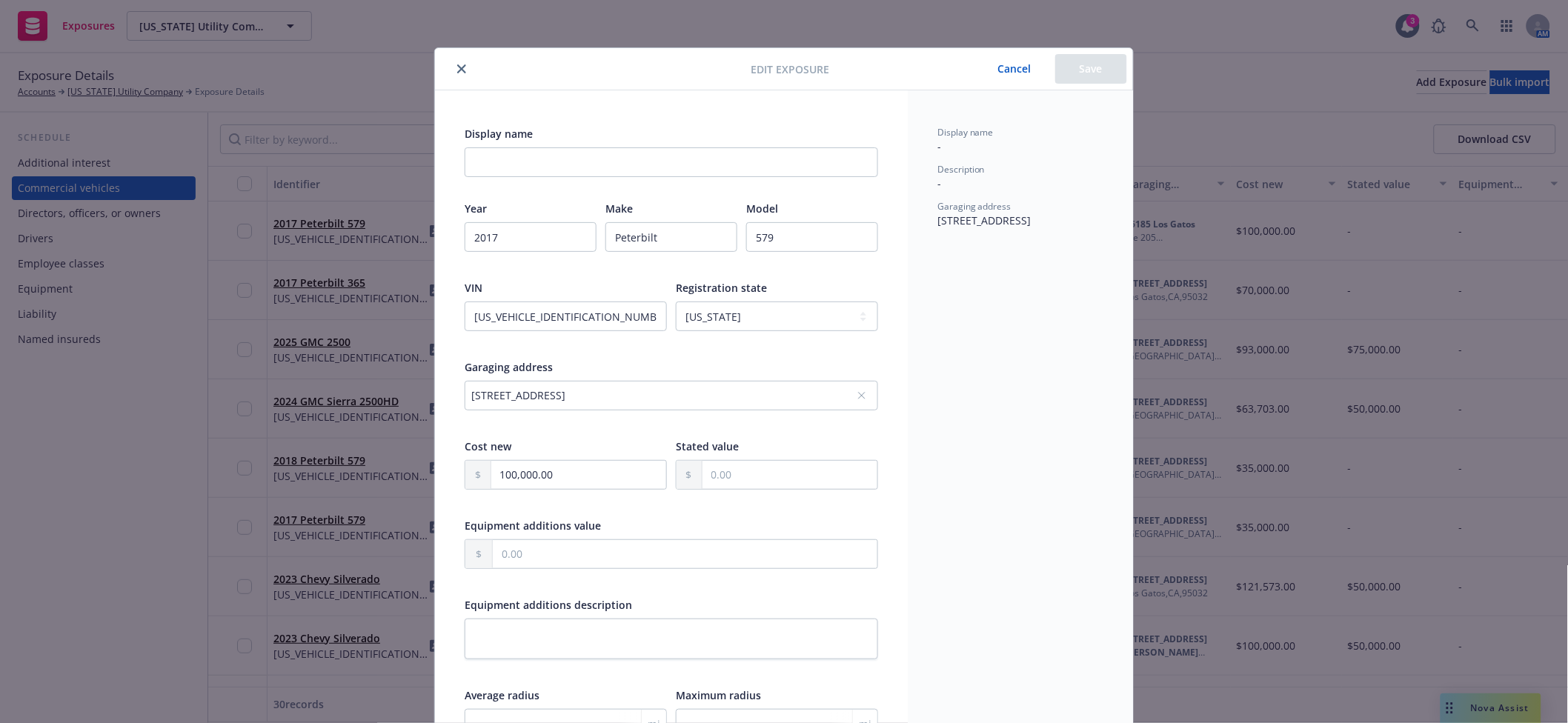
click at [458, 71] on icon "close" at bounding box center [462, 69] width 9 height 9
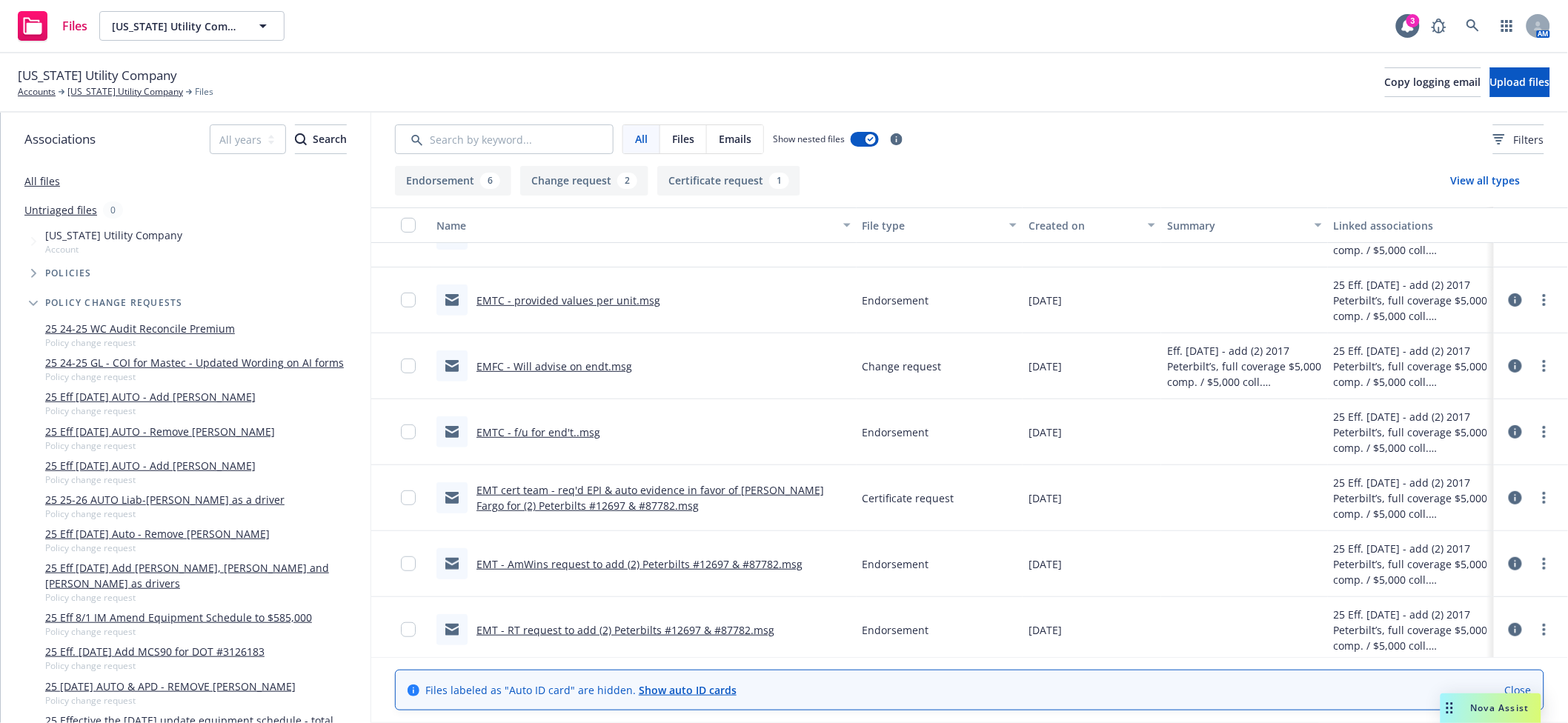
scroll to position [179, 0]
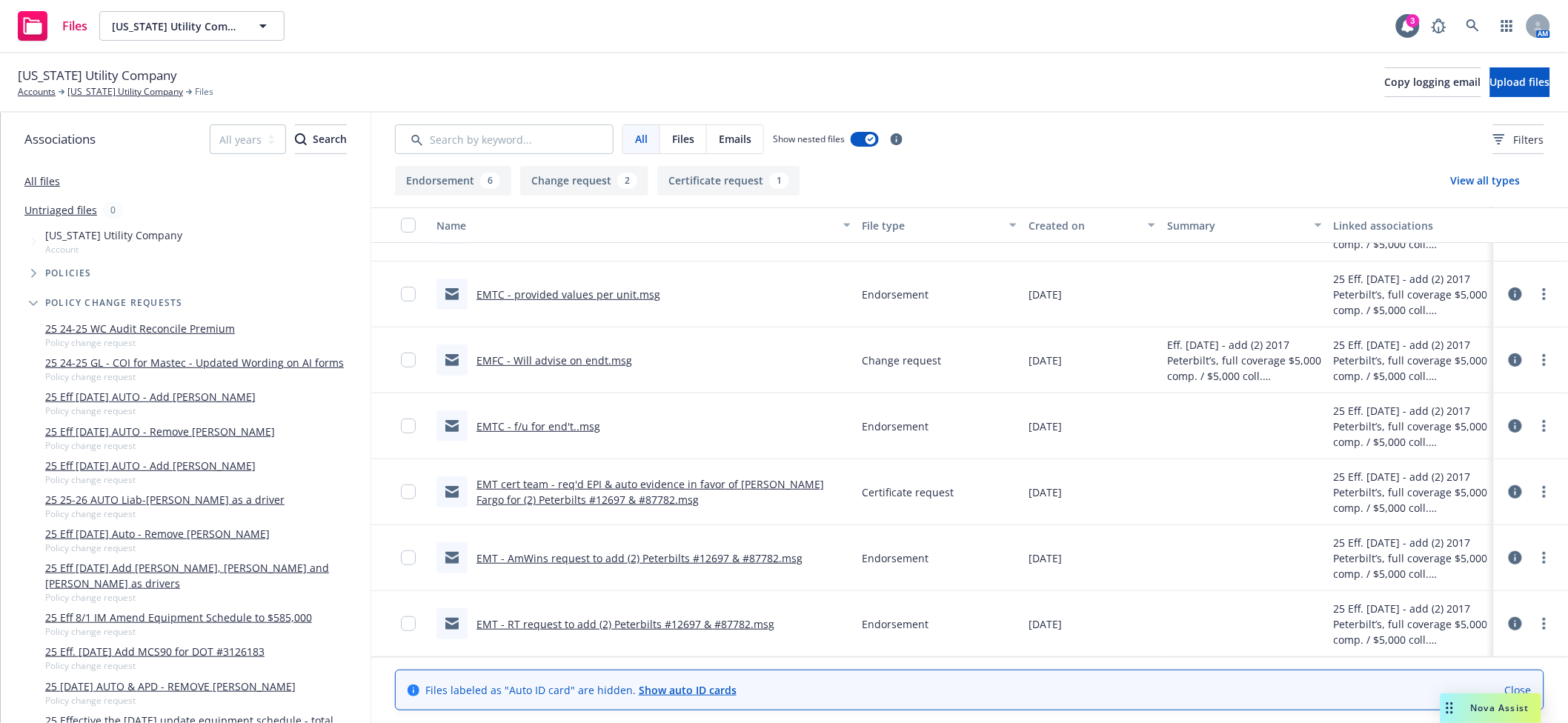
click at [697, 551] on link "EMT - AmWins request to add (2) Peterbilts #12697 & #87782.msg" at bounding box center [639, 558] width 326 height 14
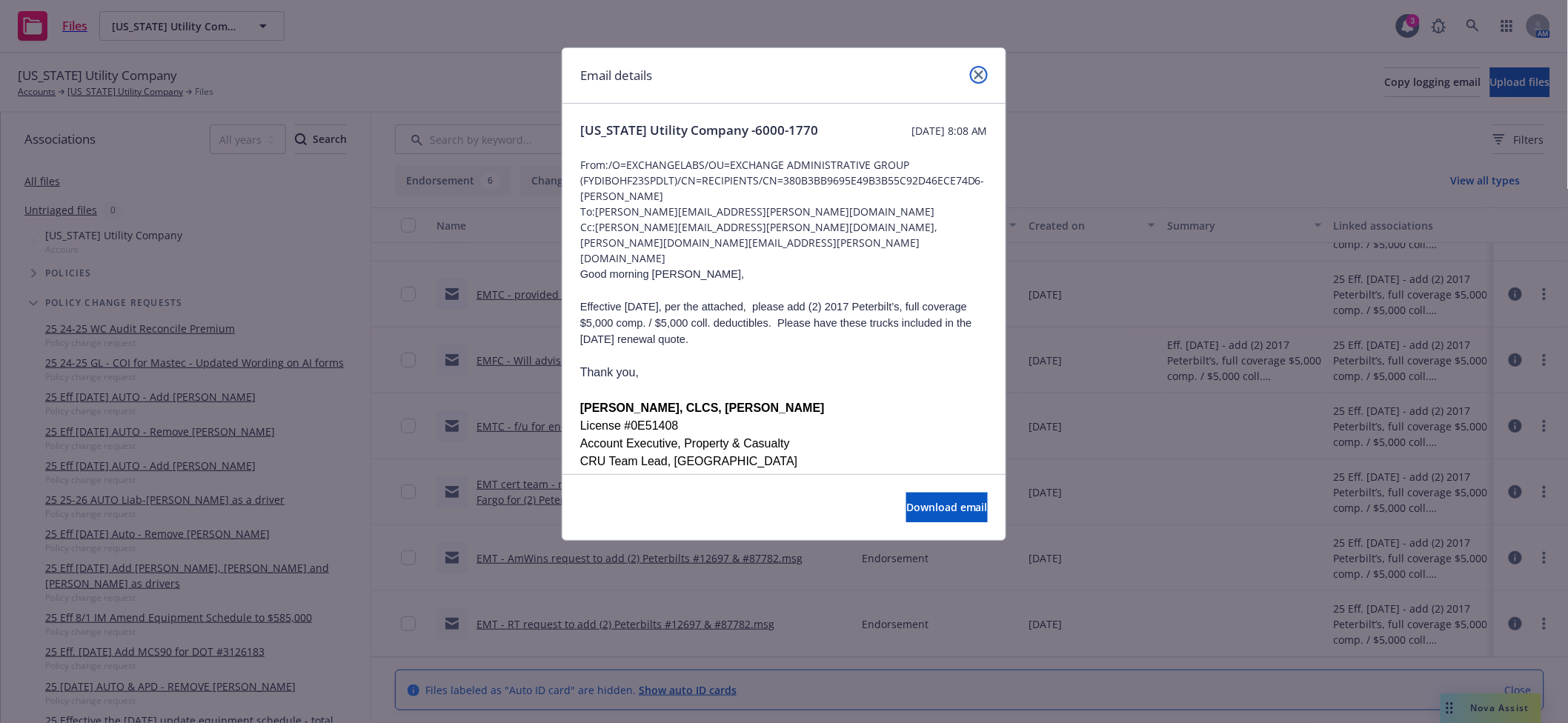
click at [982, 72] on icon "close" at bounding box center [979, 75] width 9 height 9
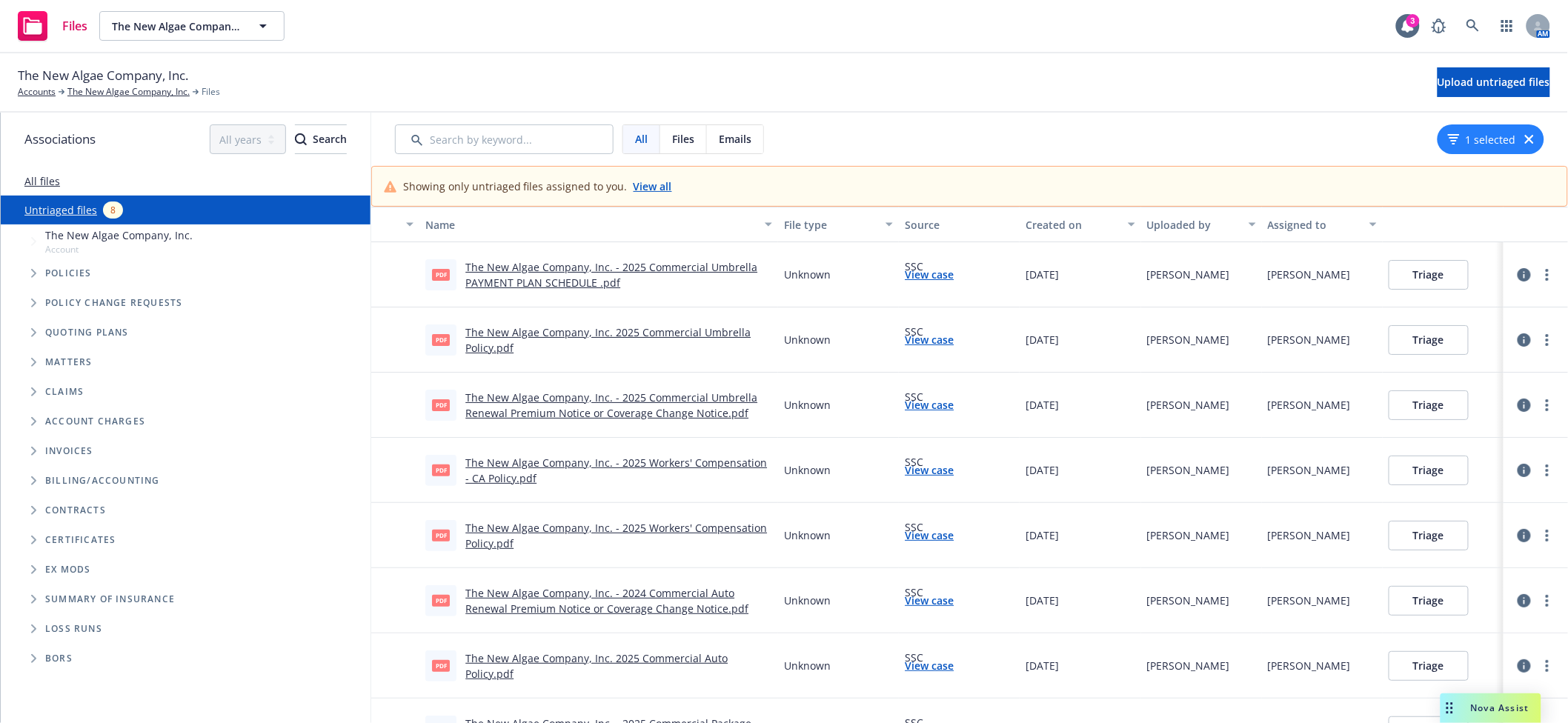
scroll to position [39, 0]
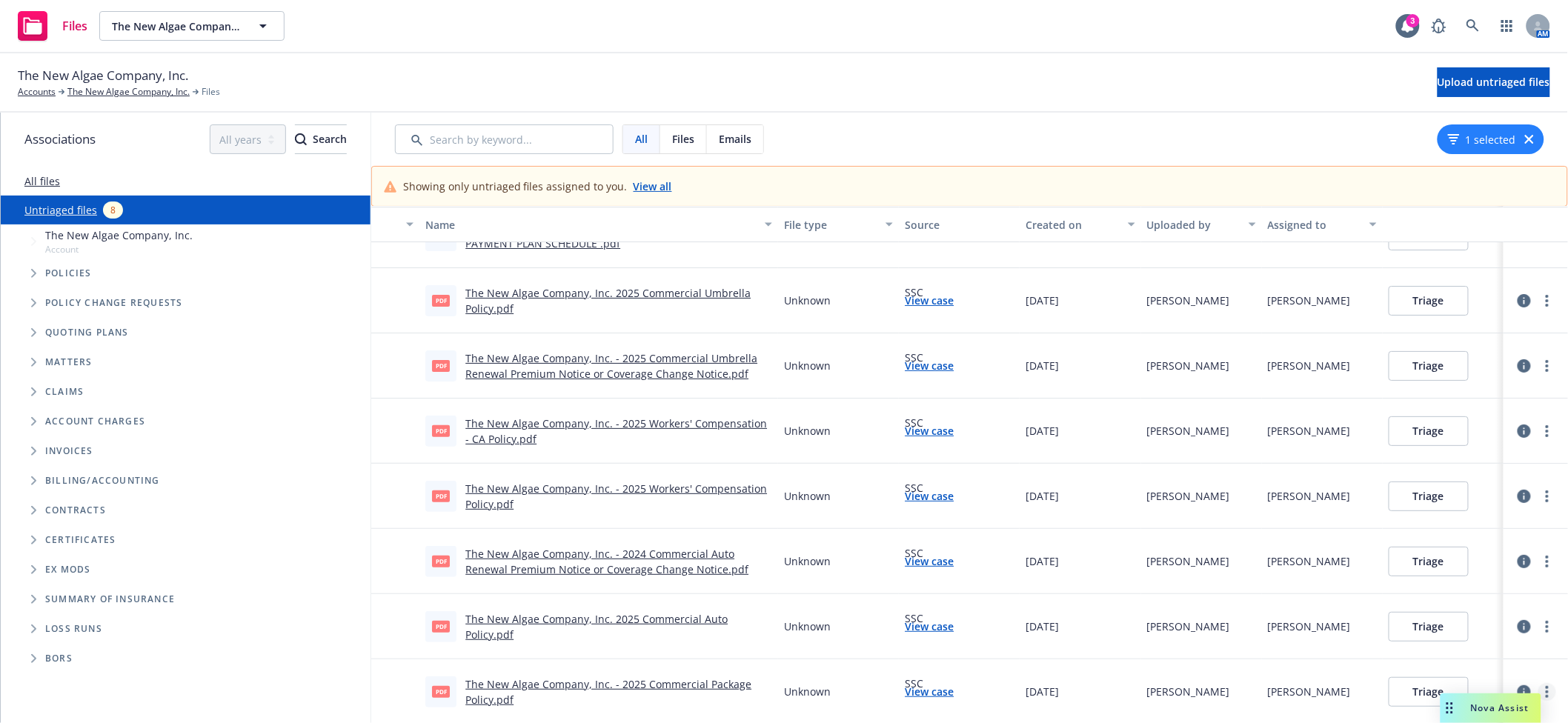
click at [1539, 689] on link "more" at bounding box center [1548, 692] width 18 height 18
click at [1451, 562] on link "Archive" at bounding box center [1491, 557] width 130 height 30
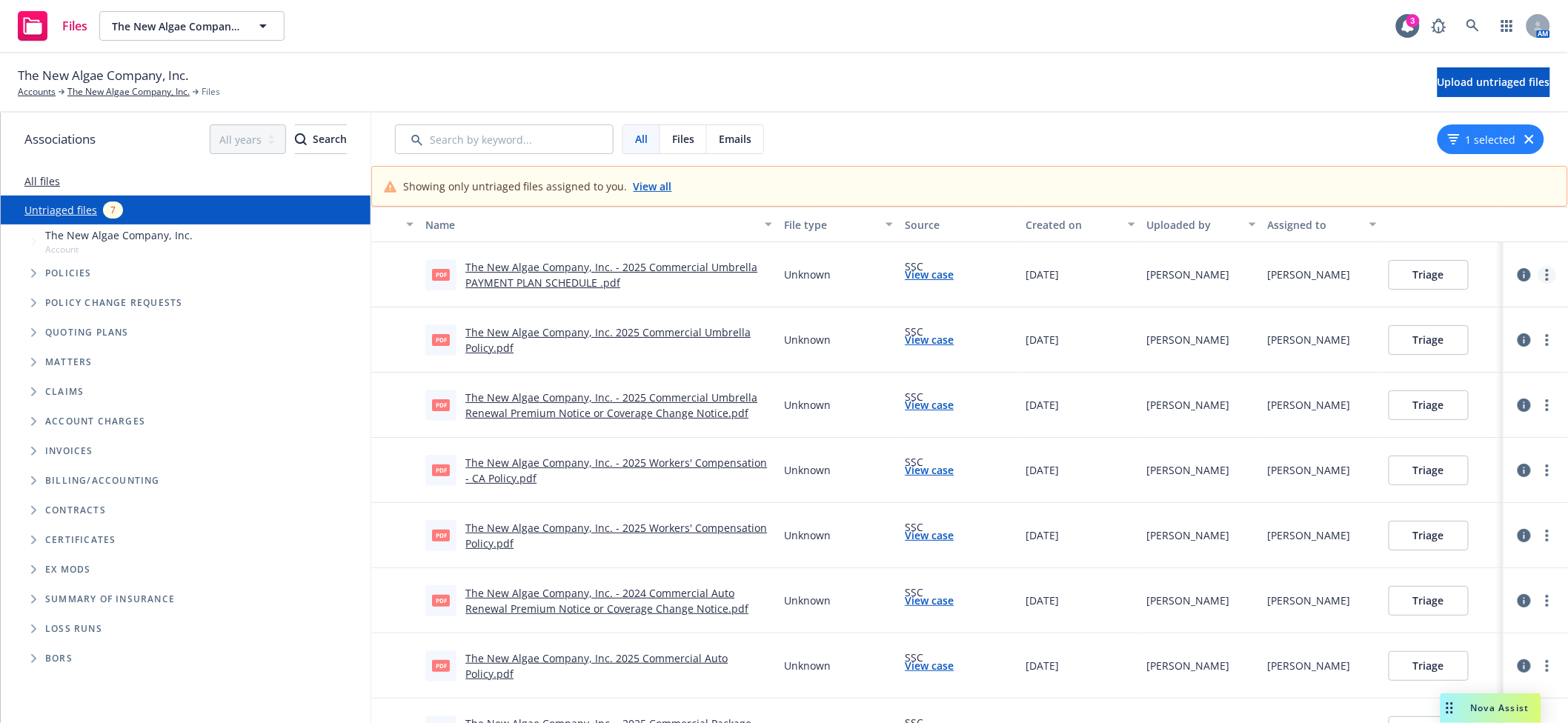
click at [1539, 279] on link "more" at bounding box center [1548, 275] width 18 height 18
click at [1455, 301] on link "Archive" at bounding box center [1476, 305] width 130 height 30
click at [1546, 275] on icon "more" at bounding box center [1548, 275] width 3 height 12
drag, startPoint x: 1521, startPoint y: 226, endPoint x: 1529, endPoint y: 245, distance: 20.6
click at [1521, 226] on button "button" at bounding box center [1536, 225] width 65 height 36
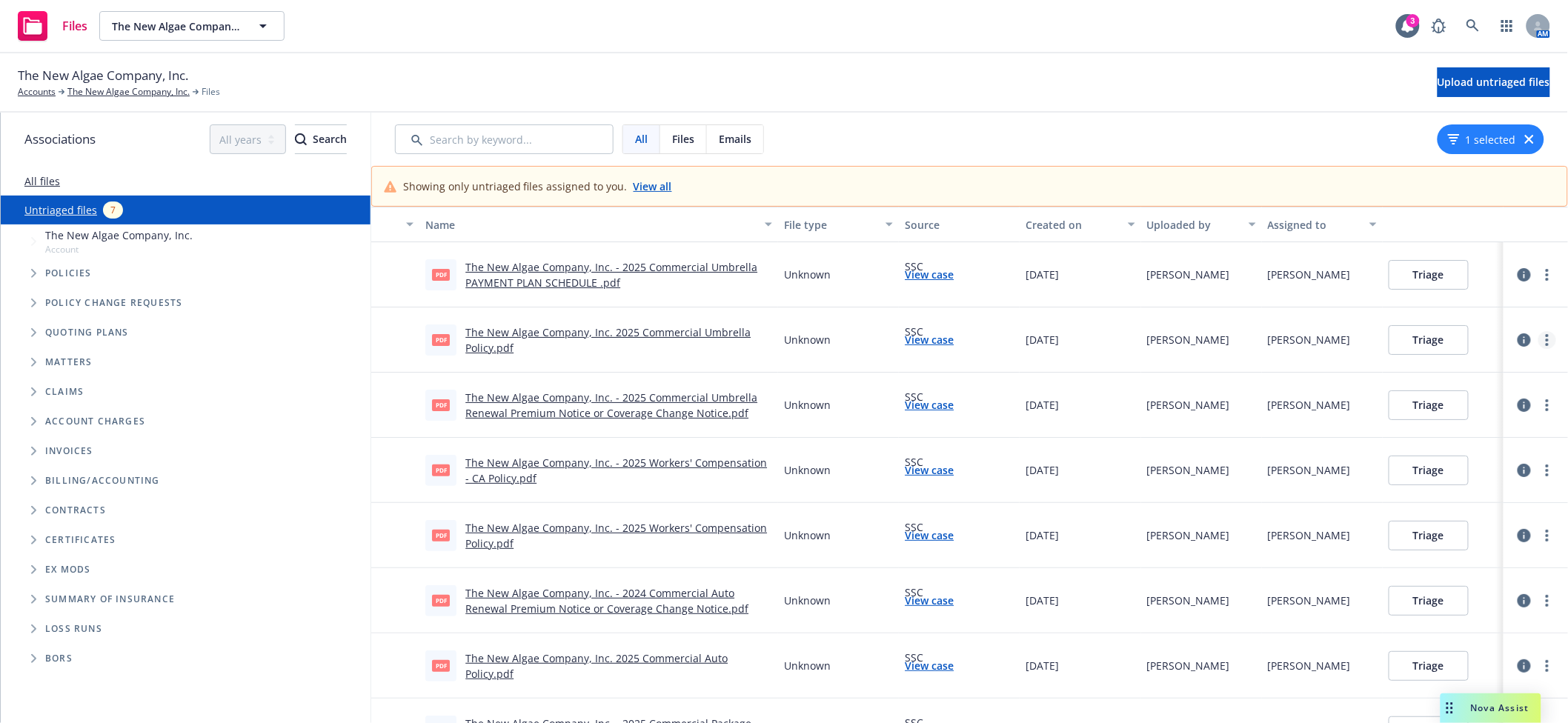
click at [1539, 338] on link "more" at bounding box center [1548, 340] width 18 height 18
click at [1447, 367] on link "Archive" at bounding box center [1476, 370] width 130 height 30
click at [1541, 409] on link "more" at bounding box center [1548, 405] width 18 height 18
click at [1468, 433] on link "Archive" at bounding box center [1476, 435] width 130 height 30
click at [1539, 470] on link "more" at bounding box center [1548, 470] width 18 height 18
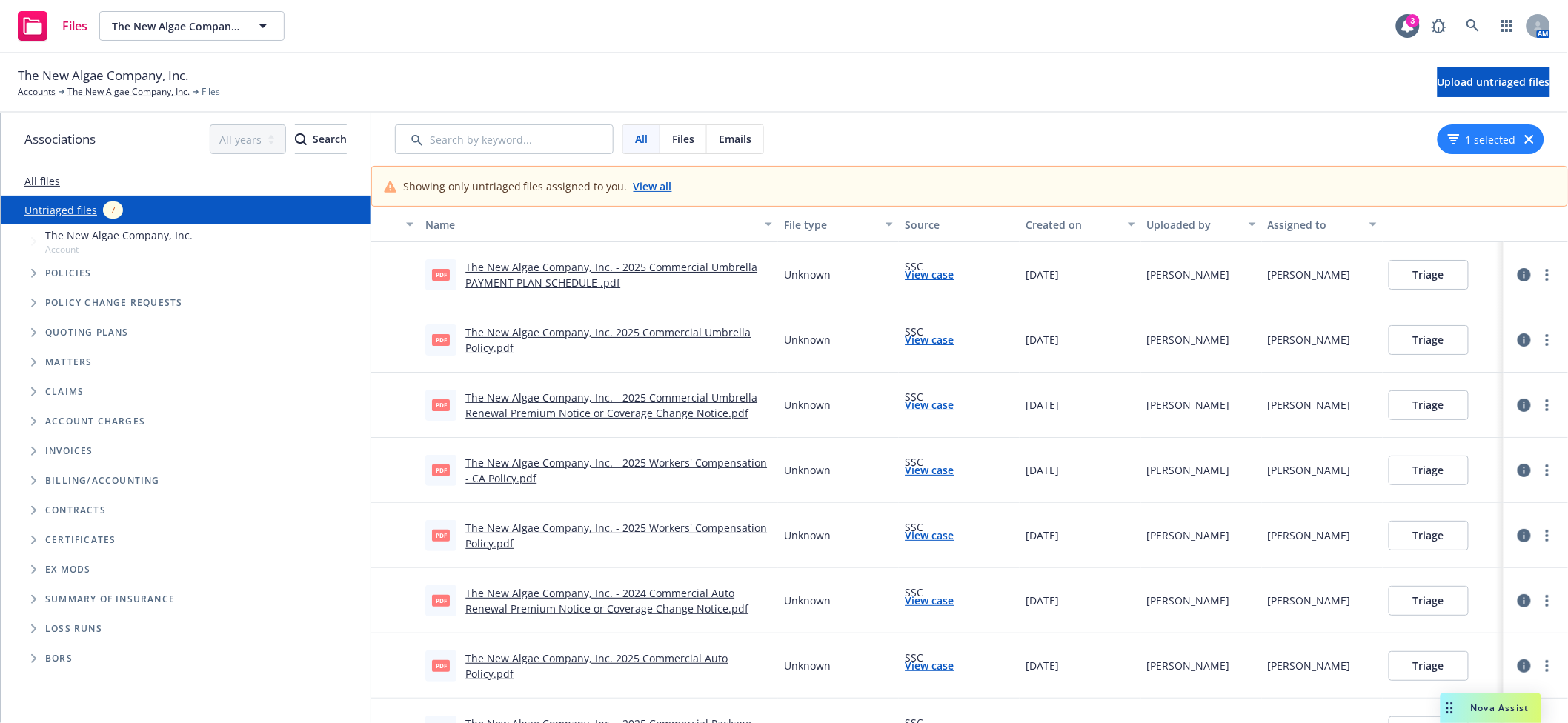
click at [1448, 497] on link "Archive" at bounding box center [1476, 501] width 130 height 30
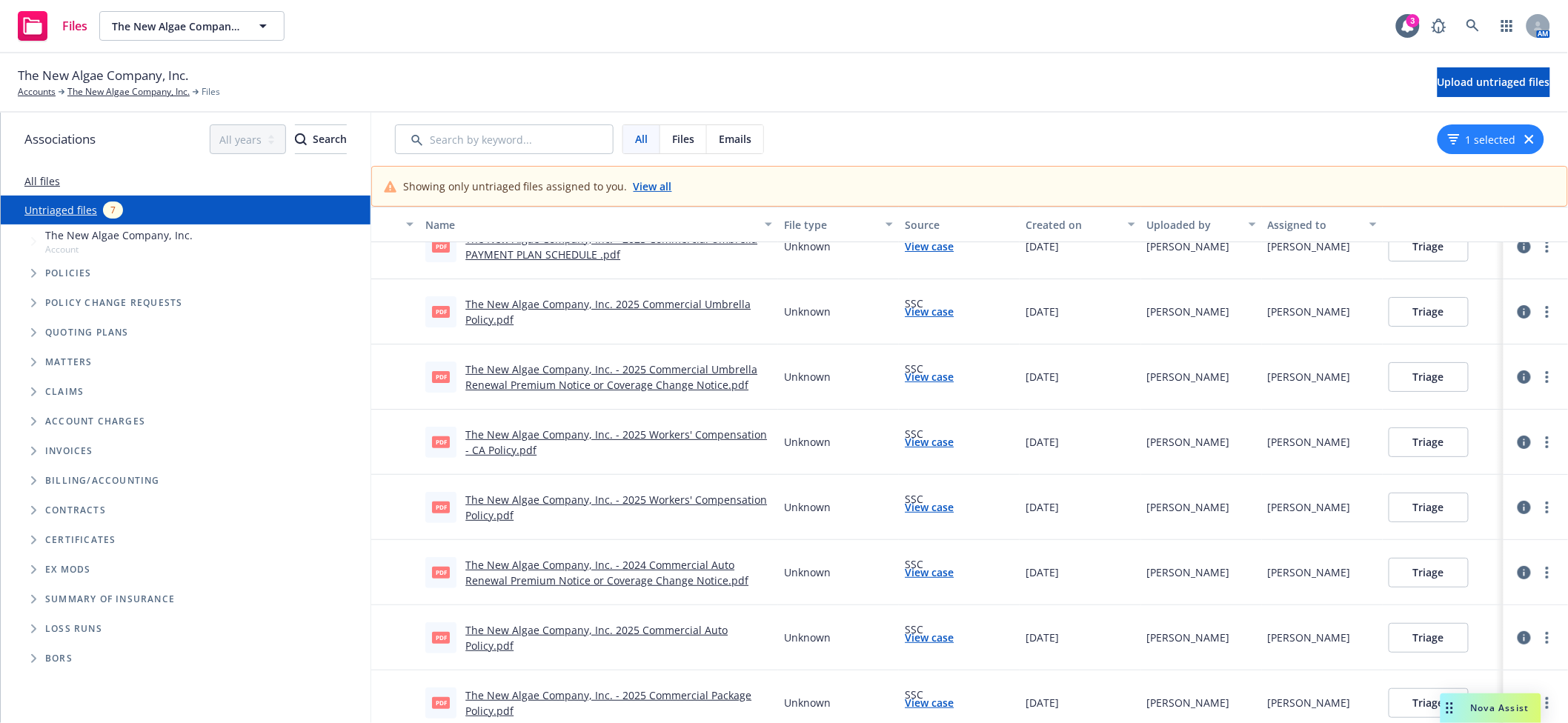
scroll to position [39, 0]
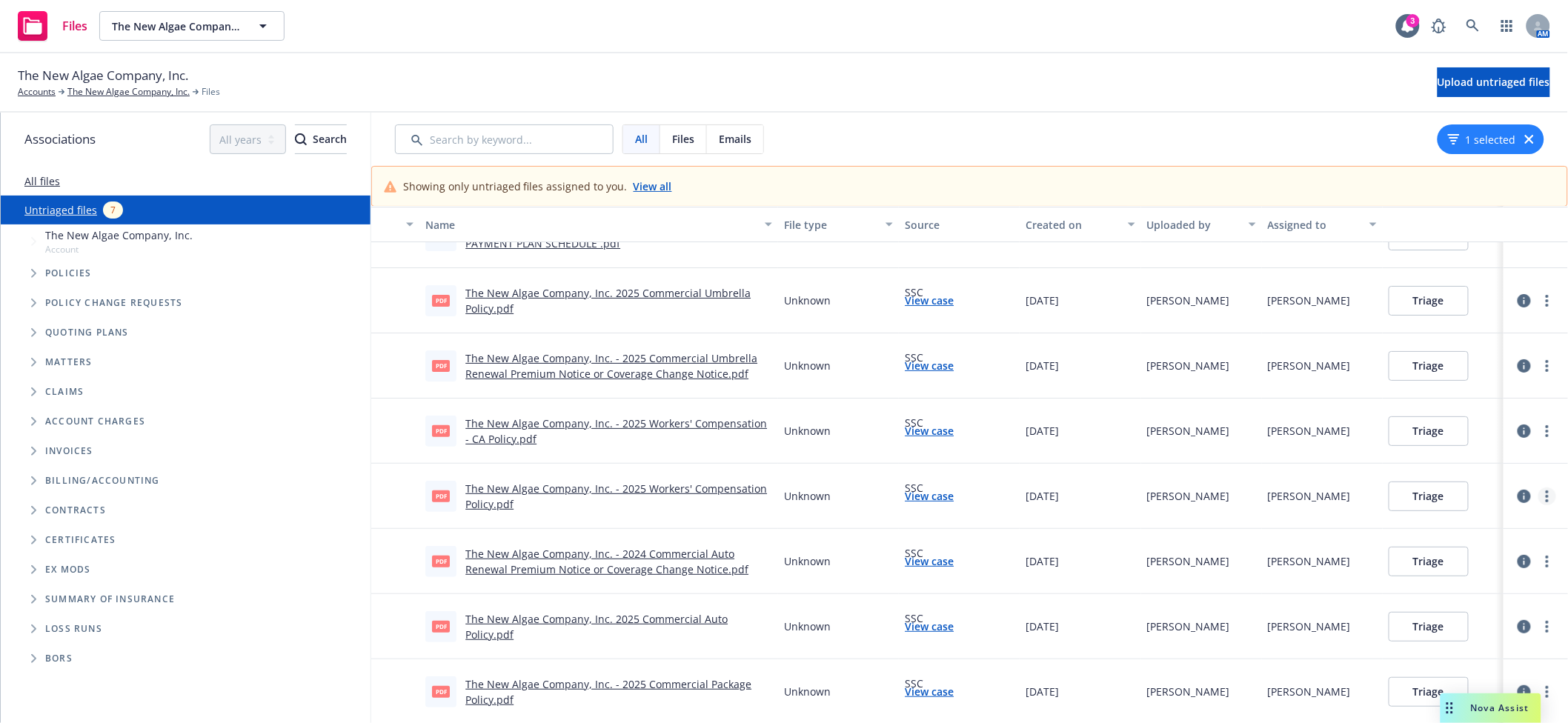
click at [1539, 490] on link "more" at bounding box center [1548, 496] width 18 height 18
click at [1483, 521] on link "Archive" at bounding box center [1476, 526] width 130 height 30
click at [1539, 568] on link "more" at bounding box center [1548, 562] width 18 height 18
click at [1451, 428] on link "Archive" at bounding box center [1491, 427] width 130 height 30
click at [1539, 629] on link "more" at bounding box center [1548, 627] width 18 height 18
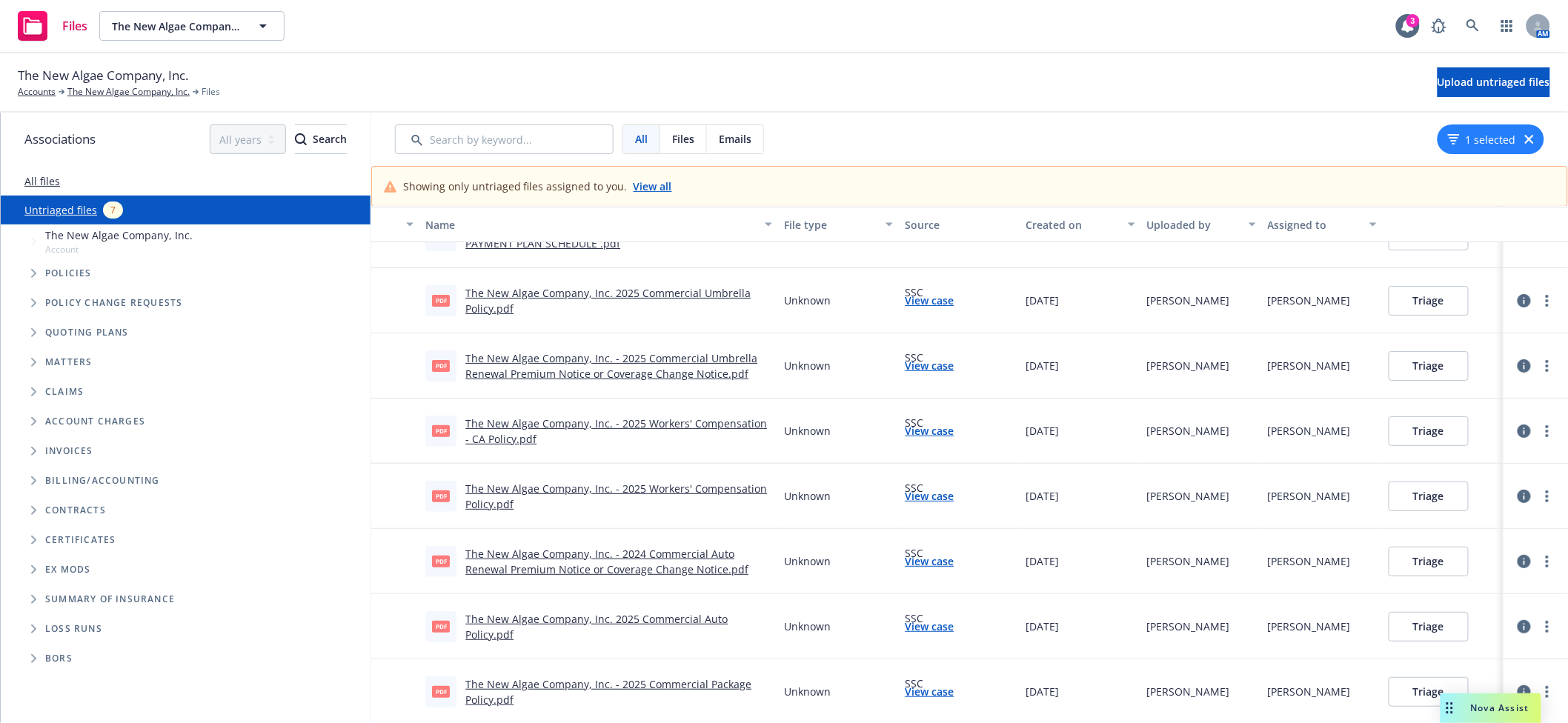
click at [1485, 492] on link "Archive" at bounding box center [1491, 492] width 130 height 30
click at [1539, 690] on link "more" at bounding box center [1548, 692] width 18 height 18
click at [1479, 559] on link "Download" at bounding box center [1491, 557] width 130 height 30
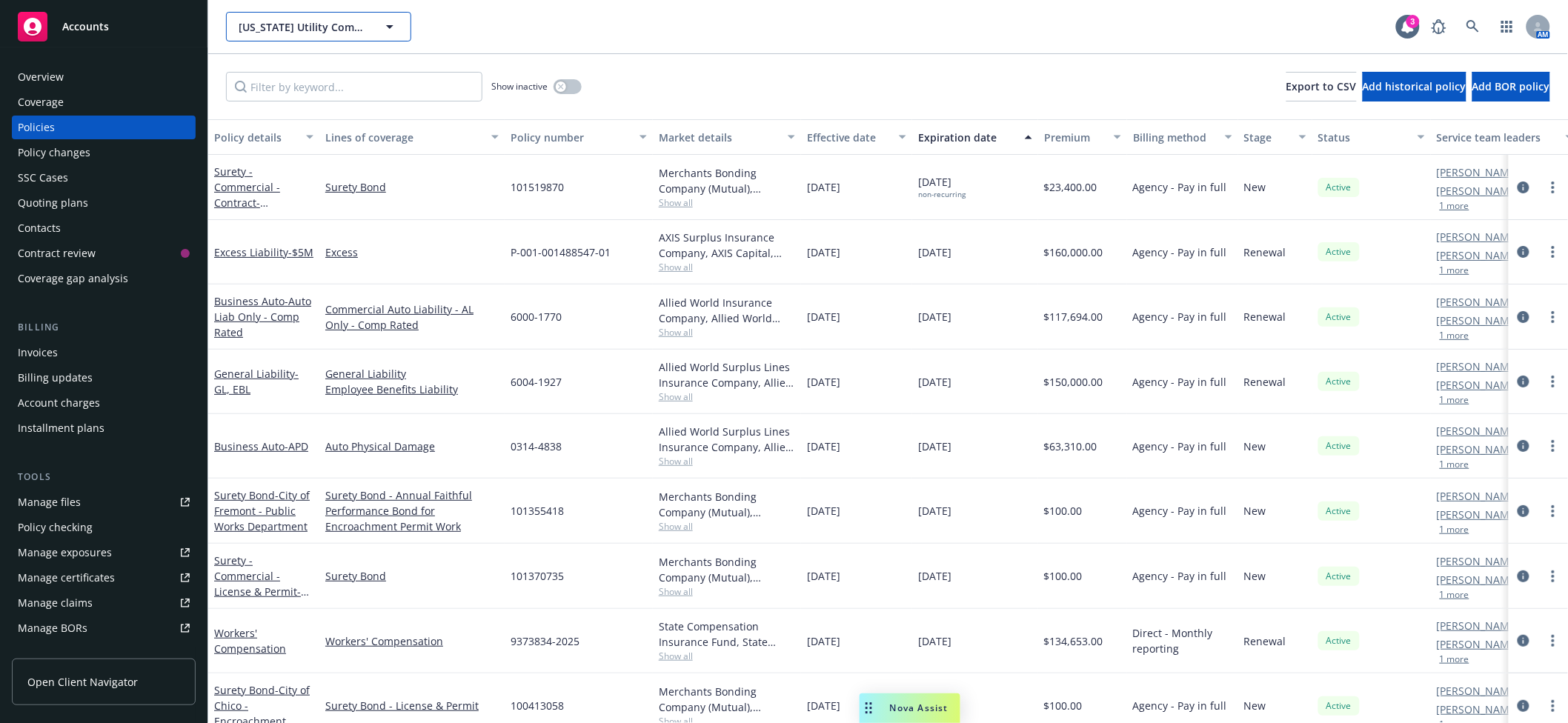
click at [330, 32] on span "California Utility Company" at bounding box center [303, 27] width 128 height 16
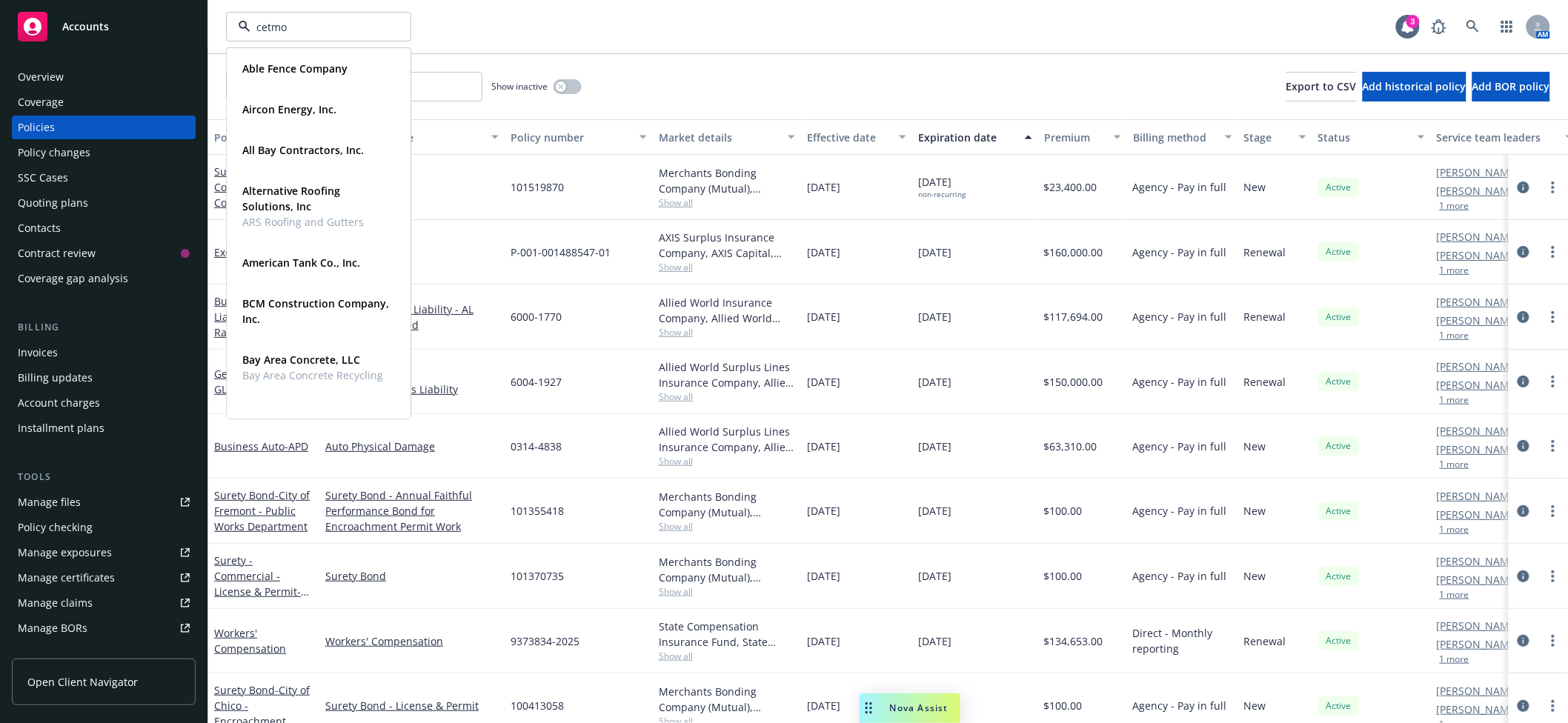
type input "cetmon"
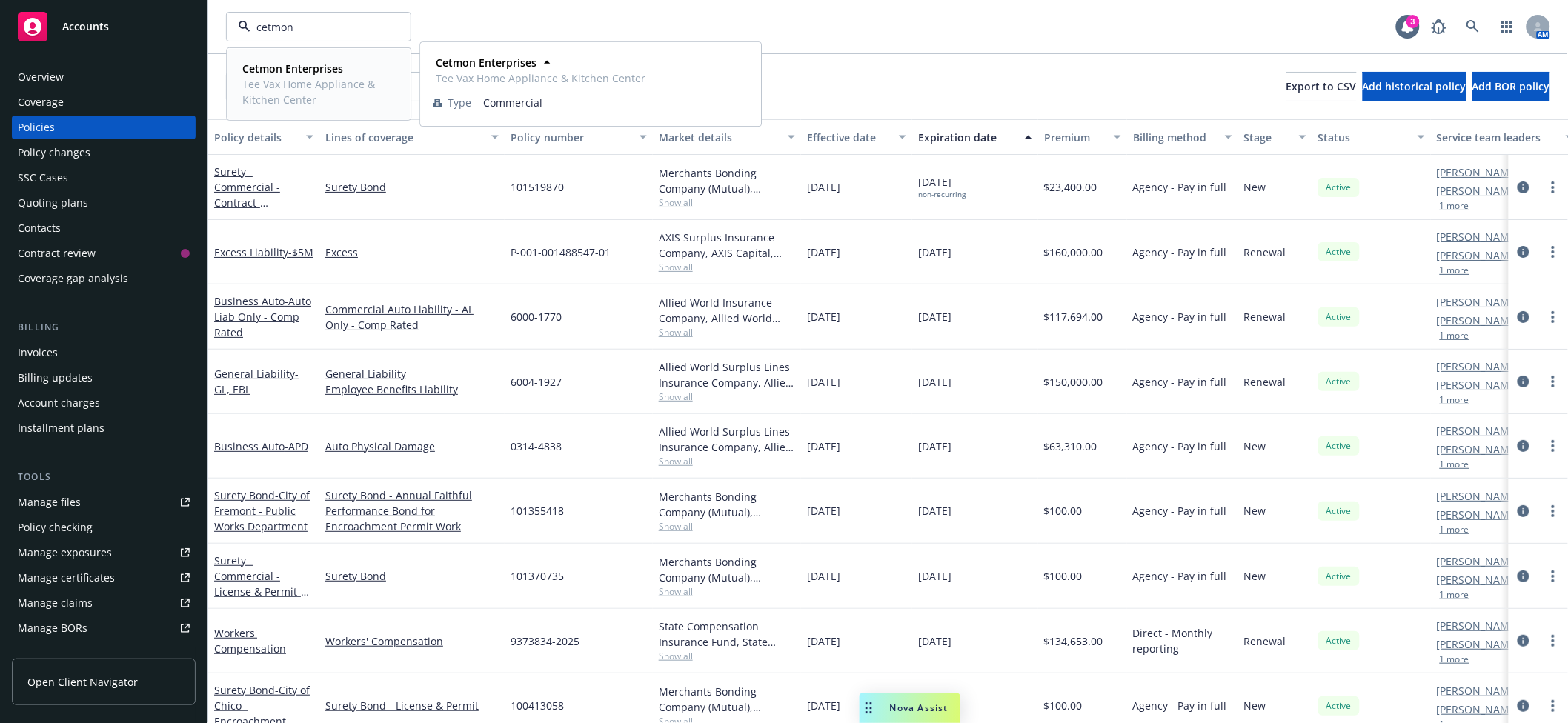
click at [276, 105] on span "Tee Vax Home Appliance & Kitchen Center" at bounding box center [317, 92] width 150 height 31
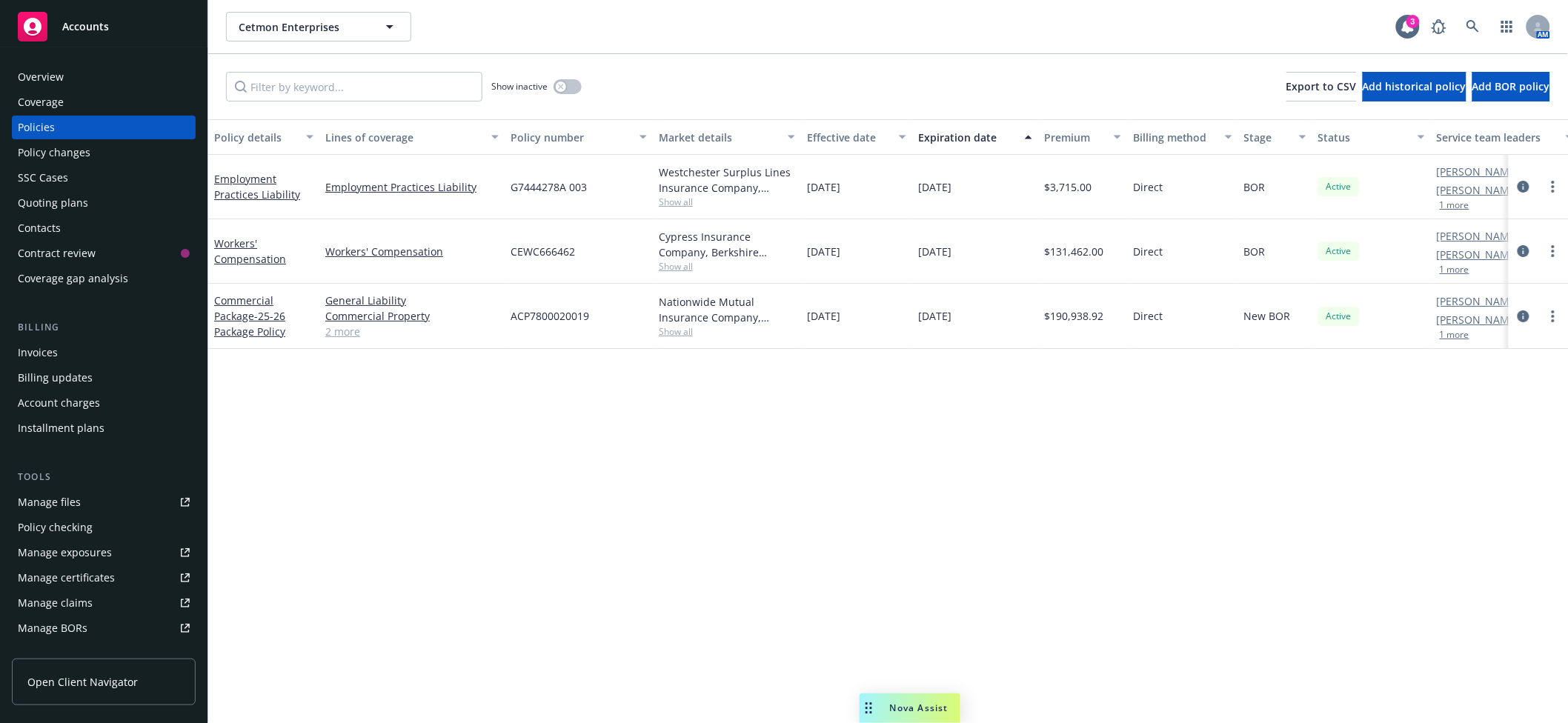
click at [109, 152] on div "Policy changes" at bounding box center [103, 152] width 172 height 24
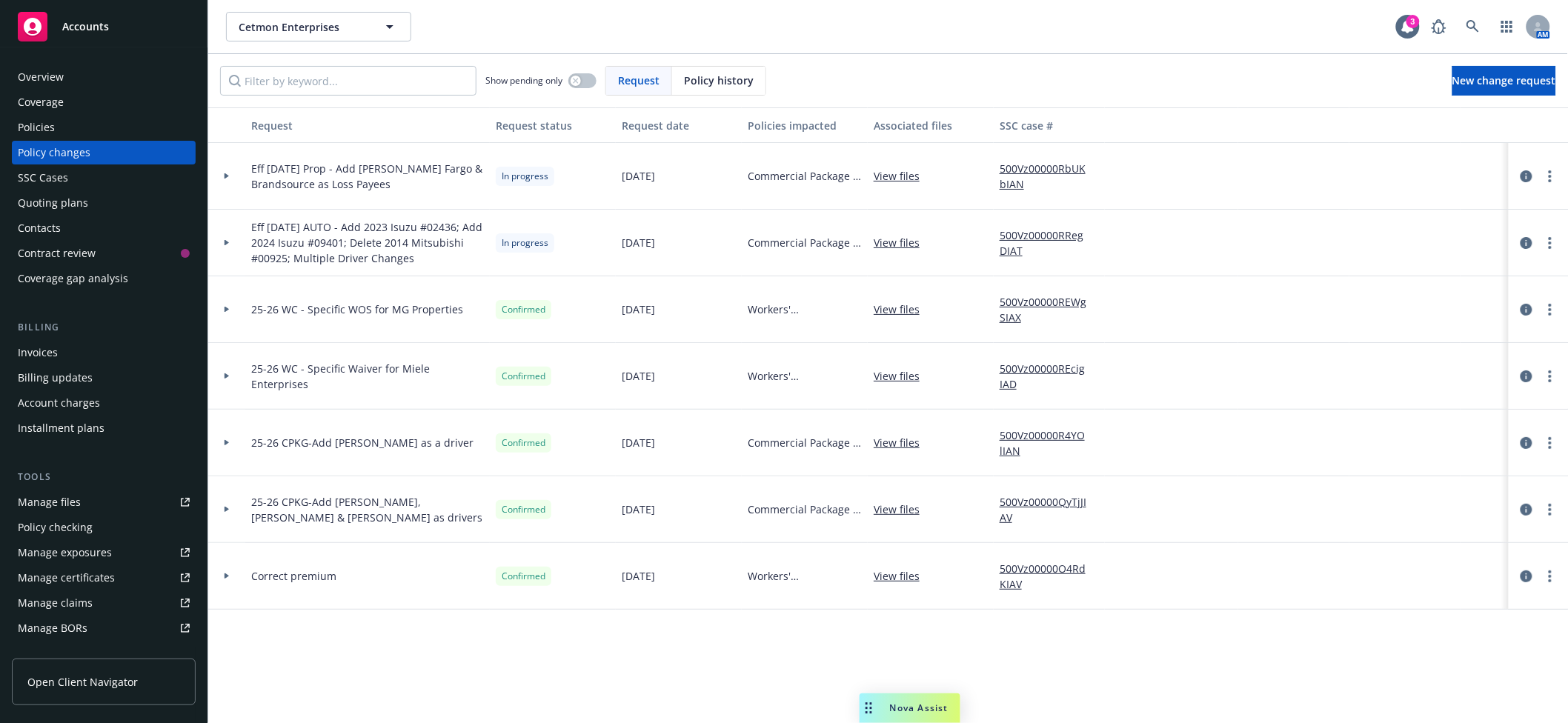
click at [902, 175] on link "View files" at bounding box center [903, 176] width 58 height 16
click at [1025, 174] on link "500Vz00000RbUKbIAN" at bounding box center [1049, 176] width 99 height 31
click at [327, 24] on span "Cetmon Enterprises" at bounding box center [303, 27] width 128 height 16
type input "hayward depot"
click at [266, 68] on strong "Hayward Depot Road Property LLC" at bounding box center [296, 77] width 108 height 30
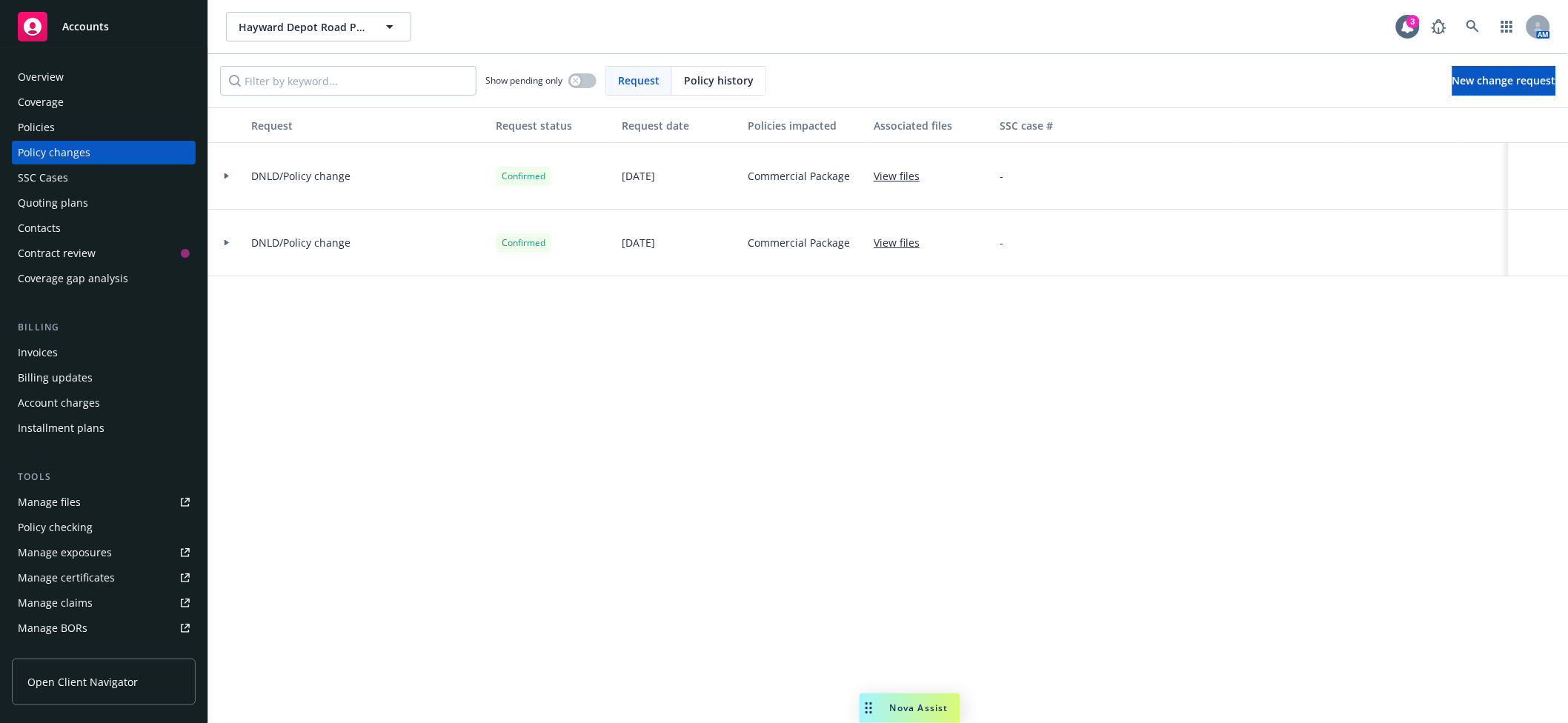
click at [69, 198] on div "Quoting plans" at bounding box center [53, 203] width 71 height 24
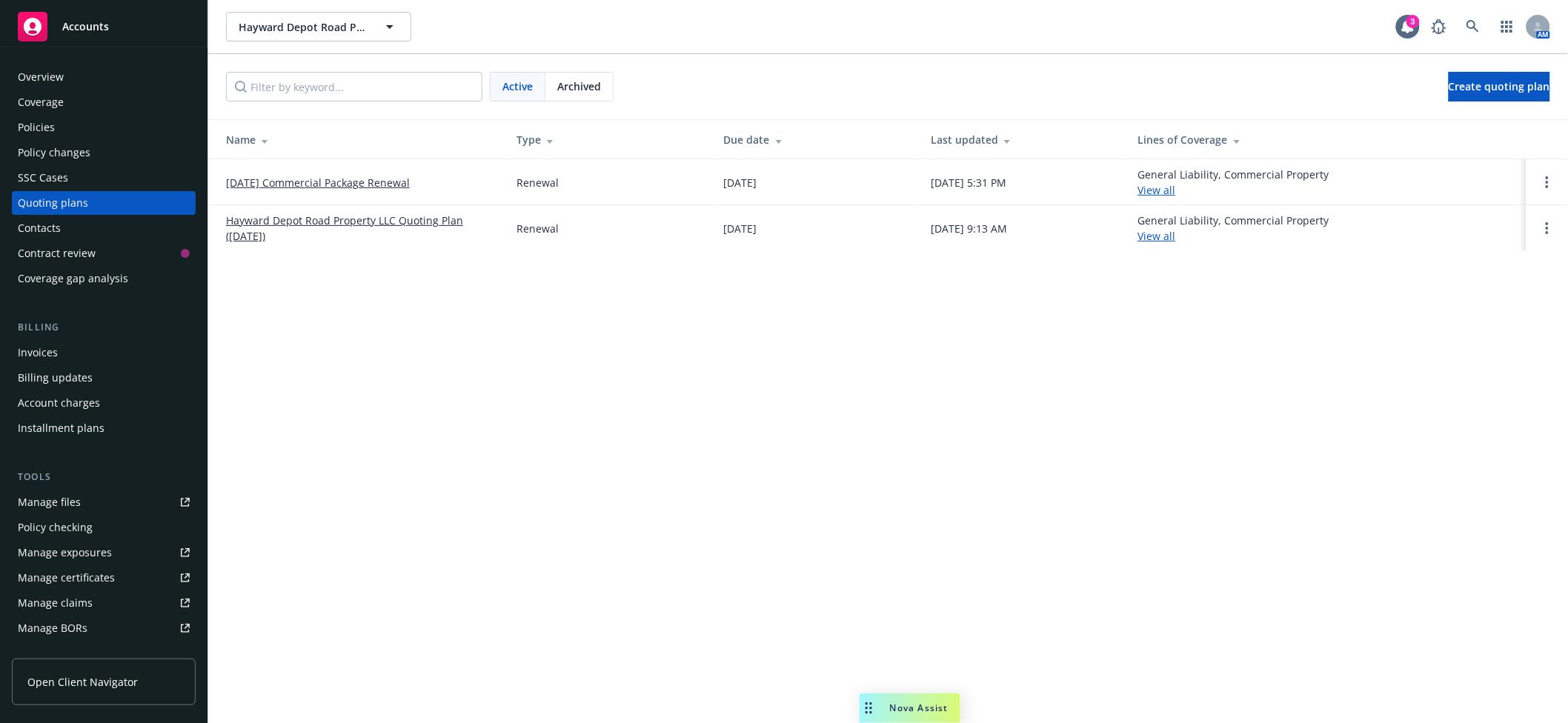
click at [292, 180] on link "10/29/25 Commercial Package Renewal" at bounding box center [318, 182] width 184 height 16
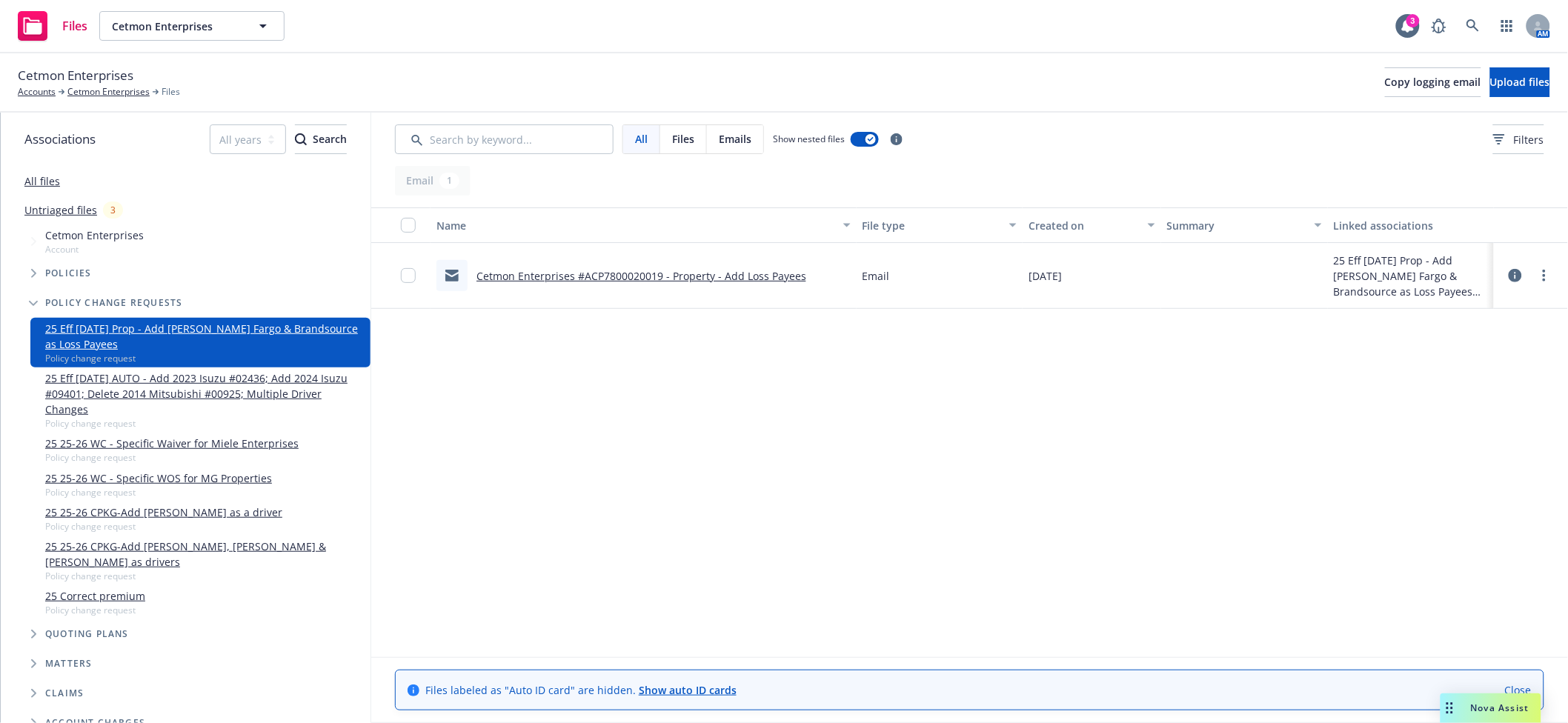
click at [708, 275] on link "Cetmon Enterprises #ACP7800020019 - Property - Add Loss Payees" at bounding box center [641, 276] width 330 height 14
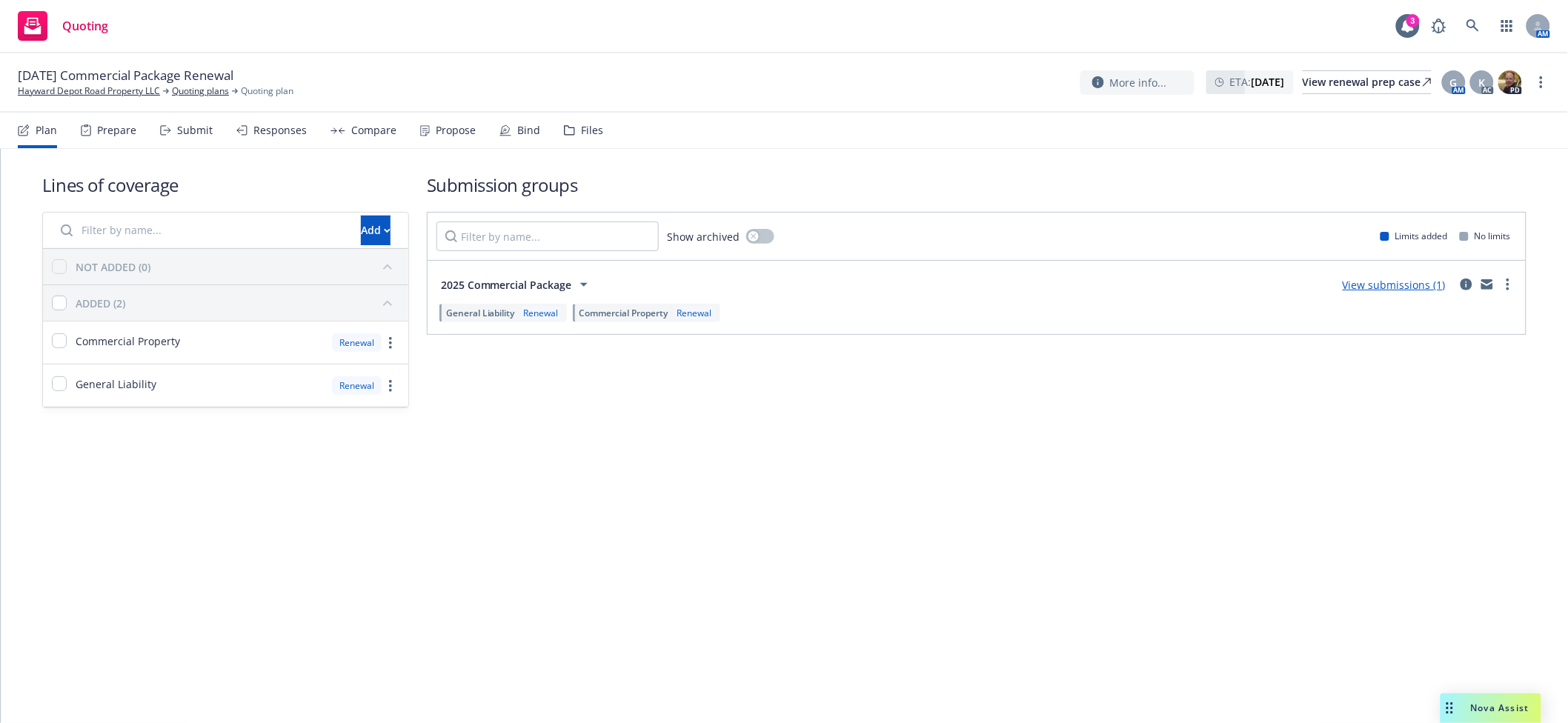
click at [176, 137] on div "Submit" at bounding box center [186, 130] width 53 height 36
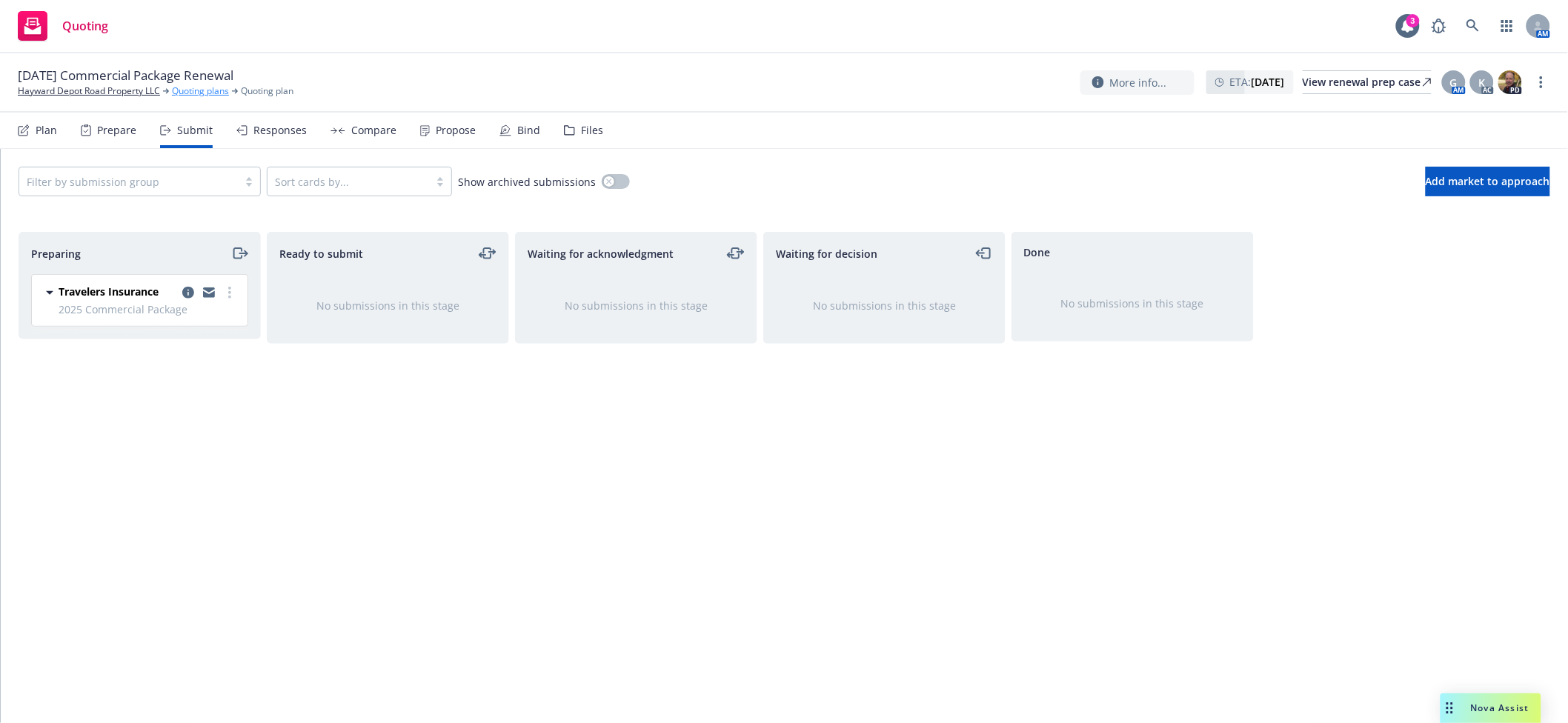
click at [221, 94] on link "Quoting plans" at bounding box center [200, 91] width 57 height 13
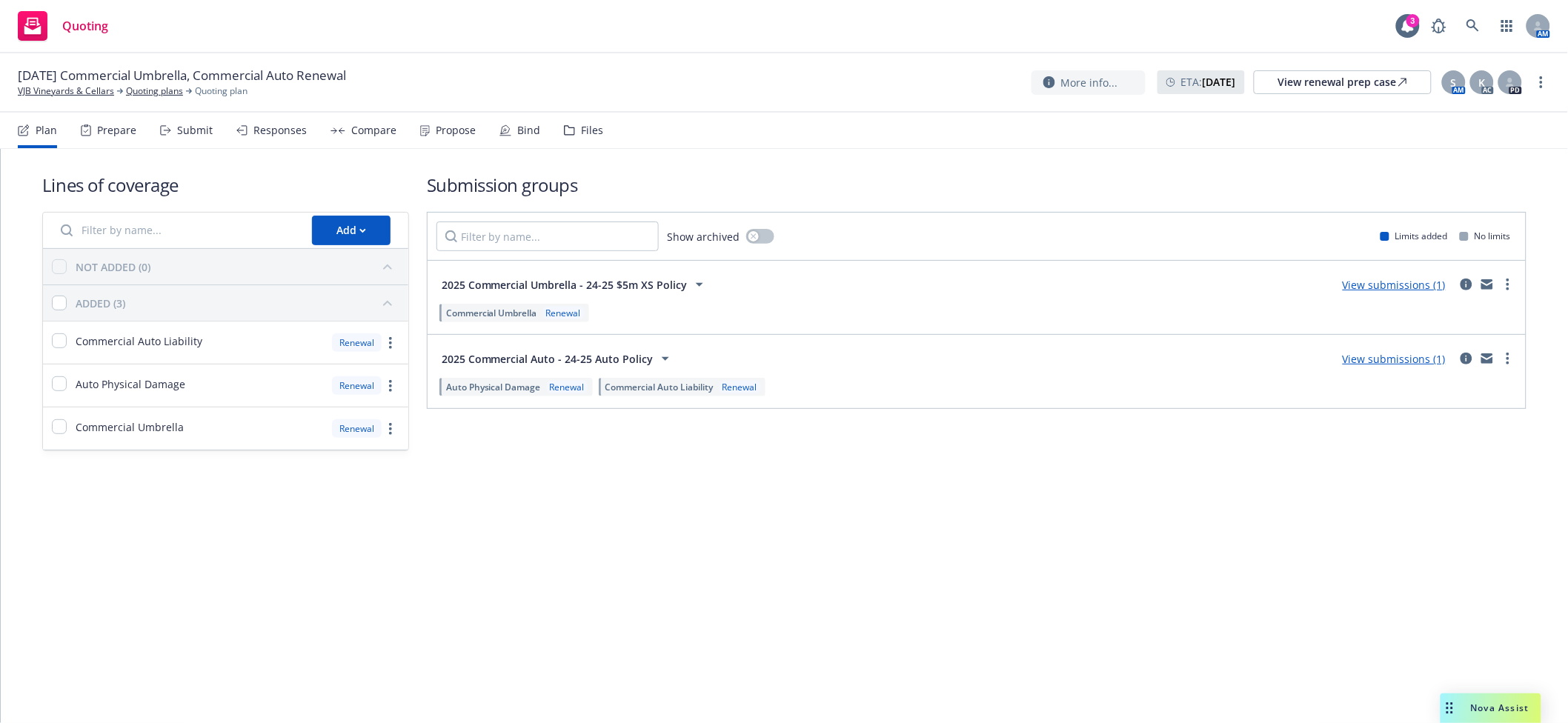
click at [173, 129] on div "Submit" at bounding box center [186, 130] width 53 height 36
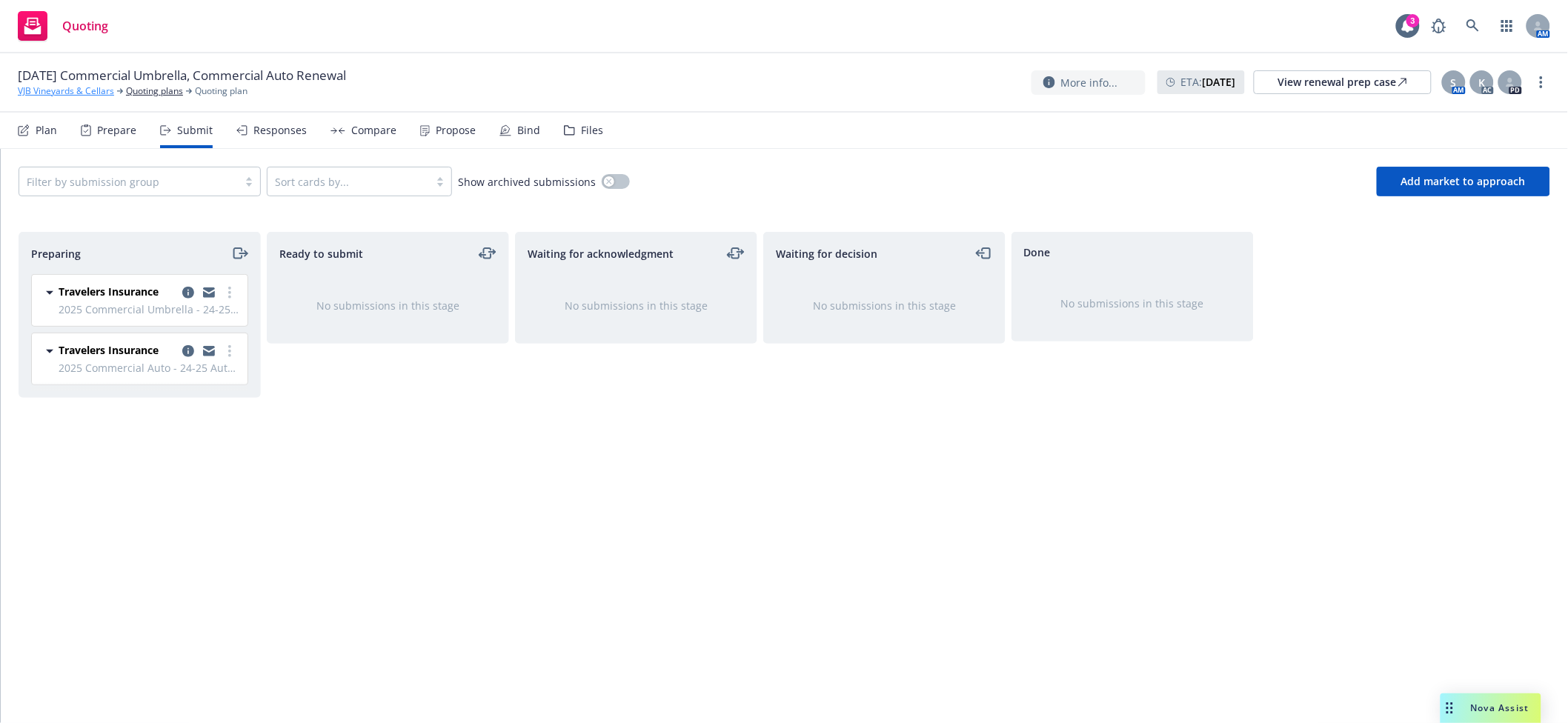
click at [100, 89] on link "VJB Vineyards & Cellars" at bounding box center [65, 91] width 96 height 13
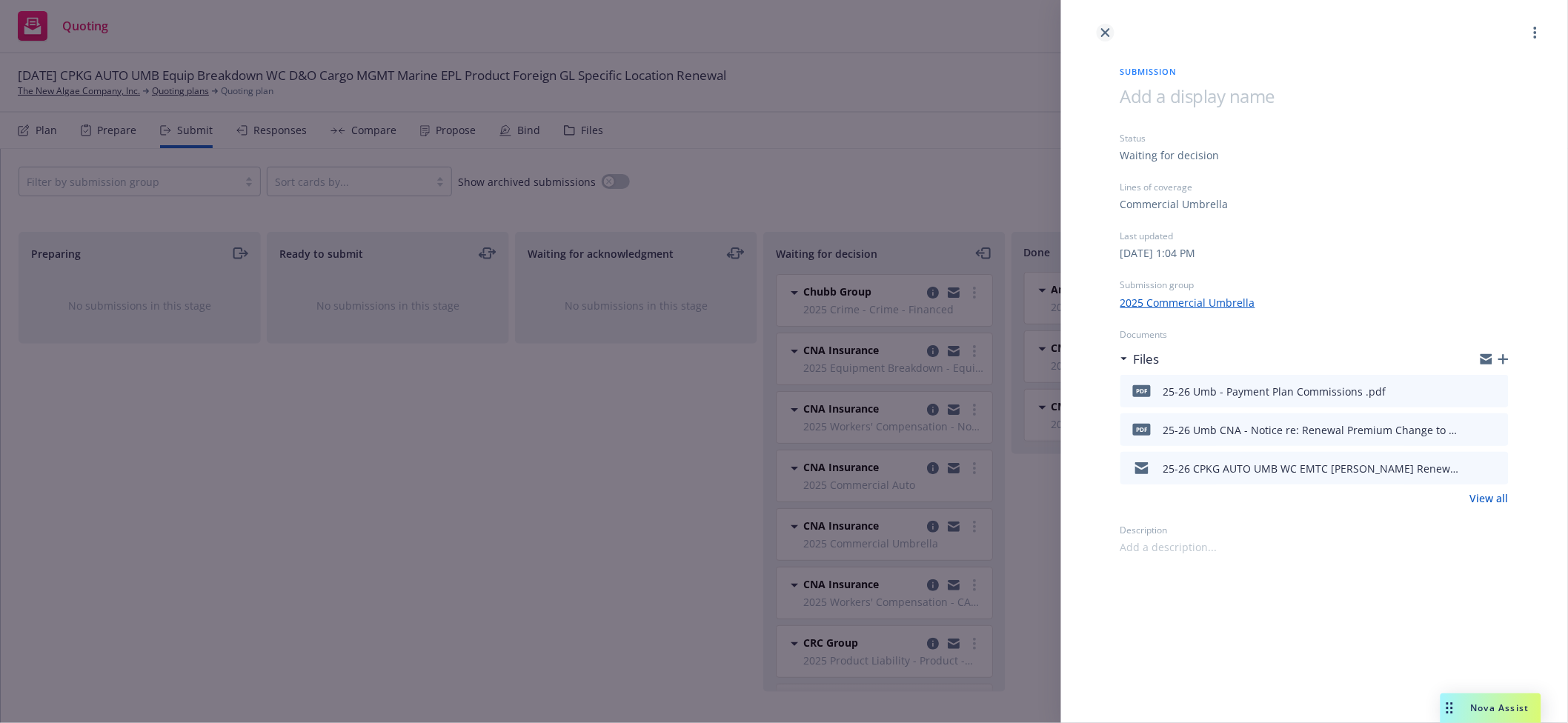
click at [1099, 29] on link "close" at bounding box center [1106, 33] width 18 height 18
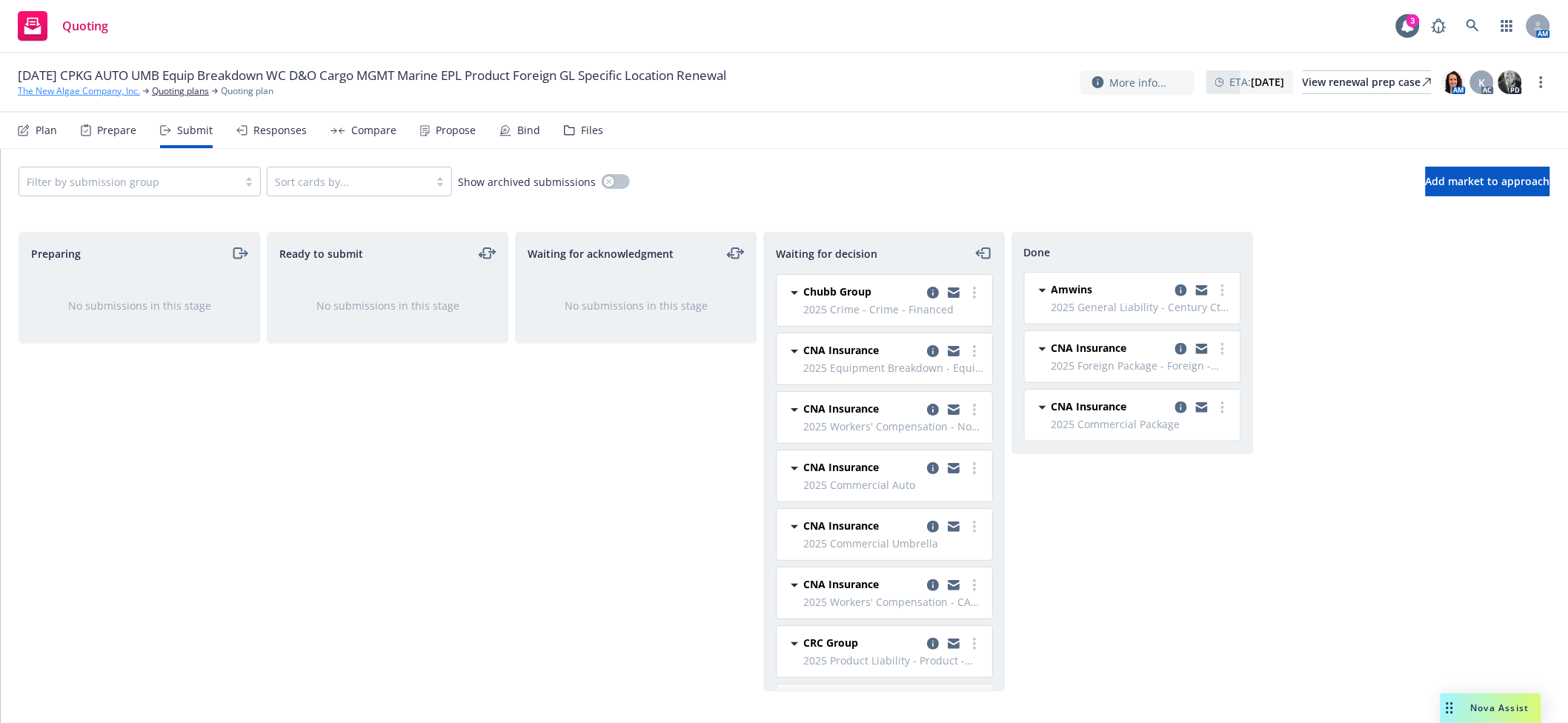
click at [81, 87] on link "The New Algae Company, Inc." at bounding box center [79, 91] width 122 height 13
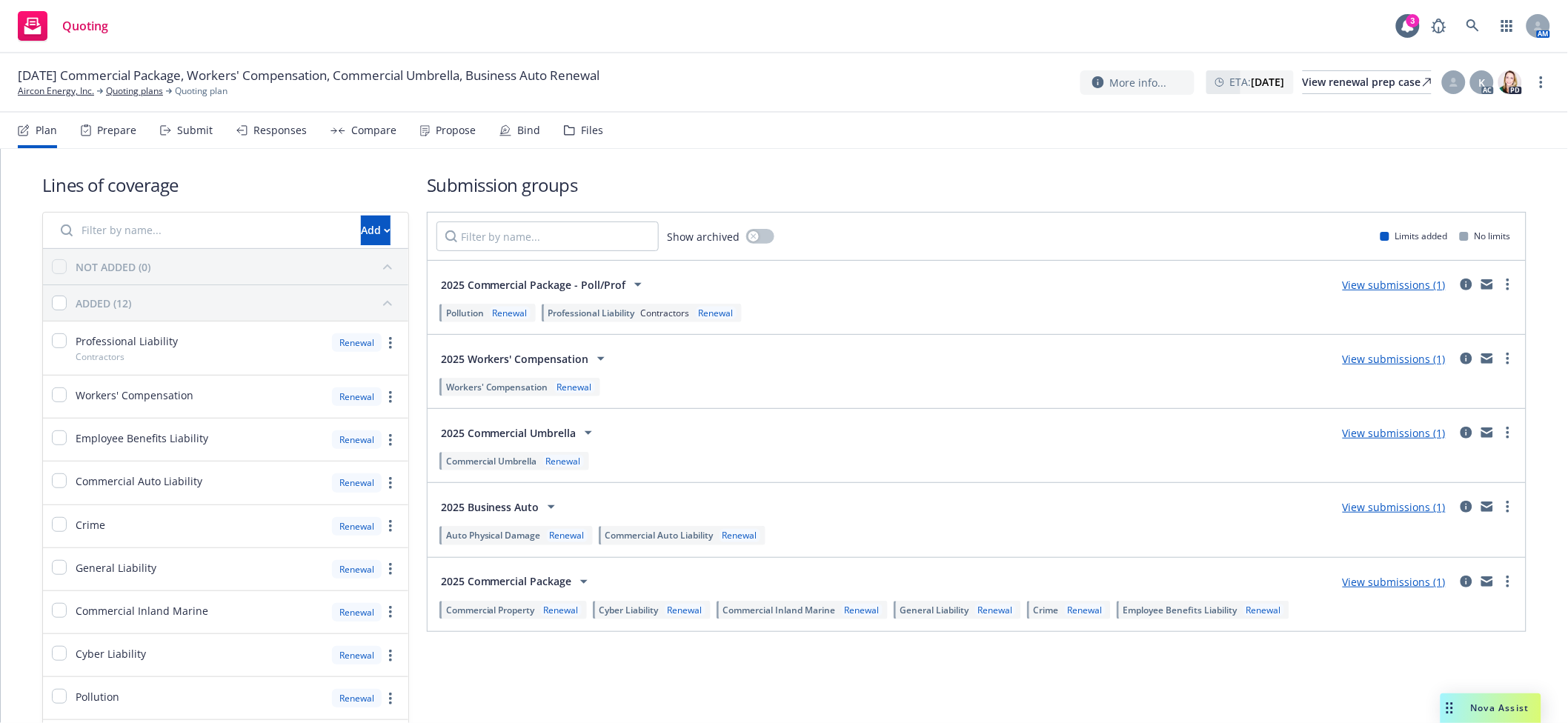
click at [180, 137] on div "Submit" at bounding box center [186, 130] width 53 height 36
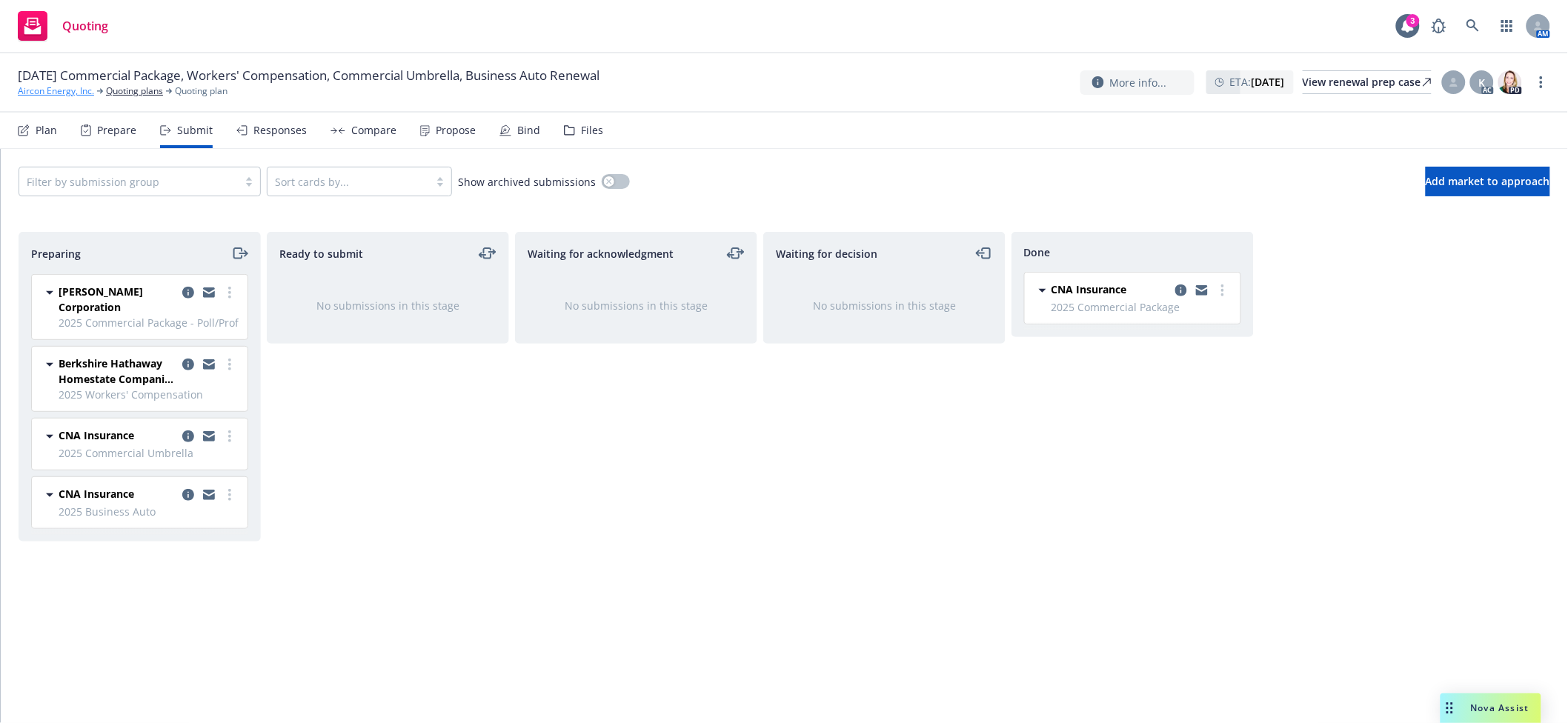
click at [77, 92] on link "Aircon Energy, Inc." at bounding box center [56, 91] width 77 height 13
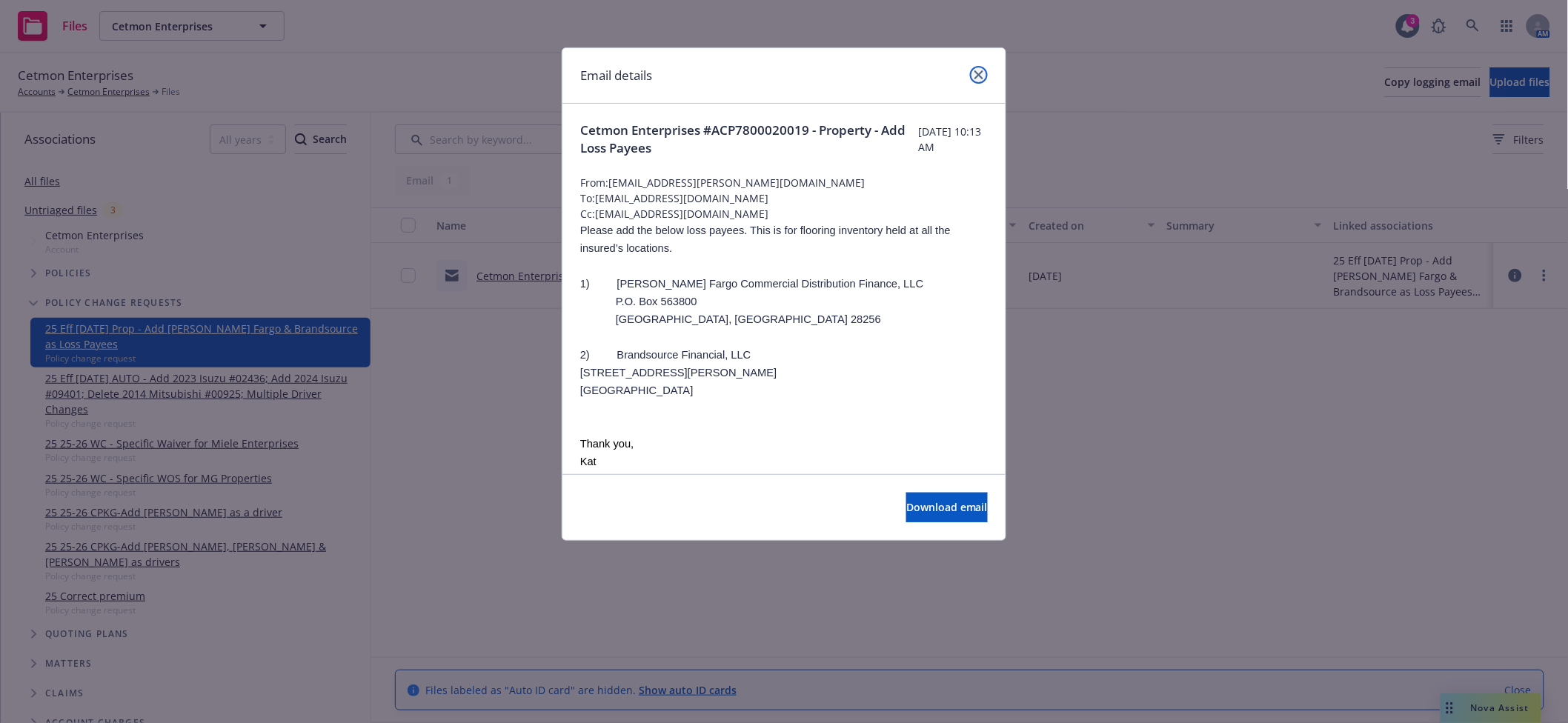
click at [979, 80] on link "close" at bounding box center [979, 75] width 18 height 18
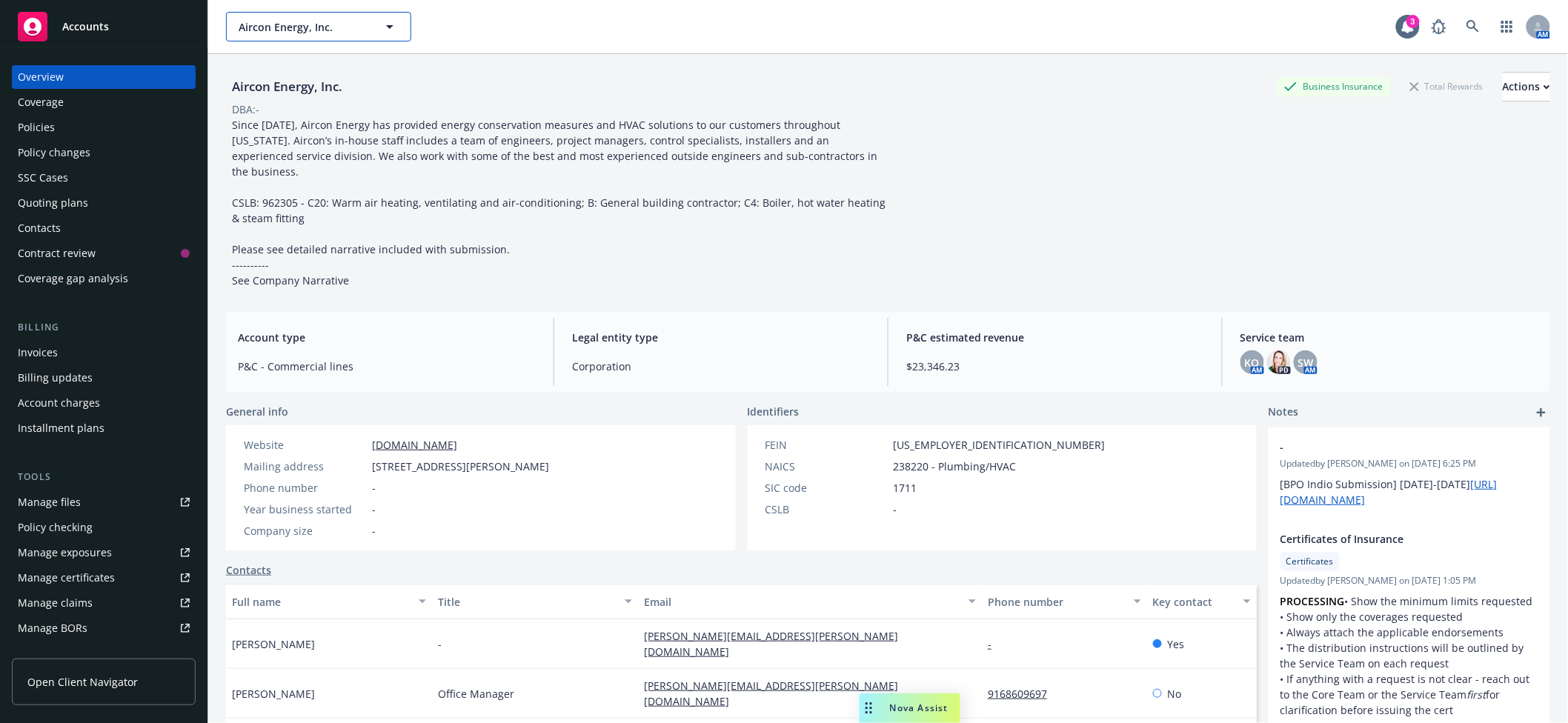
click at [278, 24] on span "Aircon Energy, Inc." at bounding box center [303, 27] width 128 height 16
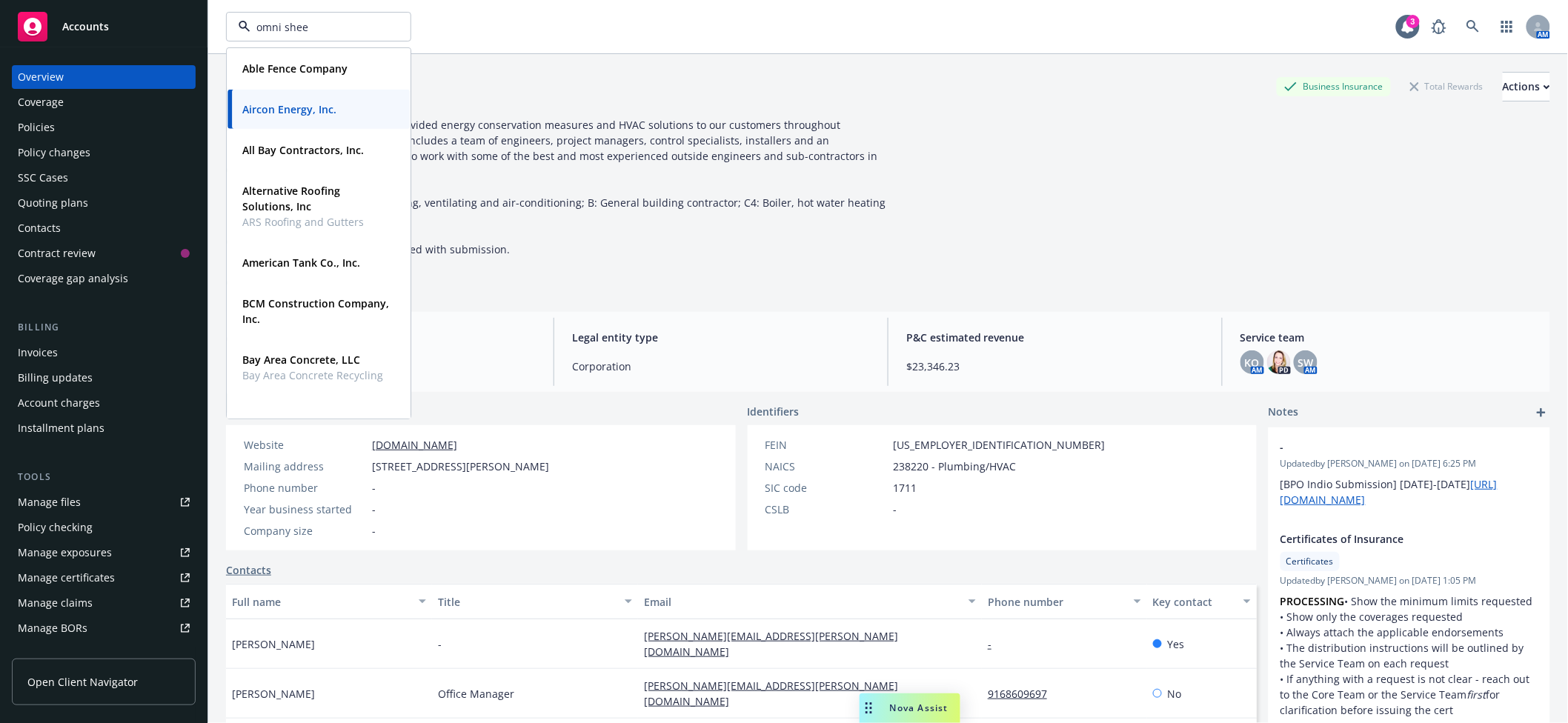
type input "omni sheet"
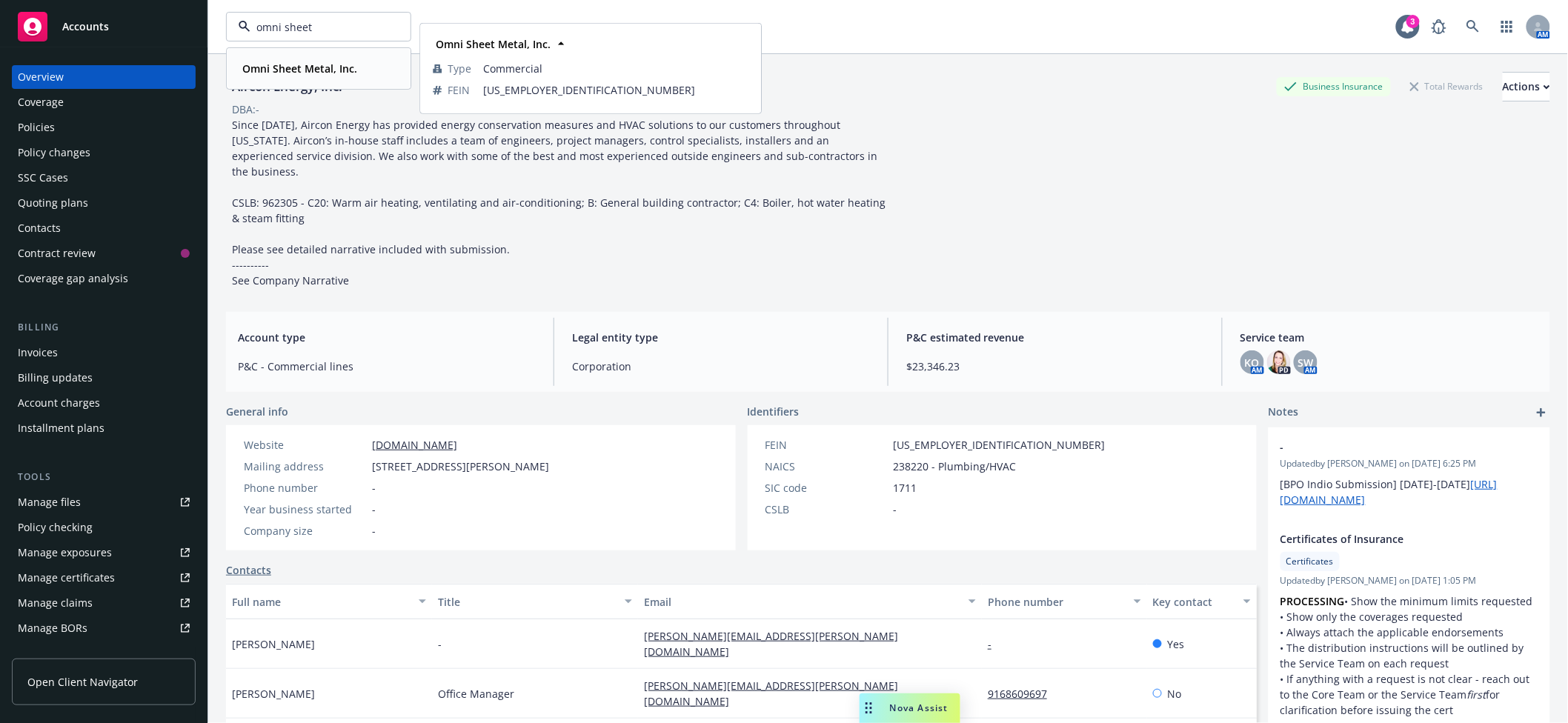
click at [301, 64] on strong "Omni Sheet Metal, Inc." at bounding box center [300, 68] width 115 height 14
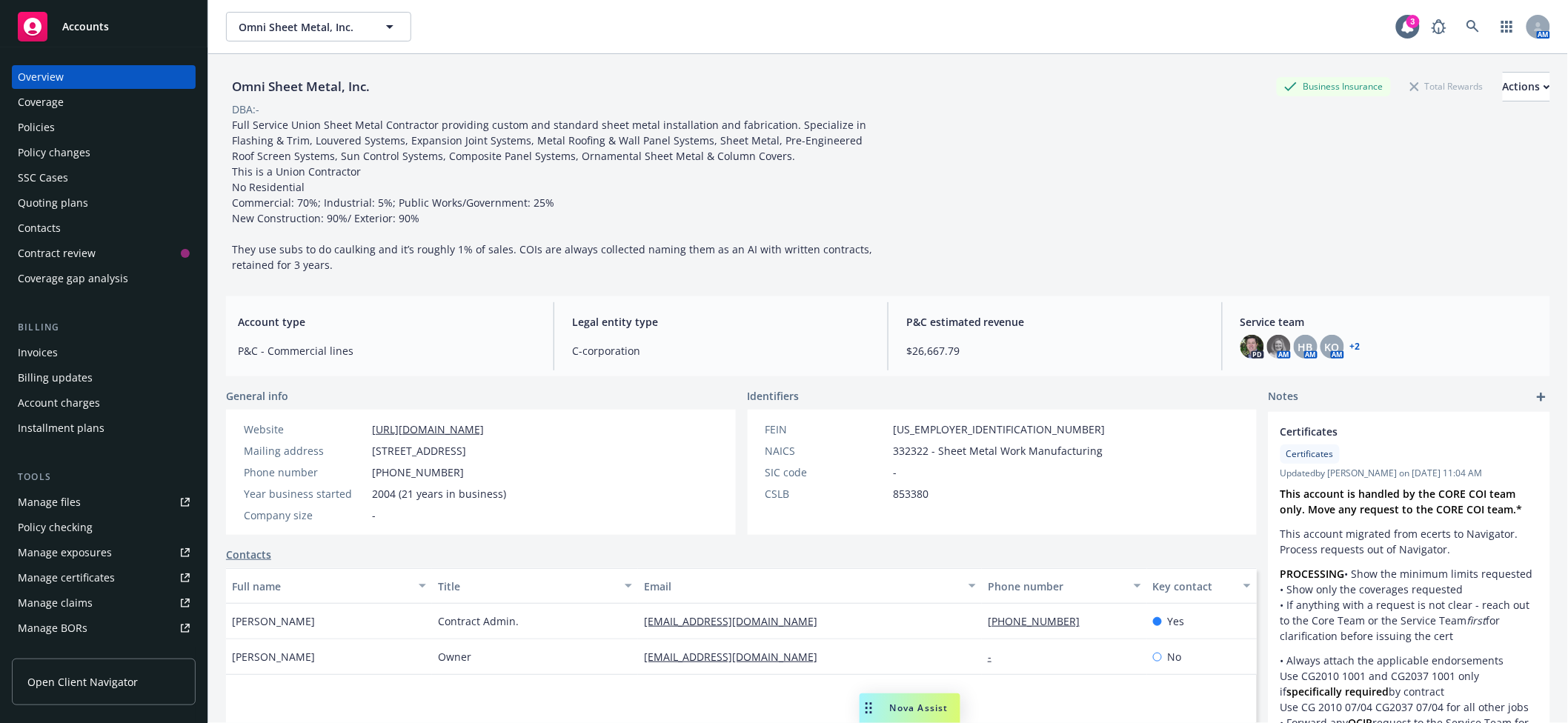
click at [59, 221] on div "Contacts" at bounding box center [39, 228] width 43 height 24
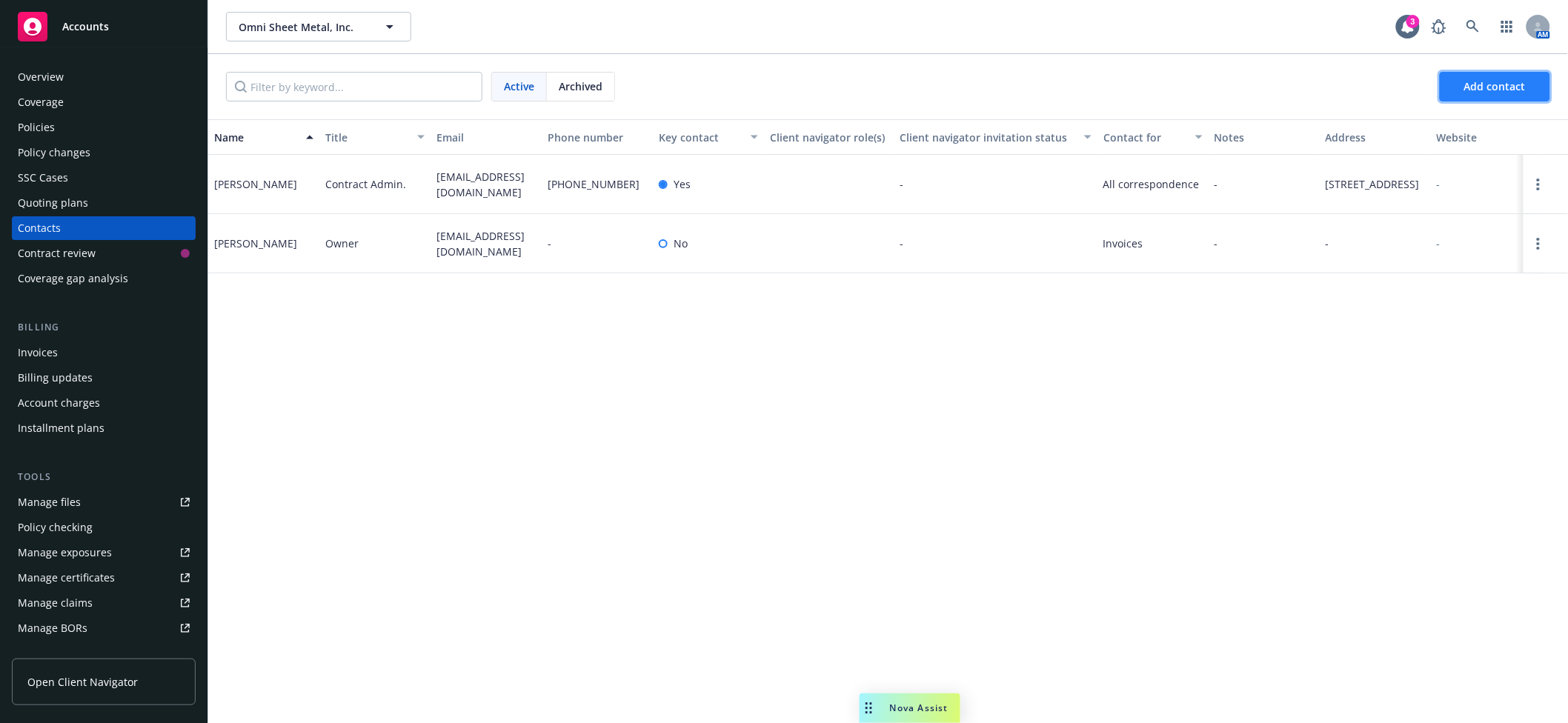
click at [1478, 92] on span "Add contact" at bounding box center [1495, 86] width 62 height 14
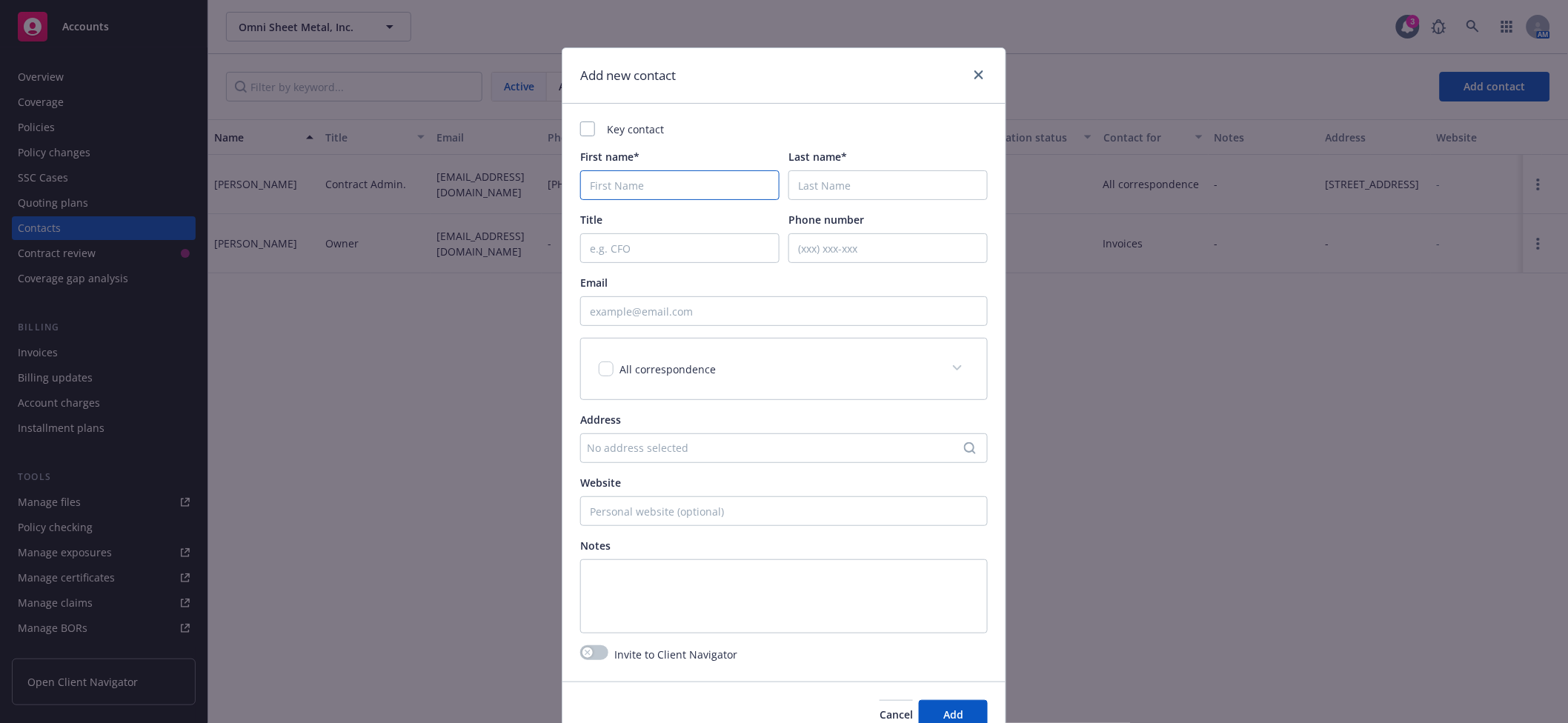
click at [639, 179] on input "First name*" at bounding box center [680, 185] width 199 height 30
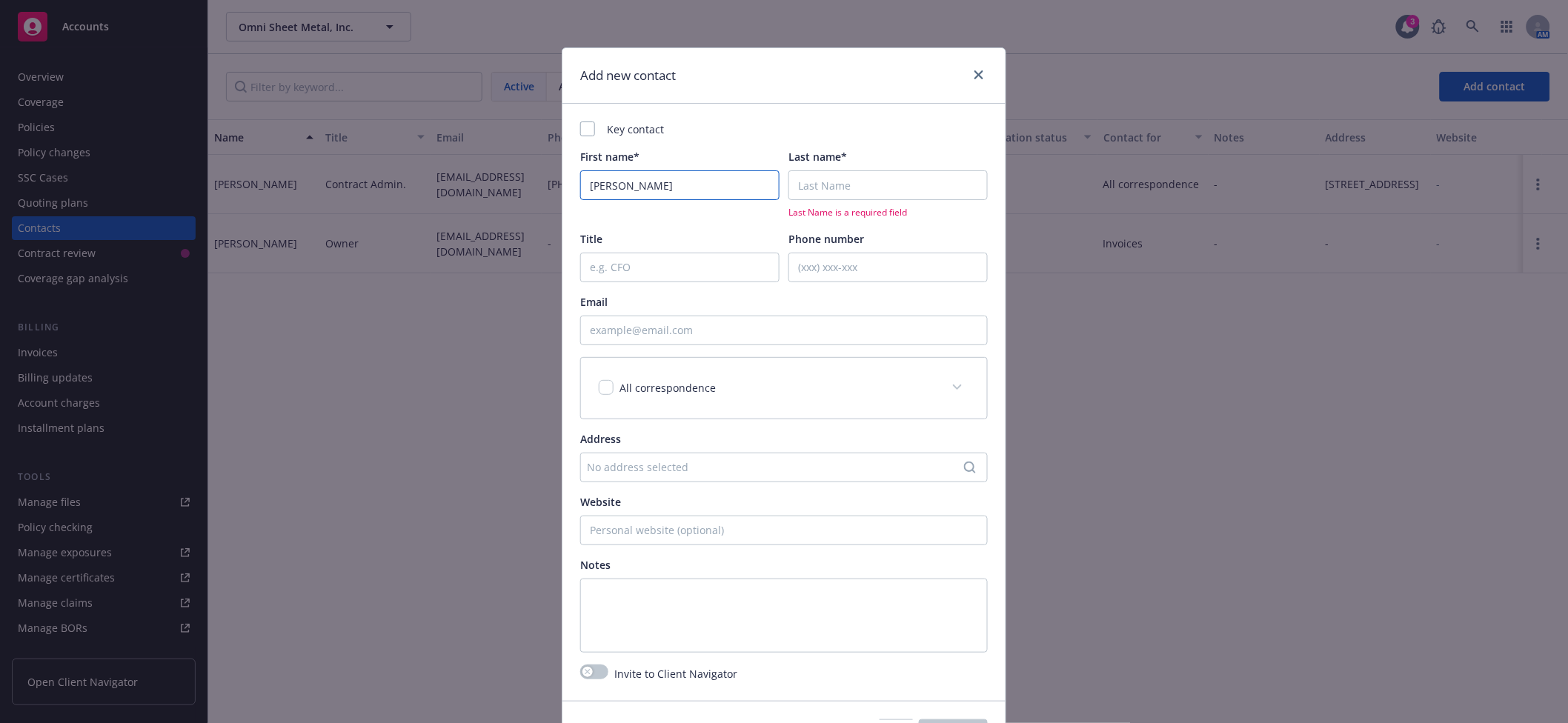
type input "[PERSON_NAME]"
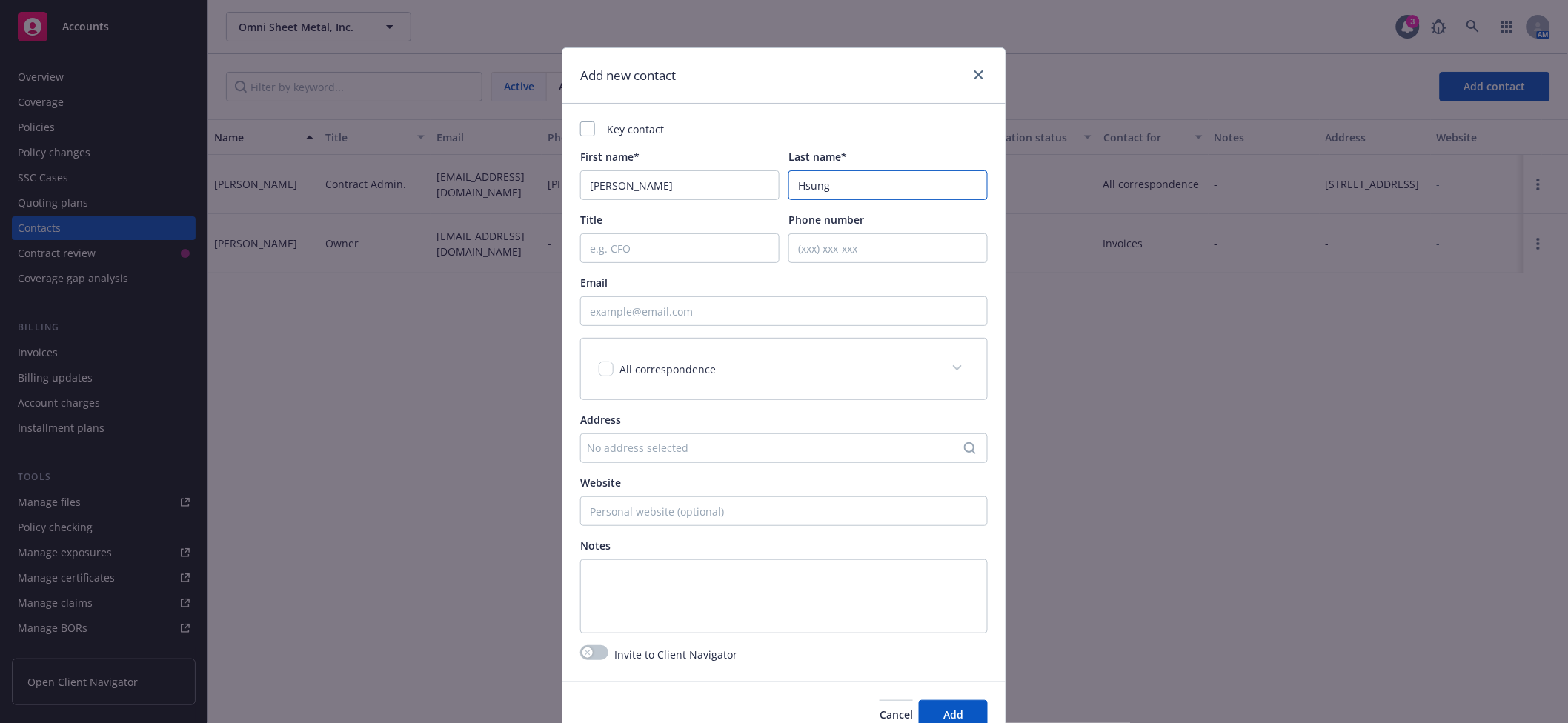
type input "Hsung"
paste input "[EMAIL_ADDRESS][DOMAIN_NAME]"
type input "[EMAIL_ADDRESS][DOMAIN_NAME]"
click at [604, 370] on input "checkbox" at bounding box center [607, 369] width 15 height 15
checkbox input "true"
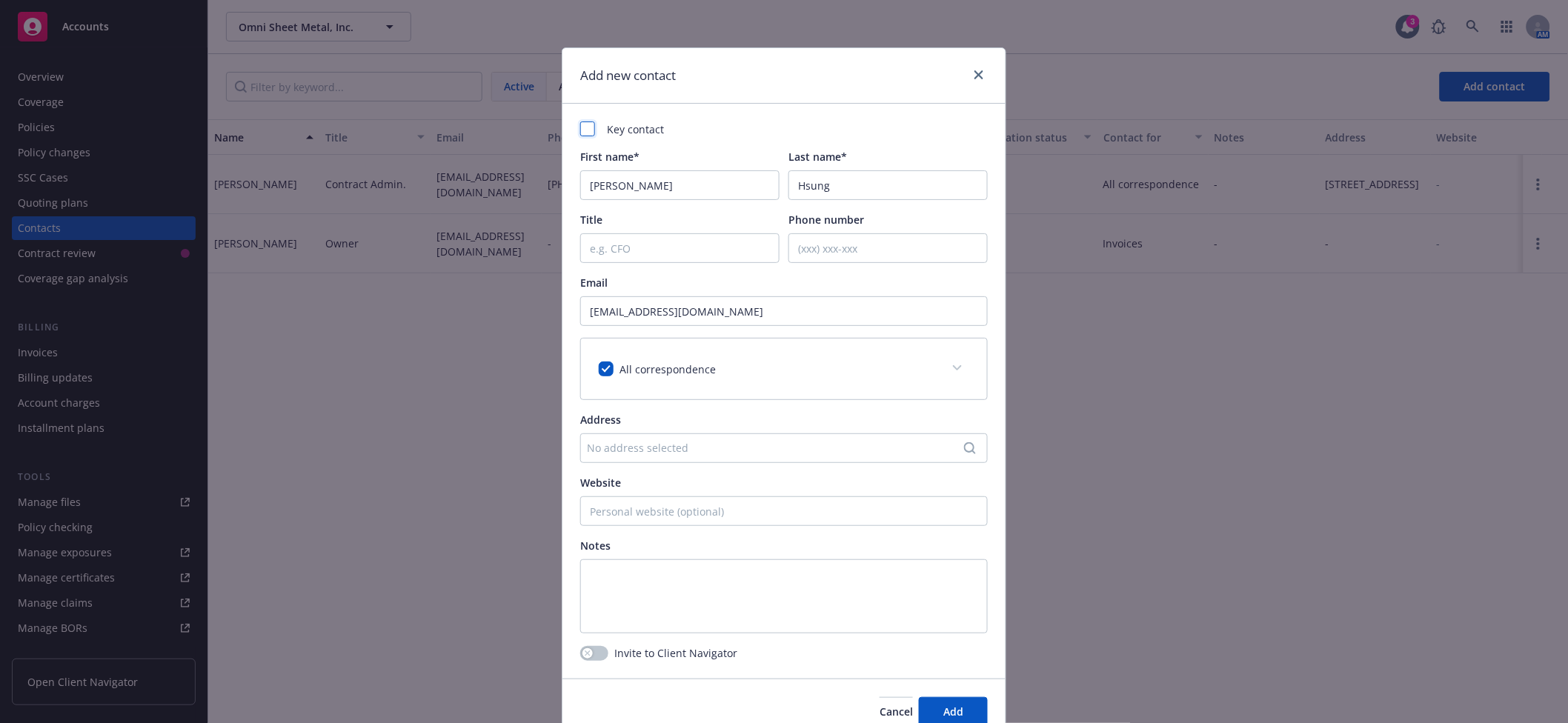
click at [580, 128] on div at bounding box center [588, 129] width 15 height 15
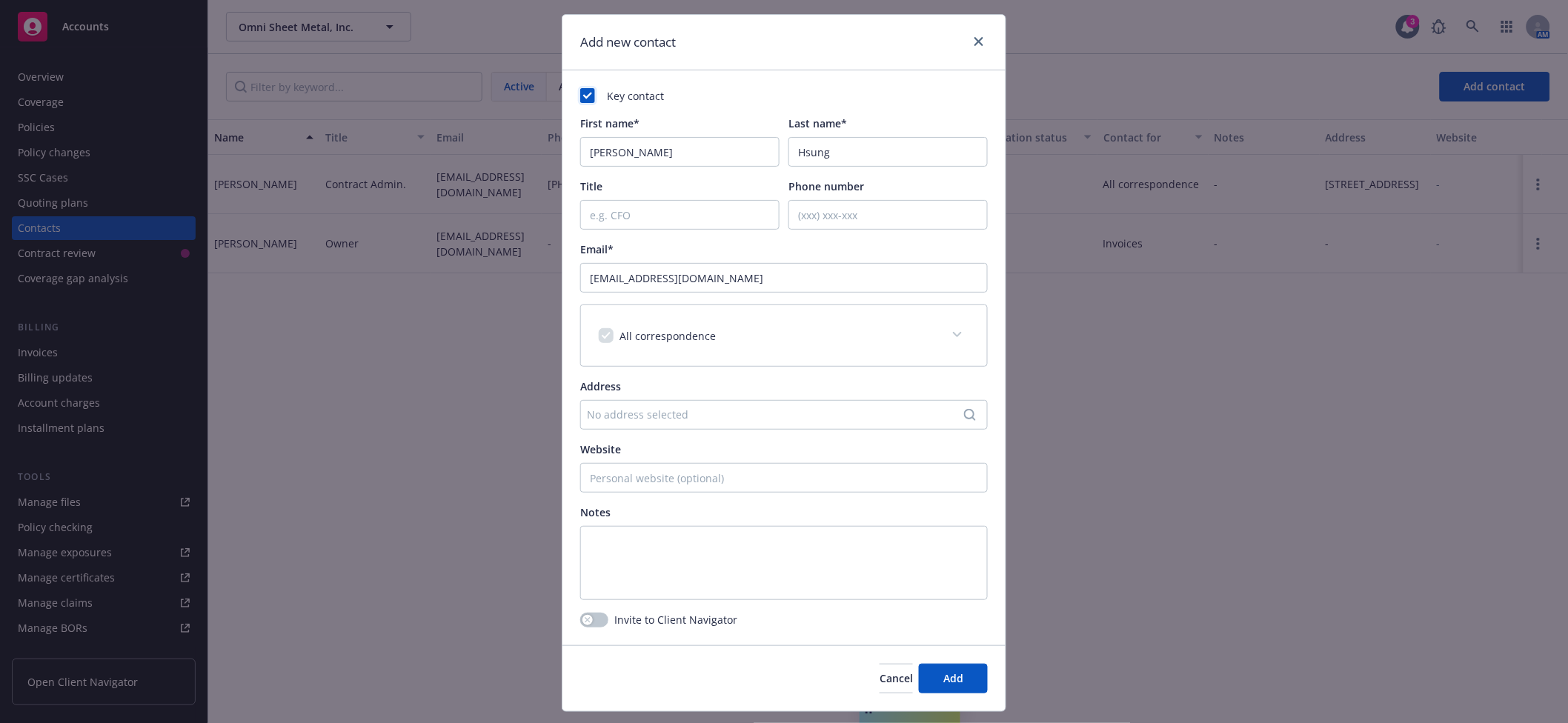
scroll to position [70, 0]
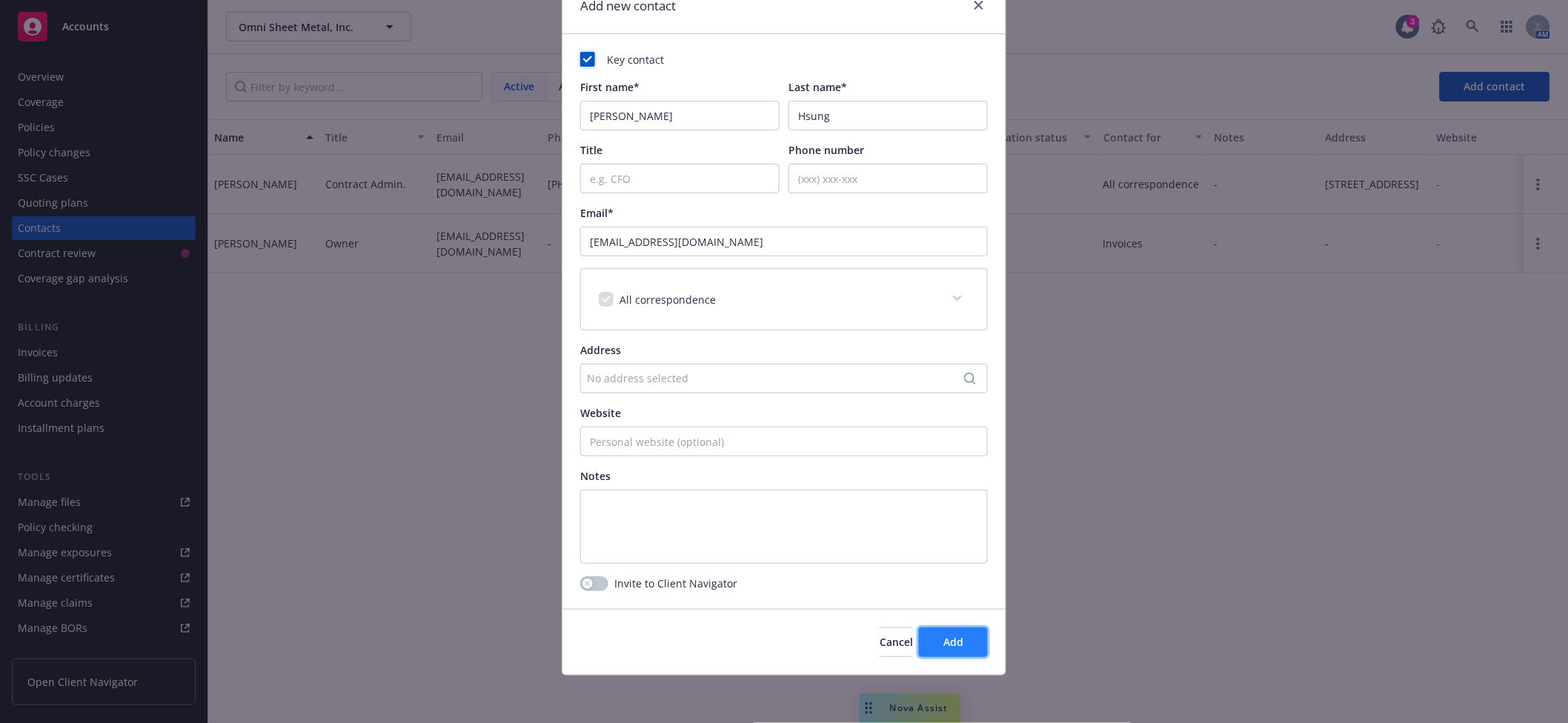
click at [944, 638] on span "Add" at bounding box center [953, 642] width 20 height 14
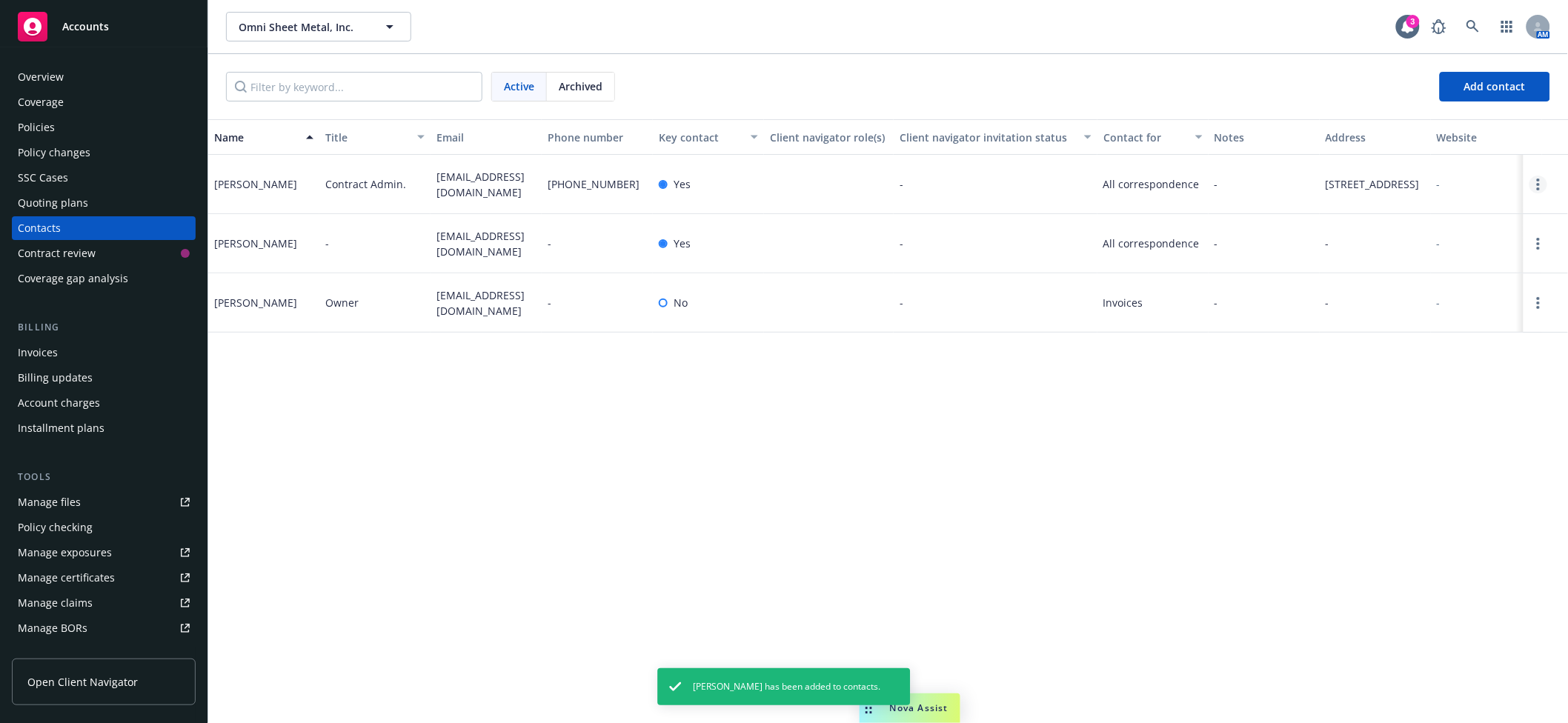
click at [1544, 184] on link "Open options" at bounding box center [1539, 184] width 18 height 18
click at [1407, 100] on link "Edit contact" at bounding box center [1444, 102] width 167 height 30
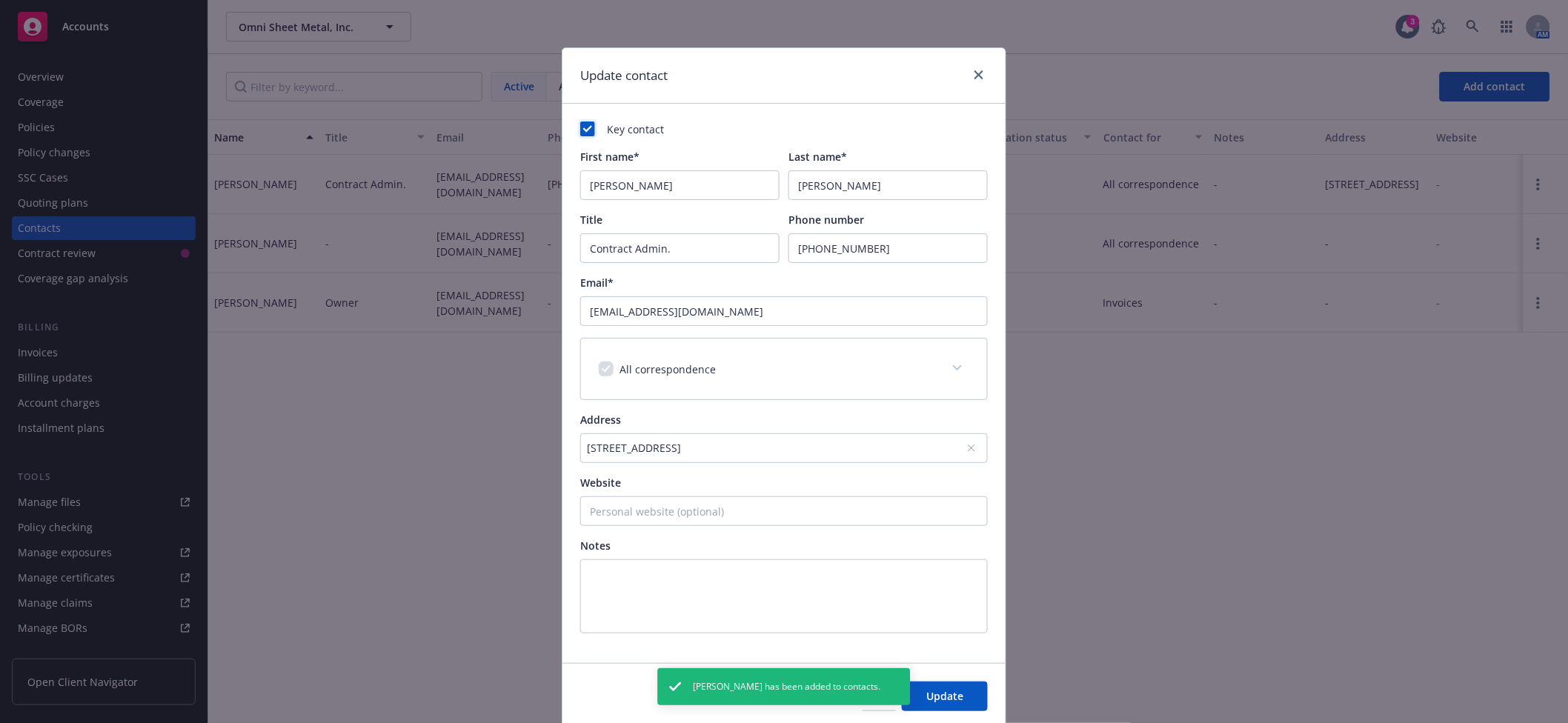
click at [581, 133] on rect at bounding box center [588, 129] width 15 height 15
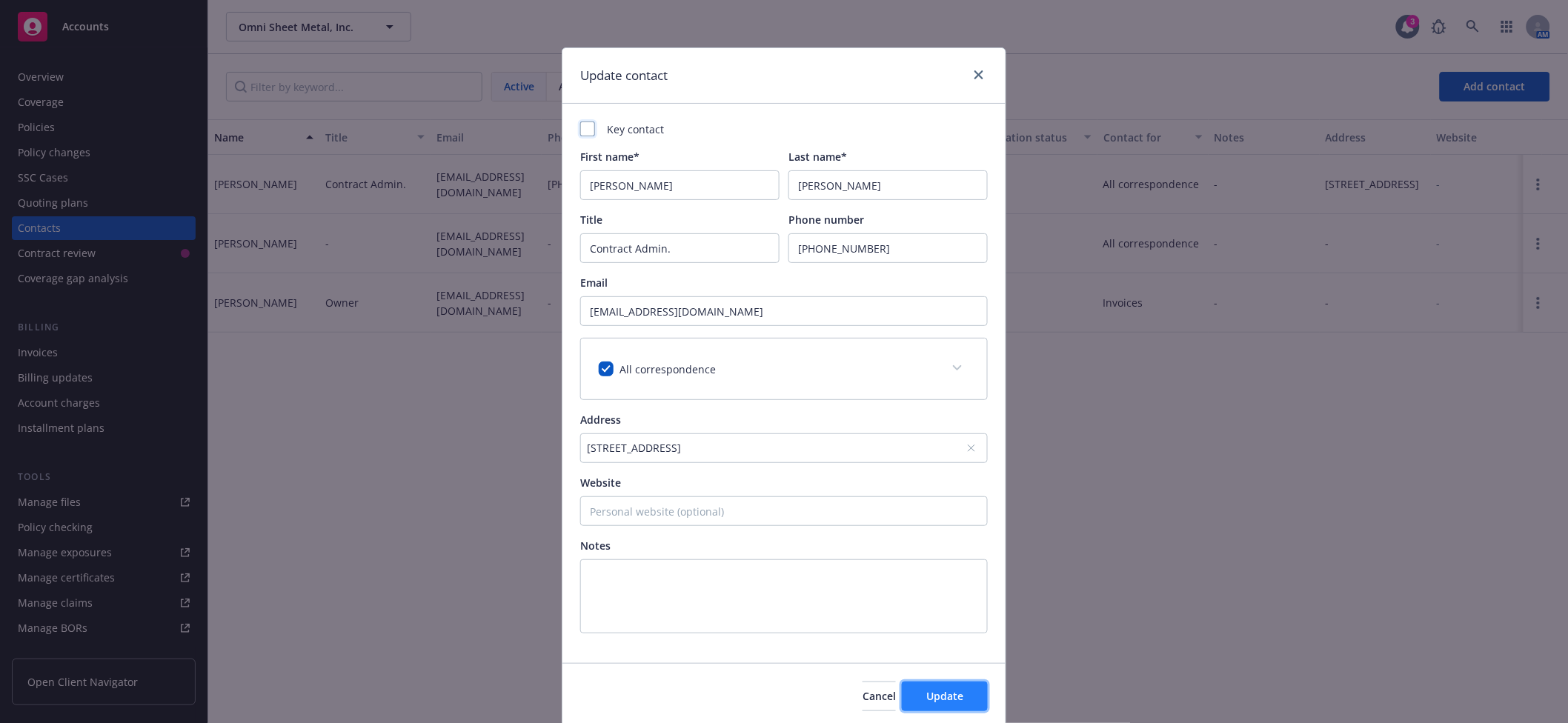
click at [965, 703] on button "Update" at bounding box center [945, 696] width 86 height 30
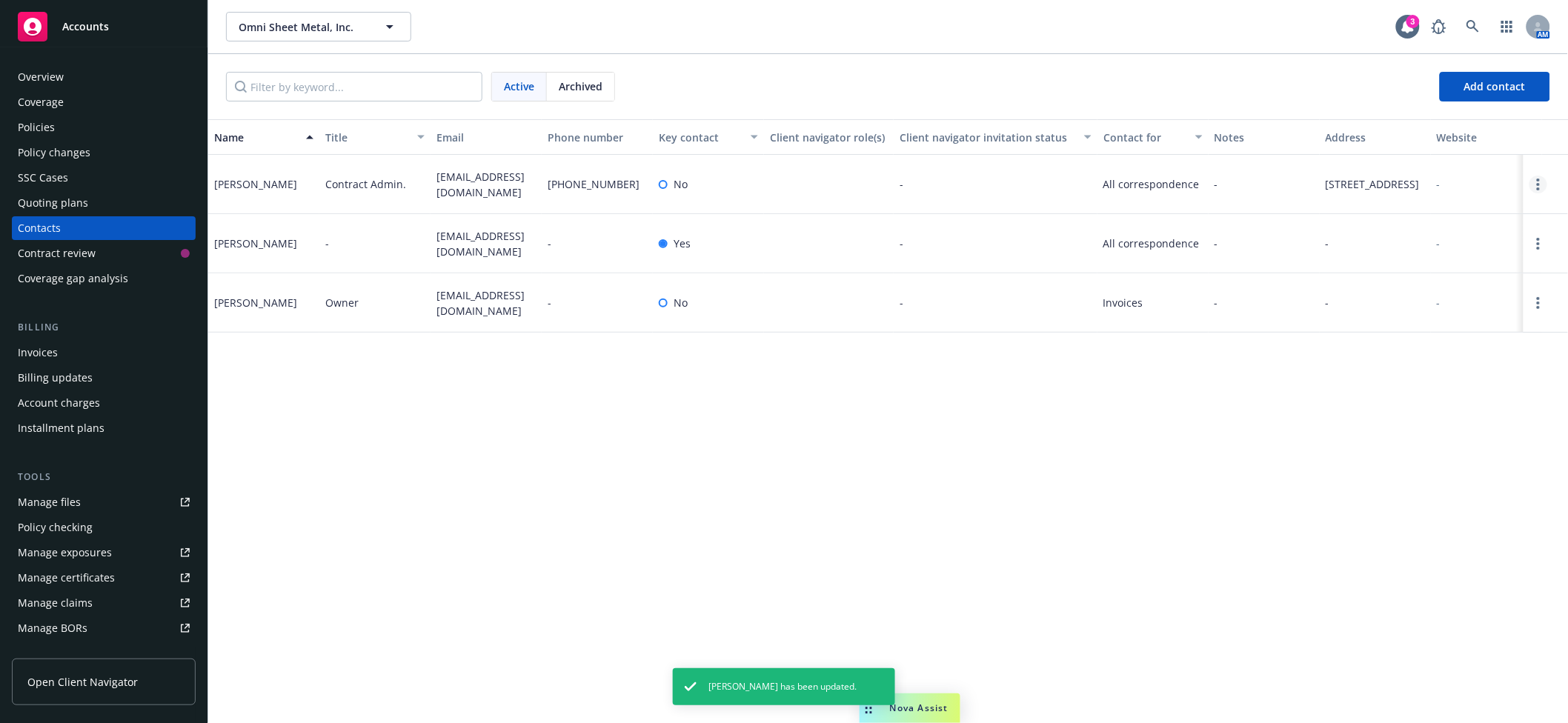
click at [1544, 183] on link "Open options" at bounding box center [1539, 184] width 18 height 18
click at [1413, 173] on link "Archive" at bounding box center [1444, 173] width 167 height 30
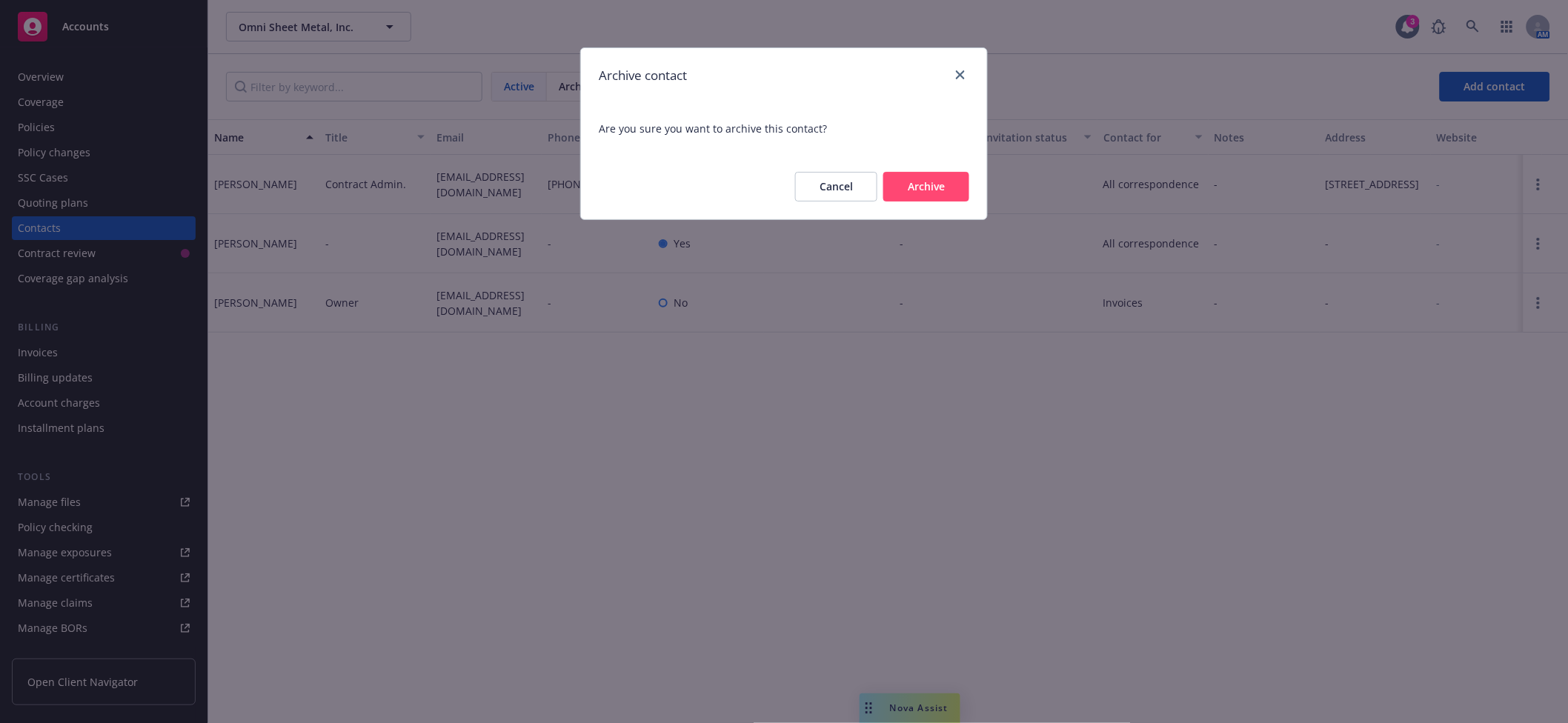
click at [929, 176] on button "Archive" at bounding box center [927, 187] width 86 height 30
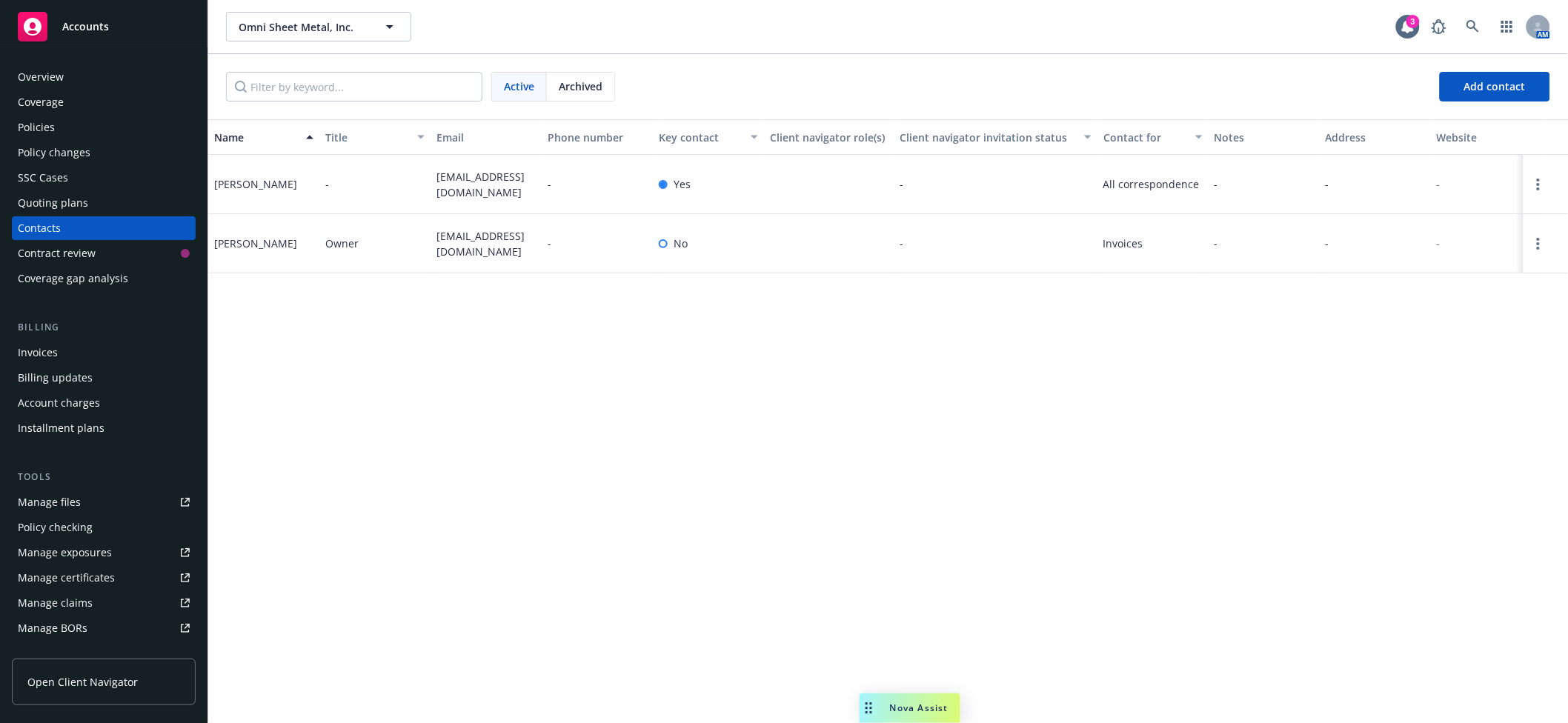
click at [43, 81] on div "Overview" at bounding box center [41, 77] width 46 height 24
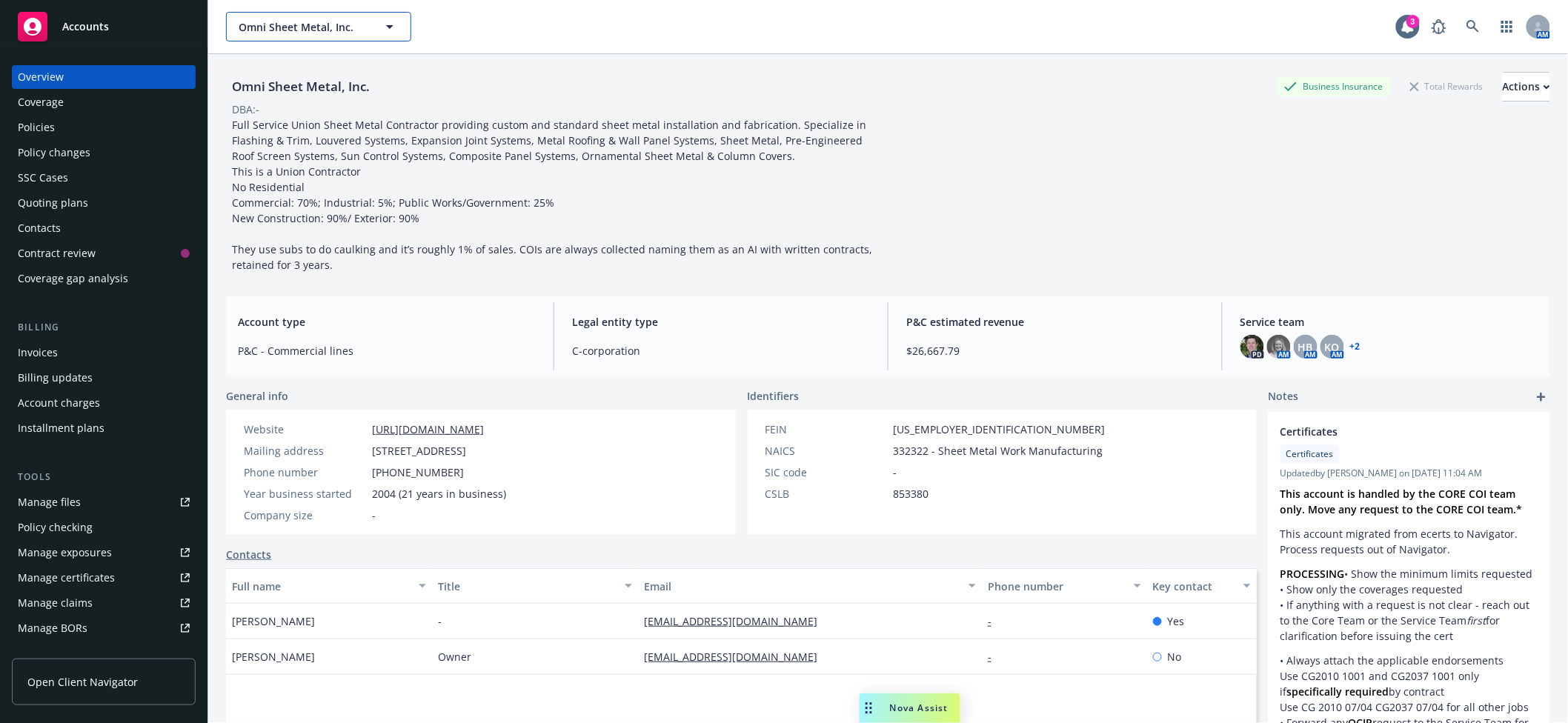
click at [336, 40] on button "Omni Sheet Metal, Inc." at bounding box center [319, 27] width 185 height 30
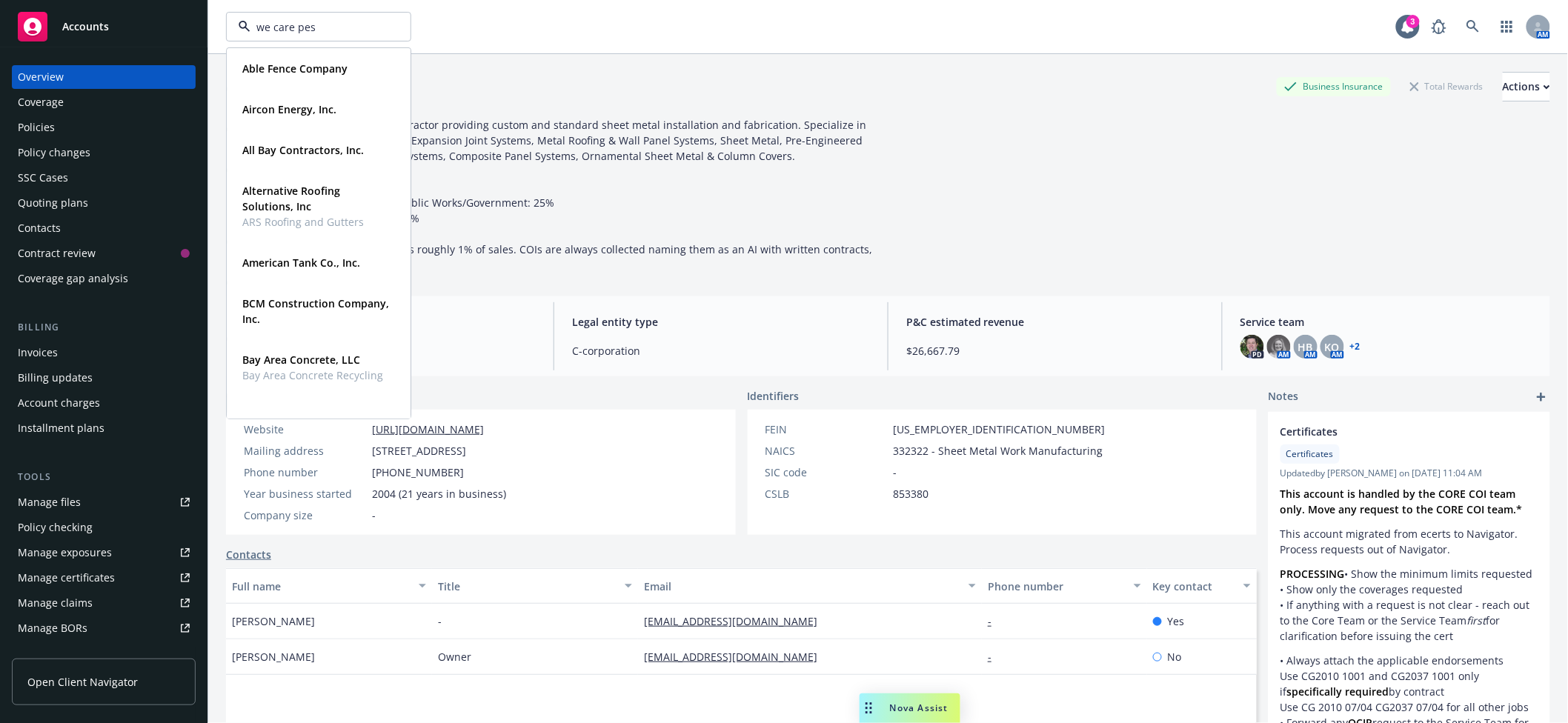
type input "we care pest"
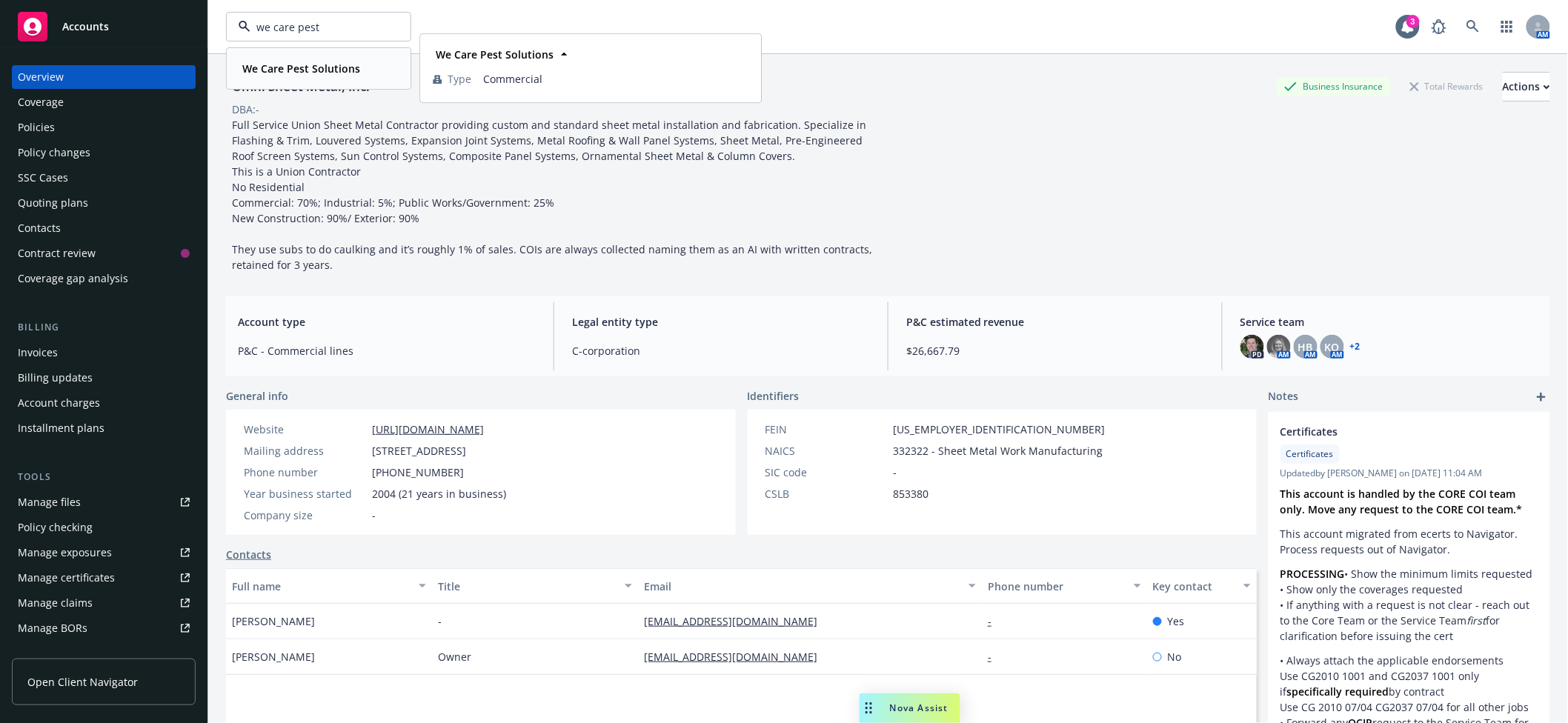
click at [306, 65] on strong "We Care Pest Solutions" at bounding box center [301, 68] width 118 height 14
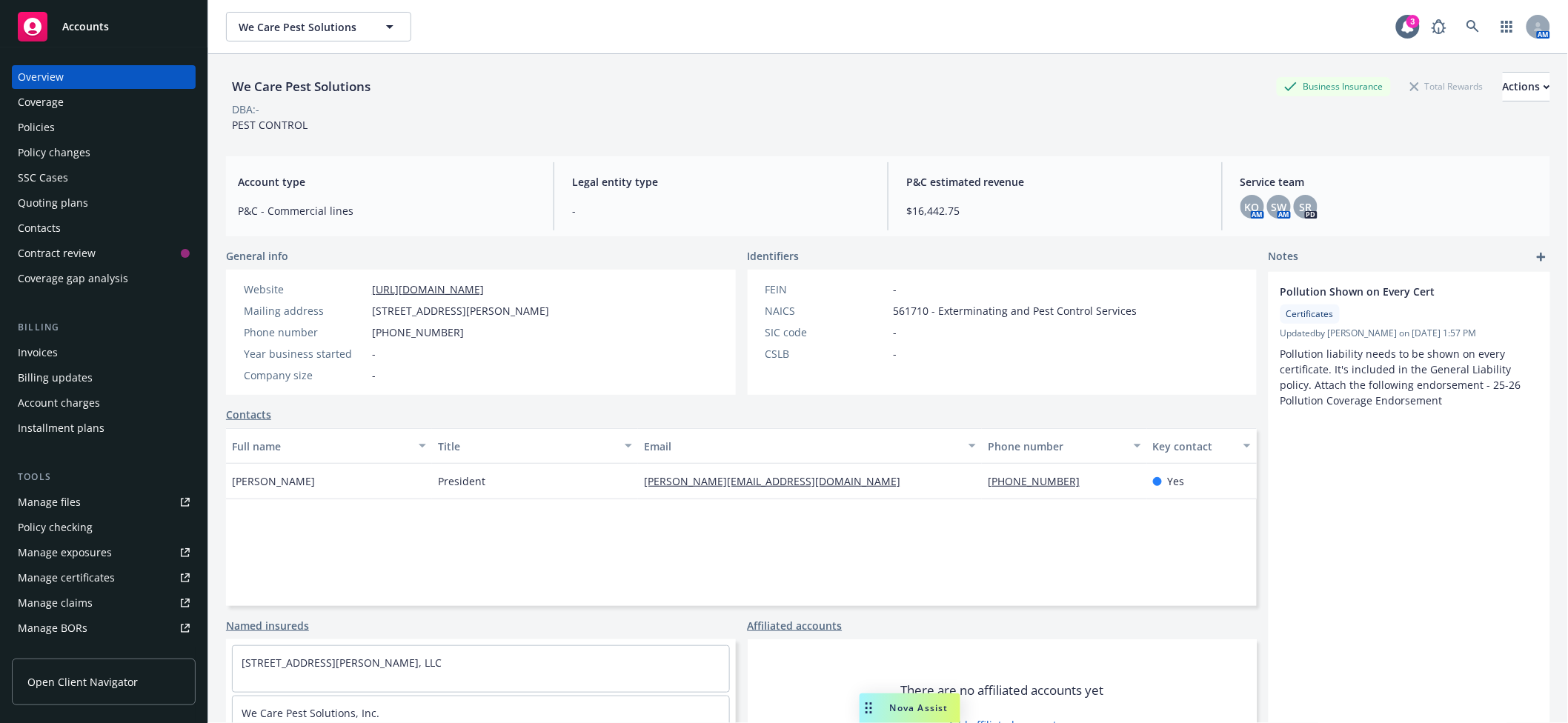
click at [70, 125] on div "Policies" at bounding box center [103, 127] width 172 height 24
click at [70, 152] on div "Policy changes" at bounding box center [54, 152] width 73 height 24
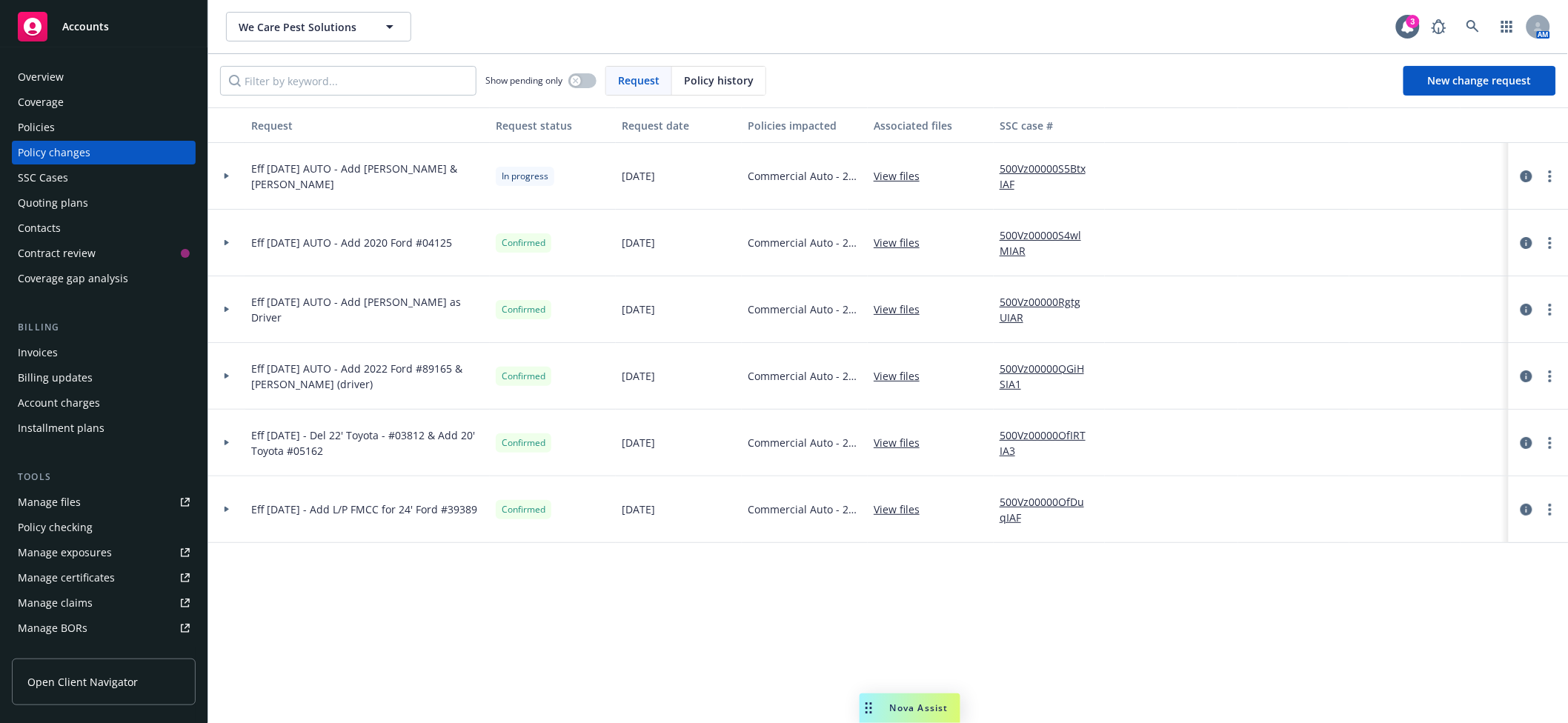
click at [1088, 32] on div "We Care Pest Solutions We Care Pest Solutions" at bounding box center [811, 27] width 1171 height 30
drag, startPoint x: 227, startPoint y: 376, endPoint x: 275, endPoint y: 367, distance: 48.8
click at [227, 376] on icon at bounding box center [227, 376] width 4 height 6
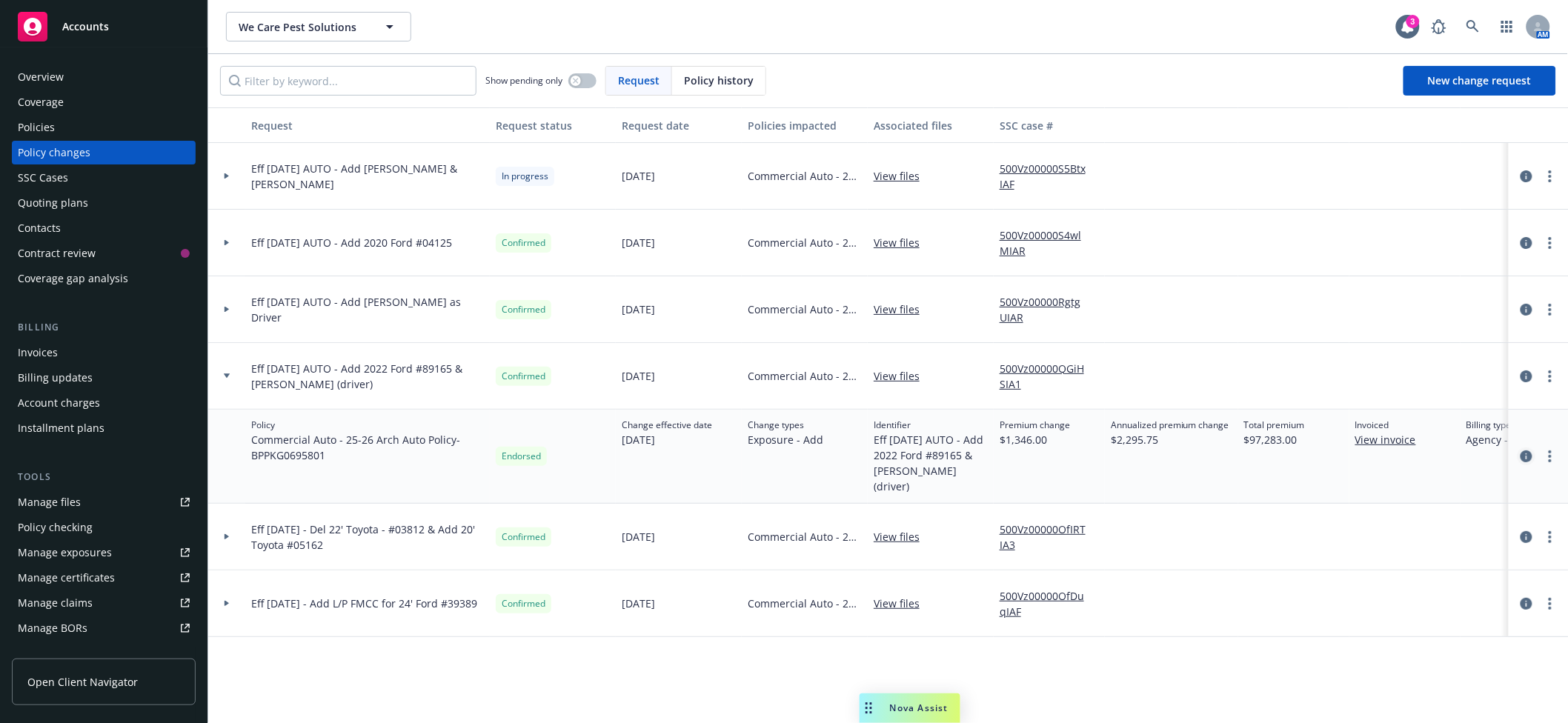
click at [1526, 449] on link "circleInformation" at bounding box center [1527, 457] width 18 height 18
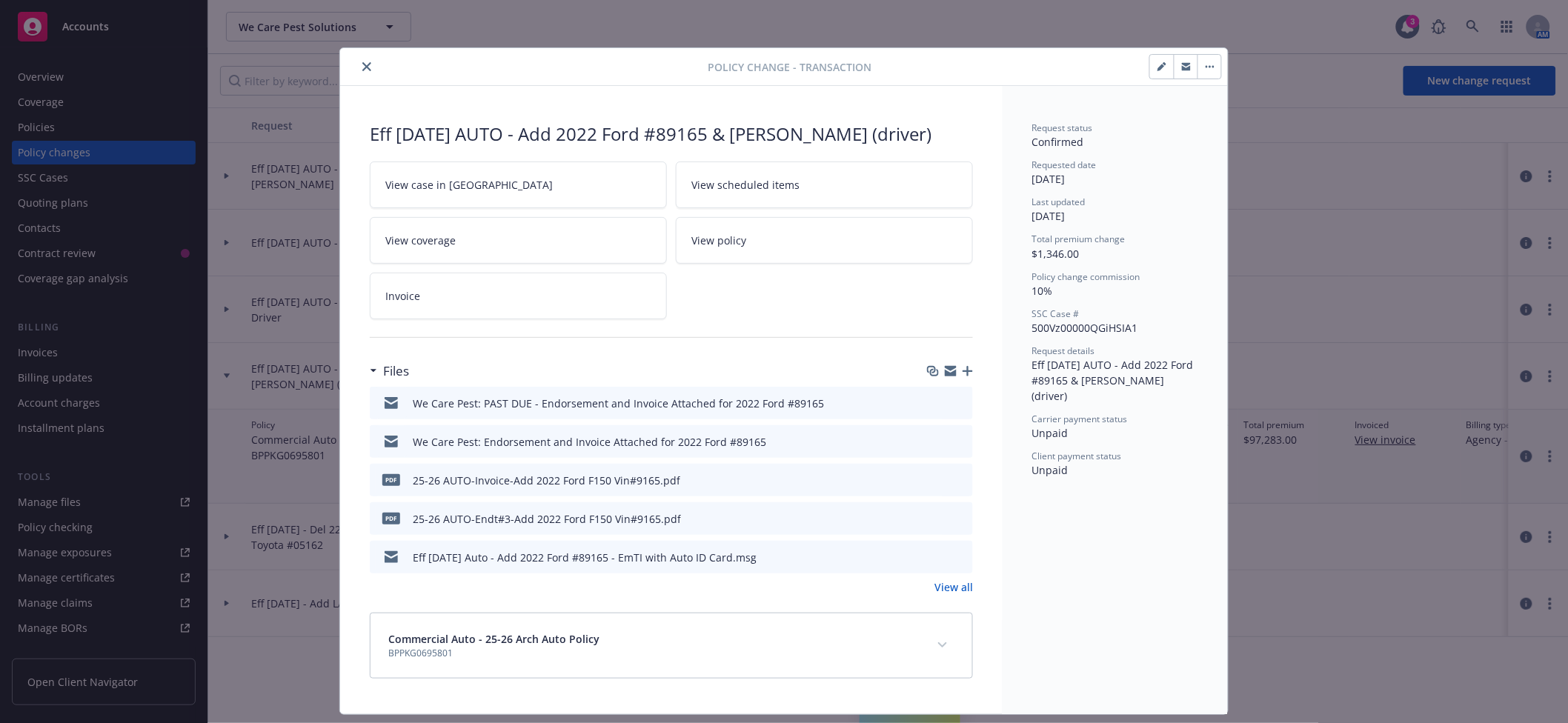
click at [963, 373] on icon "button" at bounding box center [968, 371] width 10 height 10
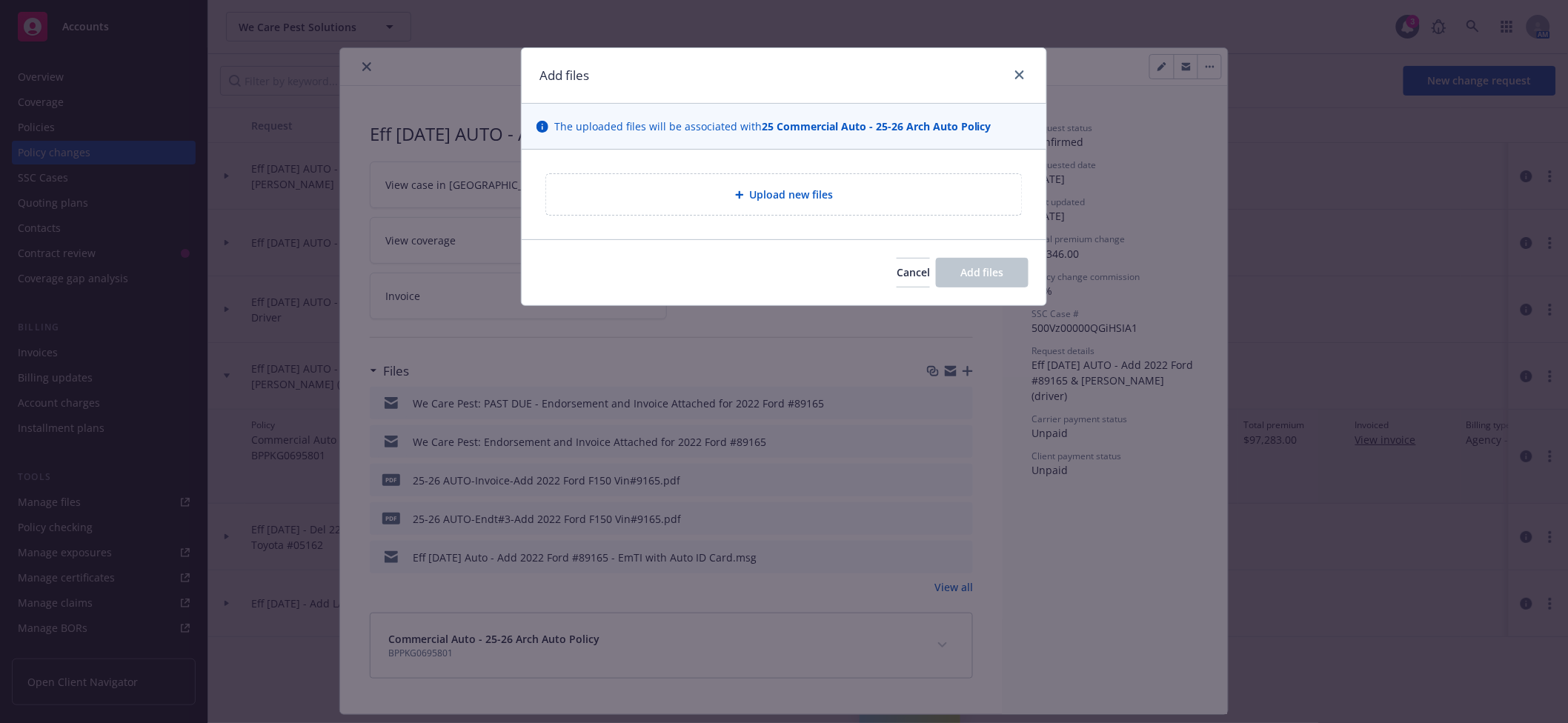
click at [863, 196] on div "Upload new files" at bounding box center [784, 194] width 452 height 17
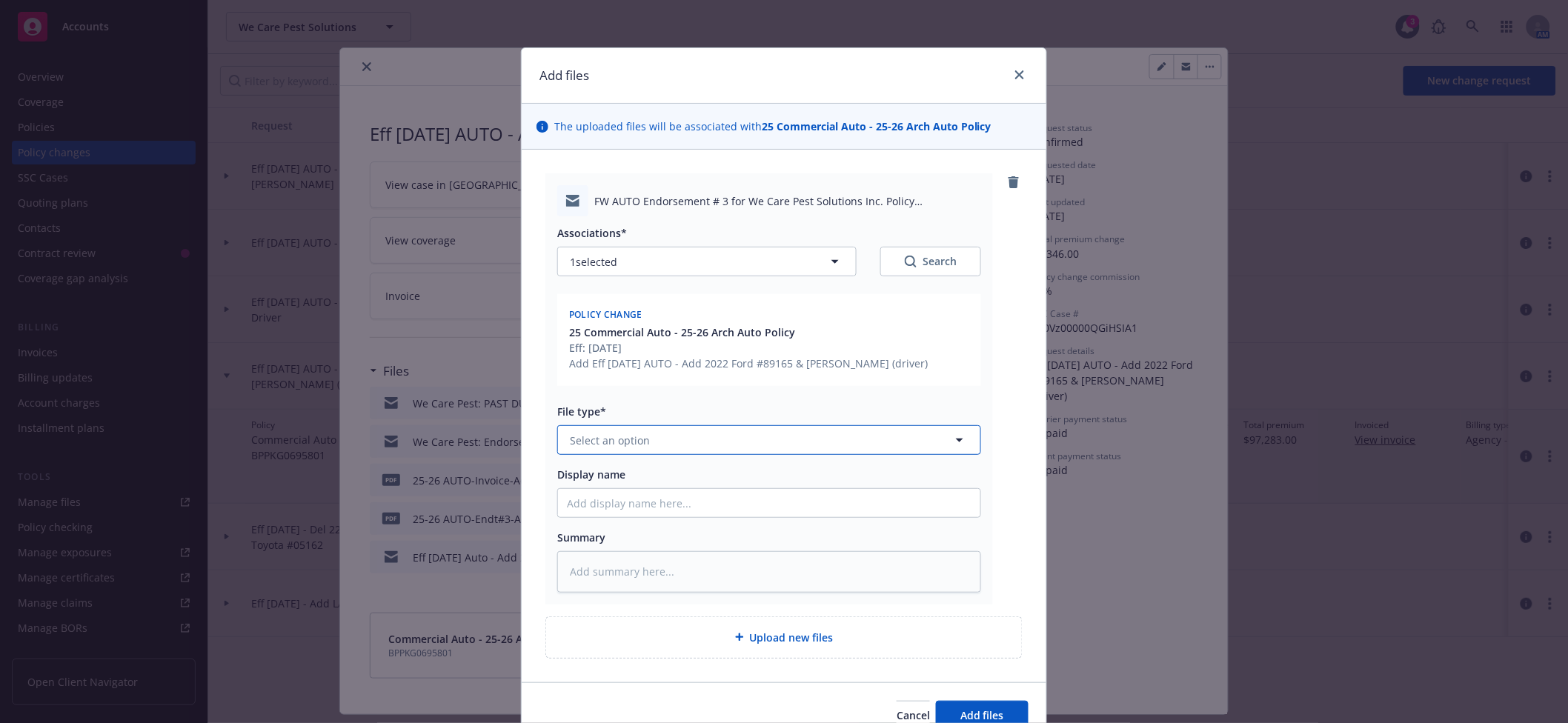
click at [665, 429] on button "Select an option" at bounding box center [769, 440] width 424 height 30
type input "billin"
type textarea "x"
type input "EM"
type textarea "x"
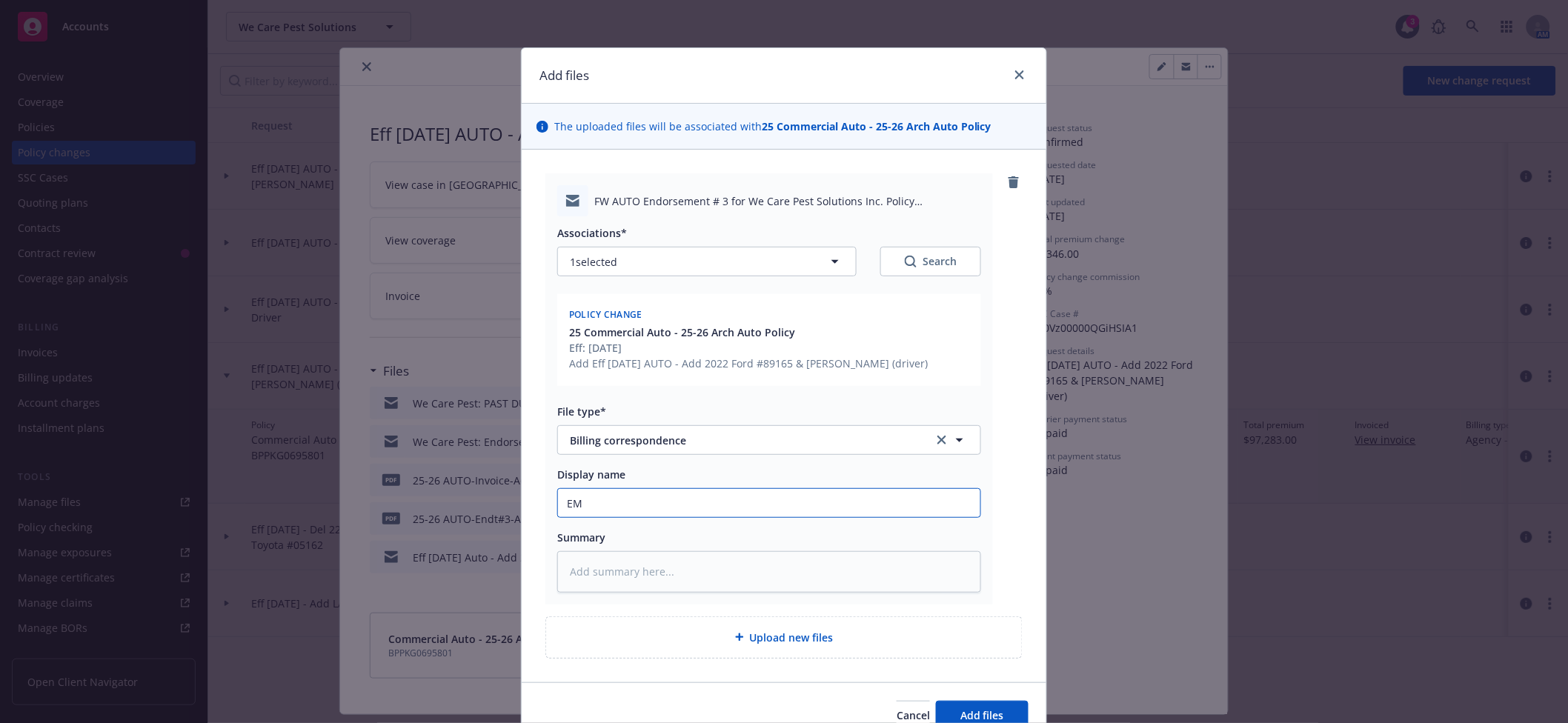
type input "EMF"
type textarea "x"
type input "EMFC"
type textarea "x"
type input "EMFC"
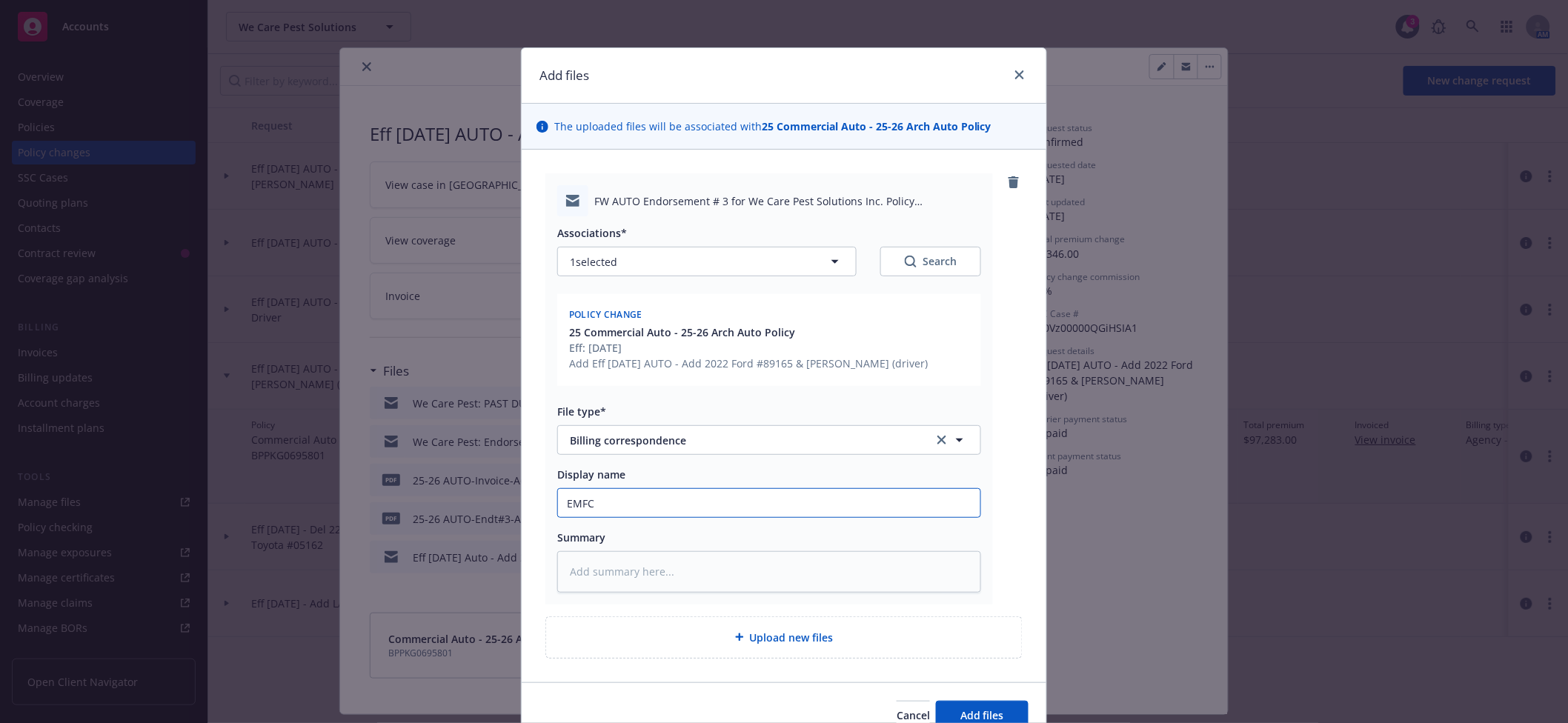
type textarea "x"
type input "EMFC -"
type textarea "x"
type input "EMFC - F"
type textarea "x"
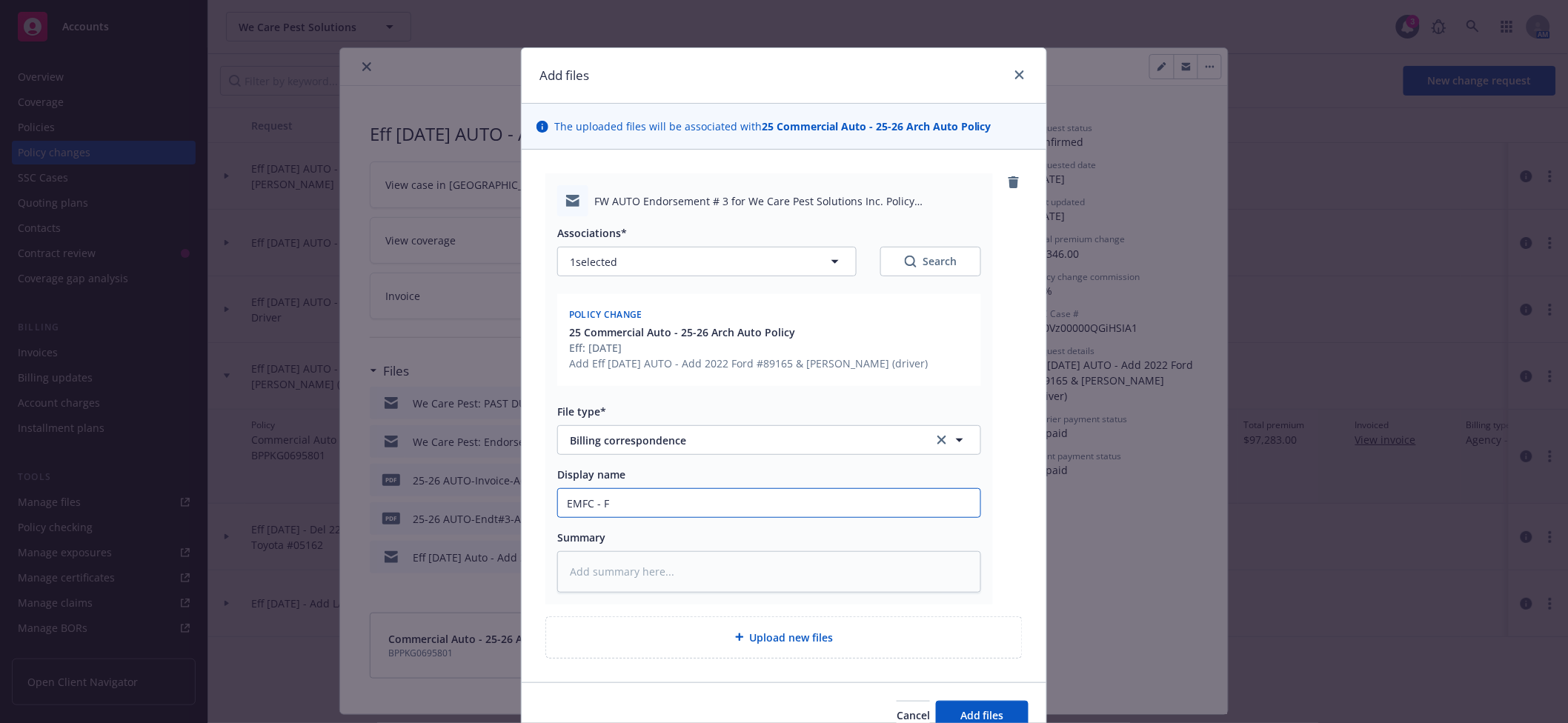
type input "EMFC - Fo"
type textarea "x"
type input "EMFC - Fol"
type textarea "x"
type input "EMFC - Foll"
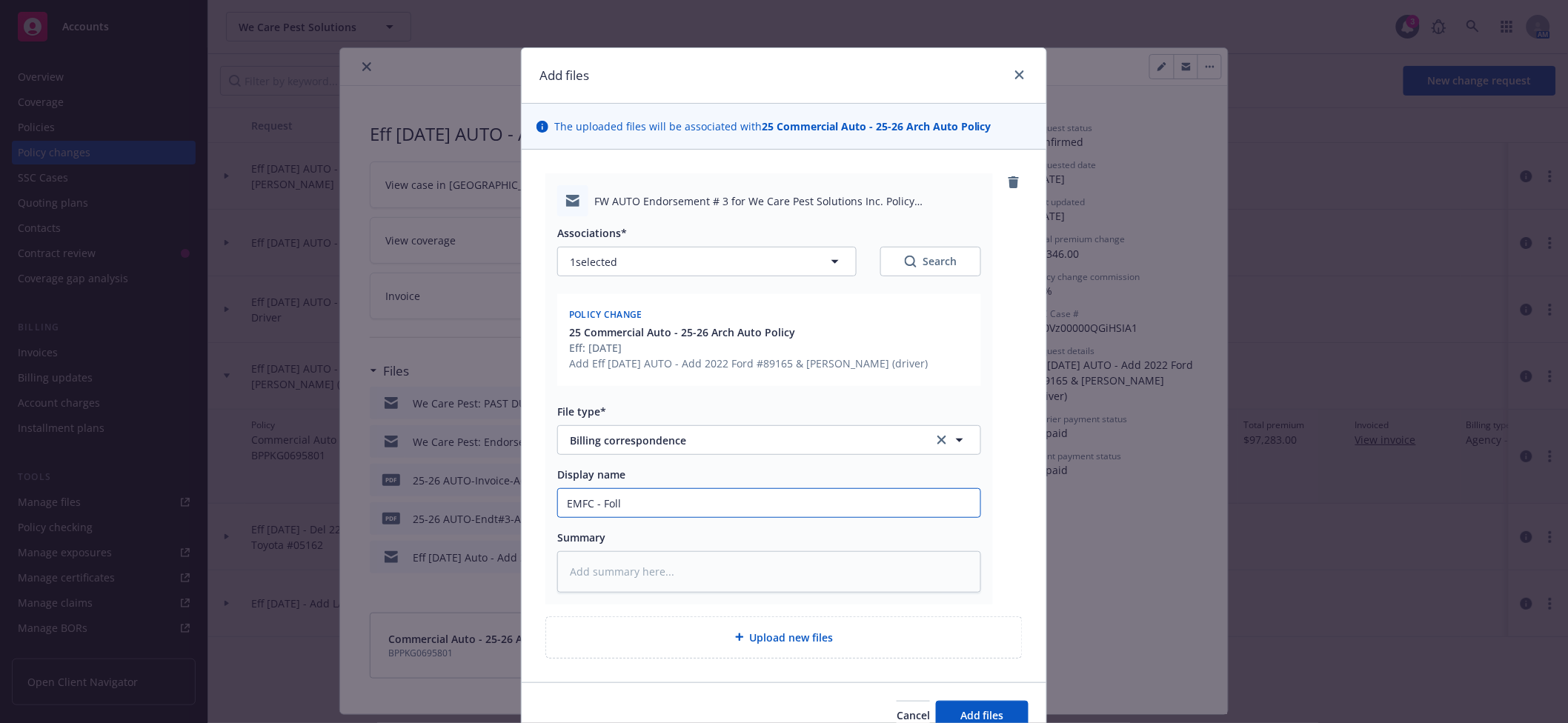
type textarea "x"
type input "EMFC - Follo"
type textarea "x"
type input "EMFC - Follow"
type textarea "x"
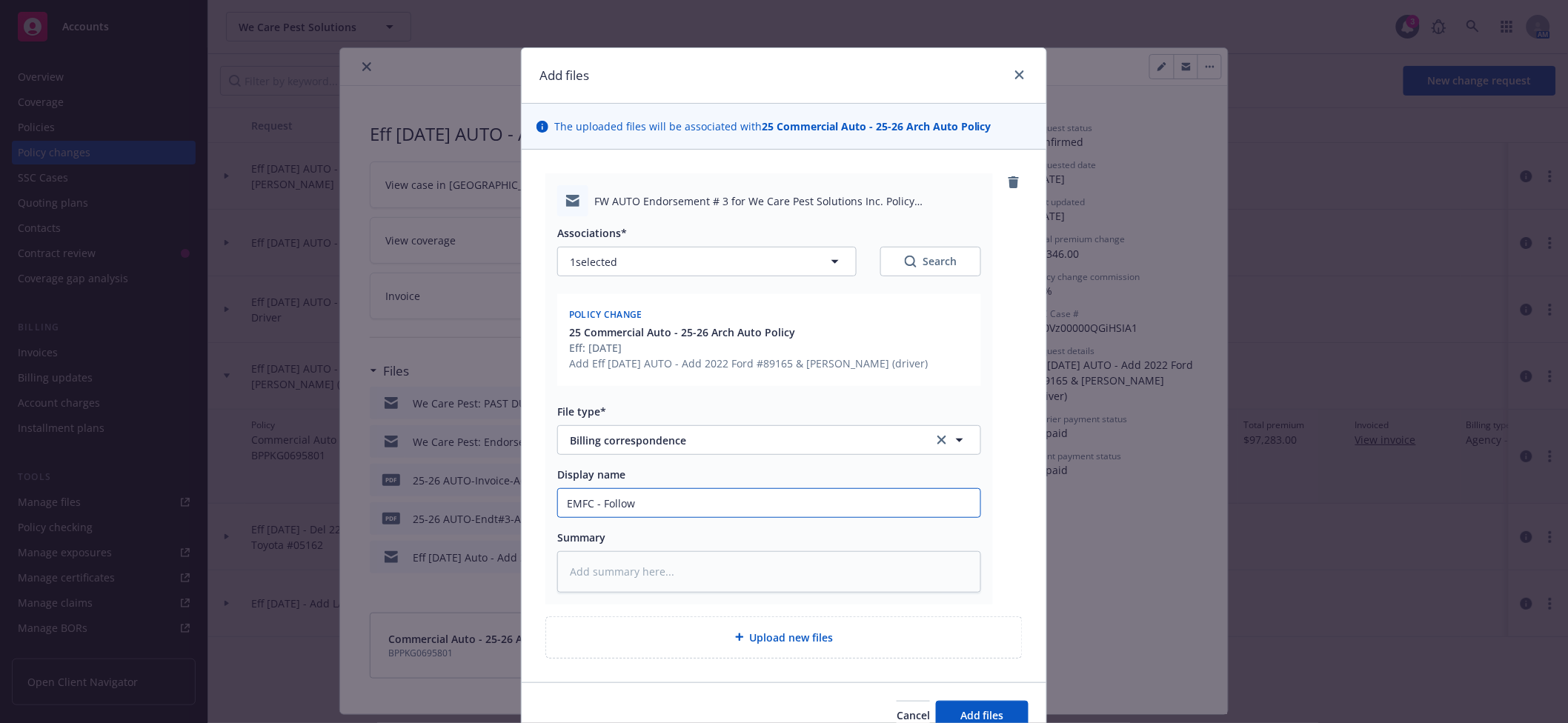
type input "EMFC - Follow"
type textarea "x"
type input "EMFC - Follow u"
type textarea "x"
type input "EMFC - Follow up"
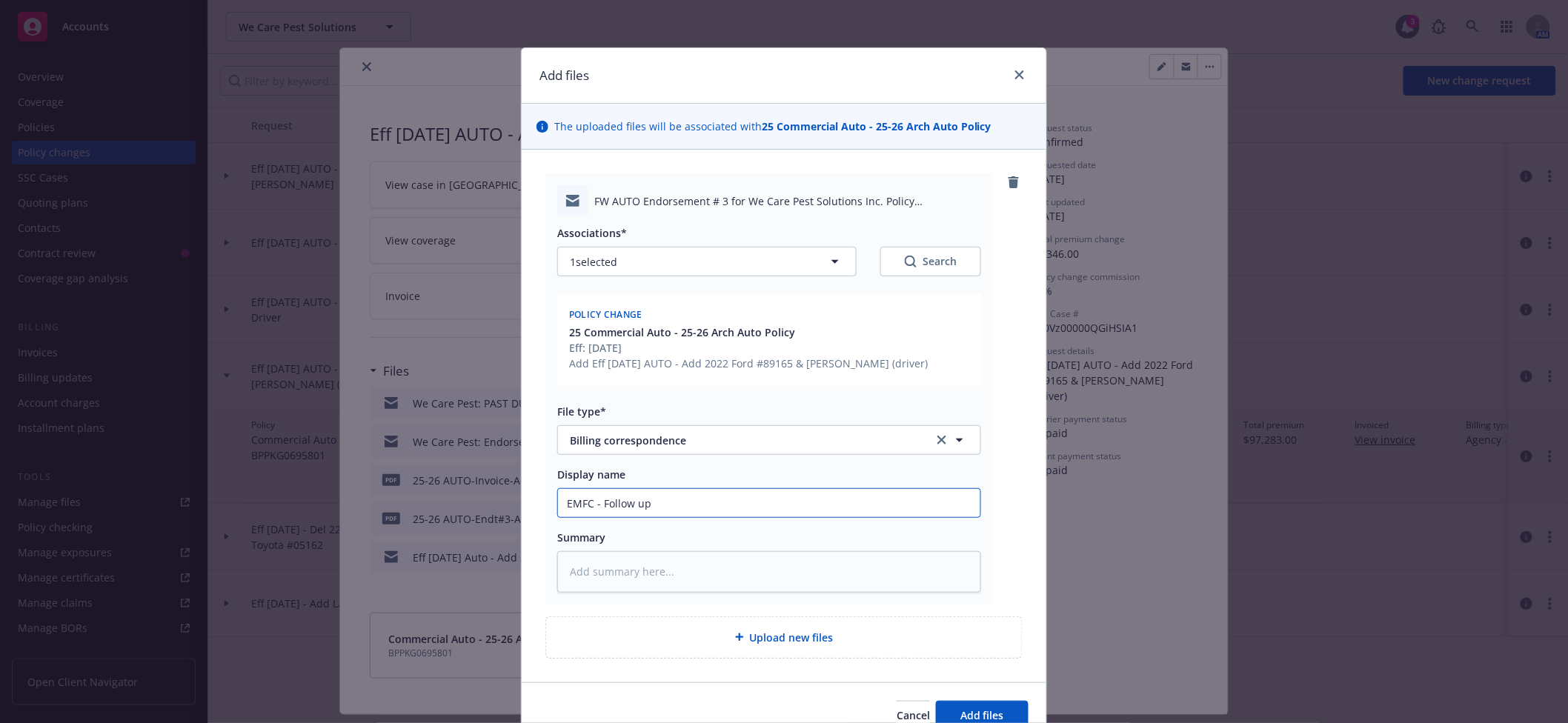
type textarea "x"
type input "EMFC - Follow up o"
type textarea "x"
type input "EMFC - Follow up on"
type textarea "x"
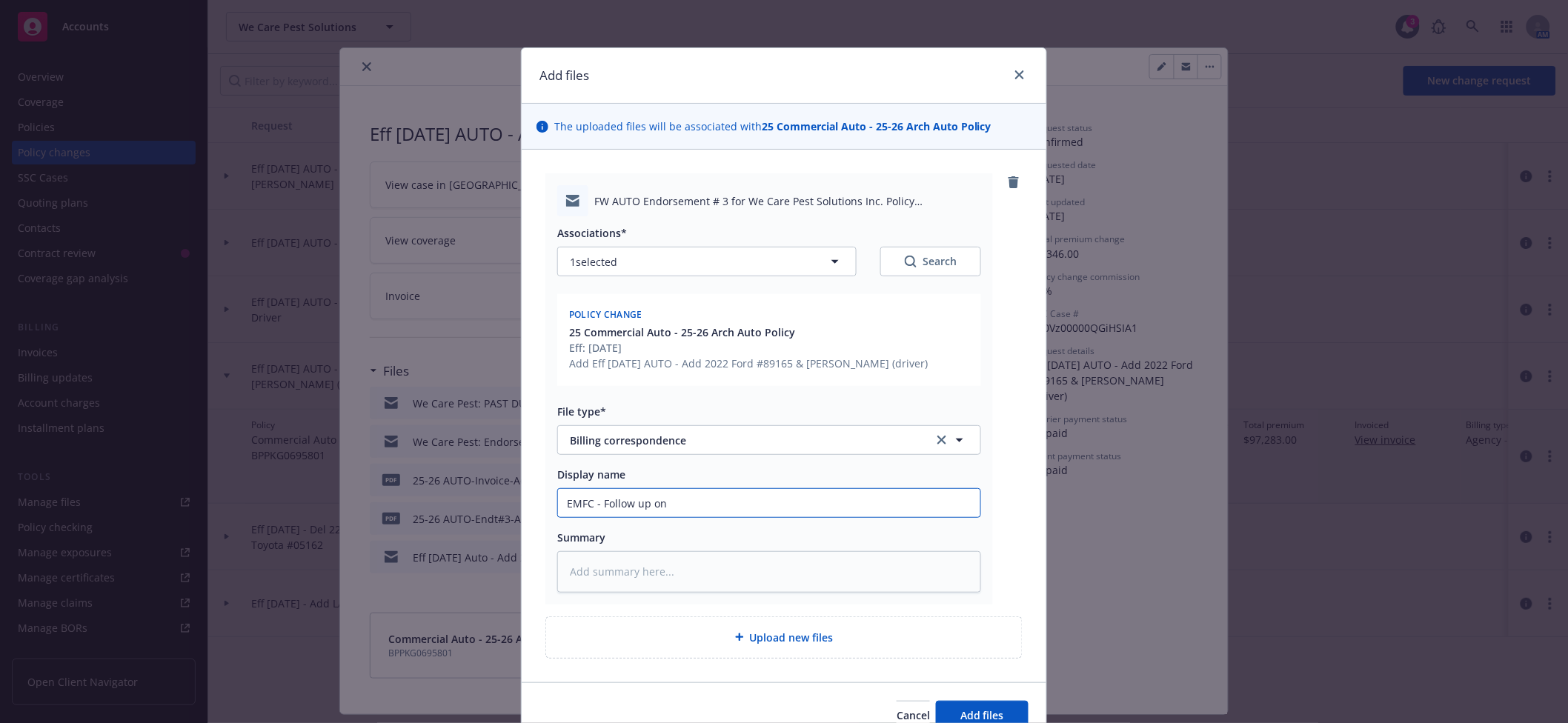
type input "EMFC - Follow up on"
type textarea "x"
type input "EMFC - Follow up on p"
type textarea "x"
type input "EMFC - Follow up on pa"
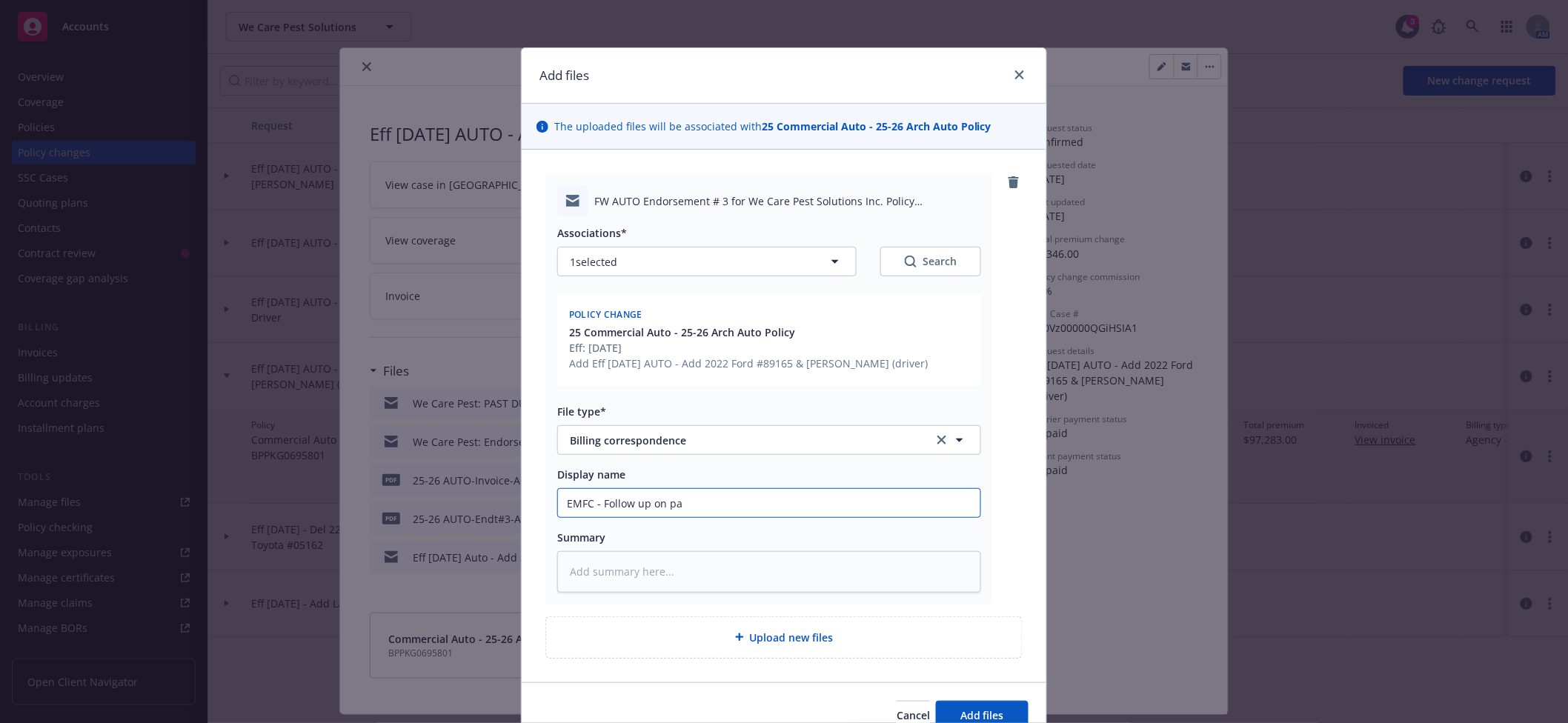
type textarea "x"
type input "EMFC - Follow up on pas"
type textarea "x"
type input "EMFC - Follow up on past"
type textarea "x"
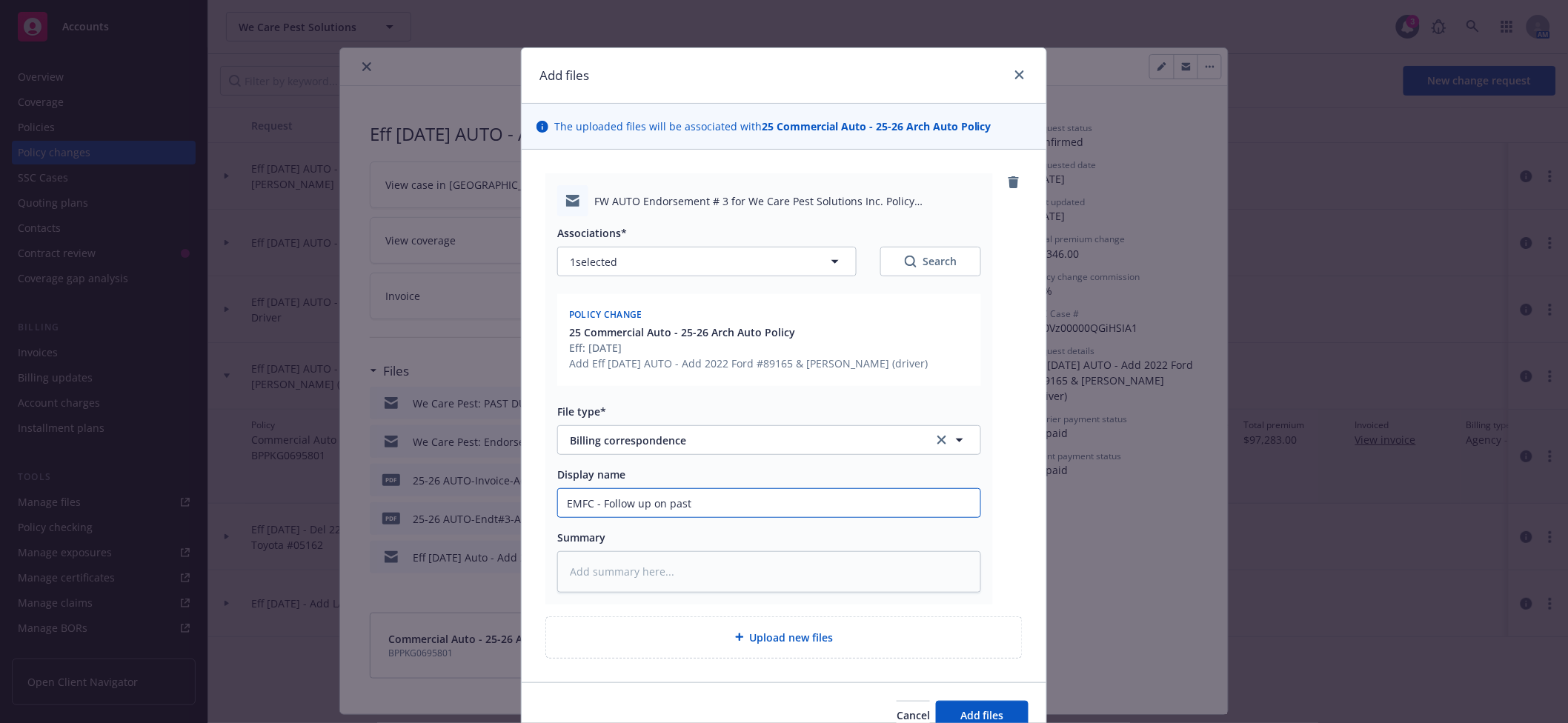
type input "EMFC - Follow up on past"
type textarea "x"
type input "EMFC - Follow up on past d"
type textarea "x"
type input "EMFC - Follow up on past due"
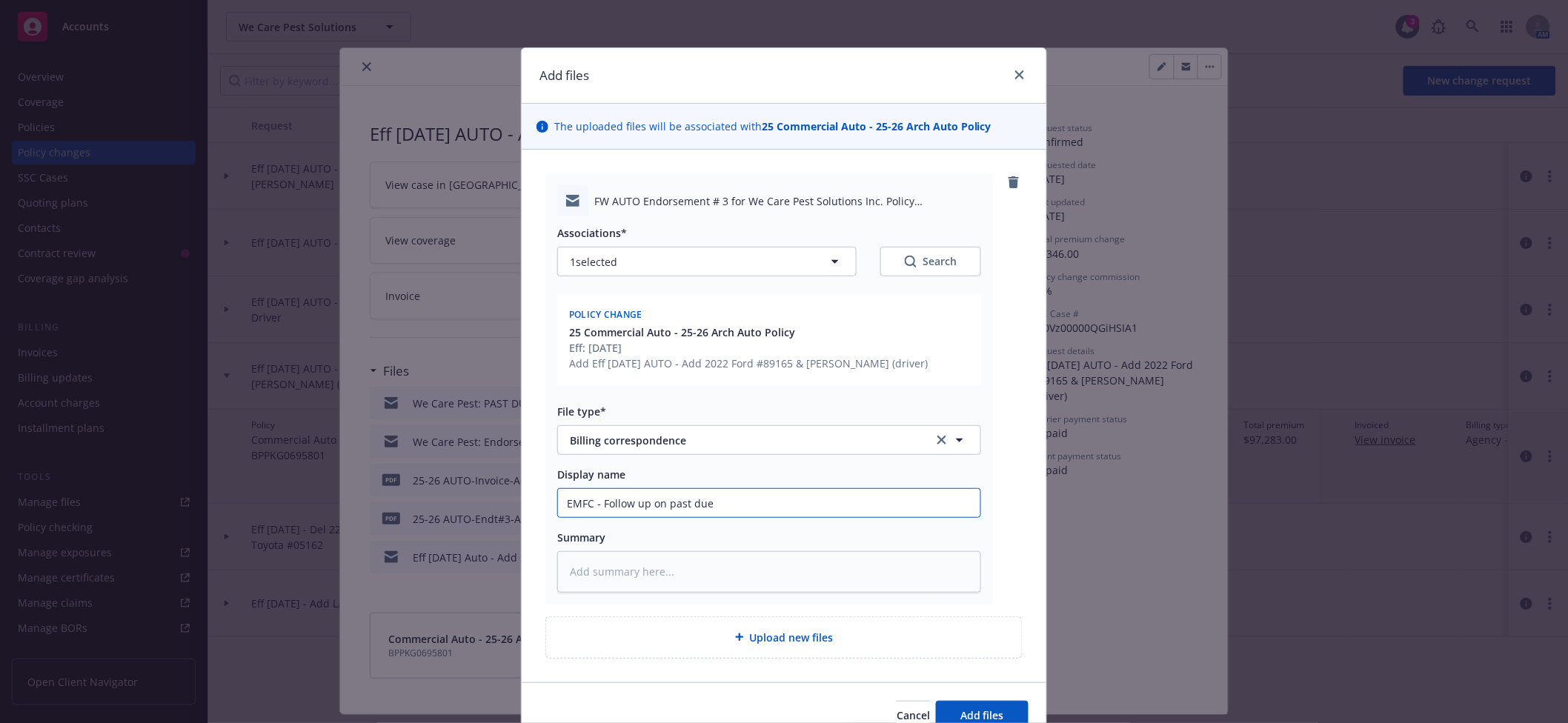
type textarea "x"
type input "EMFC - Follow up on past due"
type textarea "x"
type input "EMFC - Follow up on past due i"
type textarea "x"
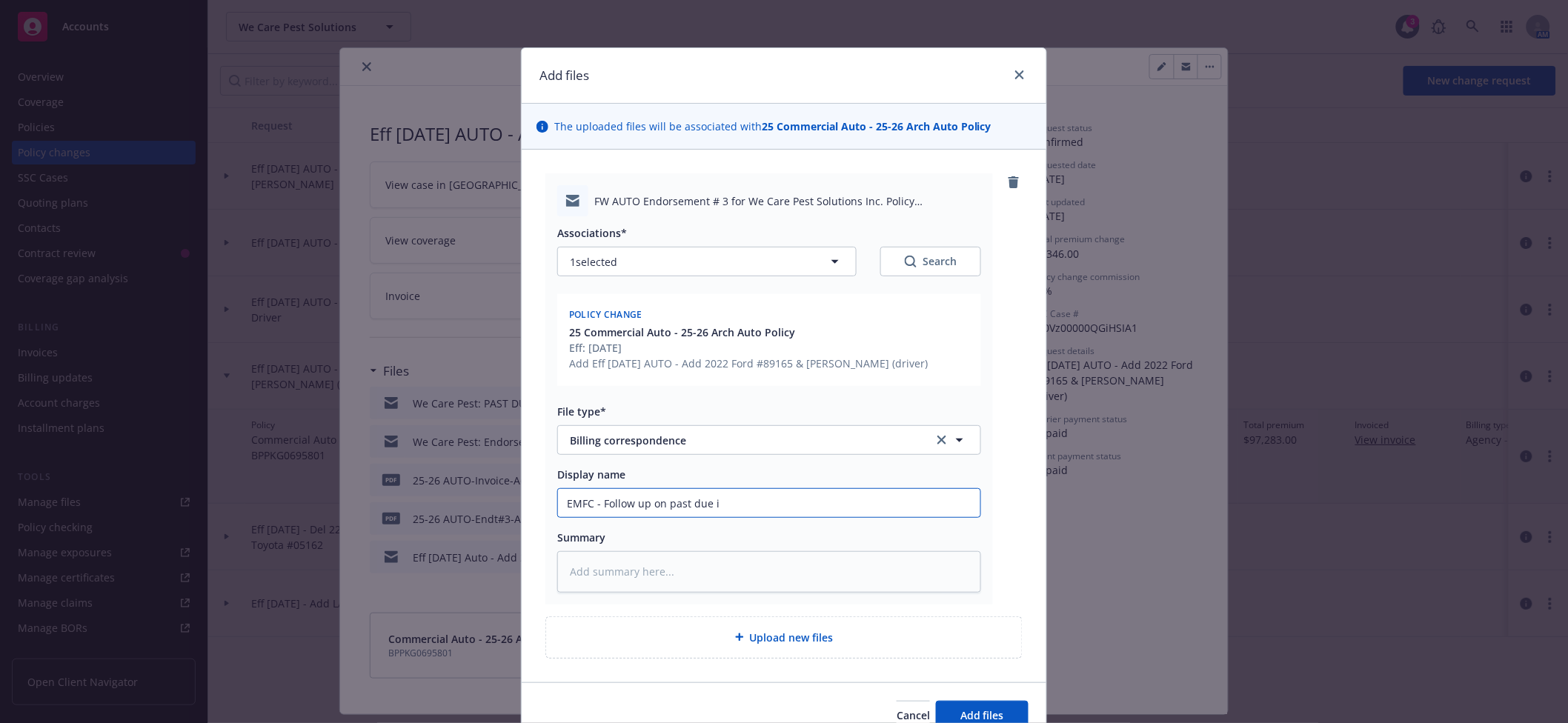
type input "EMFC - Follow up on past due in"
type textarea "x"
type input "EMFC - Follow up on past due inv"
type textarea "x"
type input "EMFC - Follow up on past due invo"
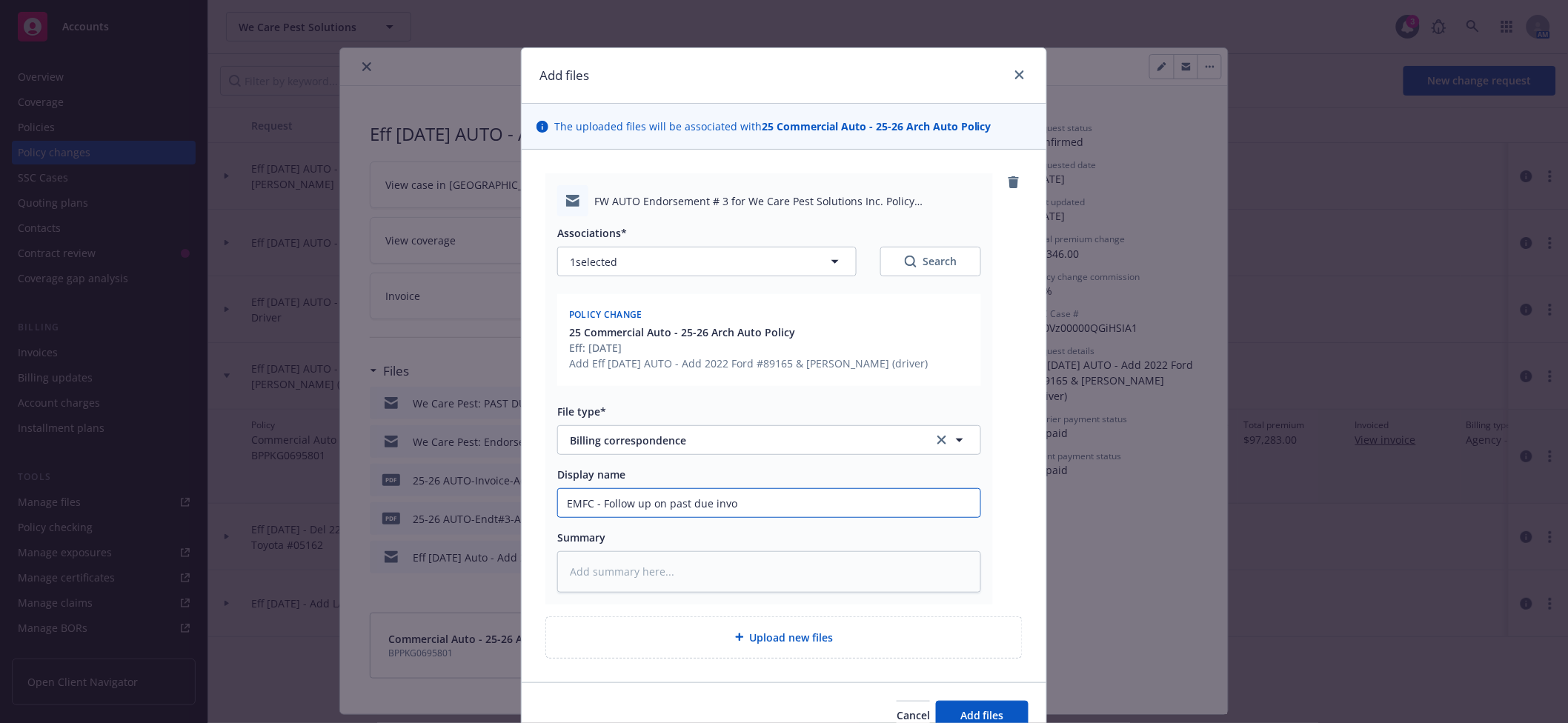
type textarea "x"
type input "EMFC - Follow up on past due invoi"
type textarea "x"
type input "EMFC - Follow up on past due invoice"
type textarea "x"
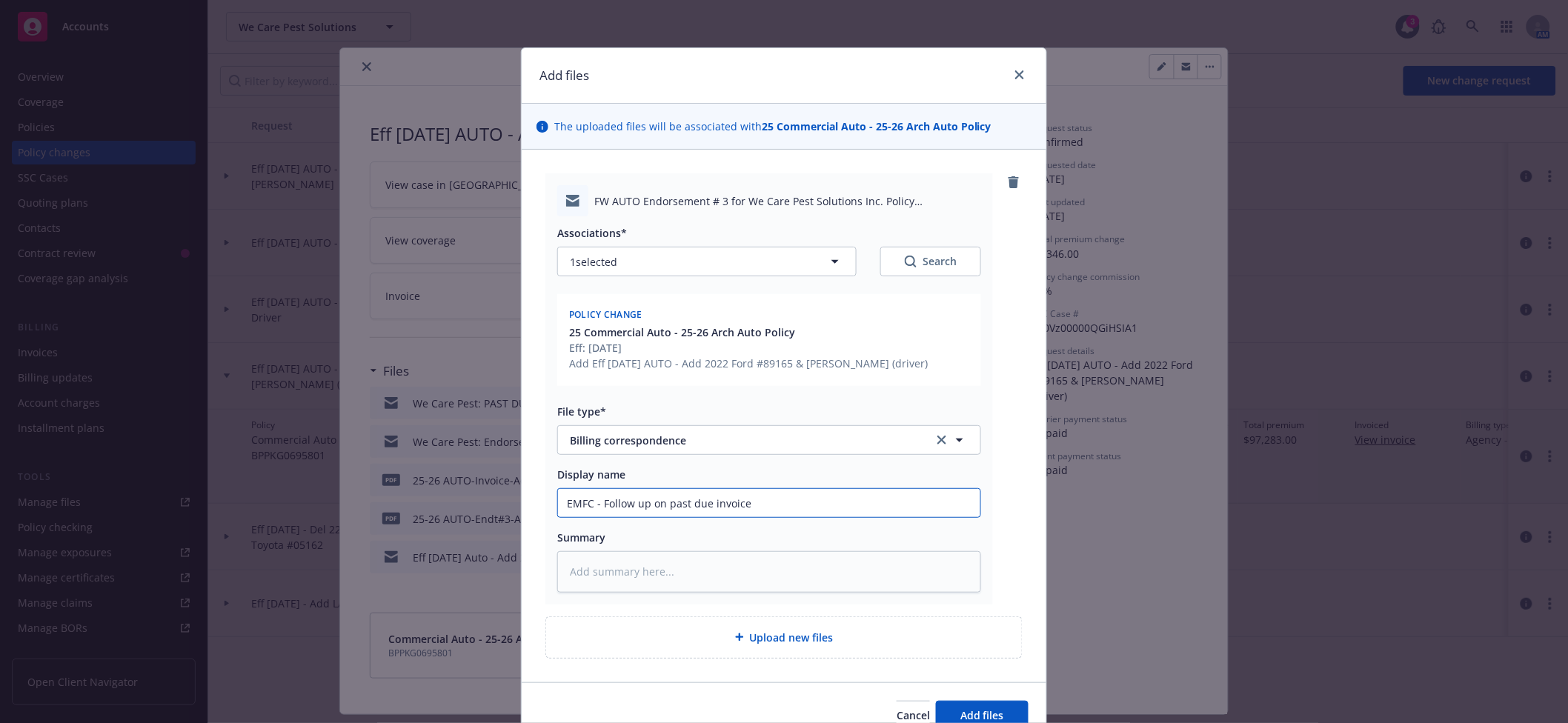
type input "EMFC - Follow up on past due invoice"
type textarea "x"
type input "EMFC - Follow up on past due invoice f"
type textarea "x"
type input "EMFC - Follow up on past due invoice fo"
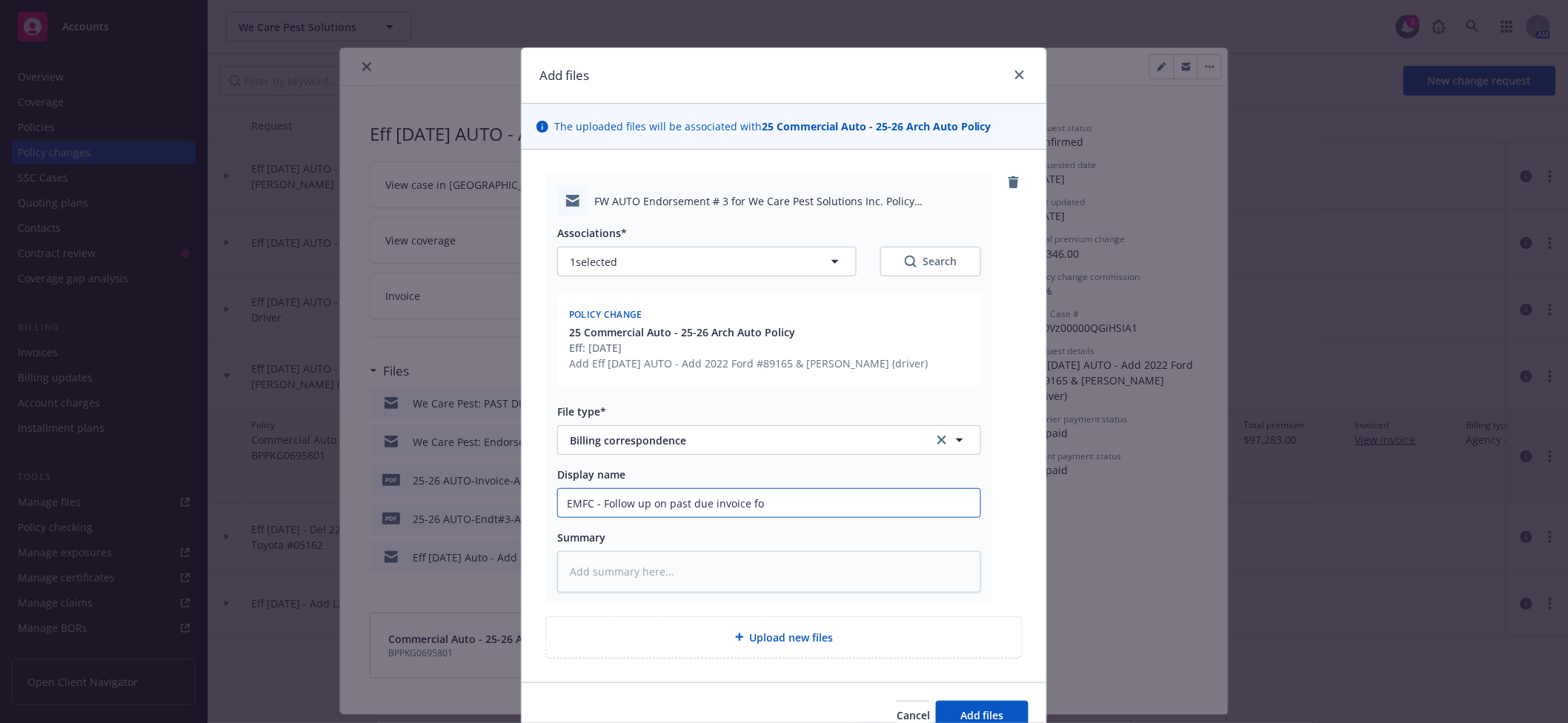
type textarea "x"
type input "EMFC - Follow up on past due invoice for"
type textarea "x"
type input "EMFC - Follow up on past due invoice for"
type textarea "x"
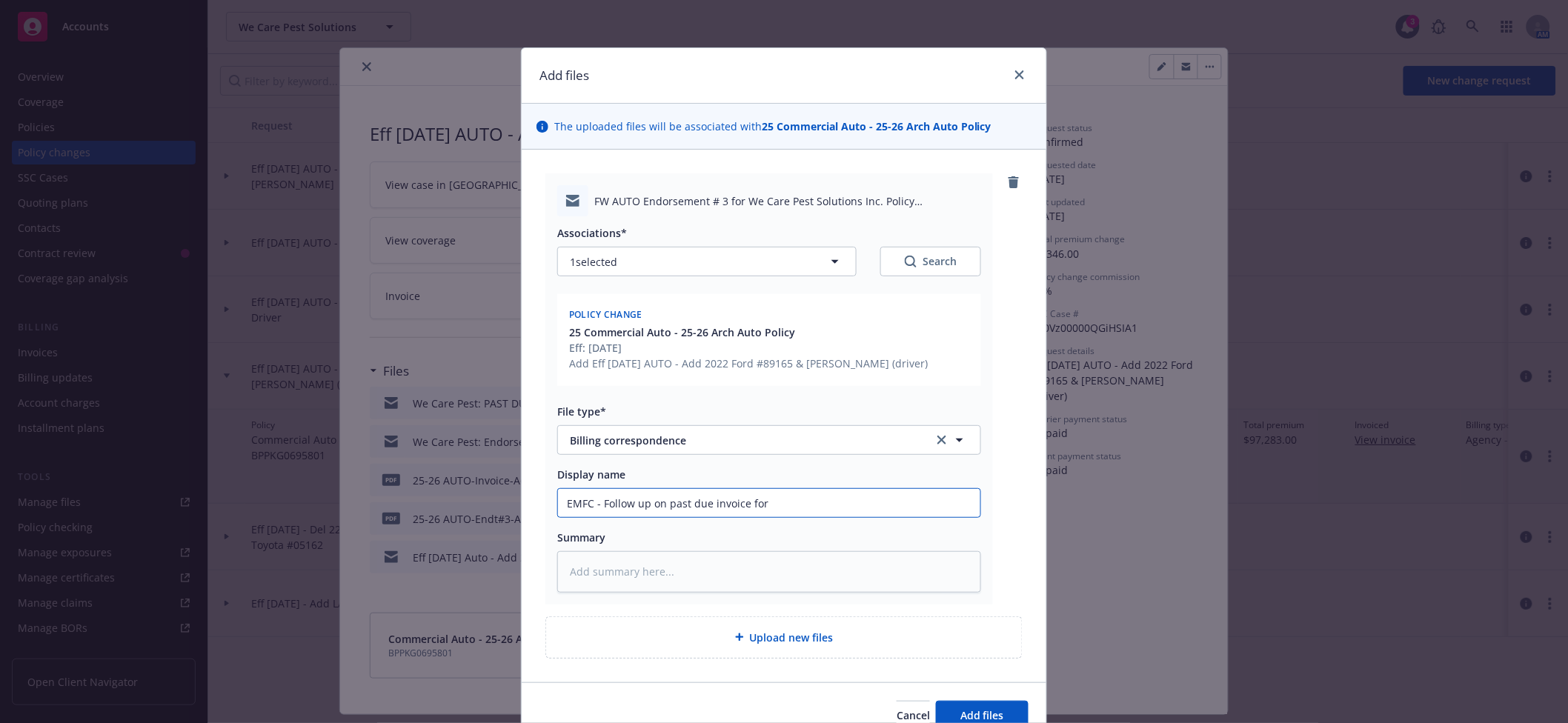
type input "EMFC - Follow up on past due invoice for e"
type textarea "x"
type input "EMFC - Follow up on past due invoice for en"
type textarea "x"
type input "EMFC - Follow up on past due invoice for end"
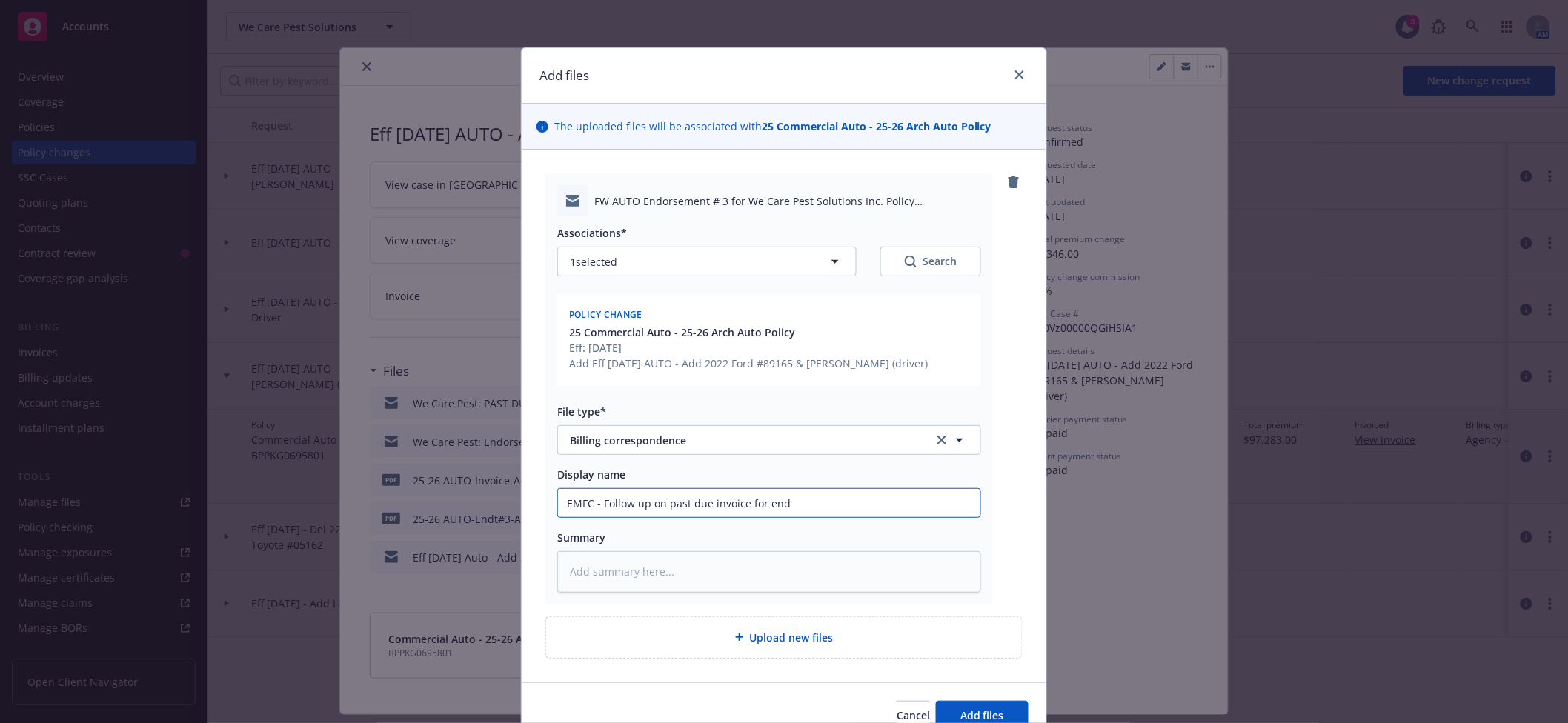
type textarea "x"
type input "EMFC - Follow up on past due invoice for endt"
type textarea "x"
type input "EMFC - Follow up on past due invoice for endt"
drag, startPoint x: 677, startPoint y: 362, endPoint x: 790, endPoint y: 361, distance: 113.0
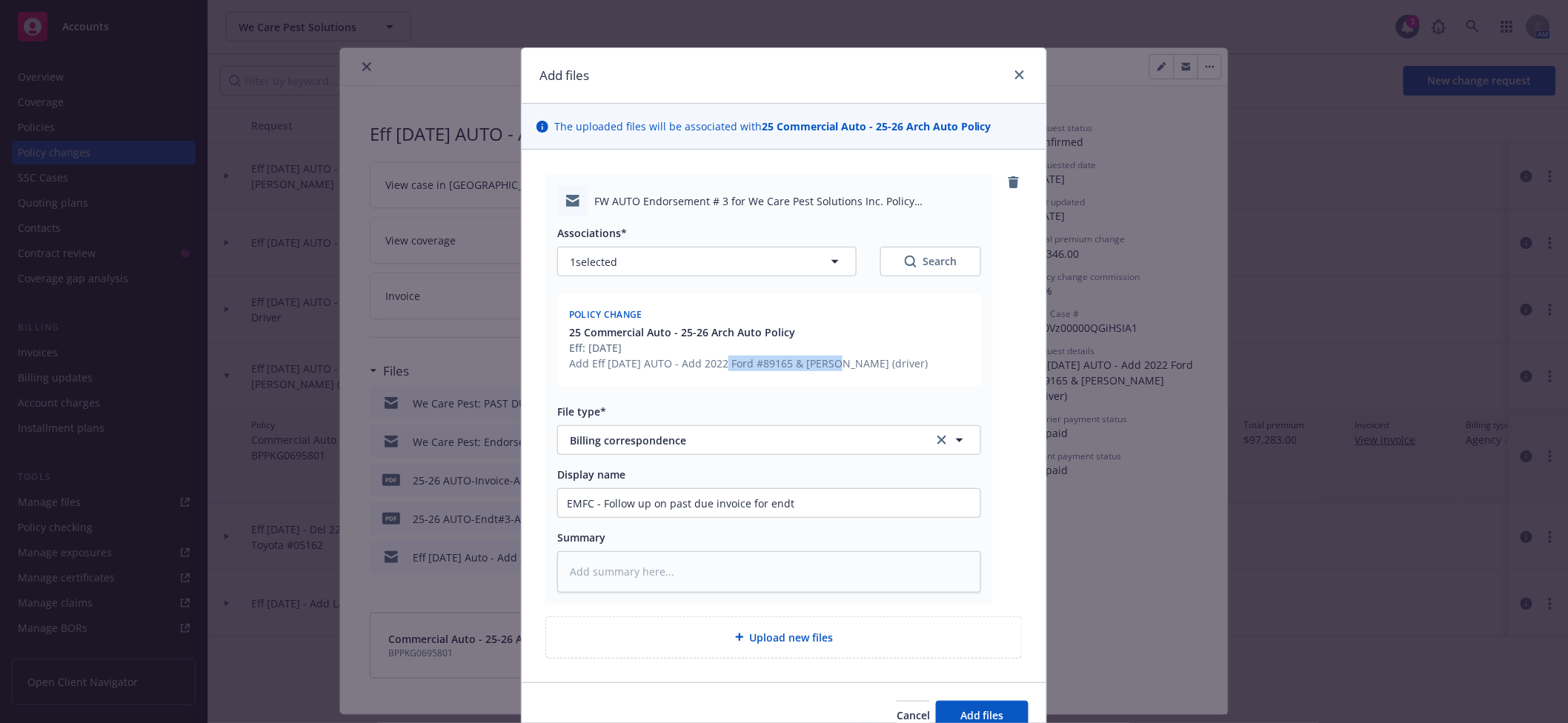
click at [790, 361] on div "Add Eff 7/30/25 AUTO - Add 2022 Ford #89165 & Noubar Mikaelian (driver)" at bounding box center [749, 363] width 359 height 16
copy div "Add 2022 Ford #89165"
click at [836, 498] on input "EMFC - Follow up on past due invoice for endt" at bounding box center [769, 503] width 423 height 28
paste input "Add 2022 Ford #89165"
type textarea "x"
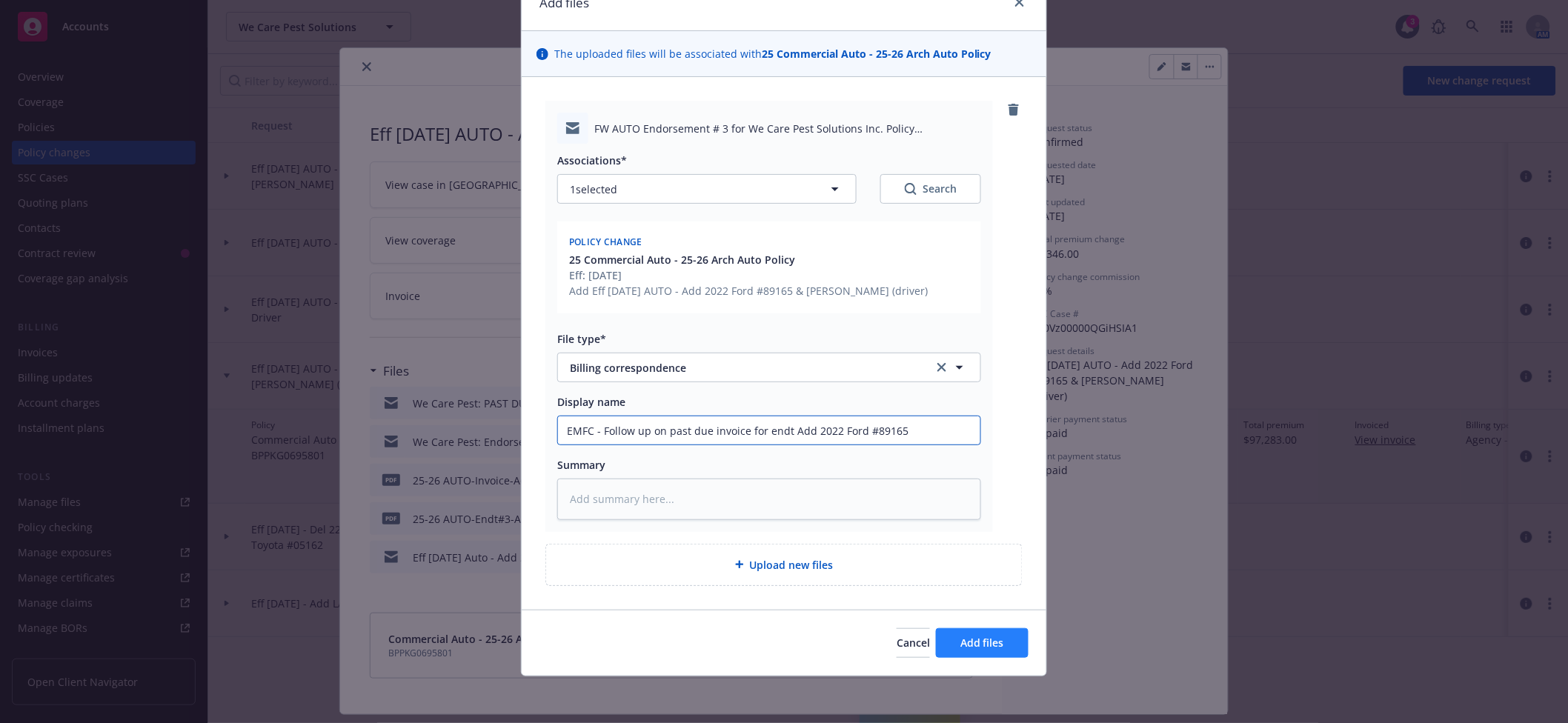
type input "EMFC - Follow up on past due invoice for endt Add 2022 Ford #89165"
click at [976, 644] on span "Add files" at bounding box center [982, 643] width 44 height 14
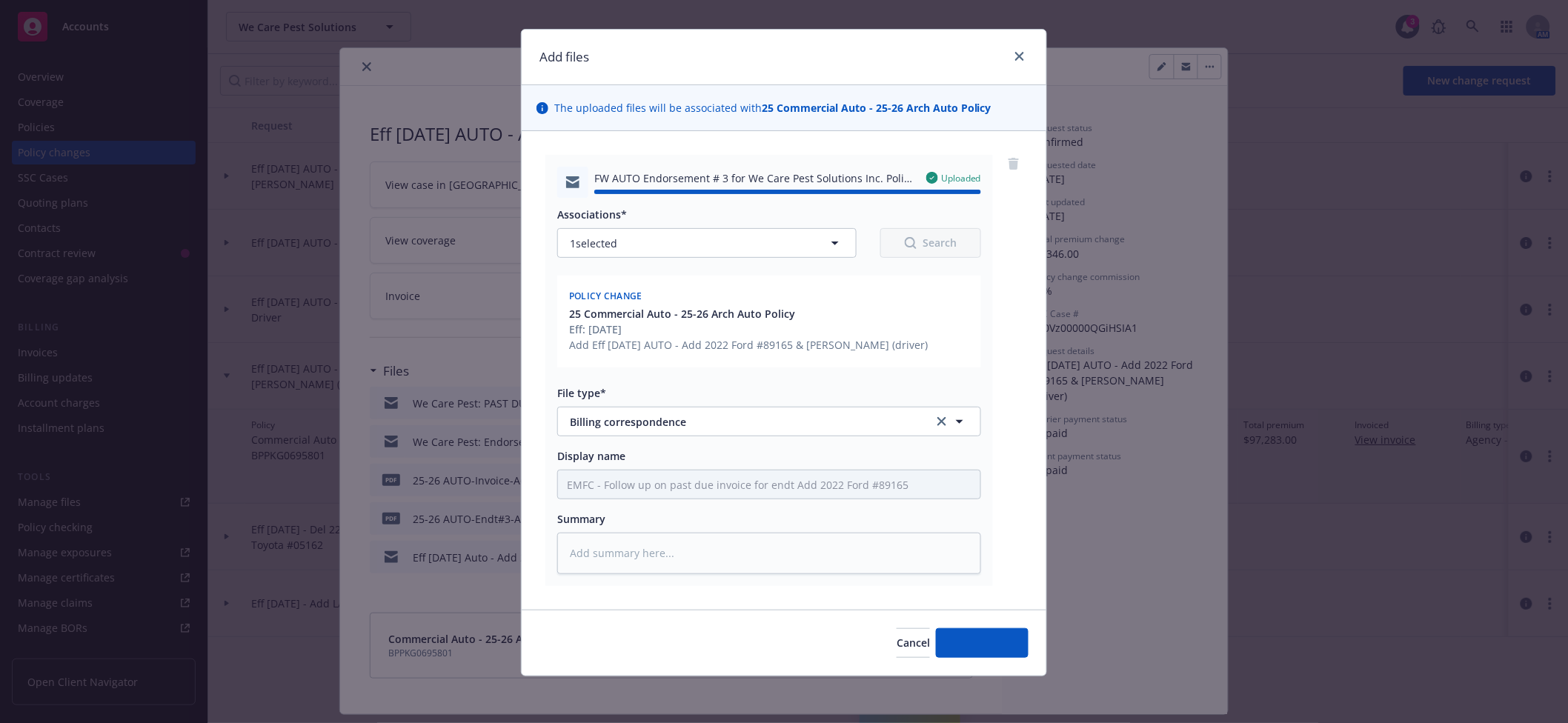
type textarea "x"
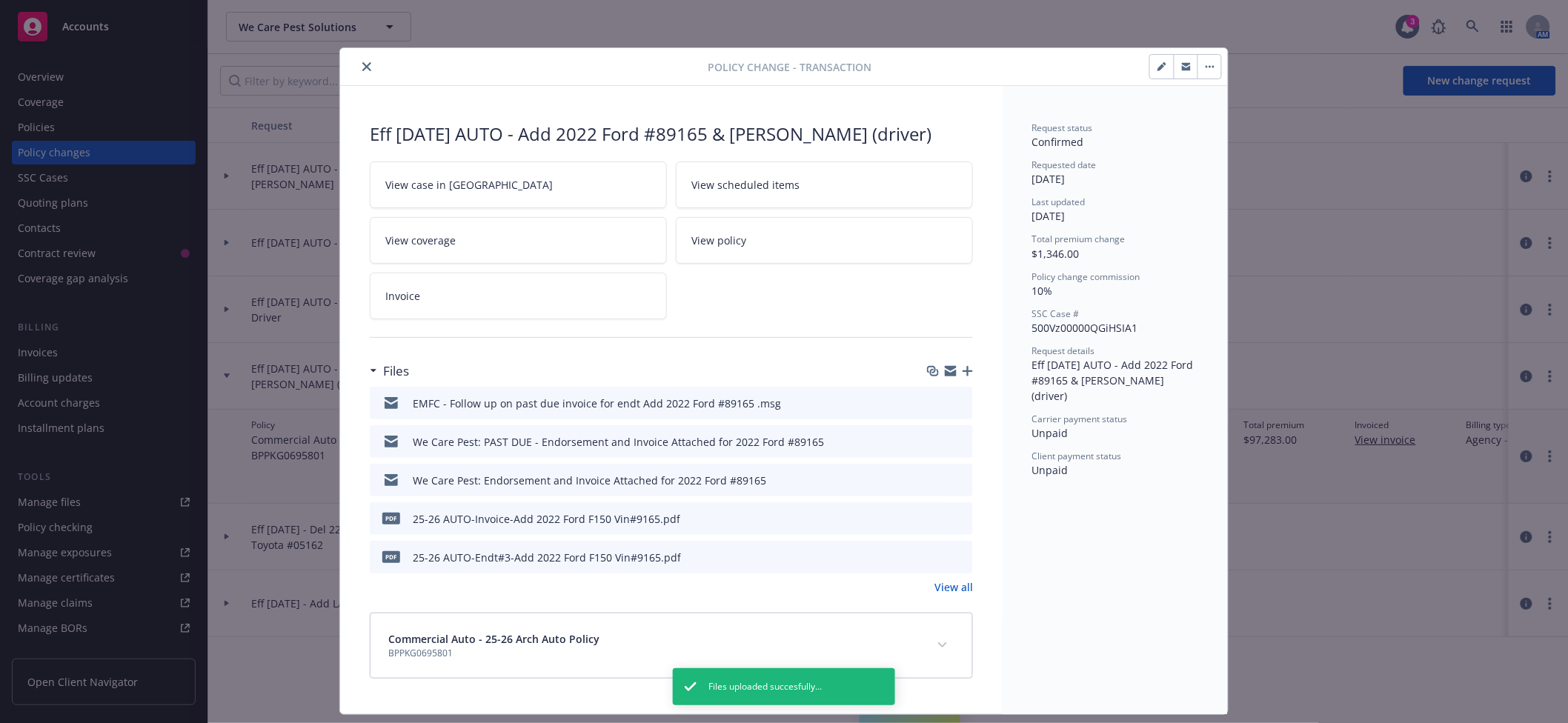
click at [358, 68] on button "close" at bounding box center [367, 67] width 18 height 18
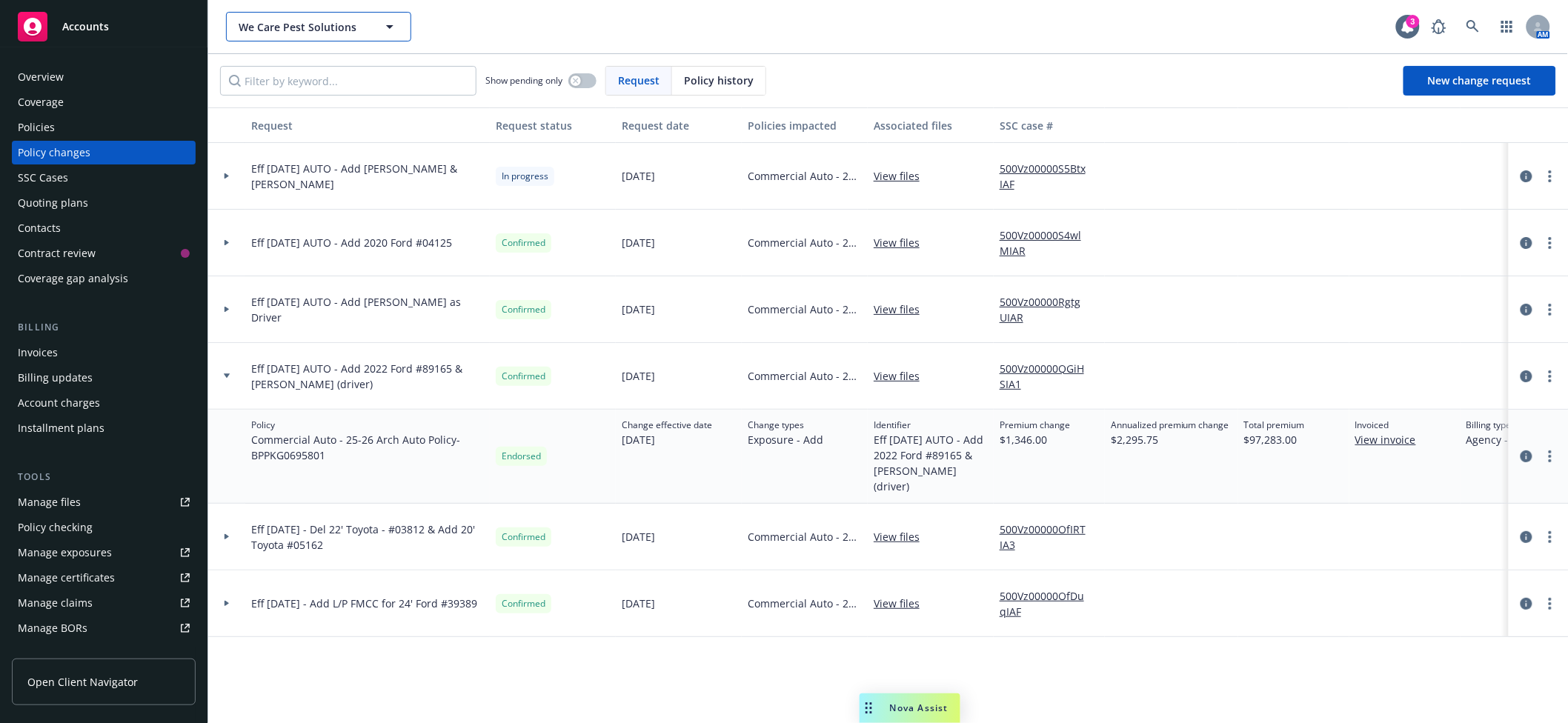
click at [341, 31] on span "We Care Pest Solutions" at bounding box center [303, 27] width 128 height 16
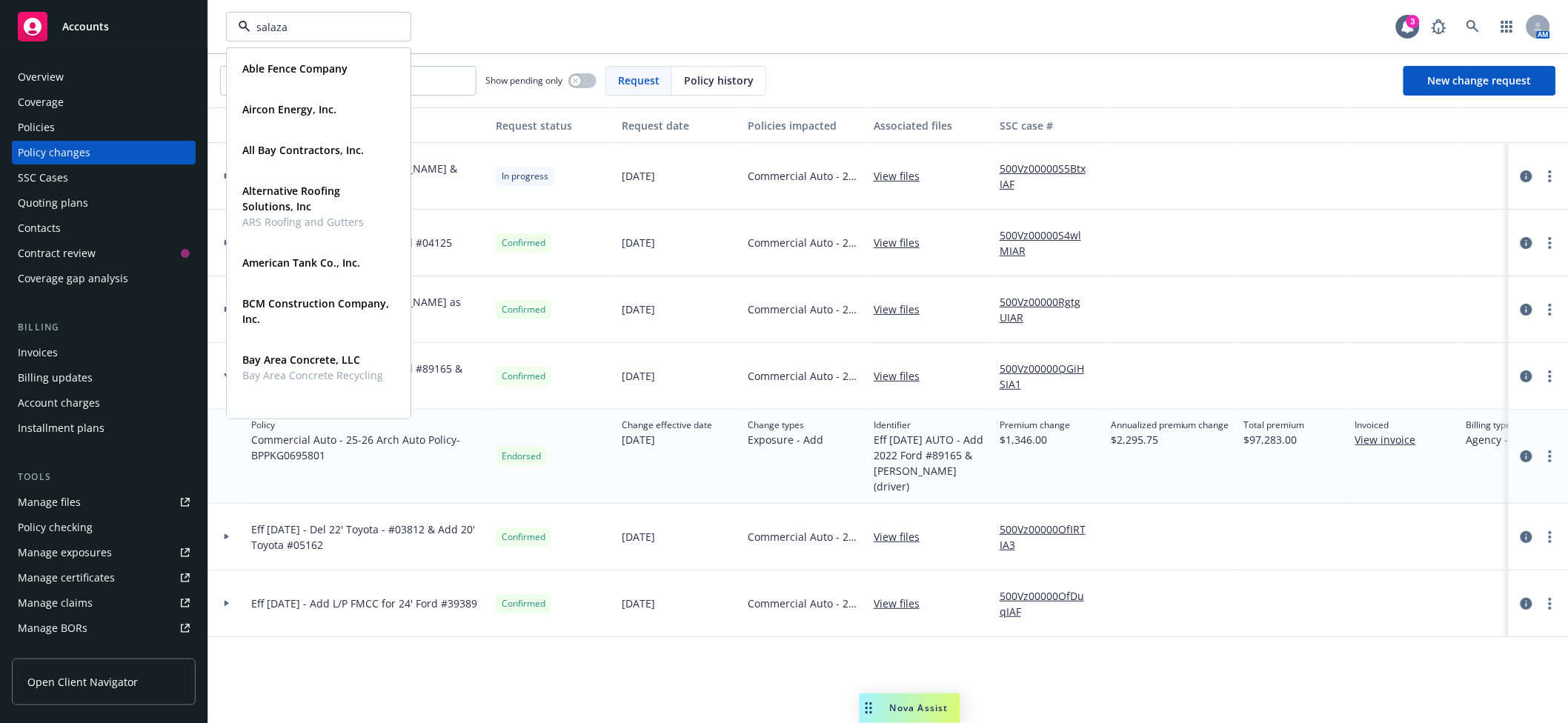
type input "salazar"
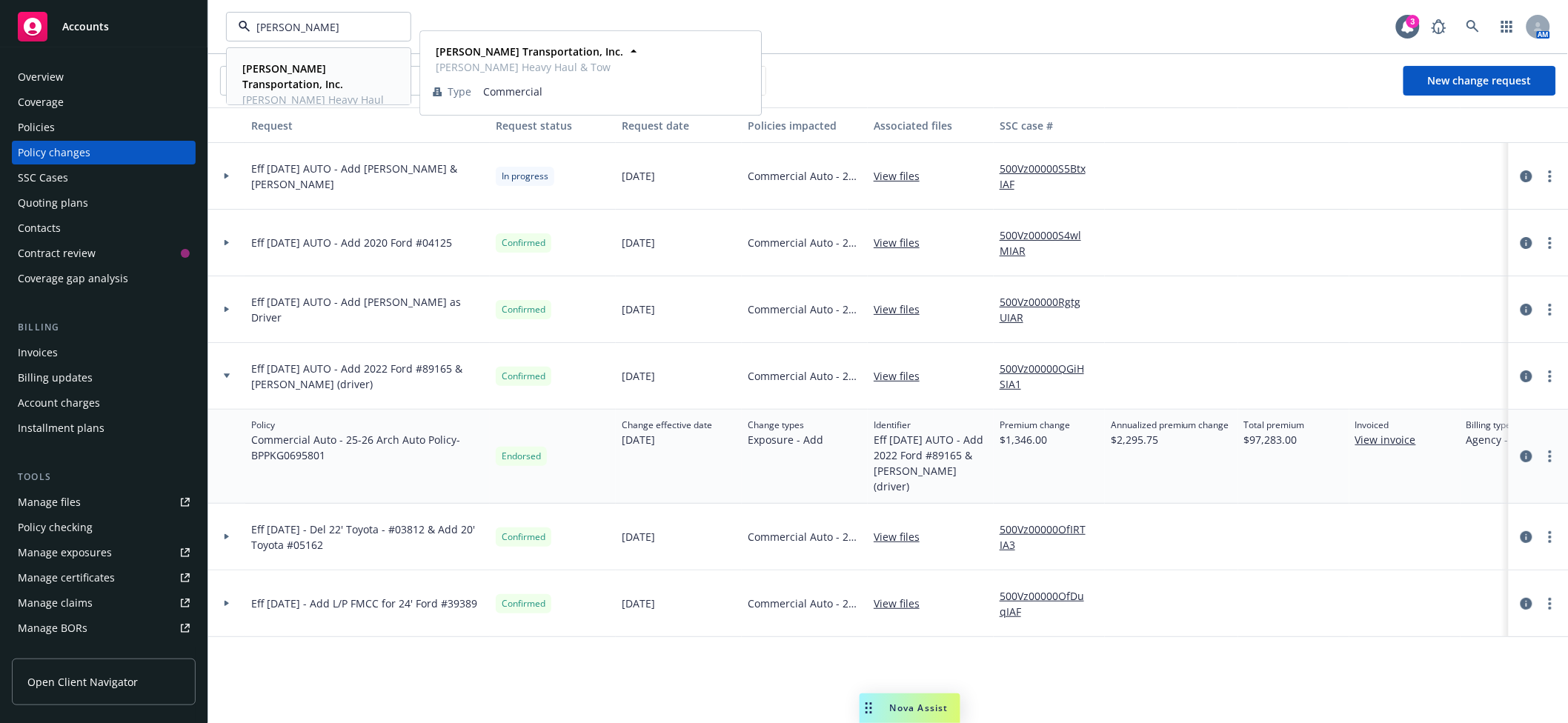
click at [305, 73] on strong "[PERSON_NAME] Transportation, Inc." at bounding box center [292, 77] width 100 height 30
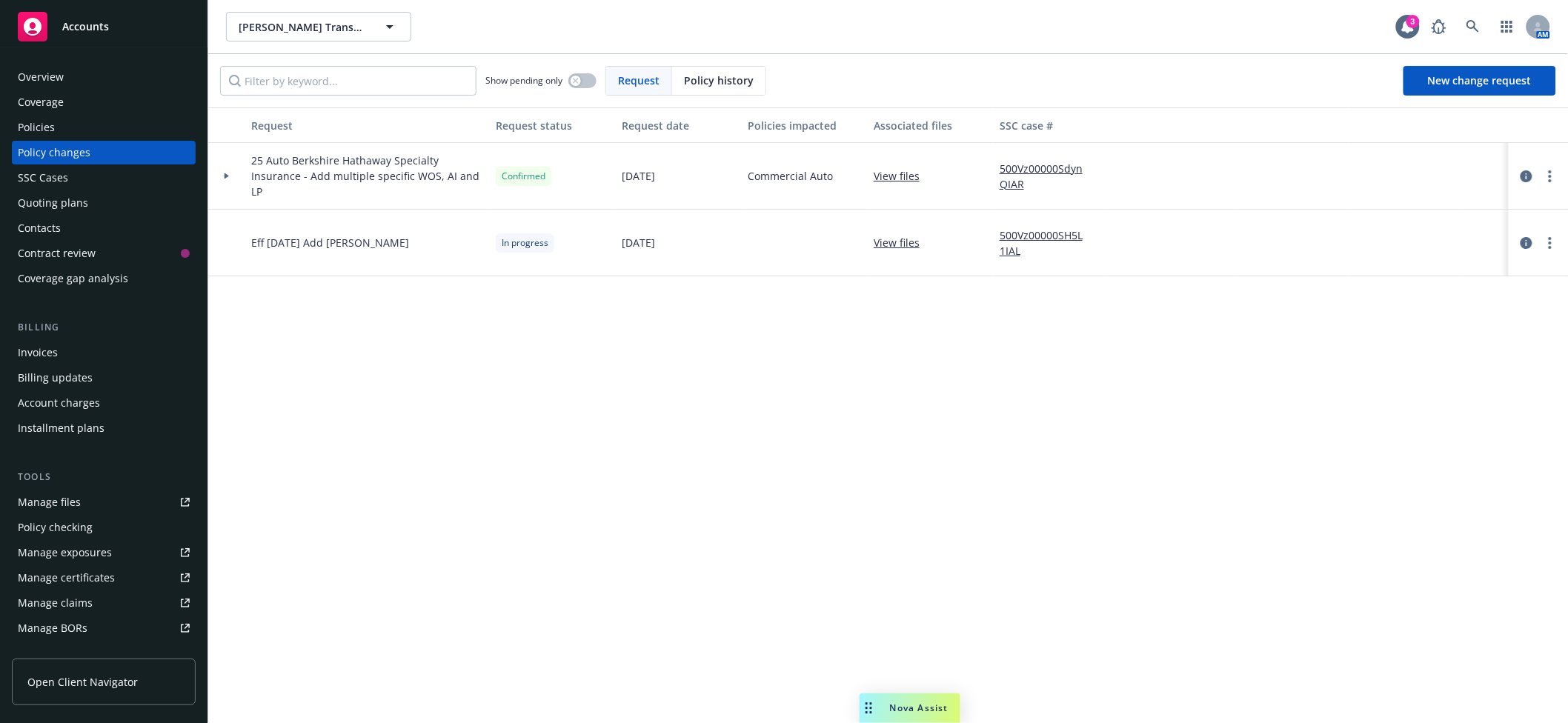
click at [295, 245] on span "Eff [DATE] Add [PERSON_NAME]" at bounding box center [330, 242] width 158 height 16
click at [1554, 245] on link "more" at bounding box center [1551, 243] width 18 height 18
click at [1354, 365] on link "Resume workflow" at bounding box center [1433, 362] width 255 height 30
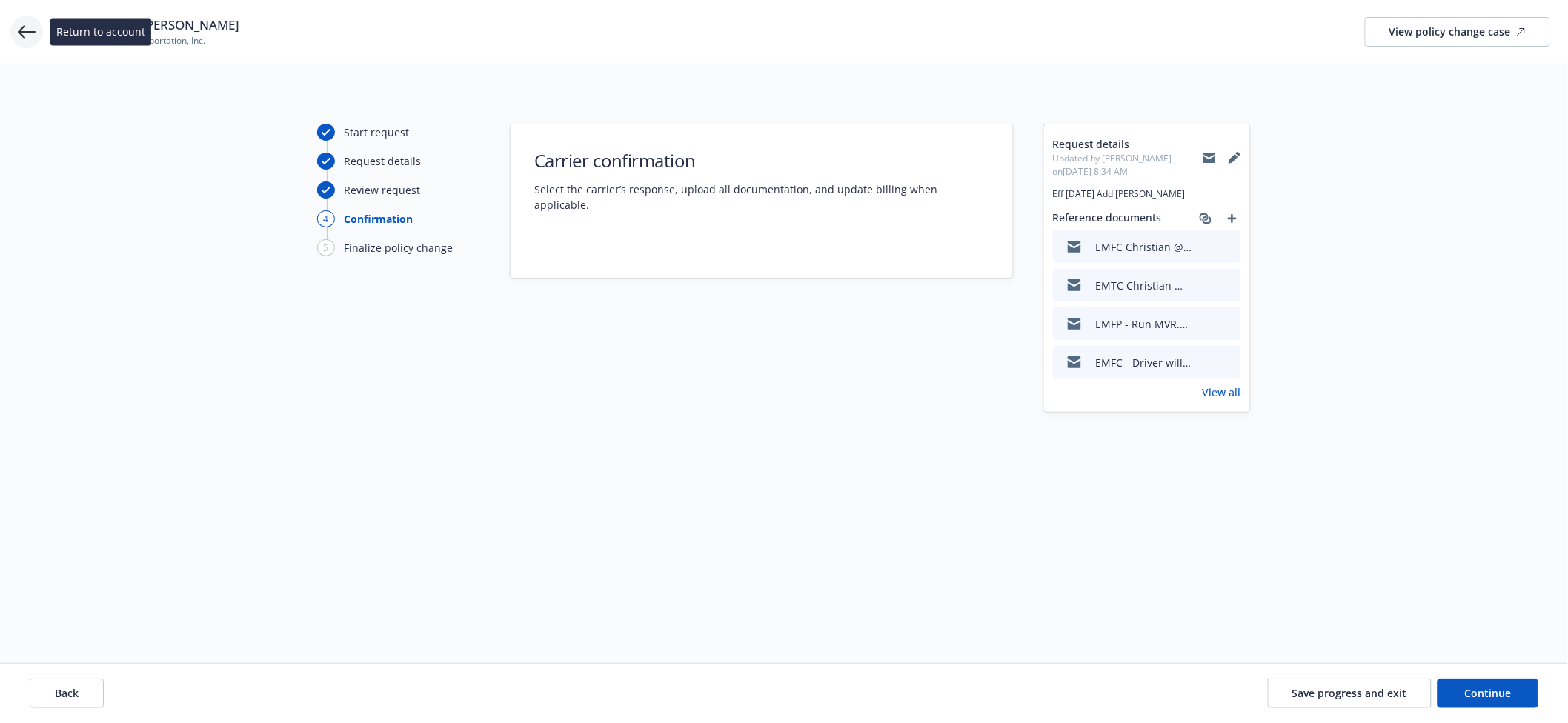
click at [22, 23] on icon at bounding box center [27, 32] width 18 height 18
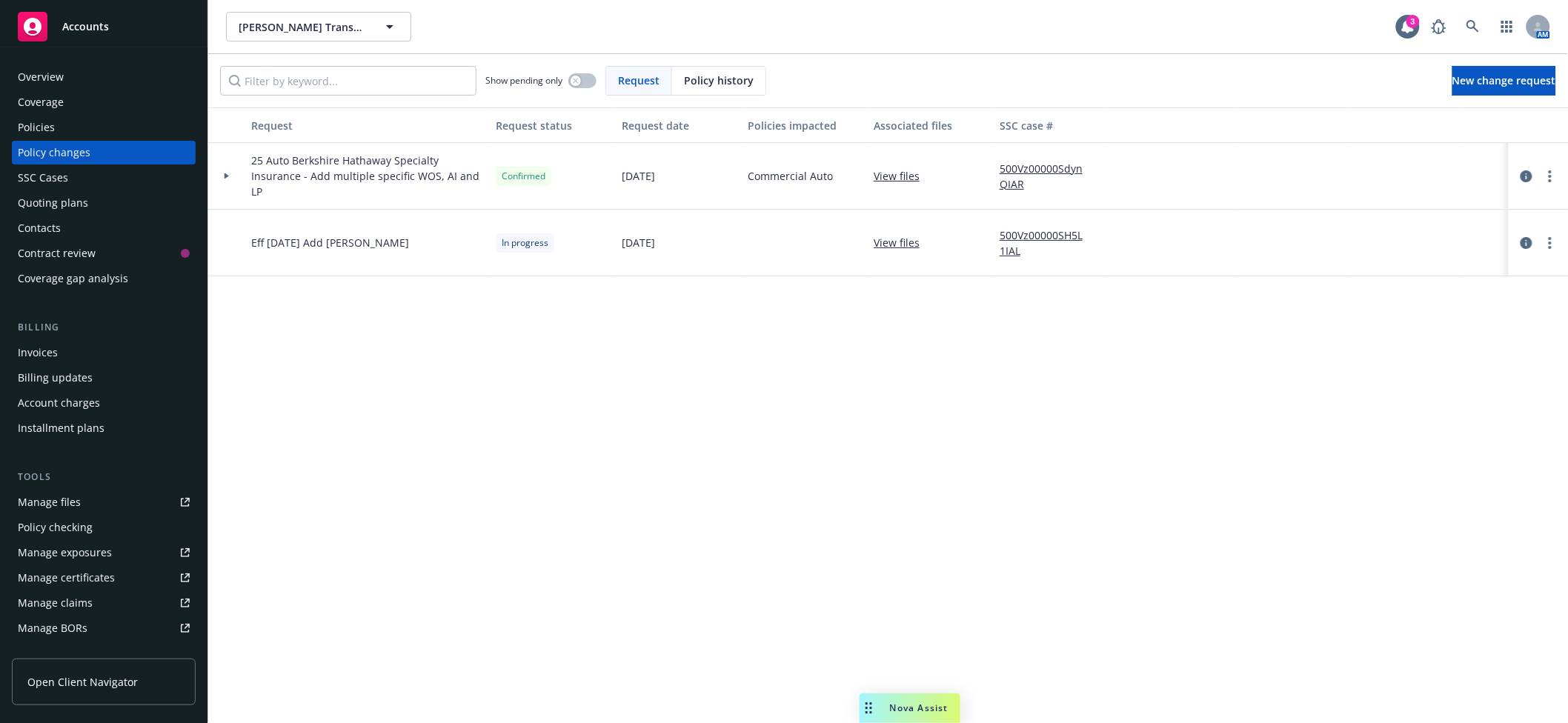
click at [74, 126] on div "Policies" at bounding box center [103, 127] width 172 height 24
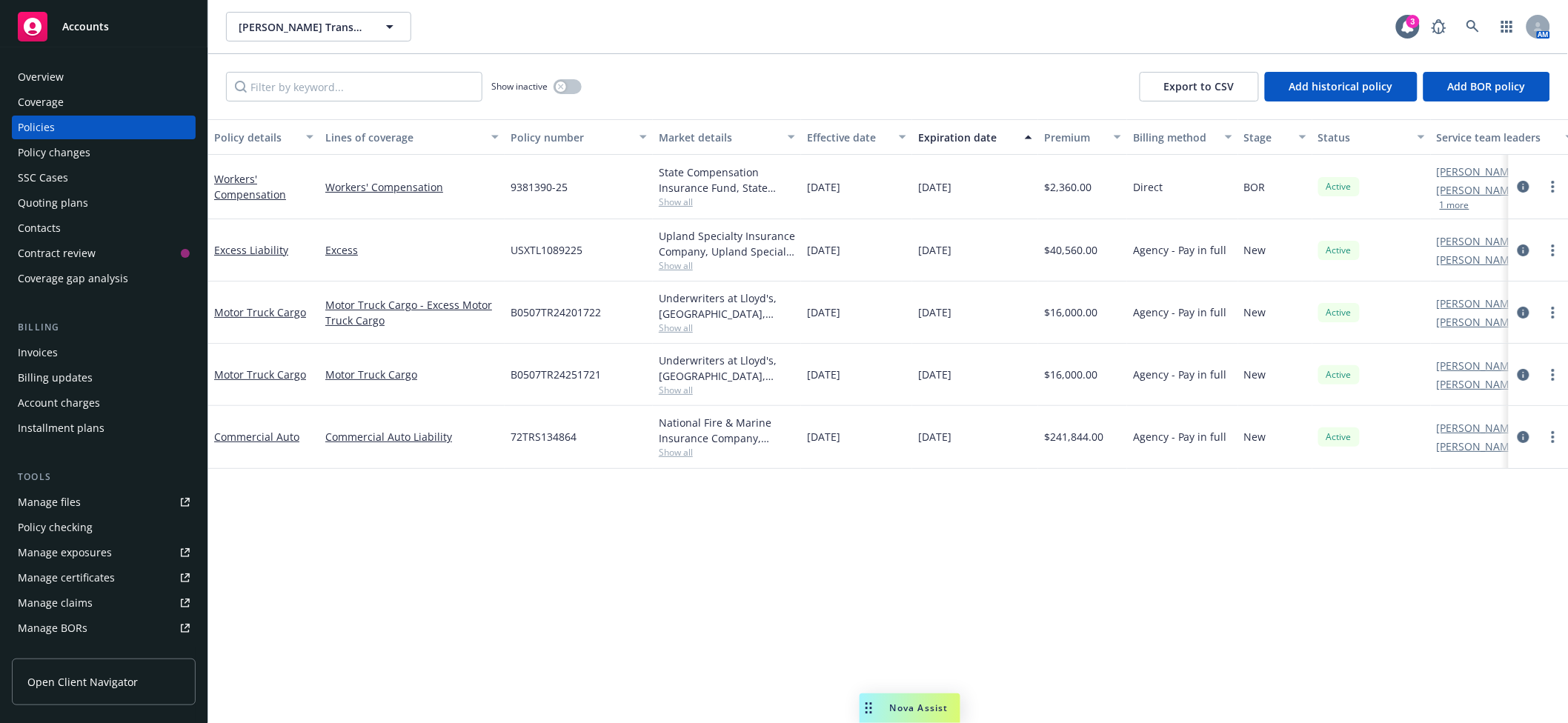
click at [60, 80] on div "Overview" at bounding box center [41, 77] width 46 height 24
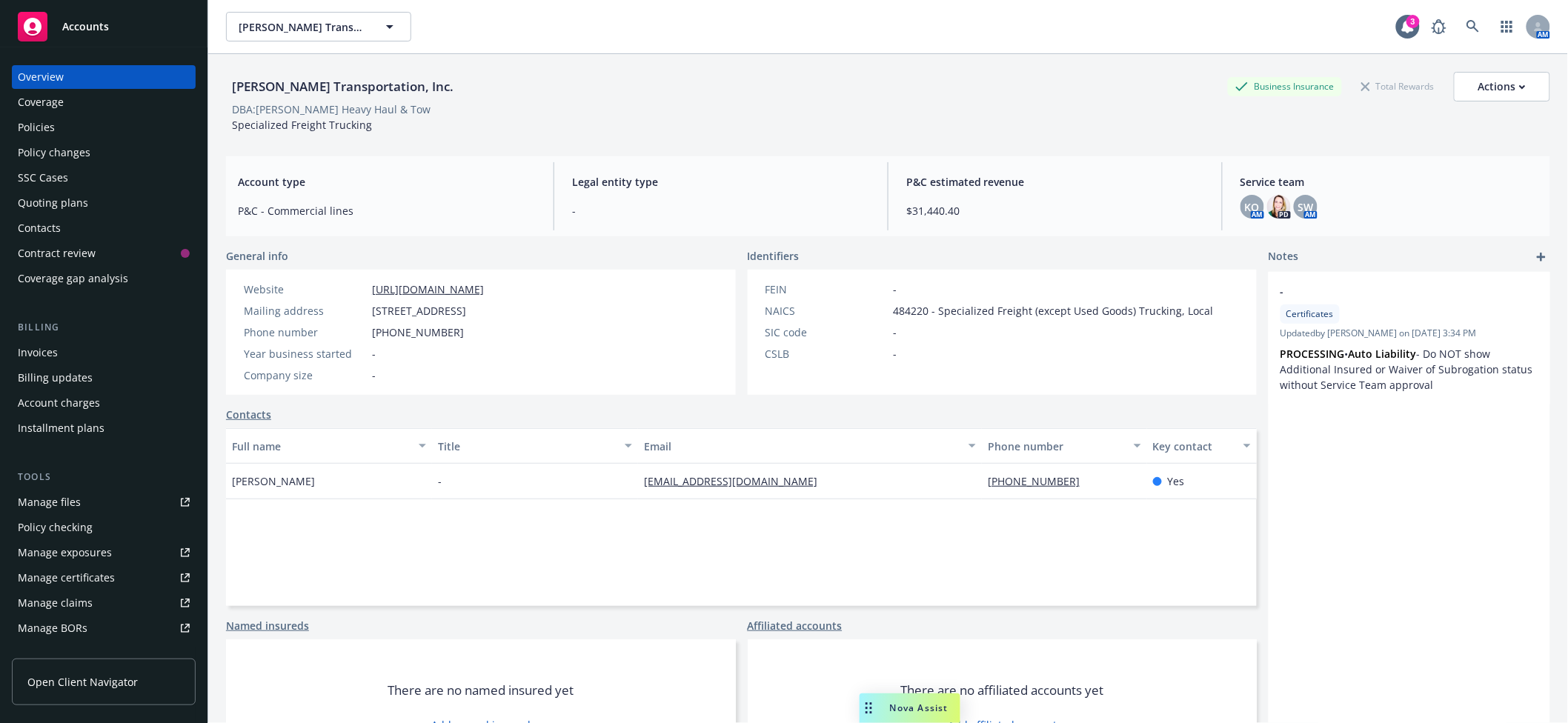
click at [77, 151] on div "Policy changes" at bounding box center [54, 152] width 73 height 24
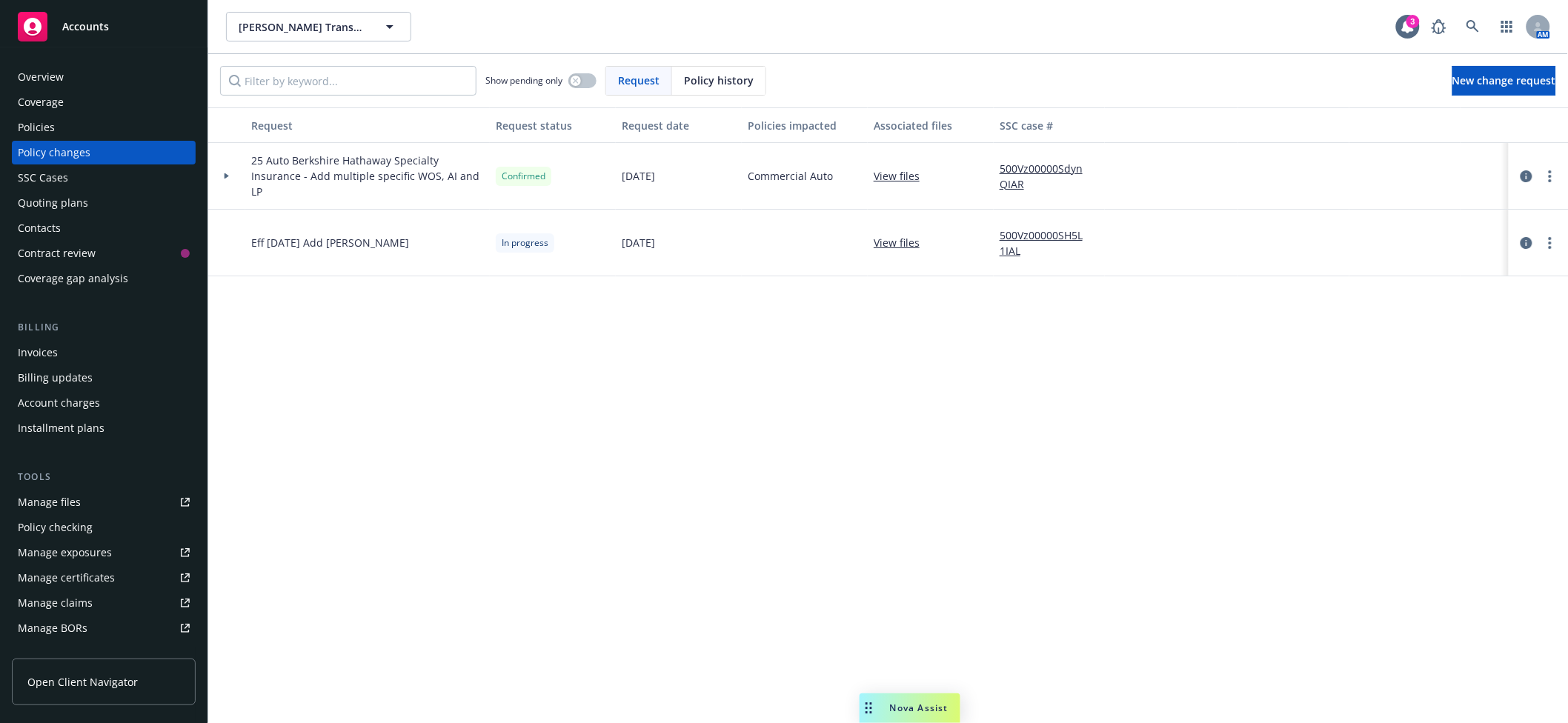
click at [1068, 232] on link "500Vz00000SH5L1IAL" at bounding box center [1049, 243] width 99 height 31
click at [1524, 241] on icon "circleInformation" at bounding box center [1527, 243] width 12 height 12
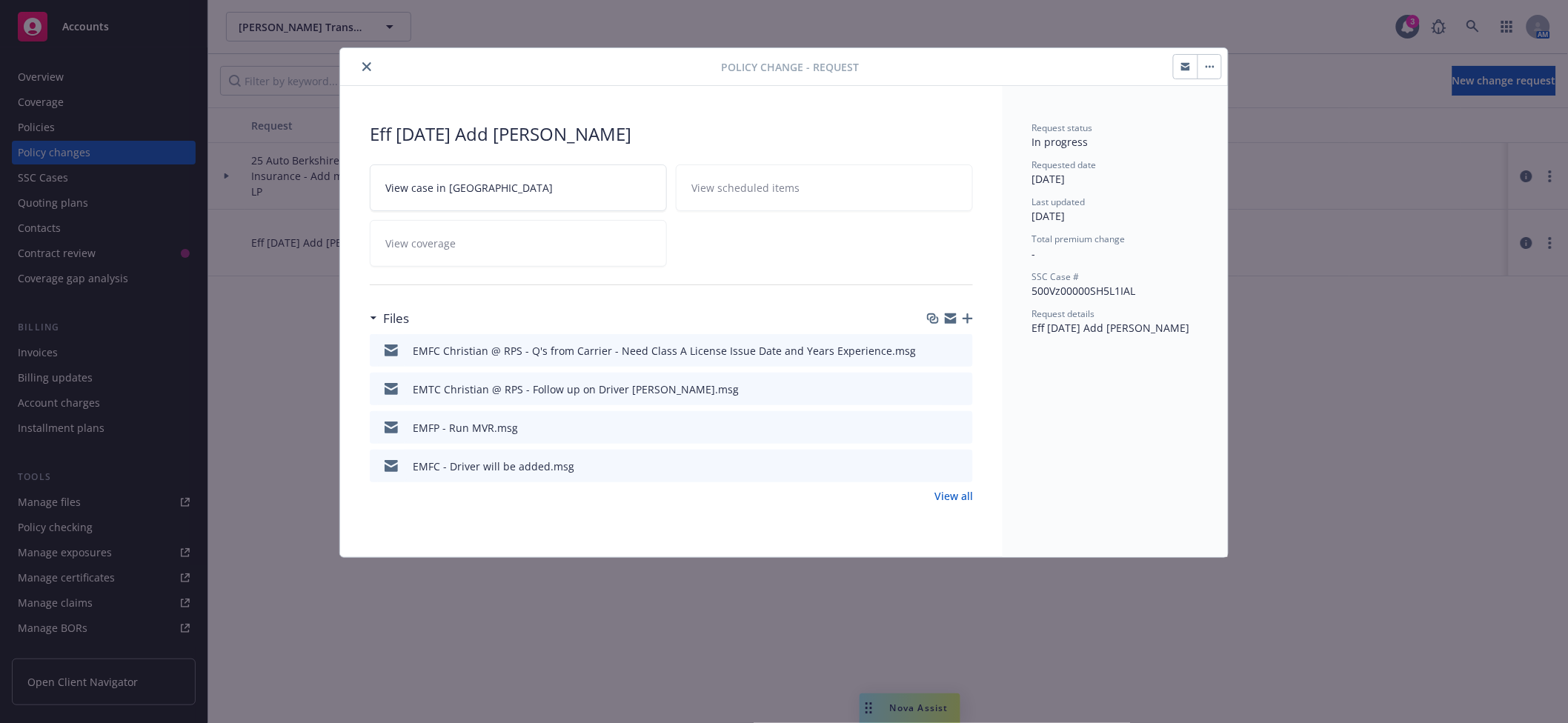
click at [1208, 71] on button "button" at bounding box center [1209, 67] width 24 height 24
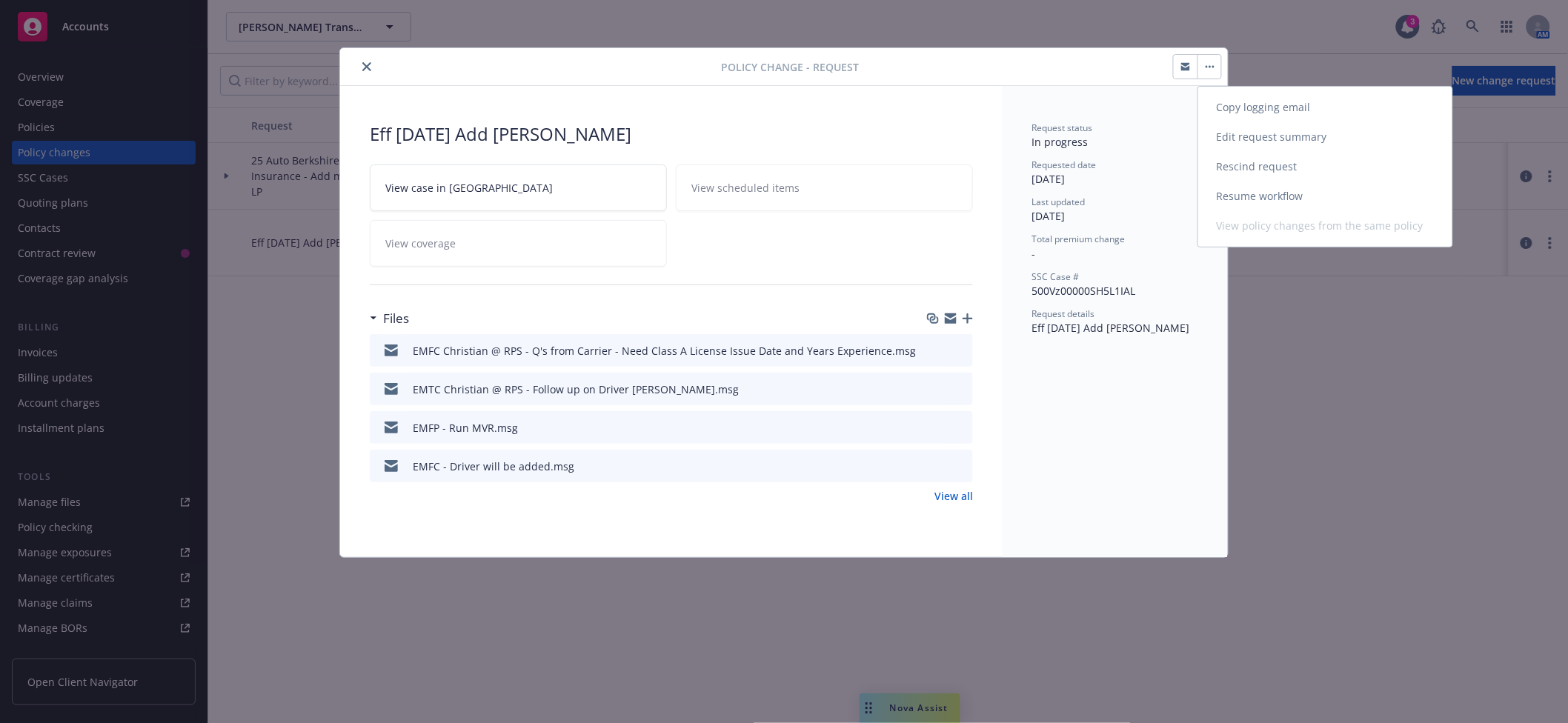
click at [1272, 197] on link "Resume workflow" at bounding box center [1325, 196] width 255 height 30
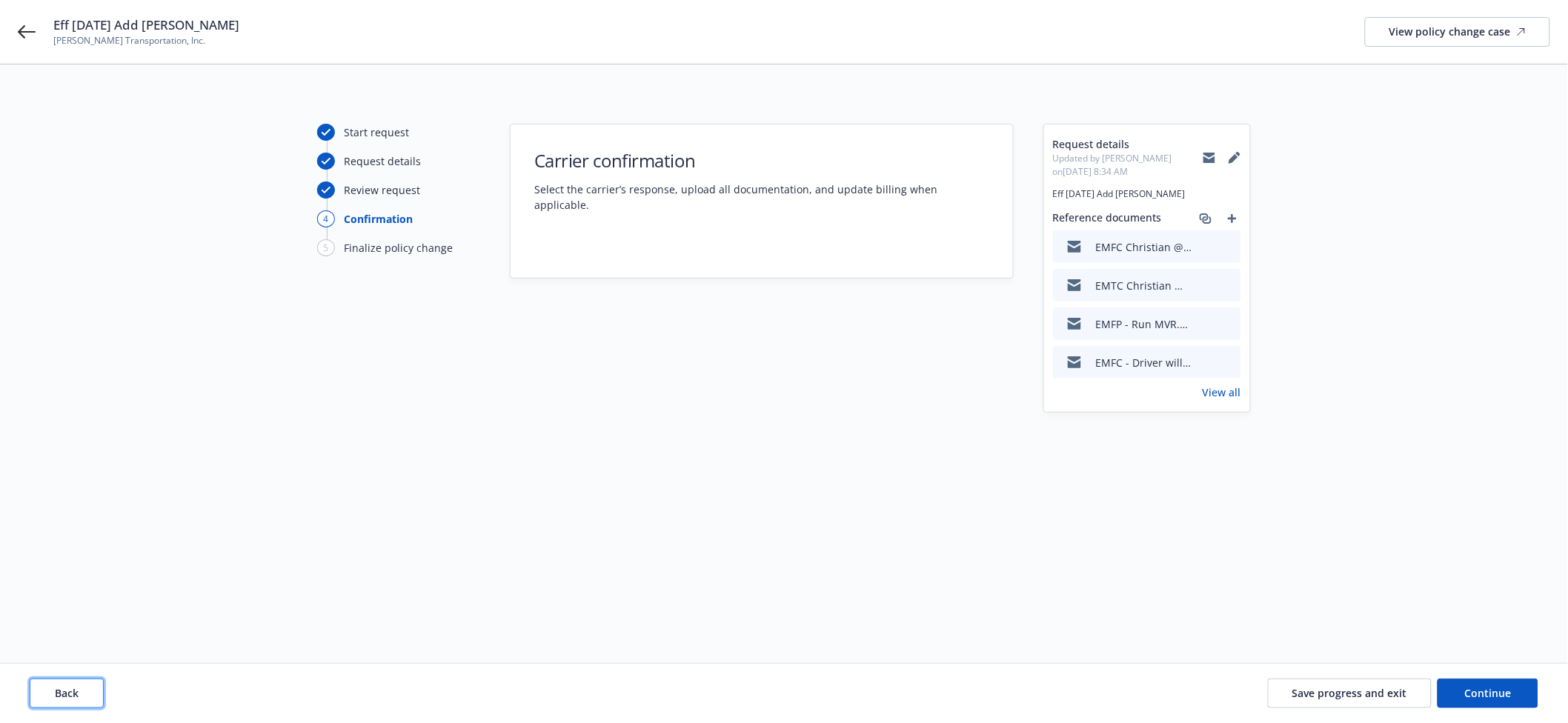
click at [43, 704] on button "Back" at bounding box center [67, 693] width 74 height 30
click at [43, 694] on button "Back" at bounding box center [67, 693] width 74 height 30
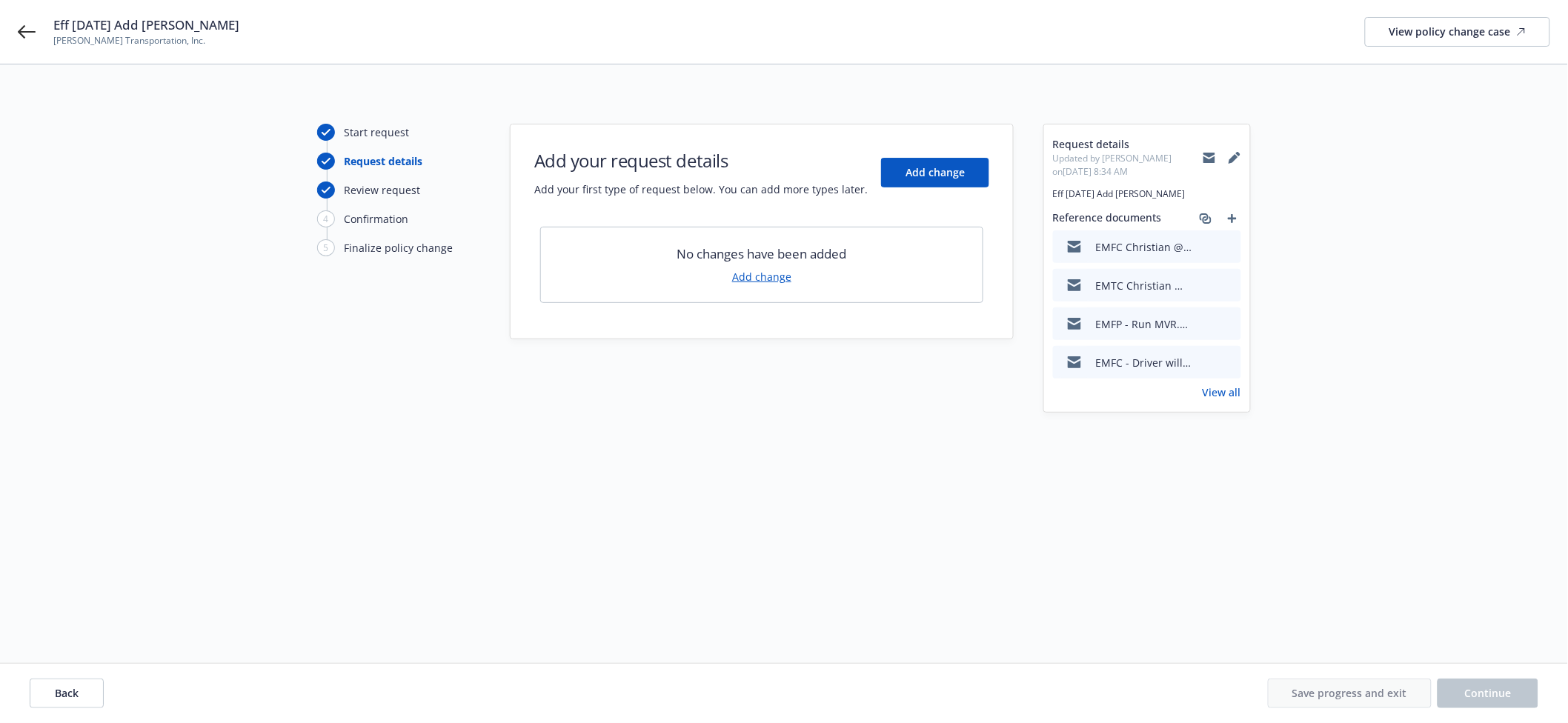
drag, startPoint x: 1212, startPoint y: 197, endPoint x: 1046, endPoint y: 198, distance: 166.0
click at [1046, 198] on div "Request details Updated by [PERSON_NAME] on [DATE] 8:34 AM Eff [DATE] Add [PERS…" at bounding box center [1147, 268] width 206 height 287
copy span "Eff [DATE] Add [PERSON_NAME]"
click at [781, 275] on link "Add change" at bounding box center [762, 277] width 60 height 16
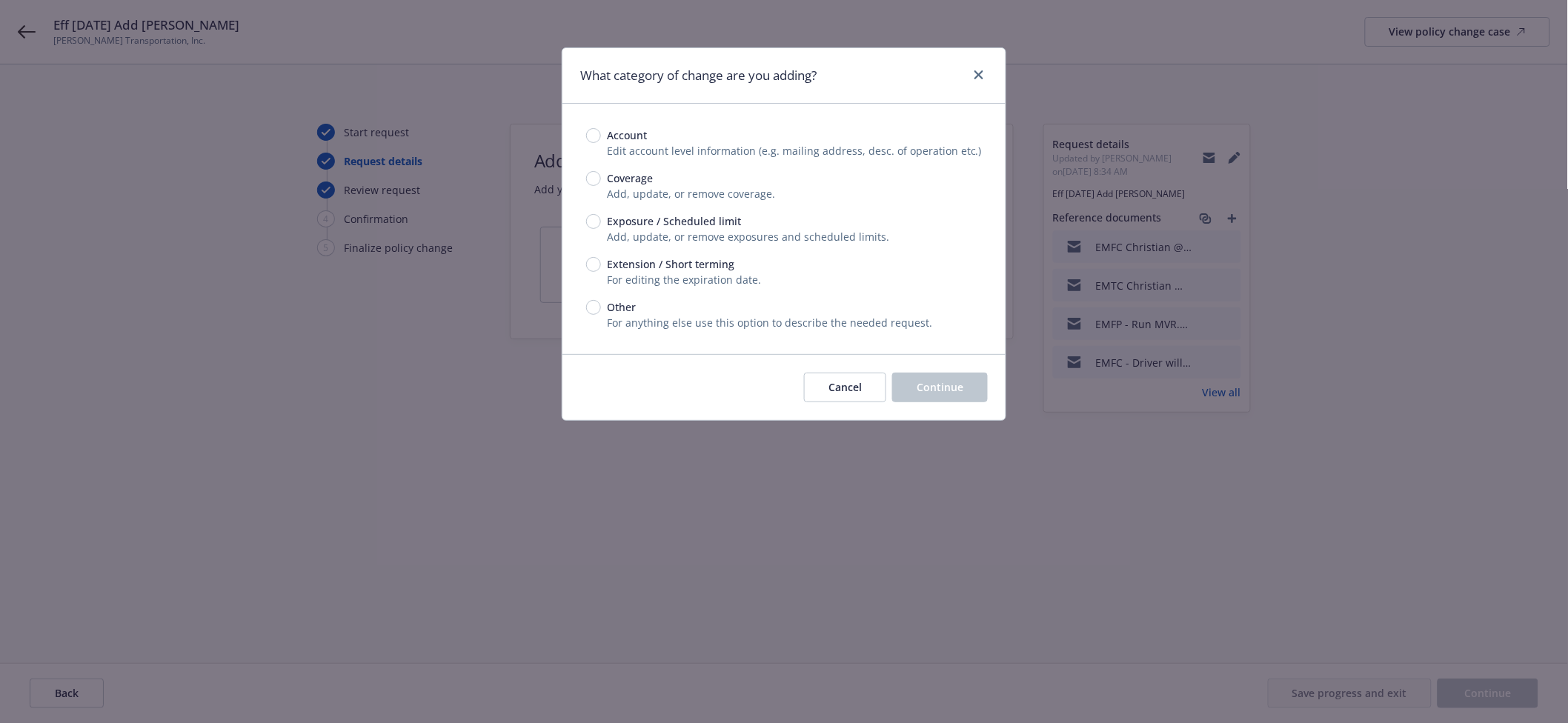
click at [708, 213] on span "Exposure / Scheduled limit" at bounding box center [674, 221] width 134 height 16
click at [601, 214] on input "Exposure / Scheduled limit" at bounding box center [594, 222] width 15 height 15
radio input "true"
click at [921, 386] on span "Continue" at bounding box center [940, 387] width 47 height 14
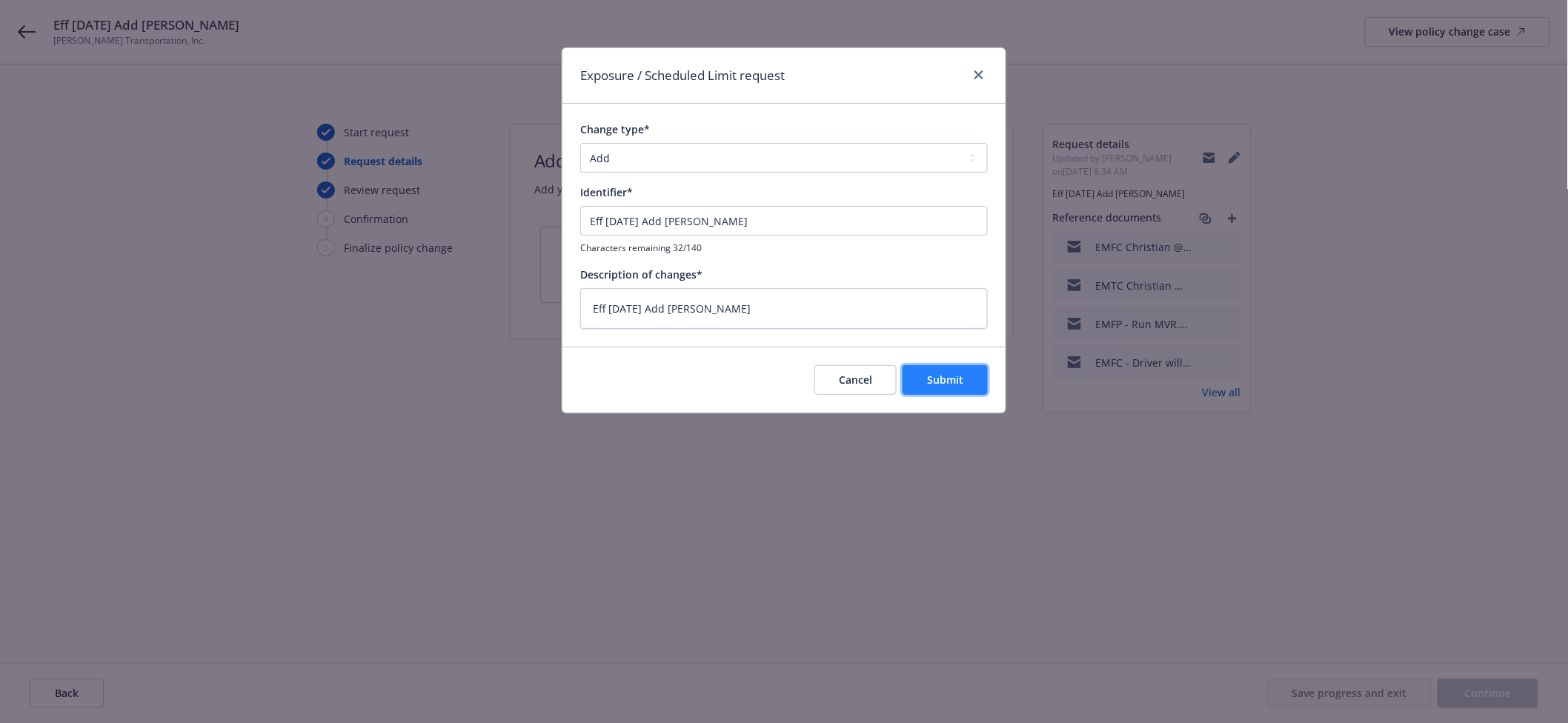
click at [941, 376] on span "Submit" at bounding box center [945, 379] width 36 height 14
type textarea "x"
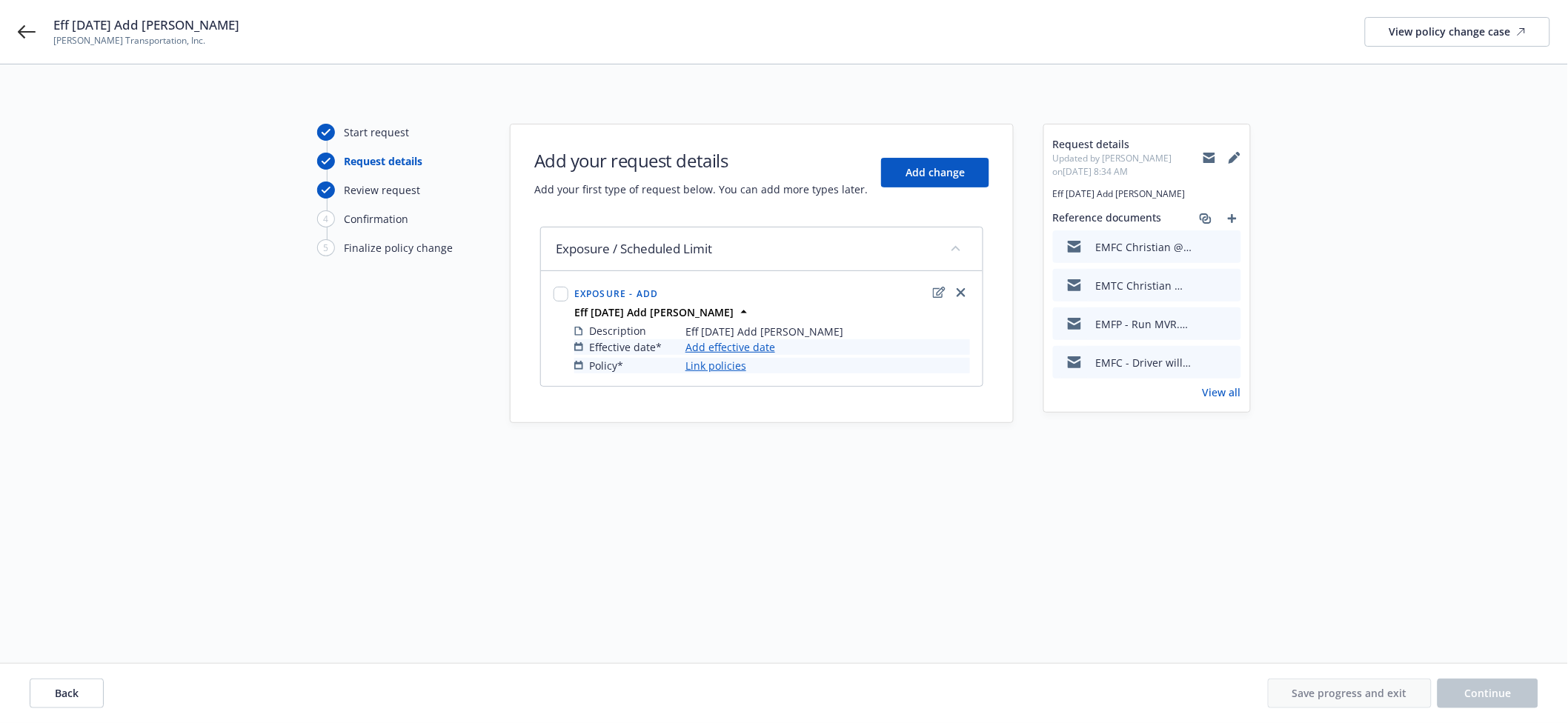
click at [759, 345] on link "Add effective date" at bounding box center [730, 347] width 90 height 16
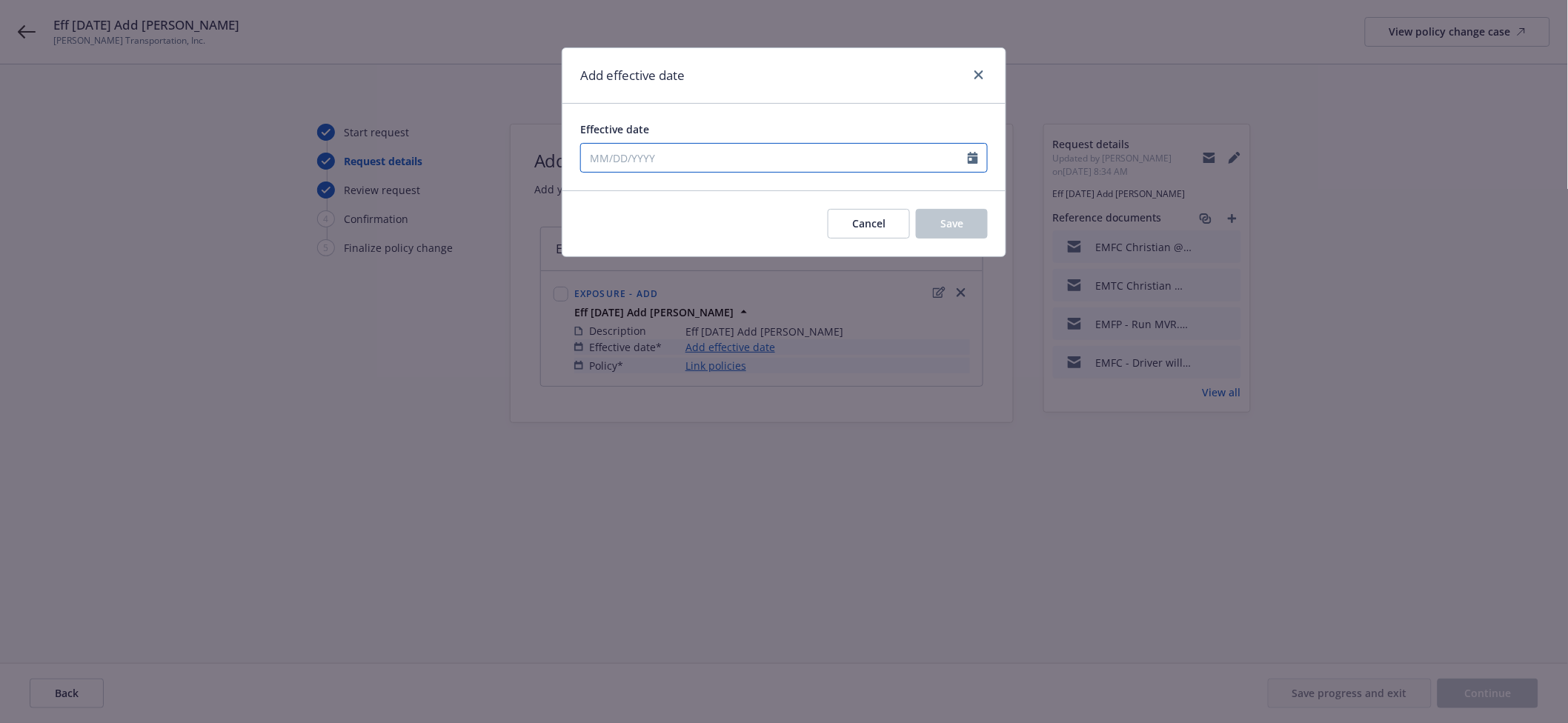
select select "9"
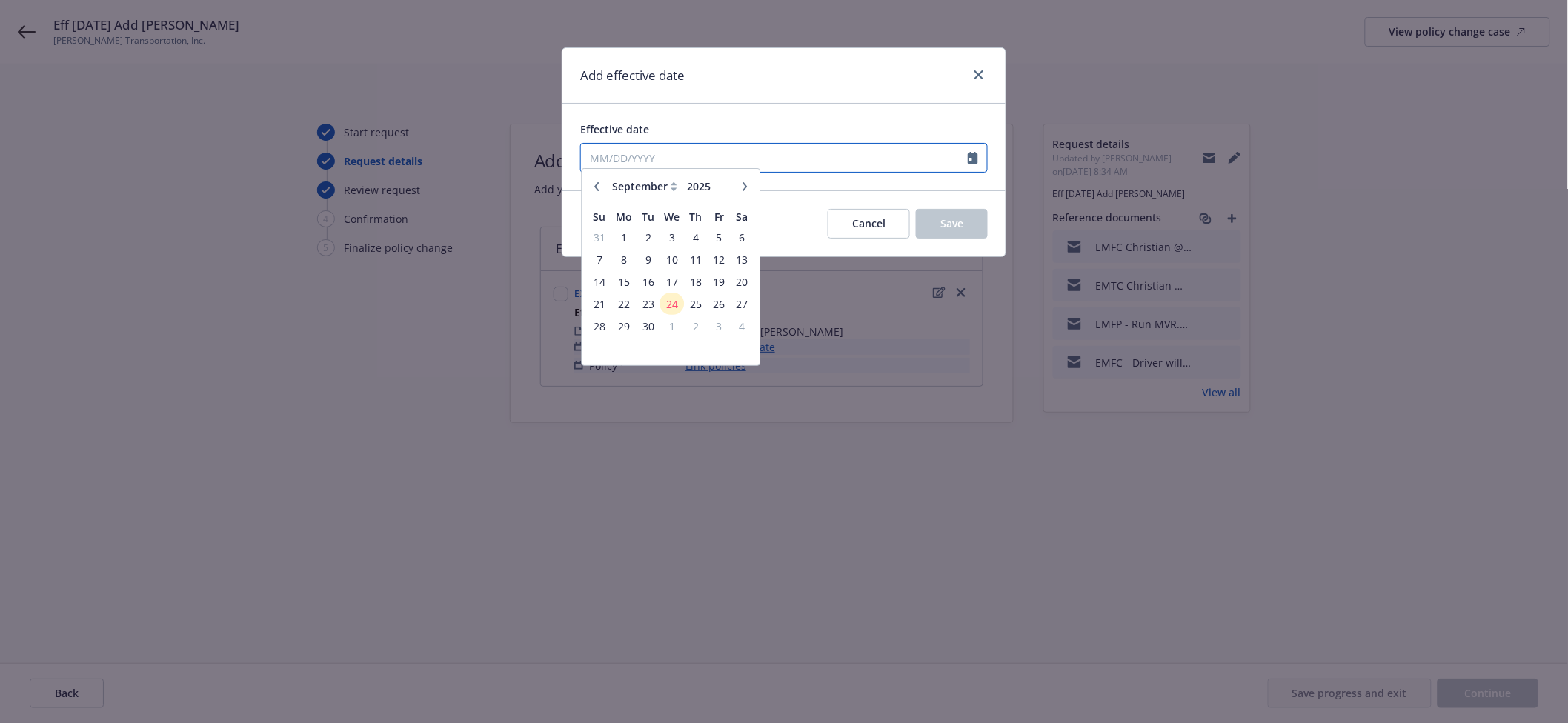
click at [730, 158] on input "Effective date" at bounding box center [775, 158] width 387 height 28
type input "[DATE]"
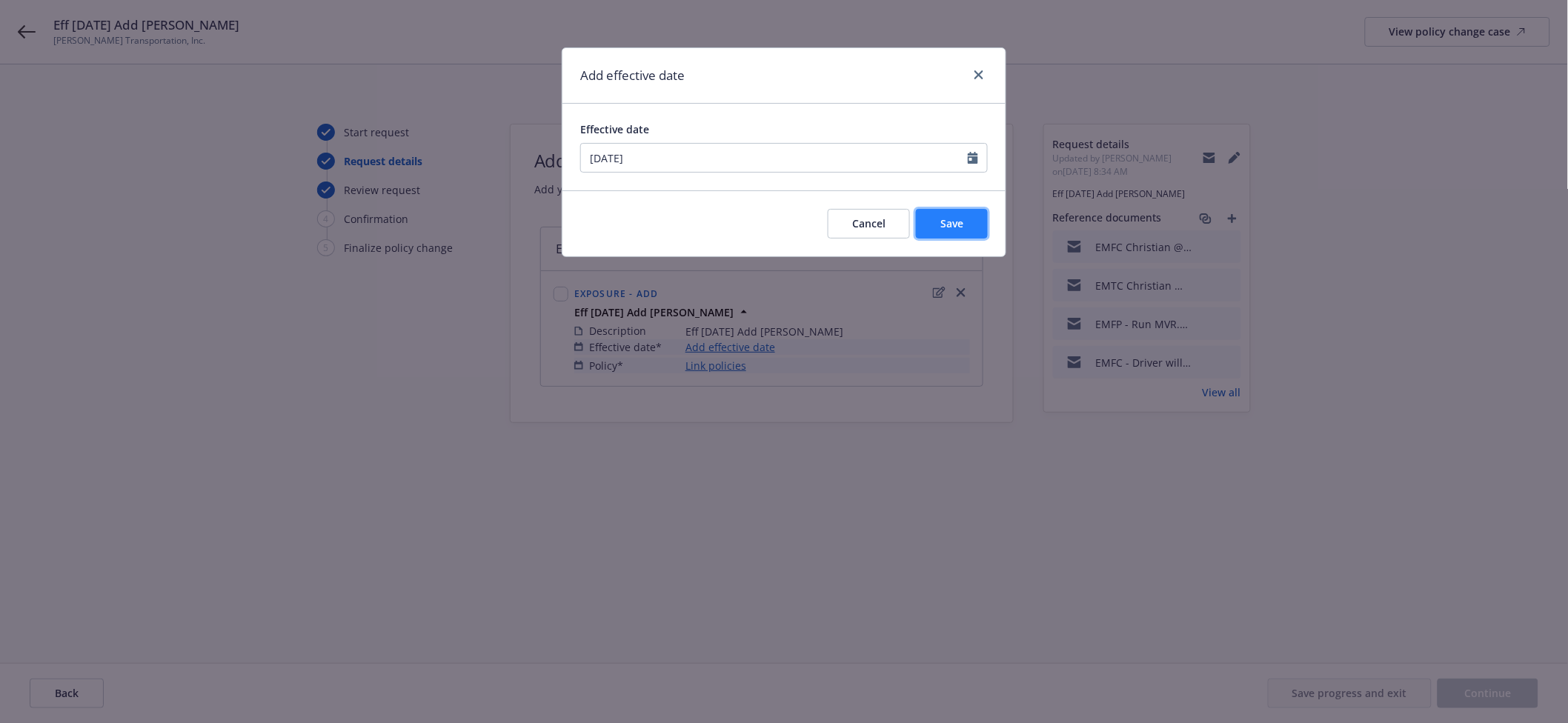
click at [982, 219] on button "Save" at bounding box center [952, 224] width 72 height 30
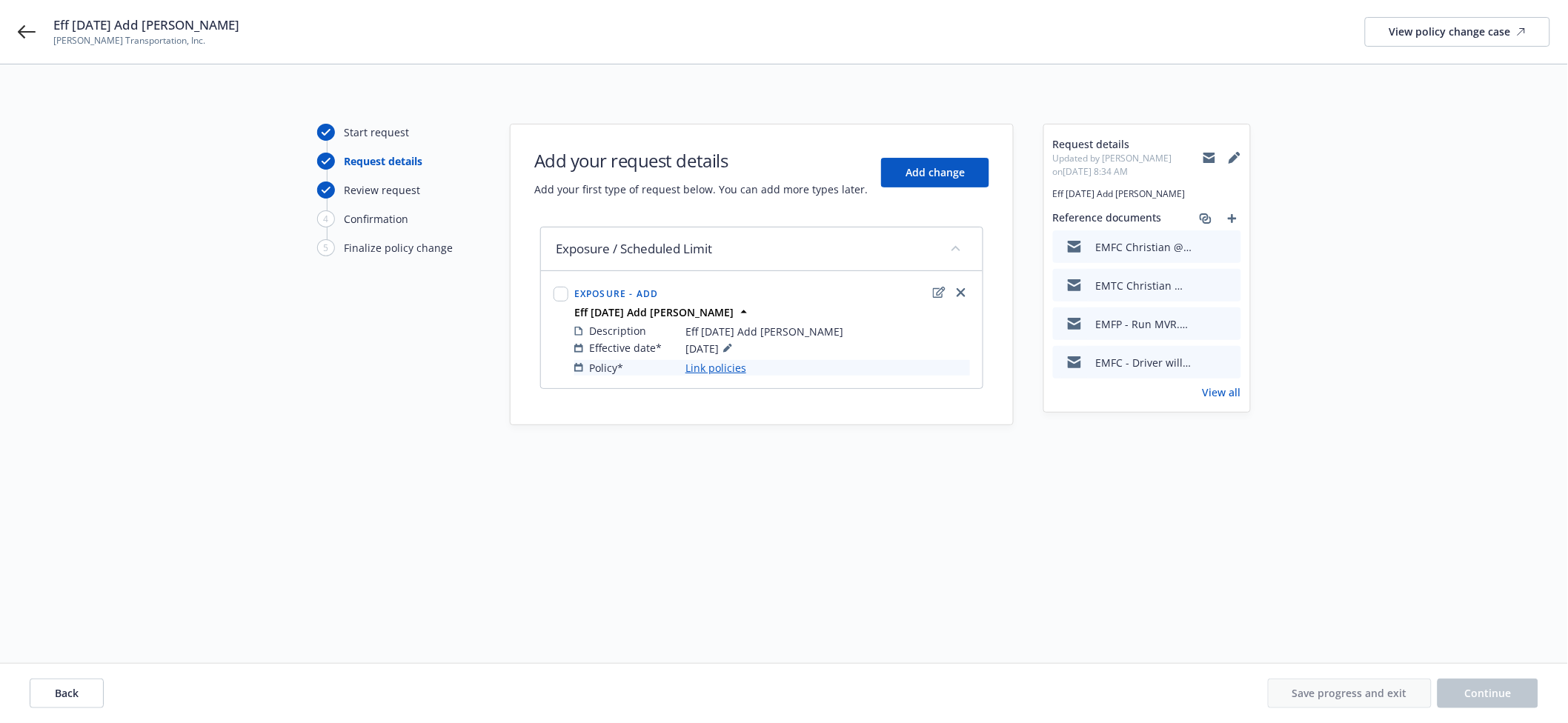
click at [704, 376] on div "Description Eff [DATE] Add [PERSON_NAME] Driver Effective date* [DATE] Policy* …" at bounding box center [772, 349] width 402 height 59
click at [703, 364] on link "Link policies" at bounding box center [716, 367] width 61 height 16
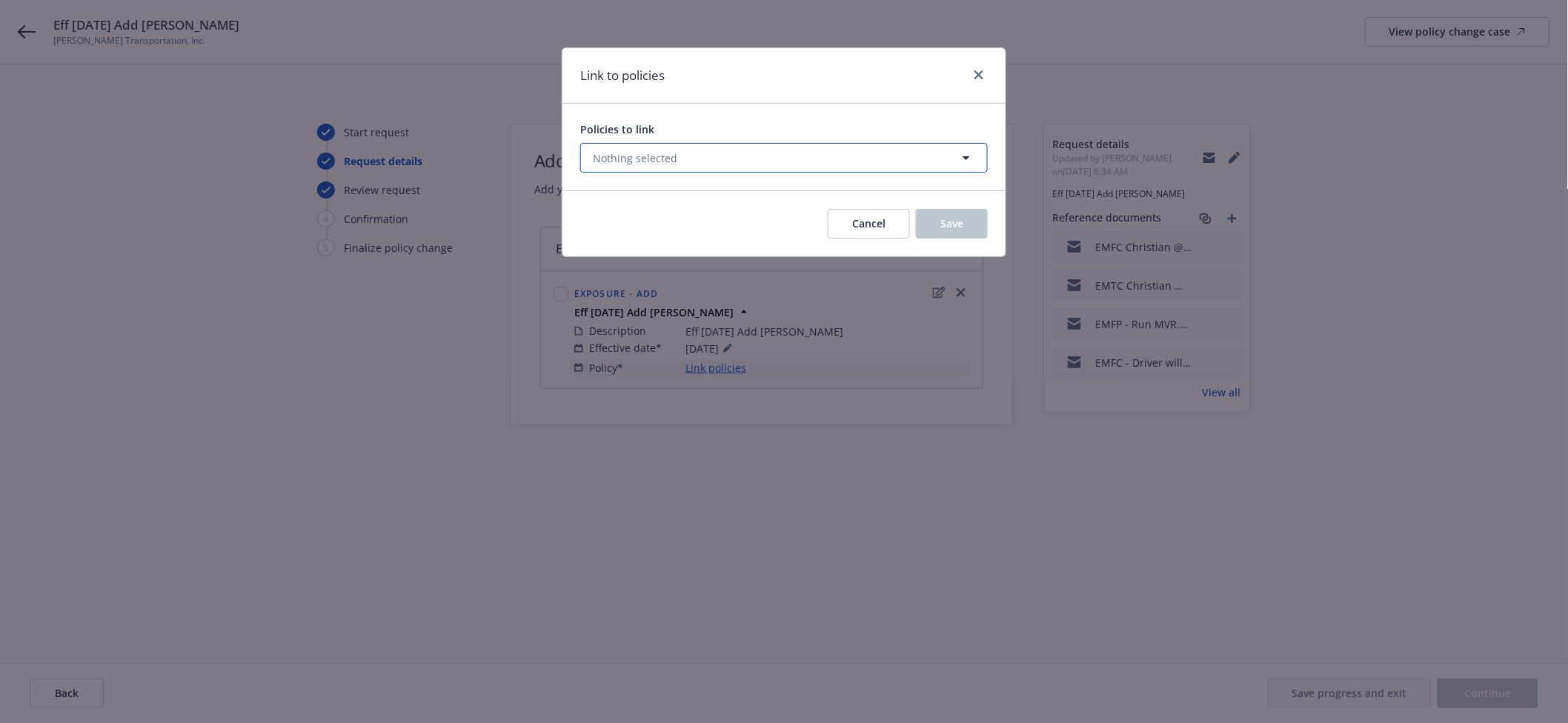
click at [726, 152] on button "Nothing selected" at bounding box center [784, 158] width 408 height 30
select select "ACTIVE"
type input "auto"
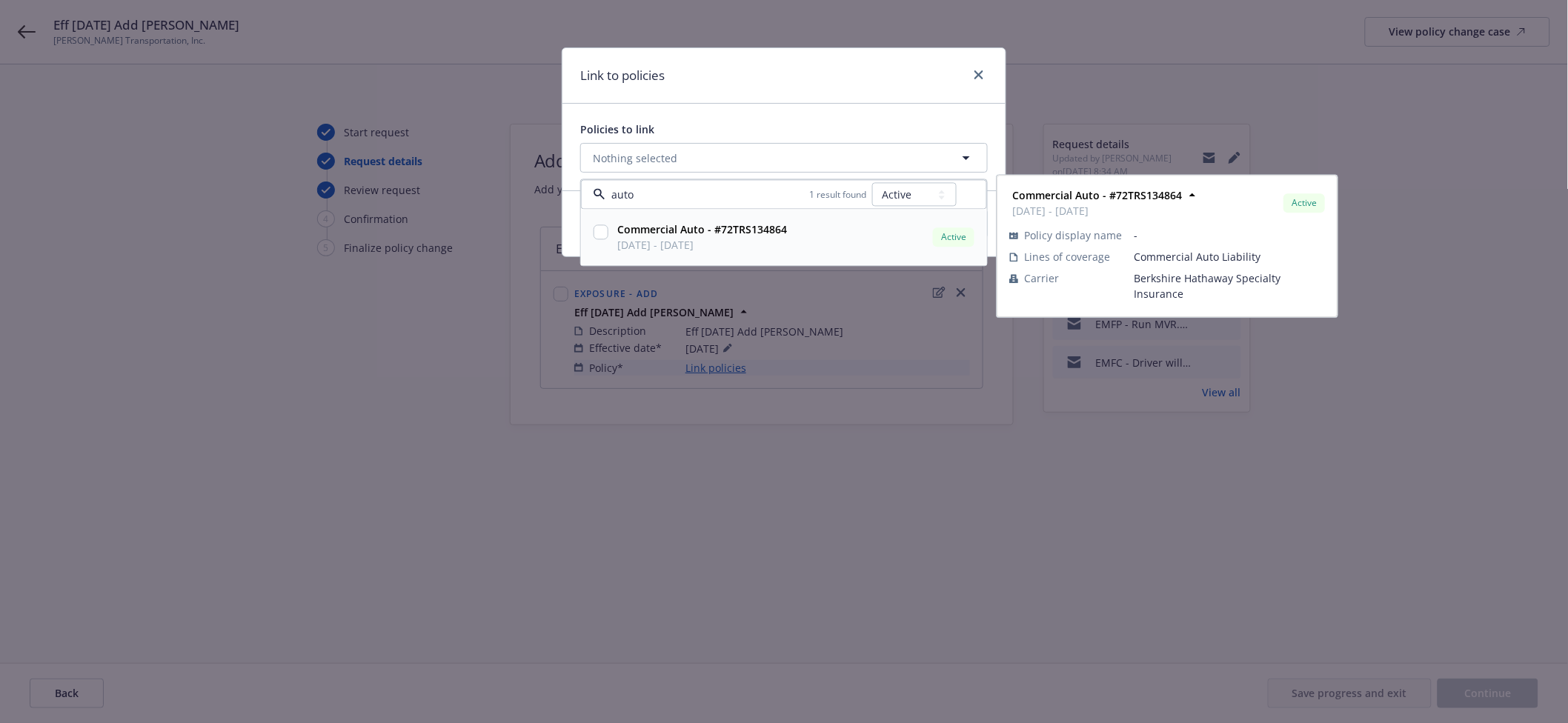
click at [703, 223] on strong "Commercial Auto - #72TRS134864" at bounding box center [703, 230] width 170 height 14
checkbox input "true"
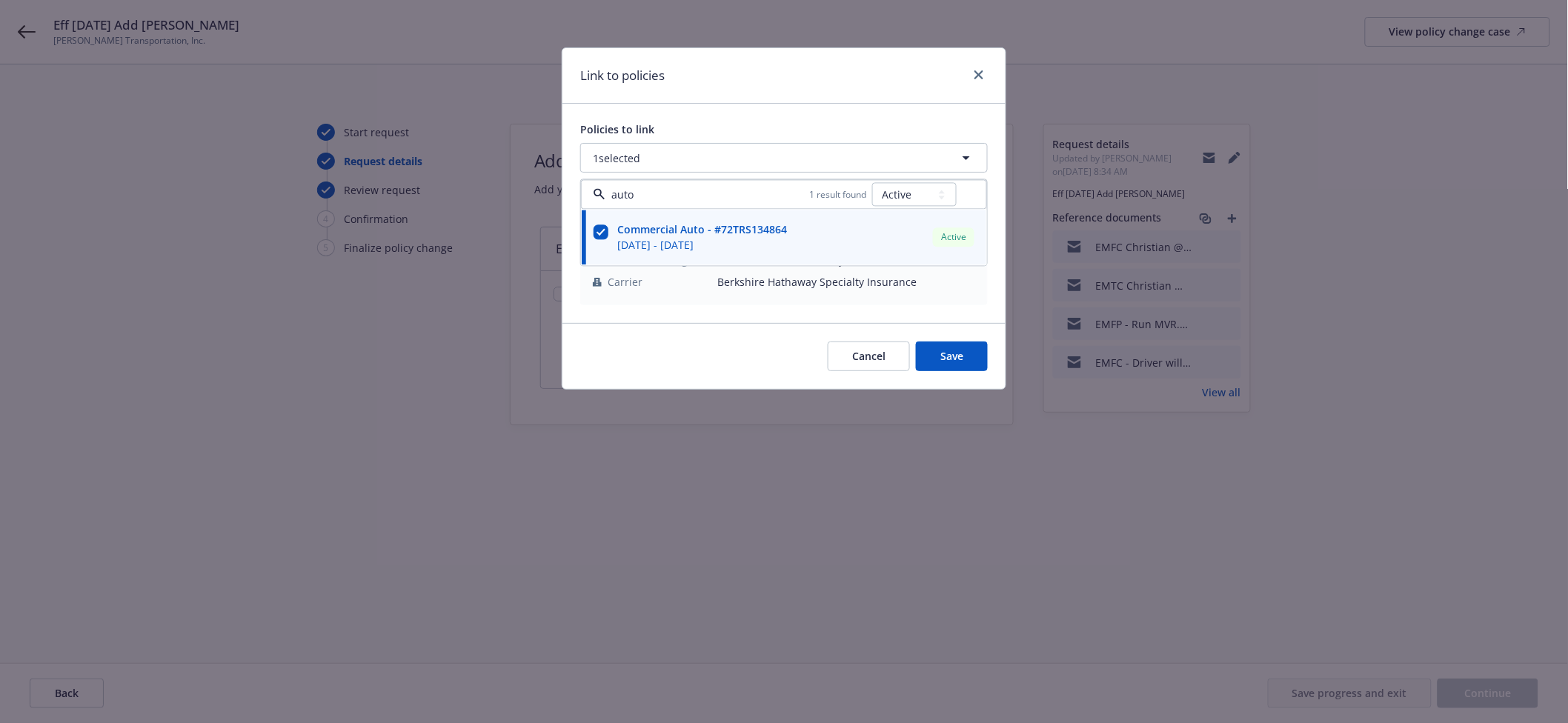
type input "auto"
click at [938, 367] on button "Save" at bounding box center [952, 356] width 72 height 30
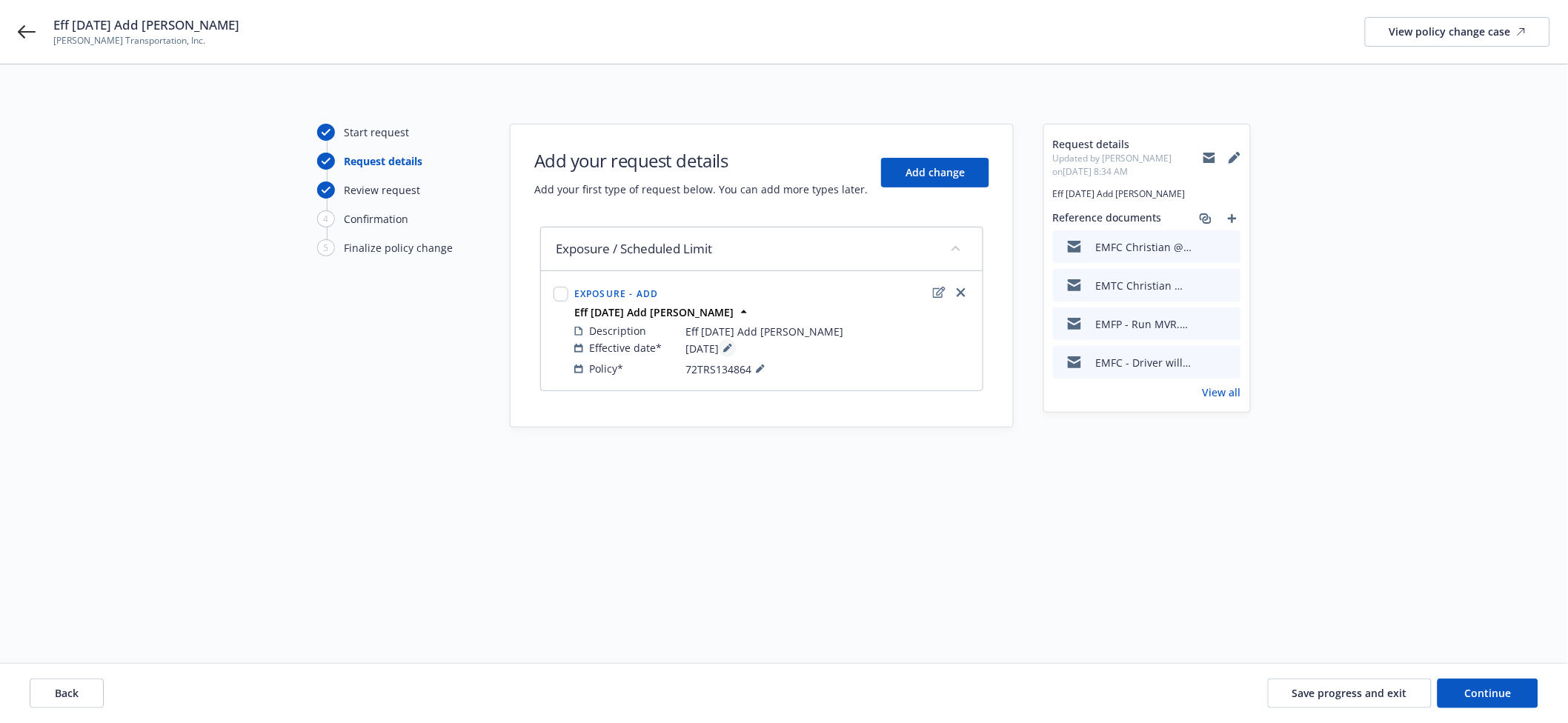
click at [732, 344] on icon at bounding box center [728, 348] width 9 height 9
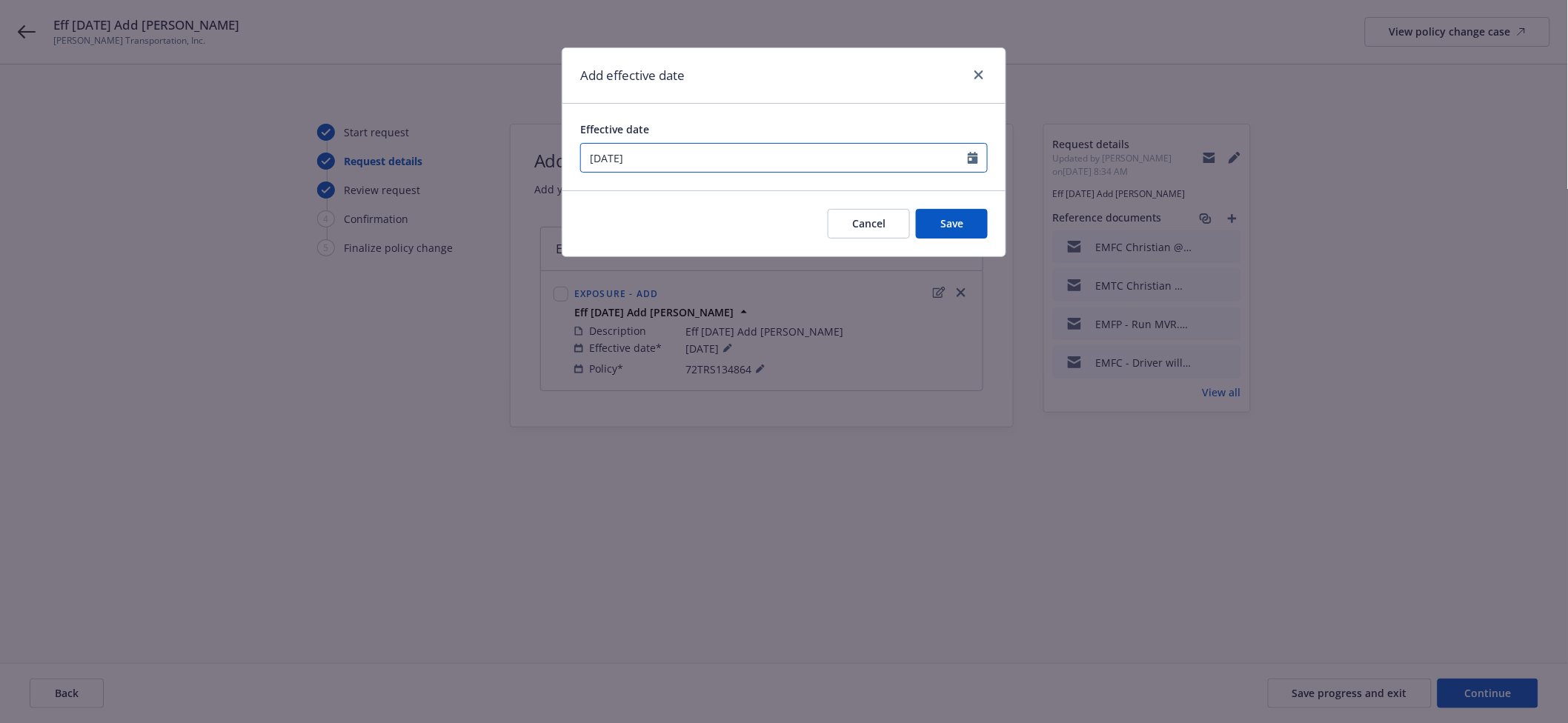
click at [717, 162] on input "[DATE]" at bounding box center [775, 158] width 387 height 28
select select "9"
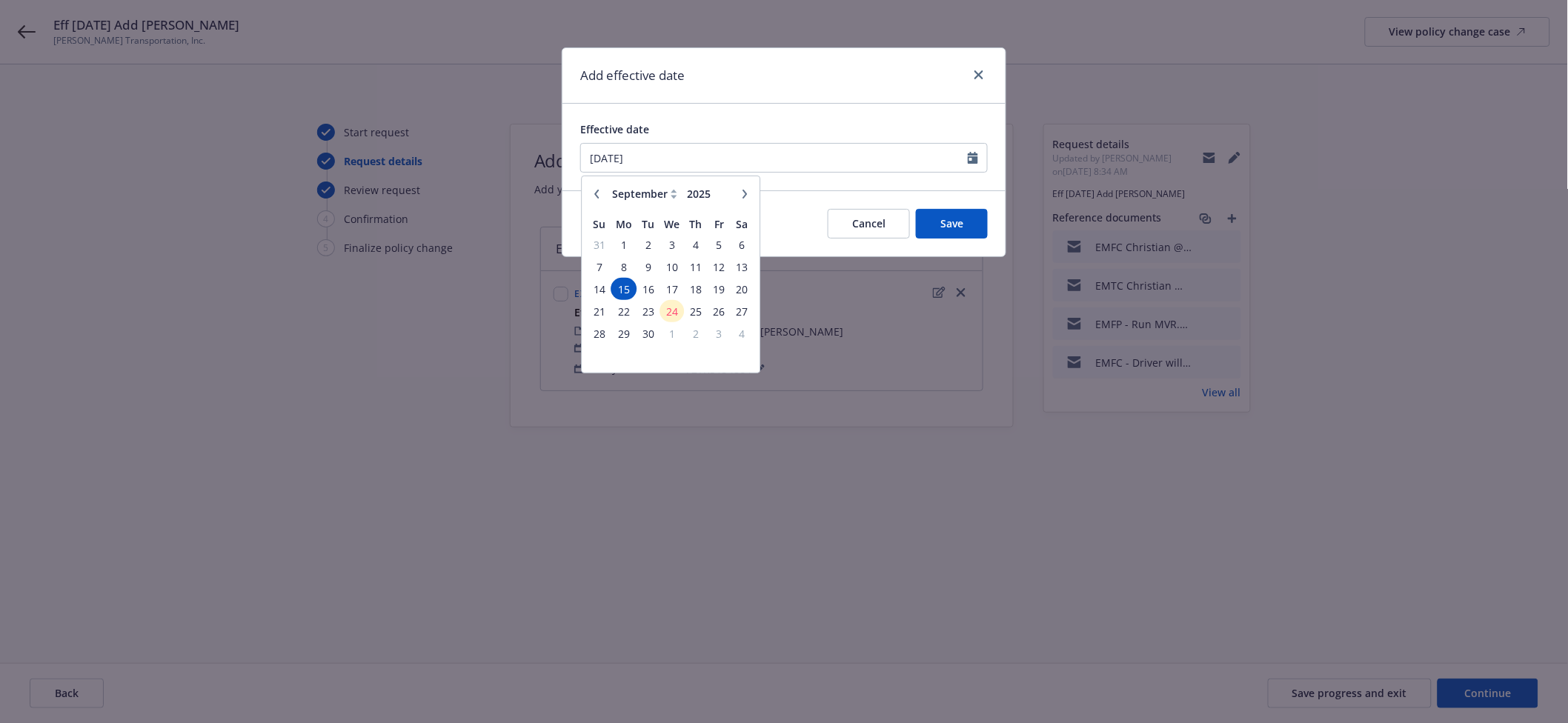
click at [678, 301] on table "Su Mo Tu We Th Fr Sa 31 1 2 3 4 5 6 7 8 9 10 11 12 13 14 15 16 17 18 19 20 21 2…" at bounding box center [671, 289] width 166 height 155
click at [676, 286] on span "17" at bounding box center [672, 289] width 22 height 19
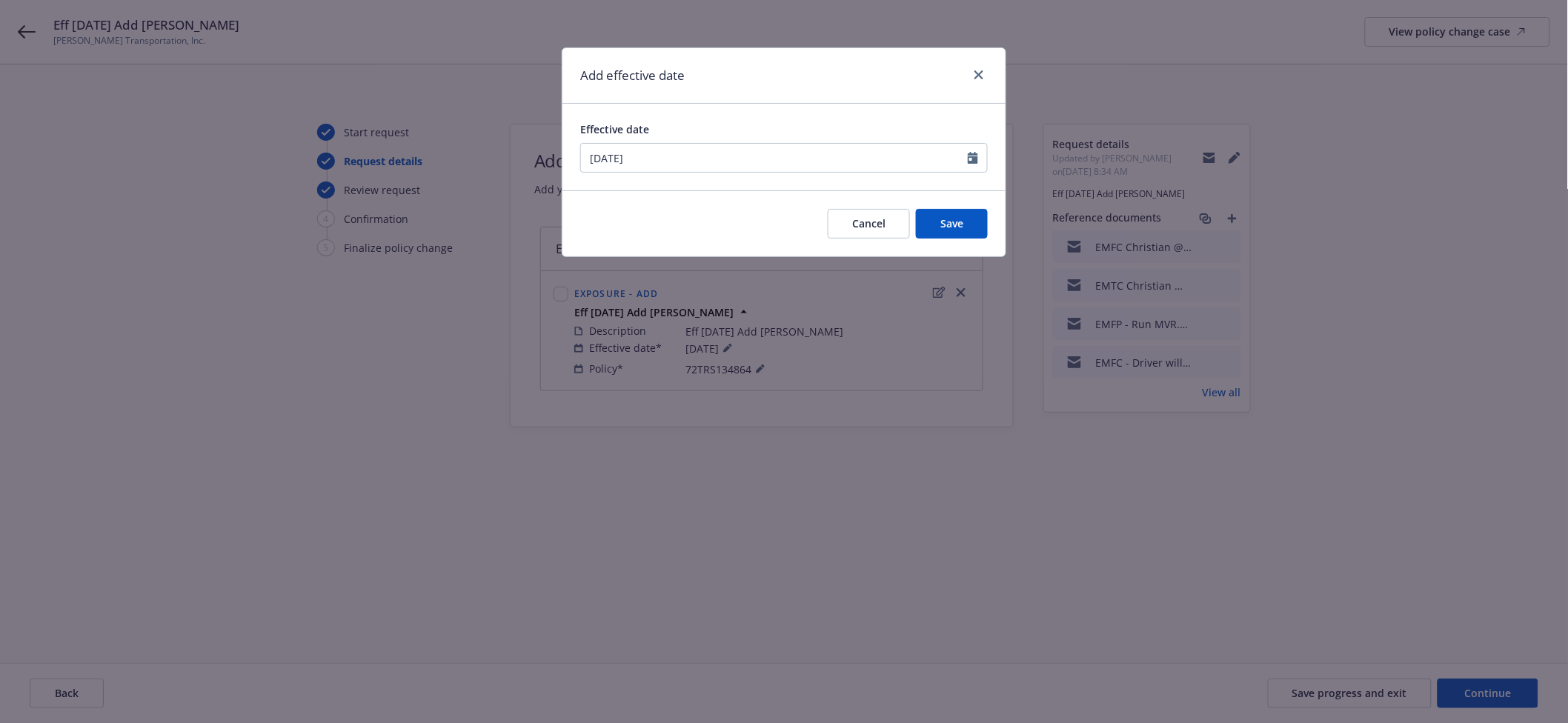
type input "[DATE]"
click at [925, 219] on button "Save" at bounding box center [952, 224] width 72 height 30
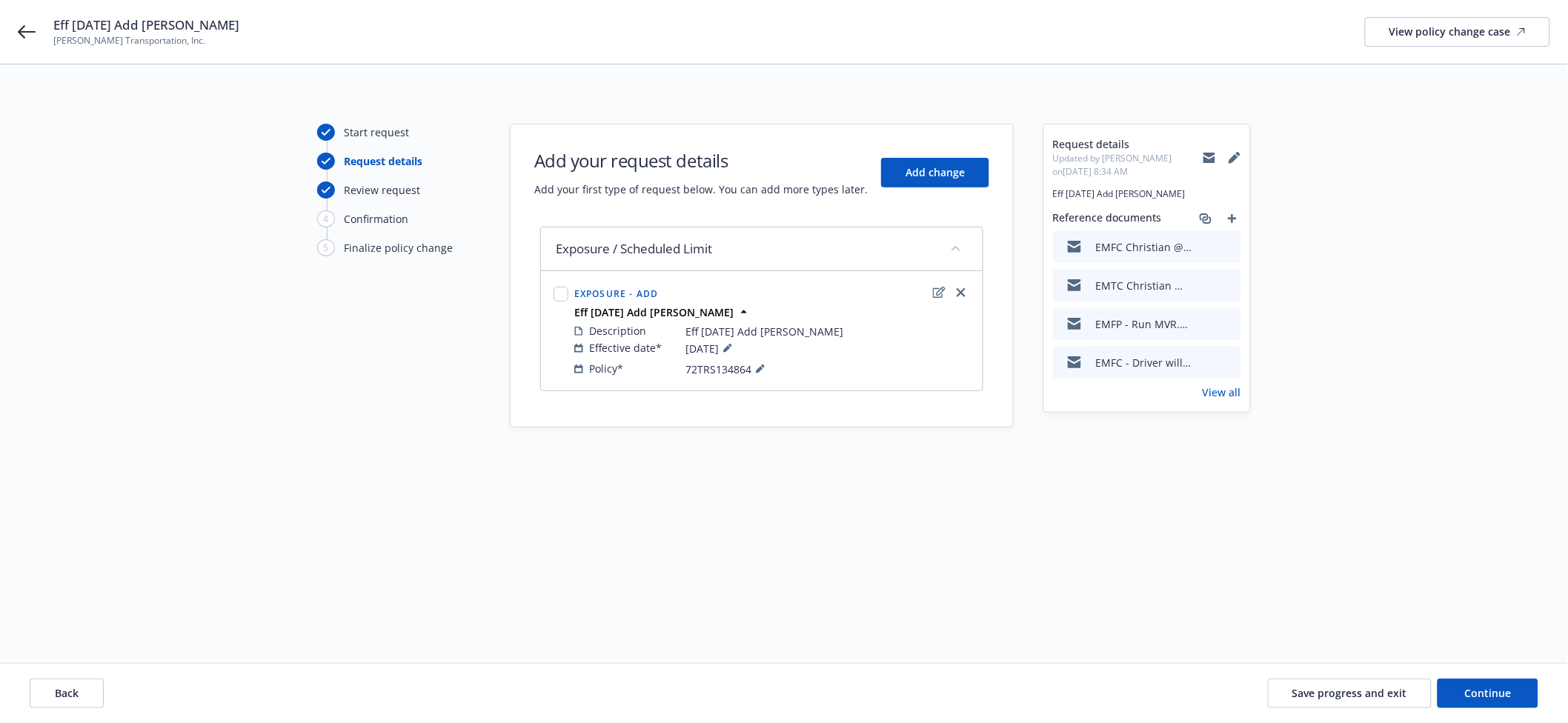
click at [1488, 675] on div "Back Save progress and exit Continue" at bounding box center [784, 693] width 1568 height 60
click at [1489, 686] on span "Continue" at bounding box center [1488, 693] width 47 height 14
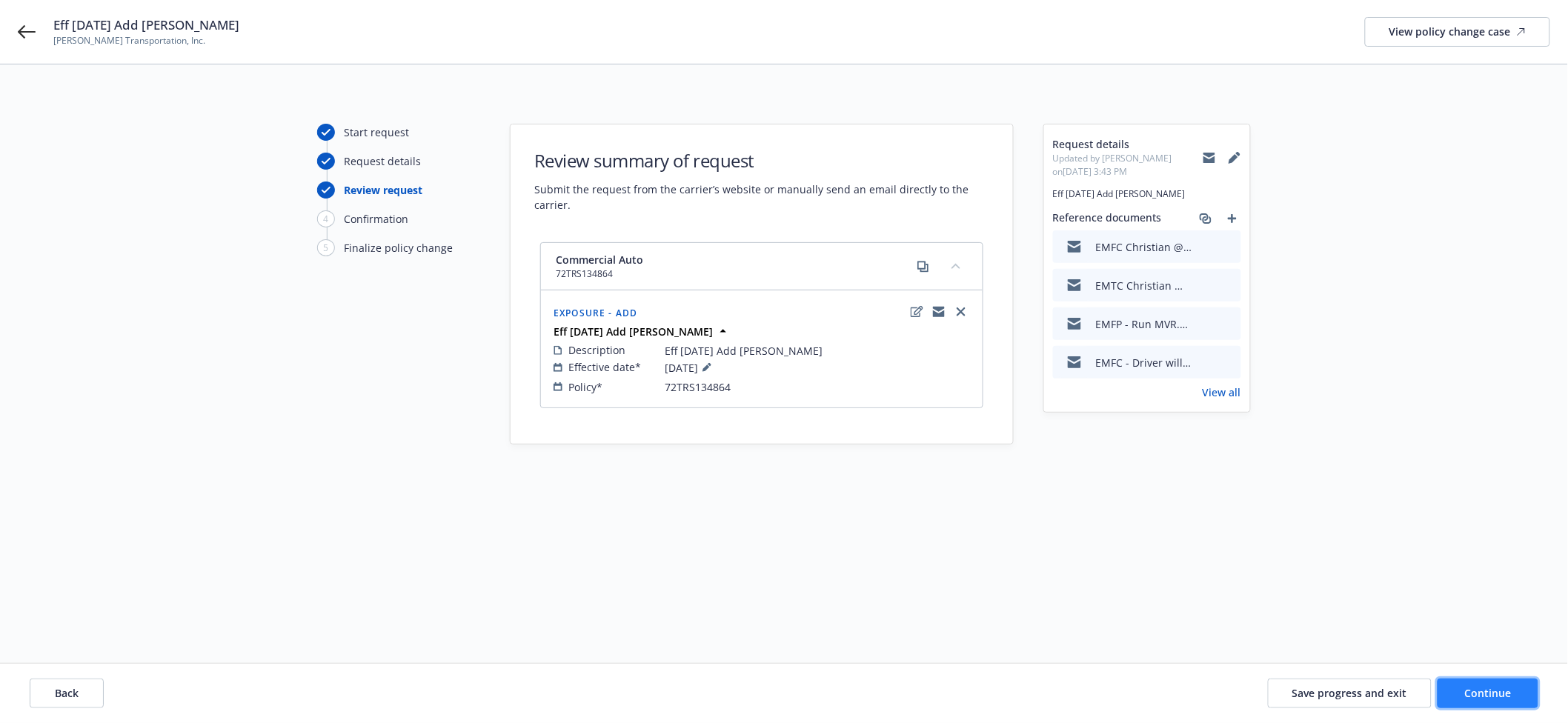
click at [1507, 700] on span "Continue" at bounding box center [1488, 693] width 47 height 14
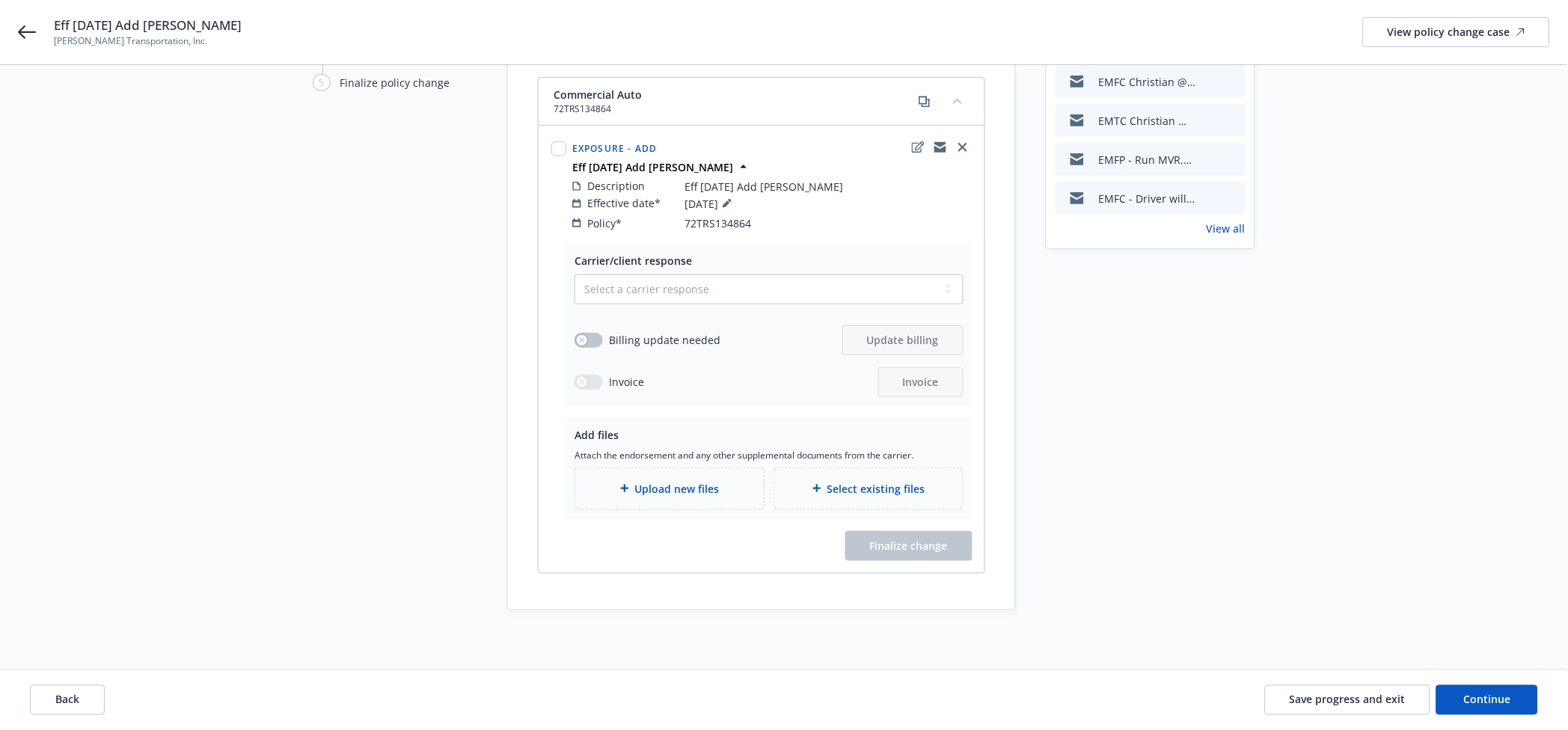
scroll to position [169, 0]
click at [1334, 698] on span "Save progress and exit" at bounding box center [1347, 699] width 116 height 14
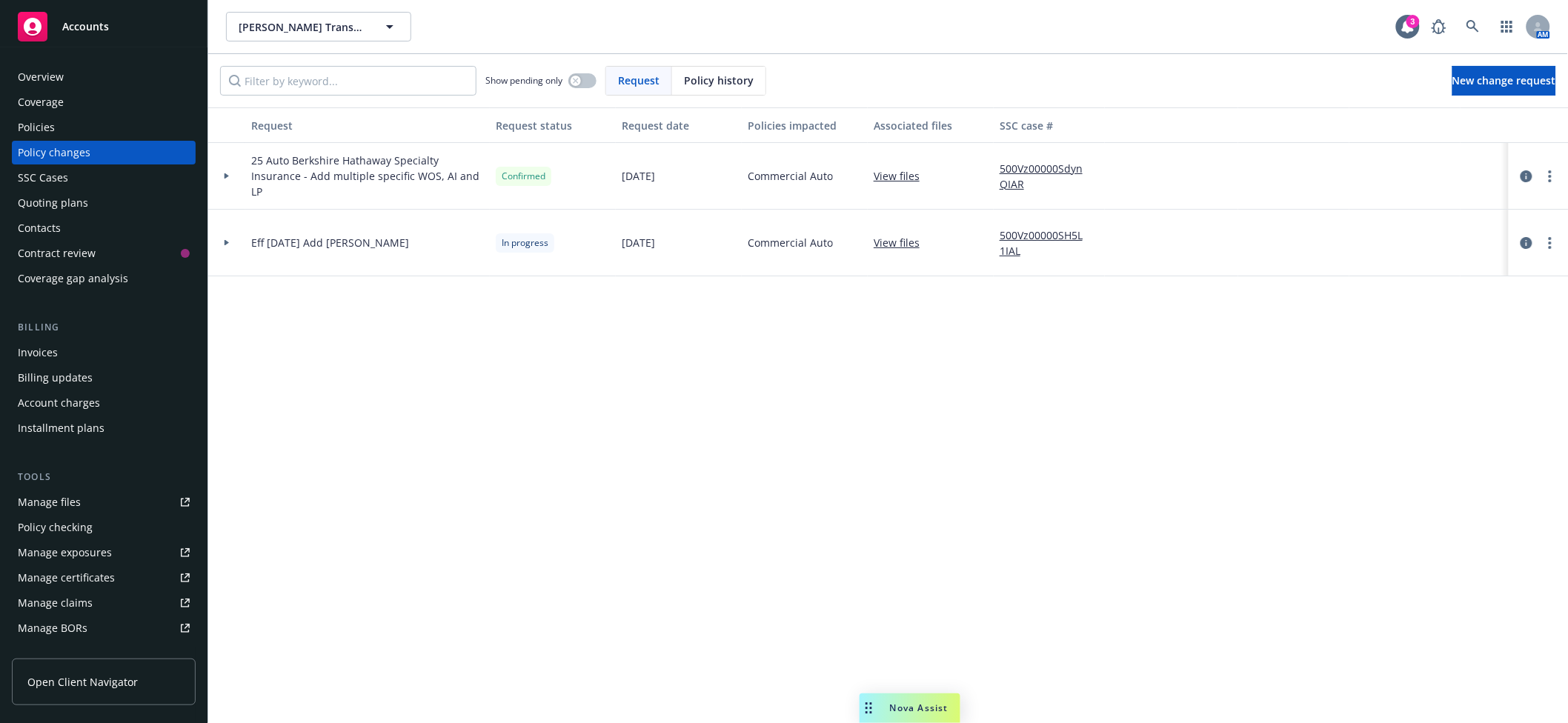
click at [233, 242] on div at bounding box center [227, 242] width 25 height 5
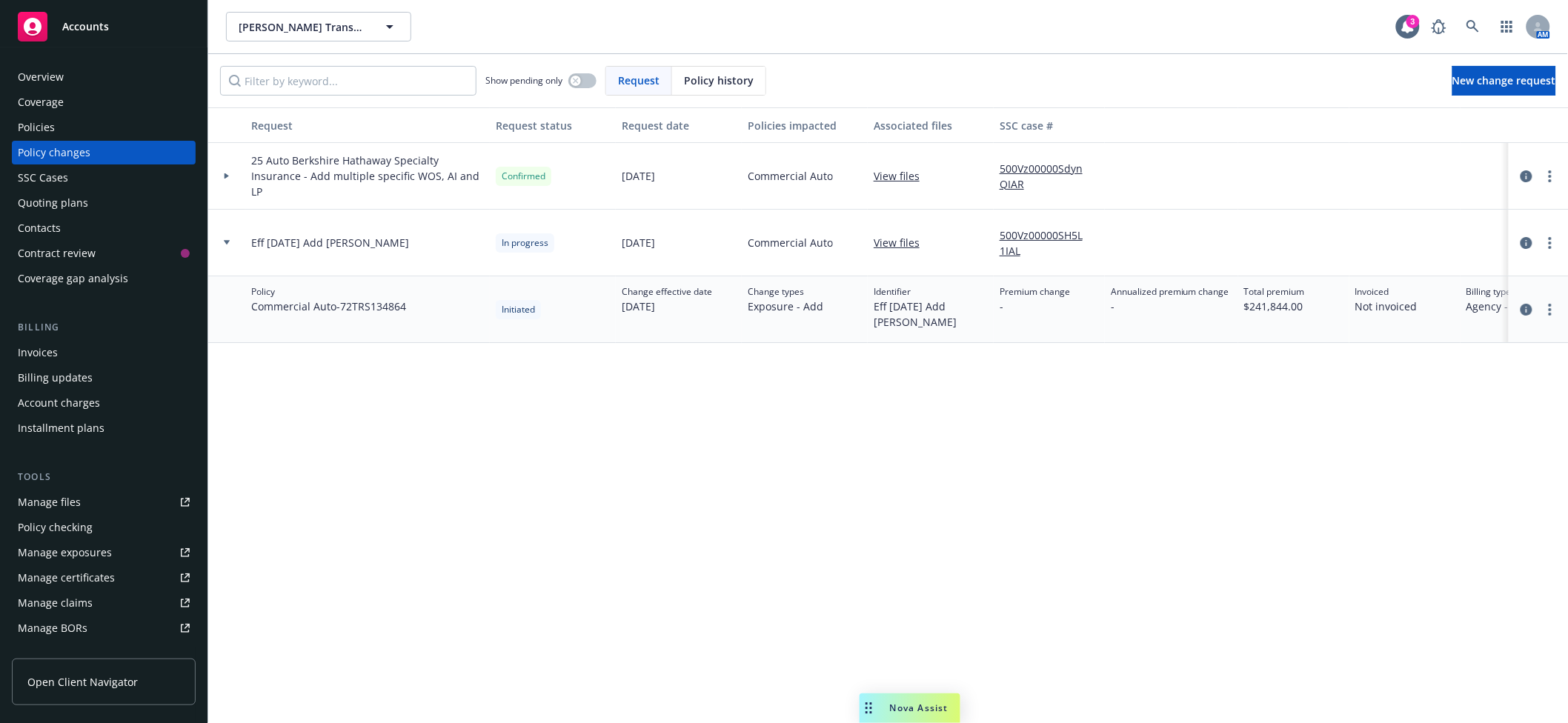
click at [221, 179] on div at bounding box center [227, 176] width 37 height 67
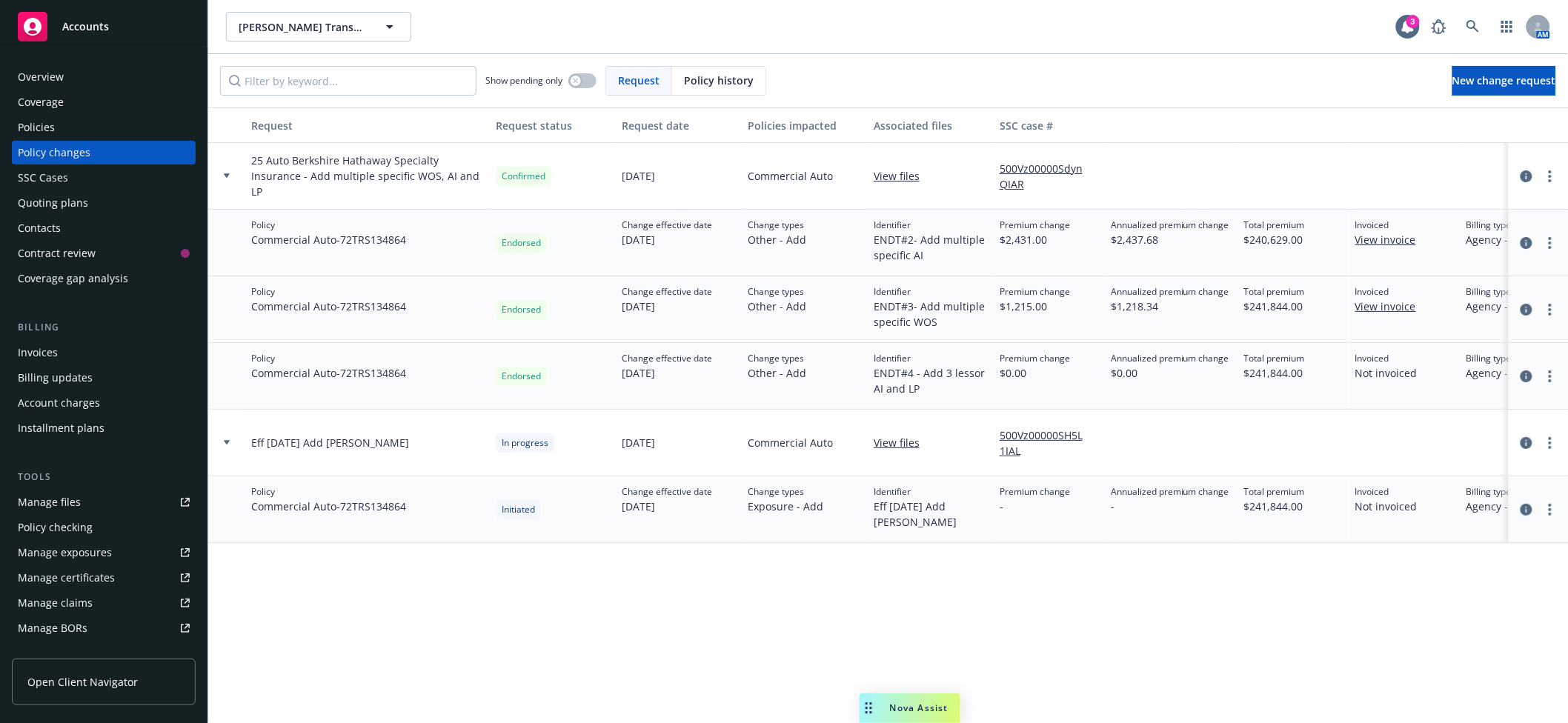
click at [893, 169] on link "View files" at bounding box center [903, 176] width 58 height 16
click at [83, 132] on div "Policies" at bounding box center [103, 127] width 172 height 24
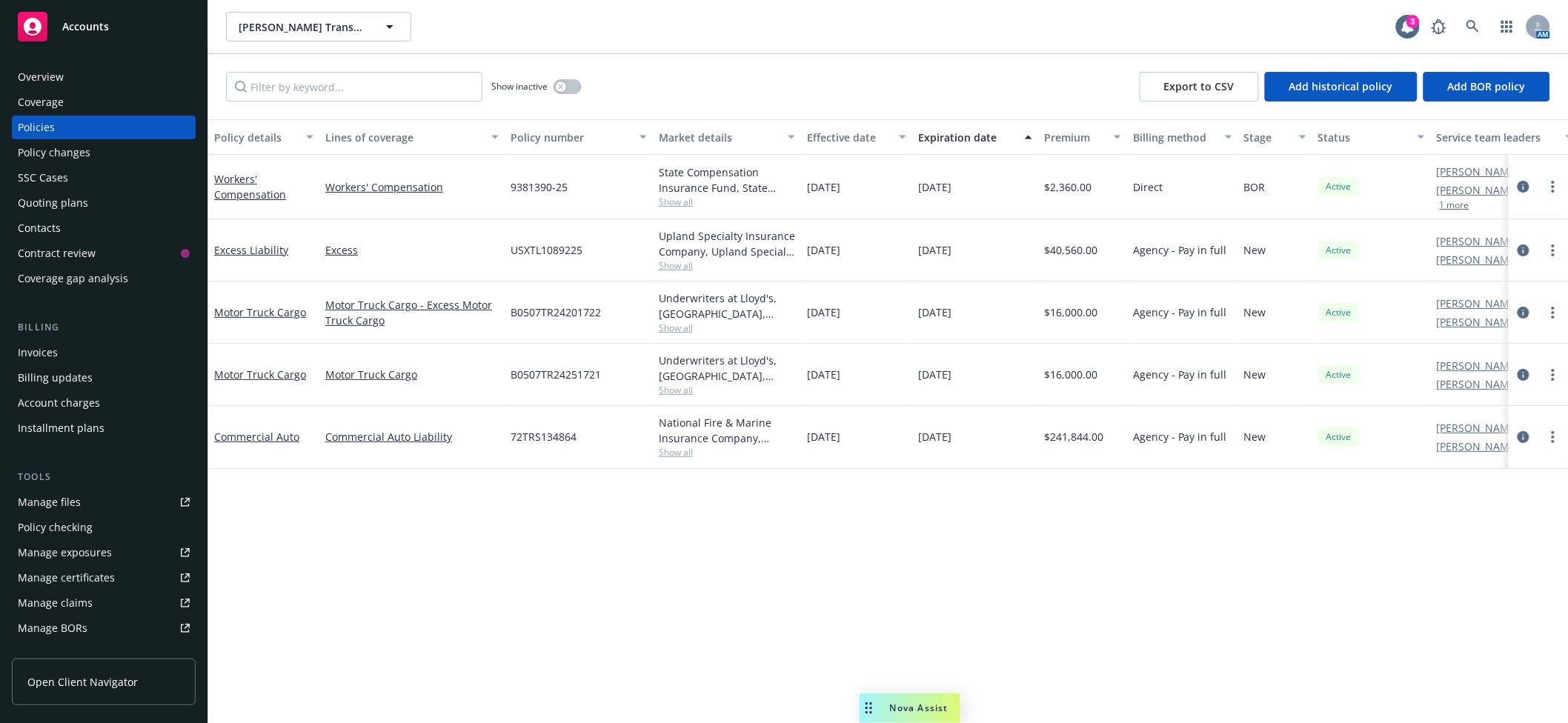
click at [671, 457] on span "Show all" at bounding box center [726, 452] width 136 height 13
click at [74, 144] on div "Policy changes" at bounding box center [54, 152] width 73 height 24
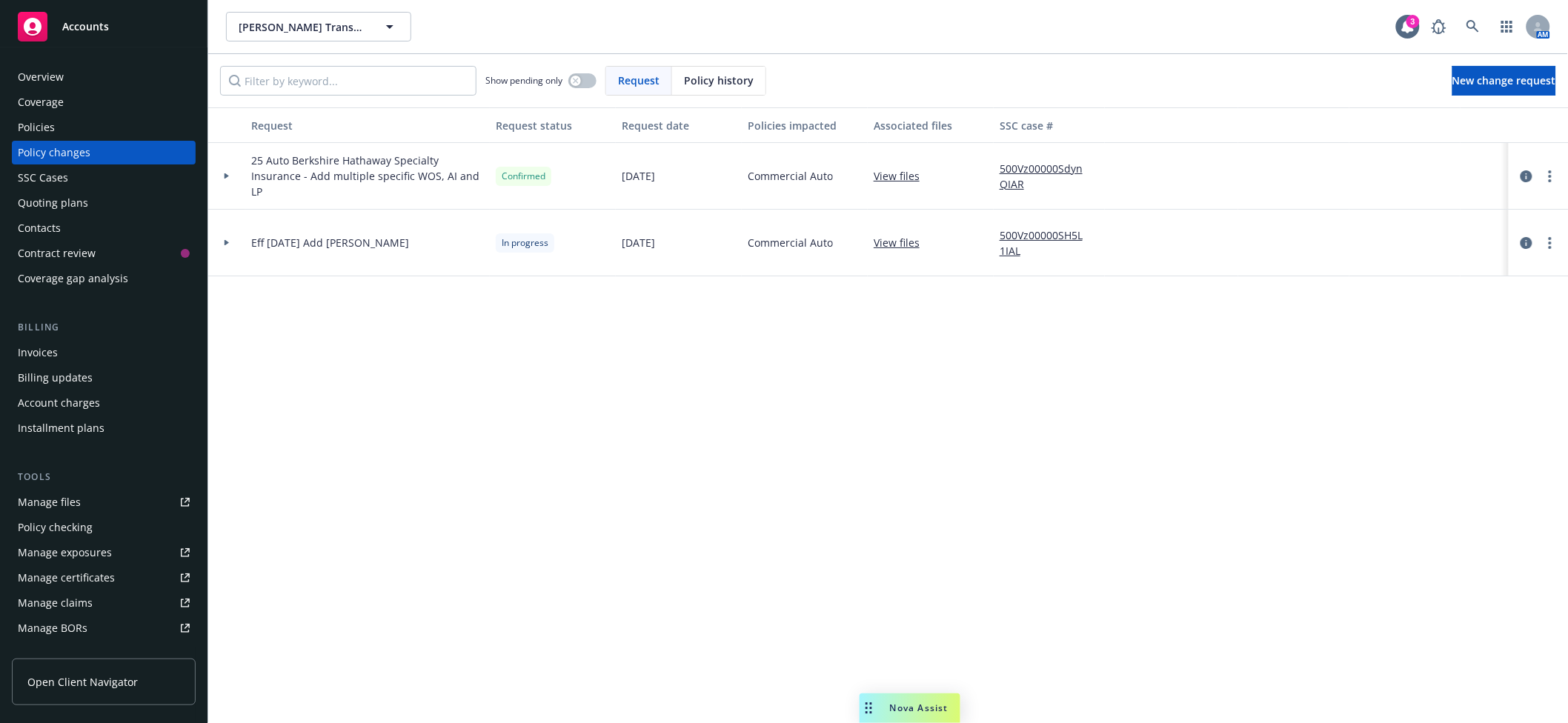
click at [223, 173] on div at bounding box center [227, 176] width 25 height 5
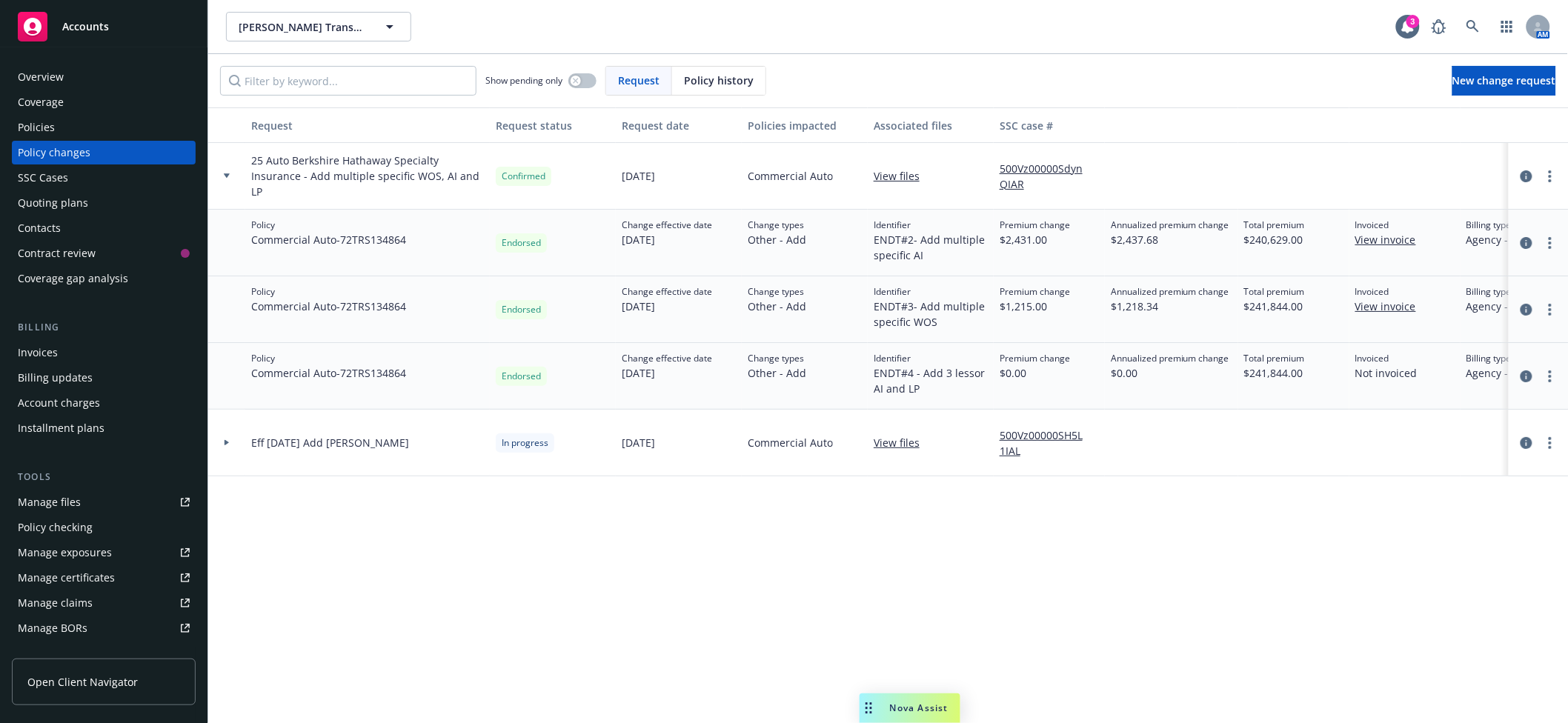
click at [877, 169] on link "View files" at bounding box center [903, 176] width 58 height 16
click at [83, 130] on div "Policies" at bounding box center [103, 127] width 172 height 24
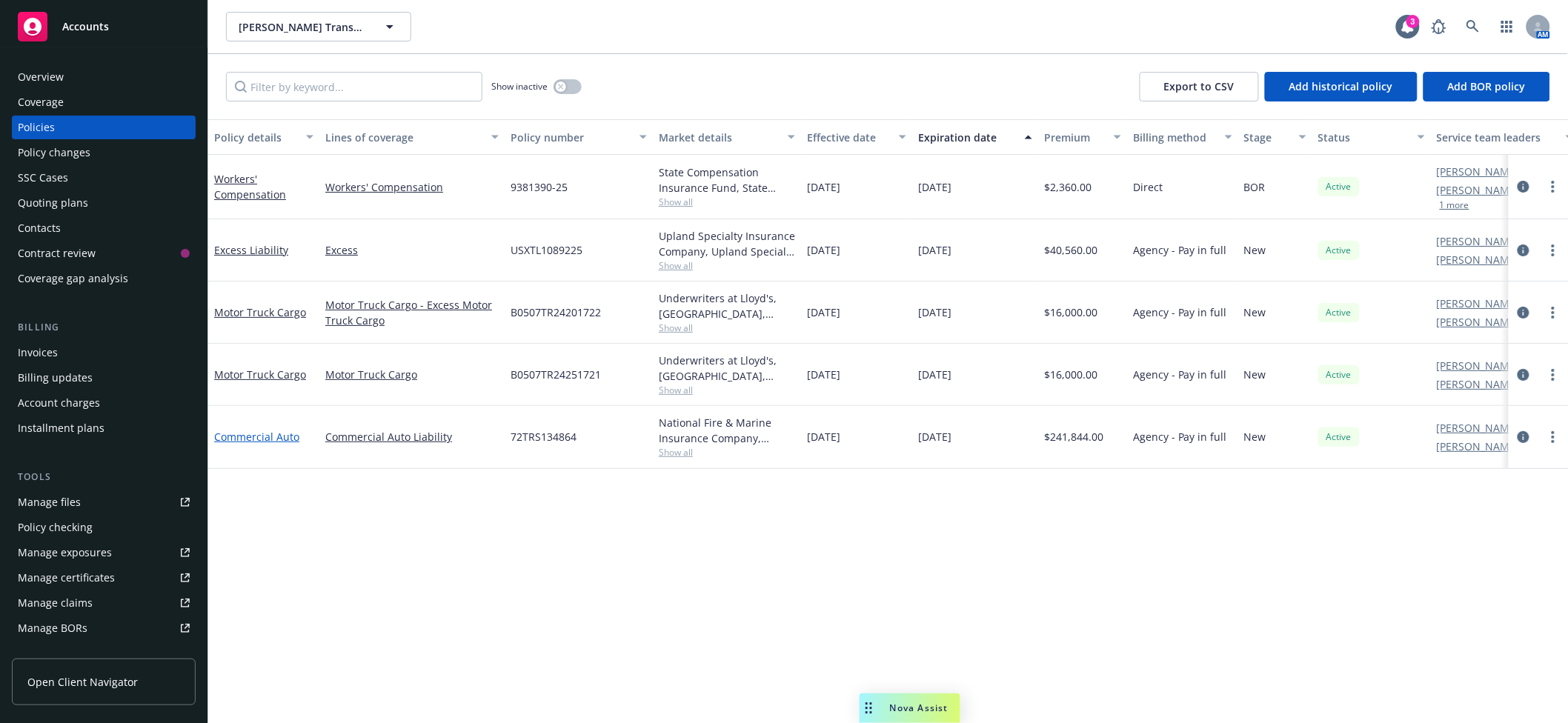
click at [243, 444] on link "Commercial Auto" at bounding box center [257, 437] width 86 height 14
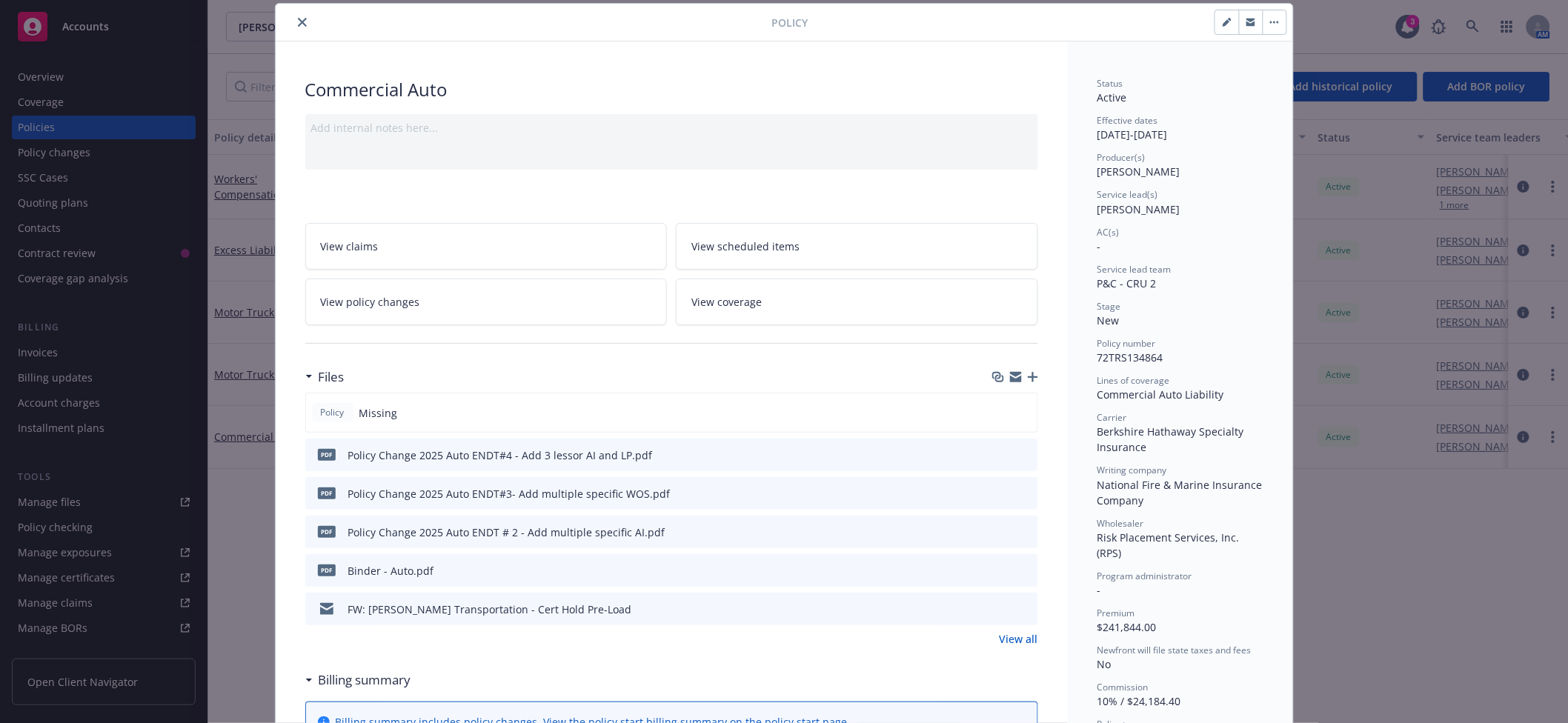
scroll to position [176, 0]
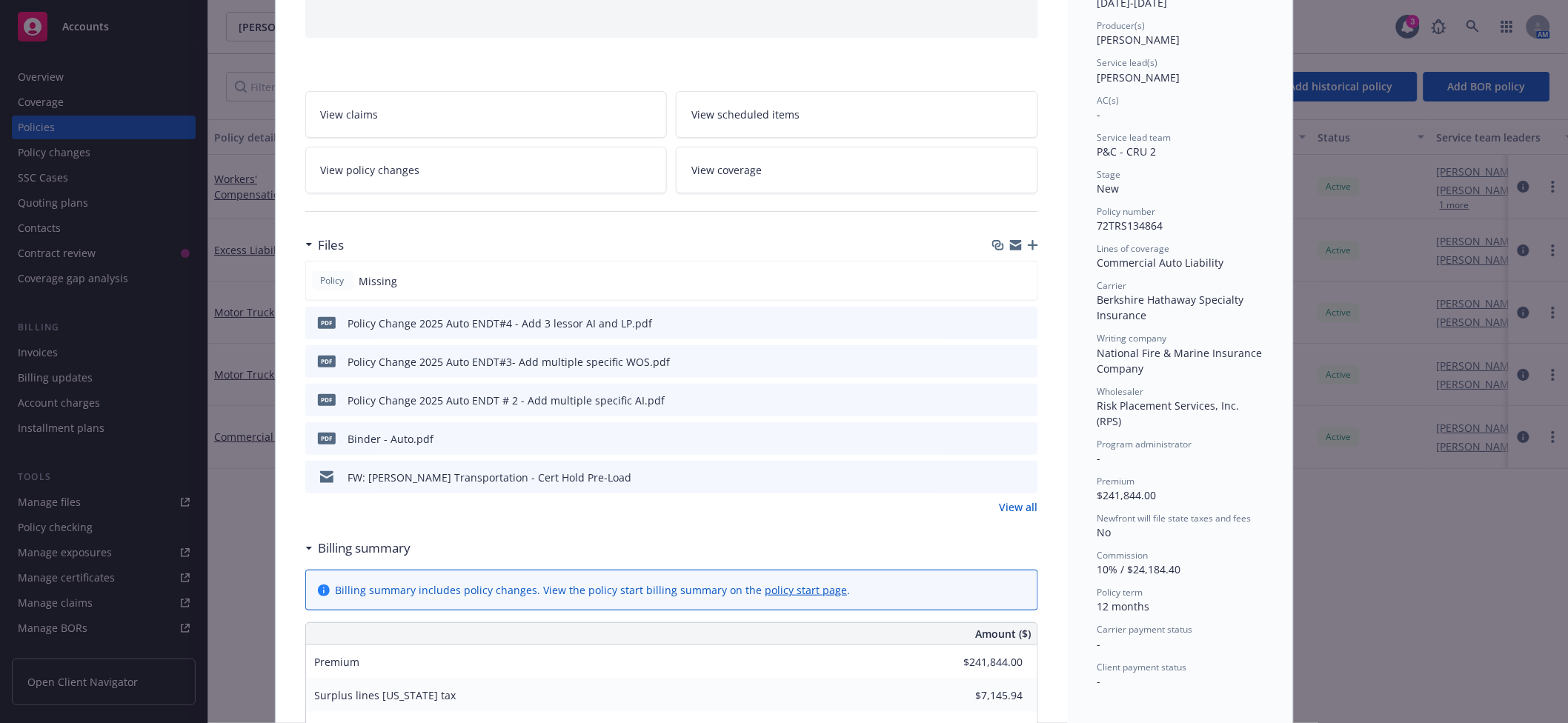
click at [1005, 510] on link "View all" at bounding box center [1020, 507] width 39 height 16
